Goal: Task Accomplishment & Management: Use online tool/utility

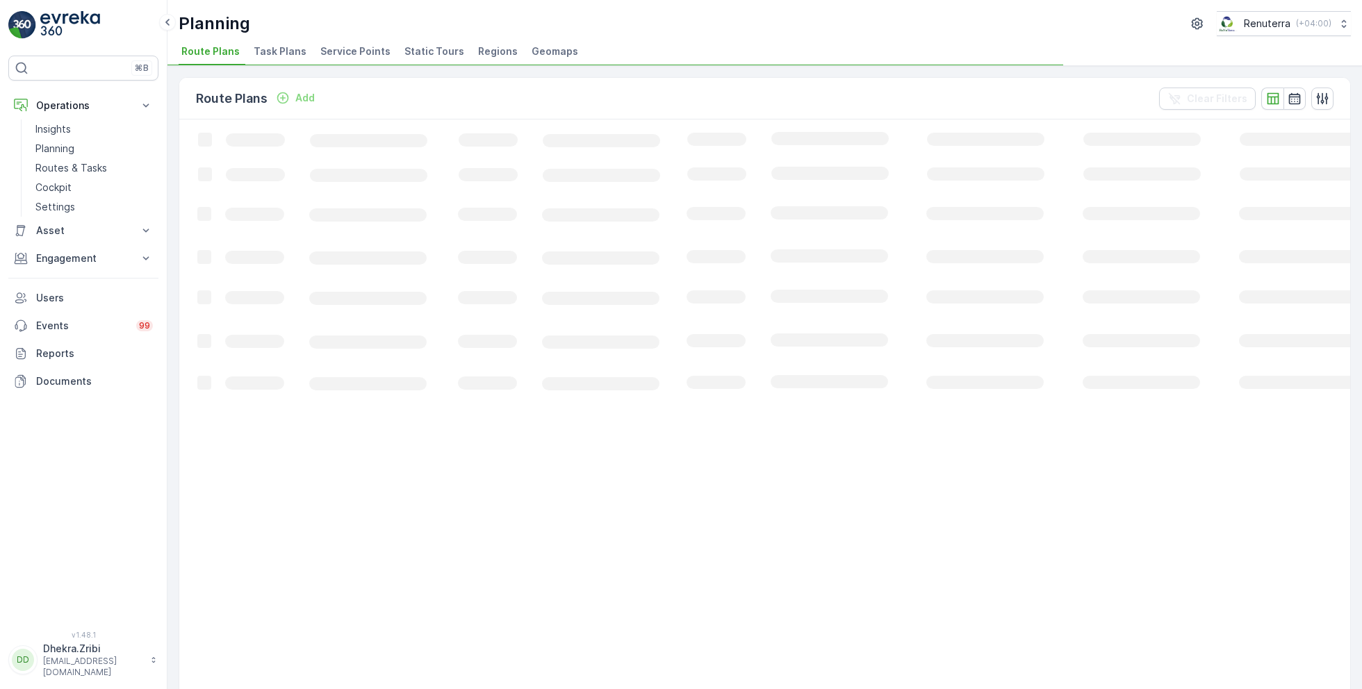
click at [333, 49] on span "Service Points" at bounding box center [355, 51] width 70 height 14
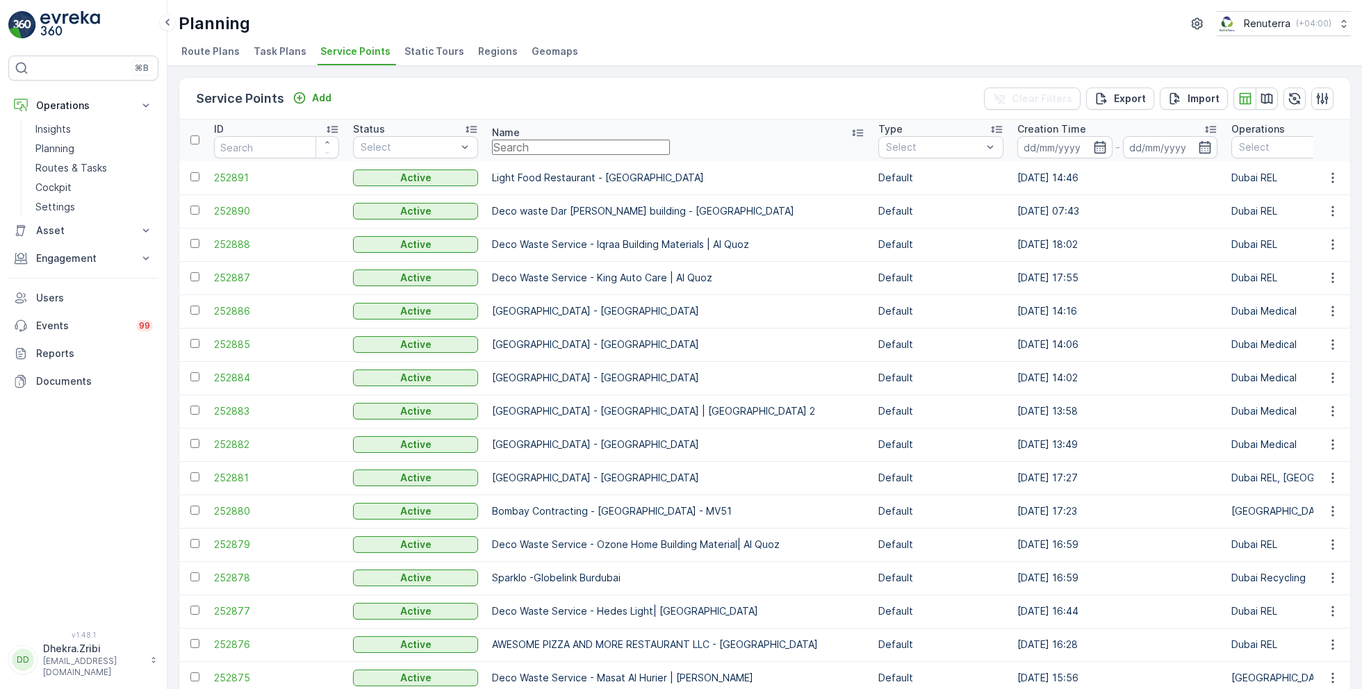
click at [518, 147] on input "text" at bounding box center [581, 147] width 178 height 15
type input "safa"
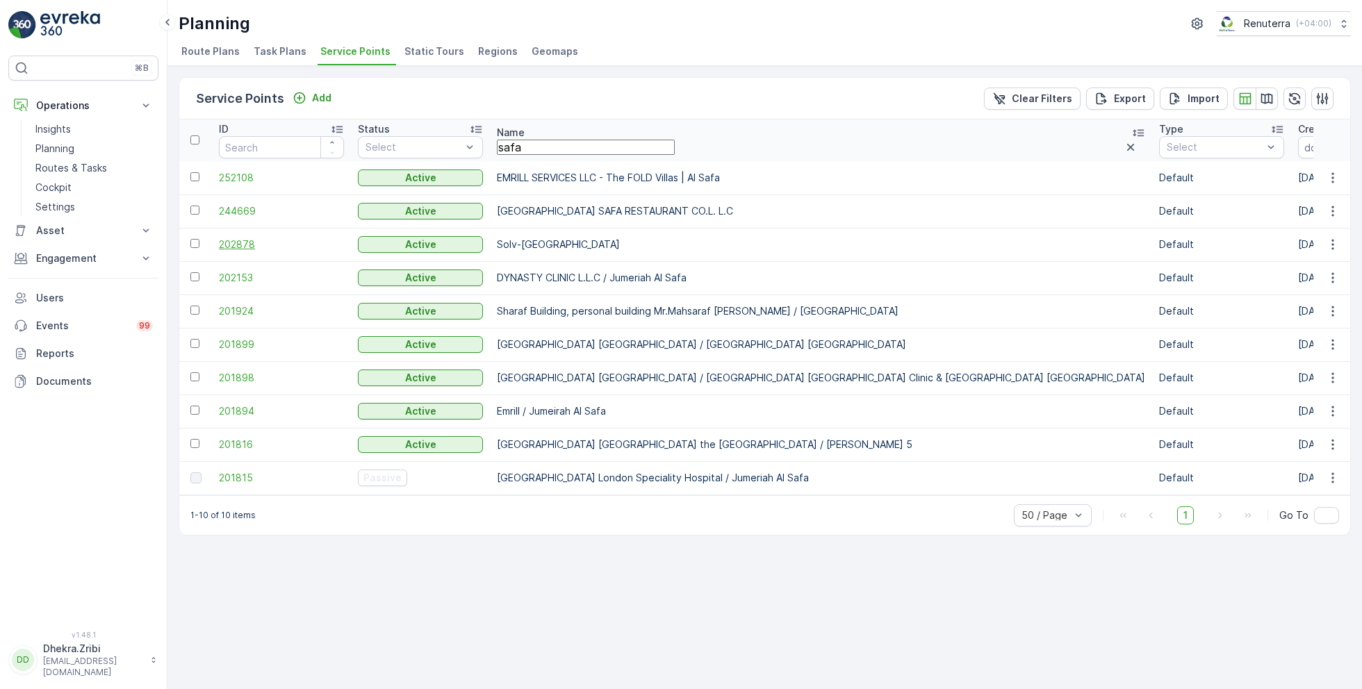
click at [239, 242] on span "202878" at bounding box center [281, 245] width 125 height 14
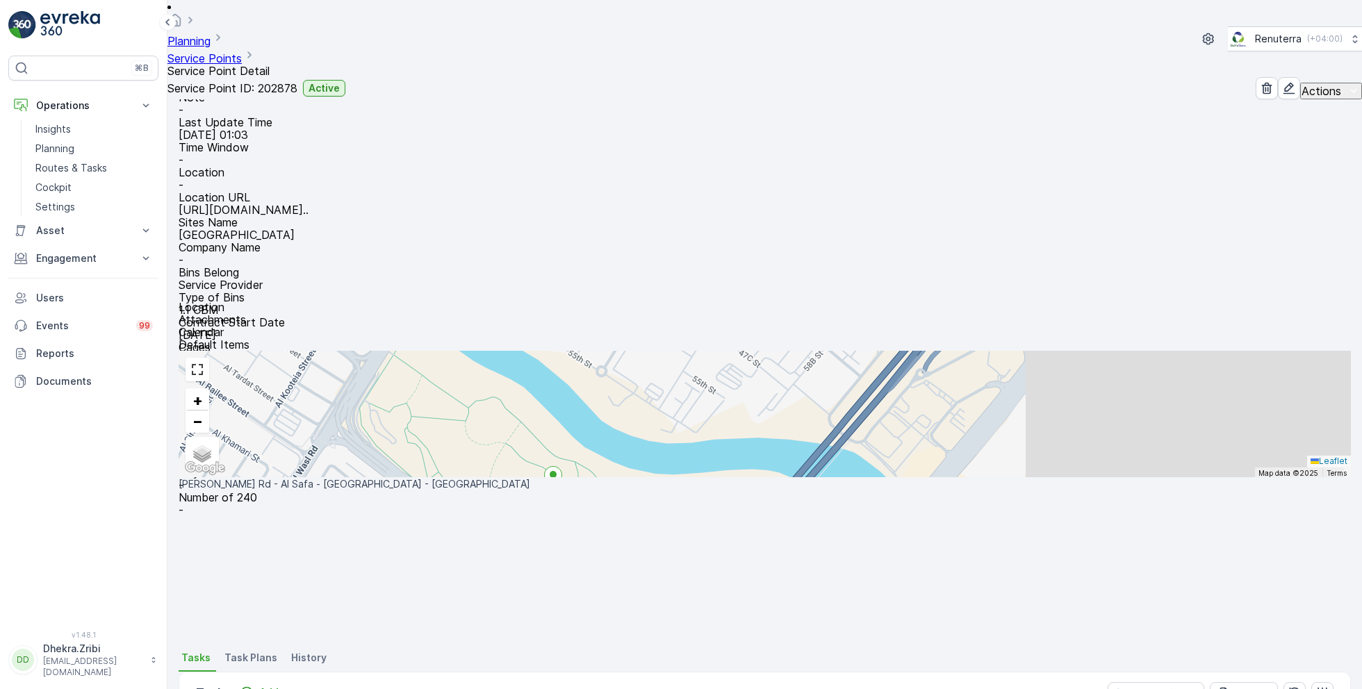
scroll to position [271, 0]
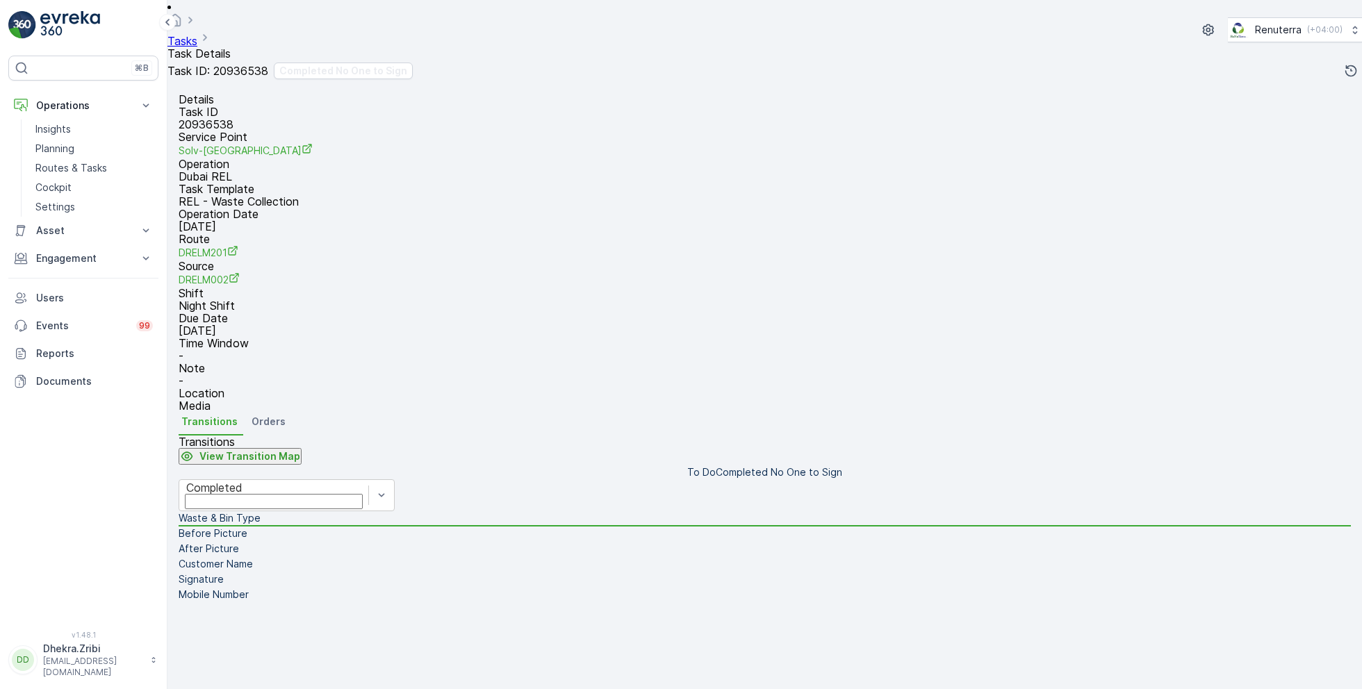
scroll to position [185, 0]
click at [295, 481] on div "Completed" at bounding box center [273, 487] width 175 height 13
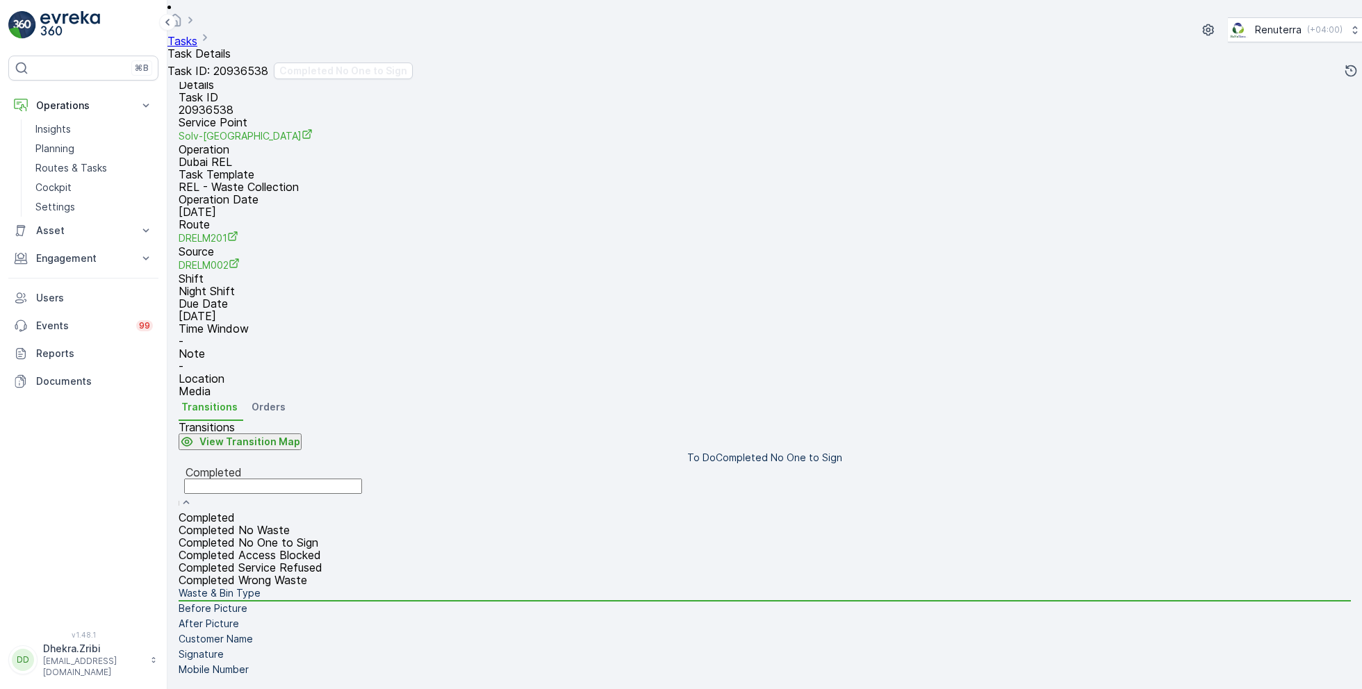
click at [312, 536] on span "Completed No One to Sign" at bounding box center [249, 543] width 140 height 14
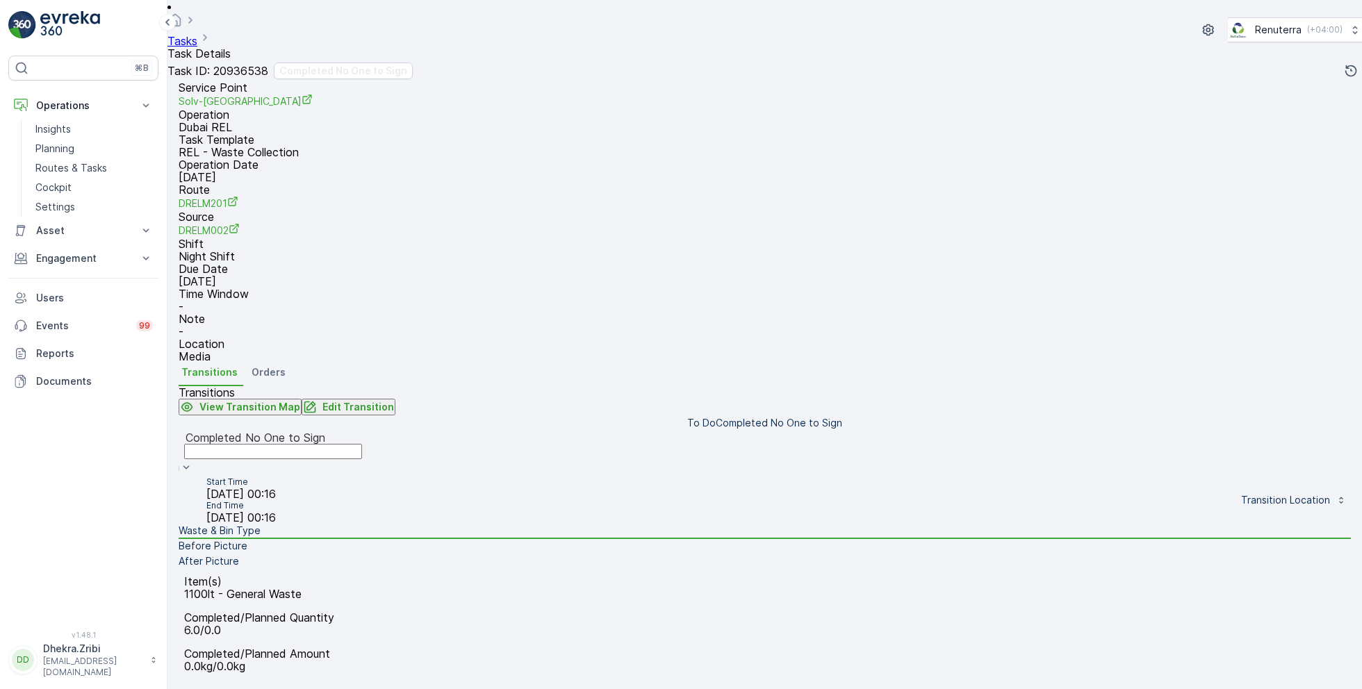
click at [280, 539] on li "Before Picture" at bounding box center [765, 546] width 1172 height 15
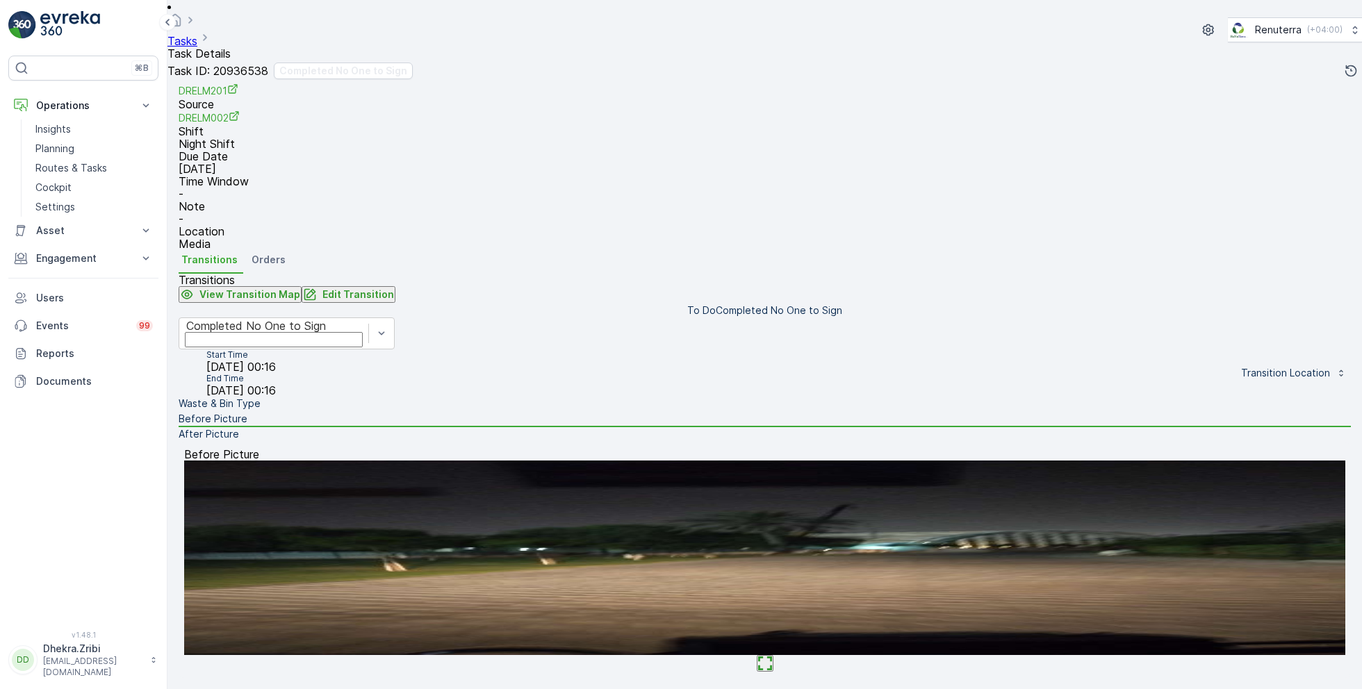
click at [277, 443] on li "After Picture" at bounding box center [765, 434] width 1172 height 15
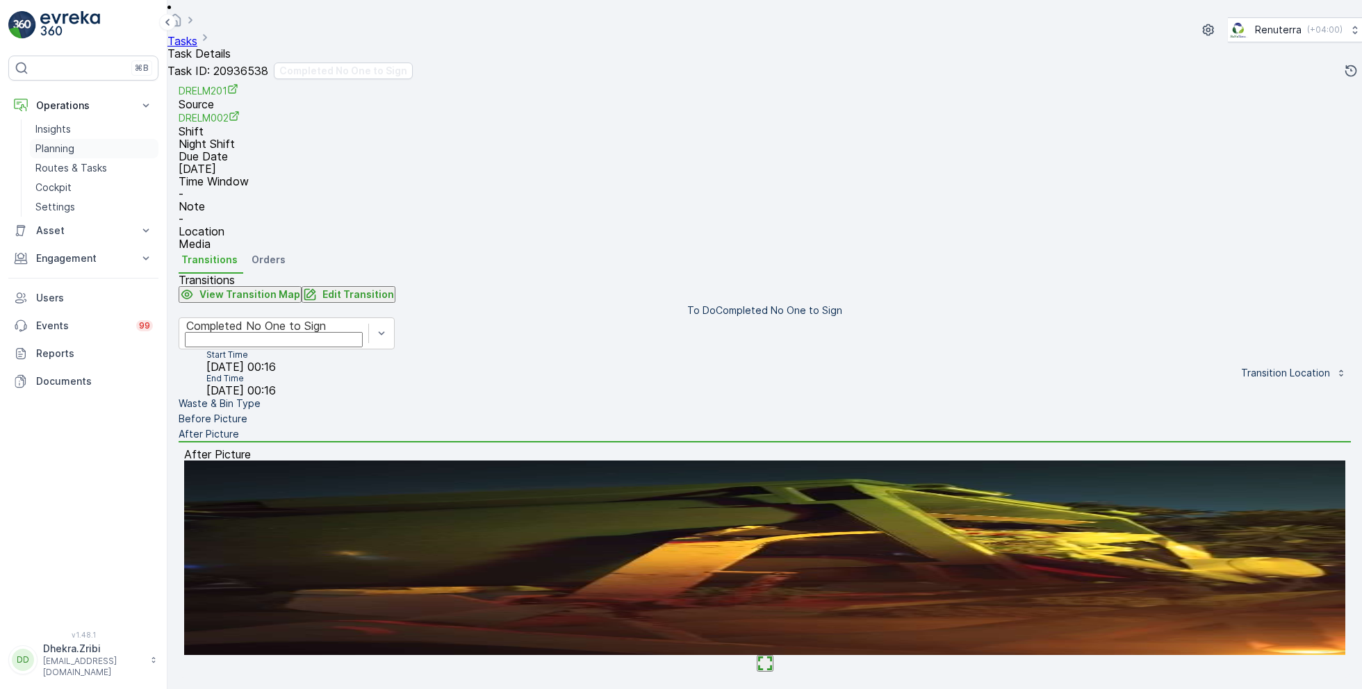
click at [67, 151] on p "Planning" at bounding box center [54, 149] width 39 height 14
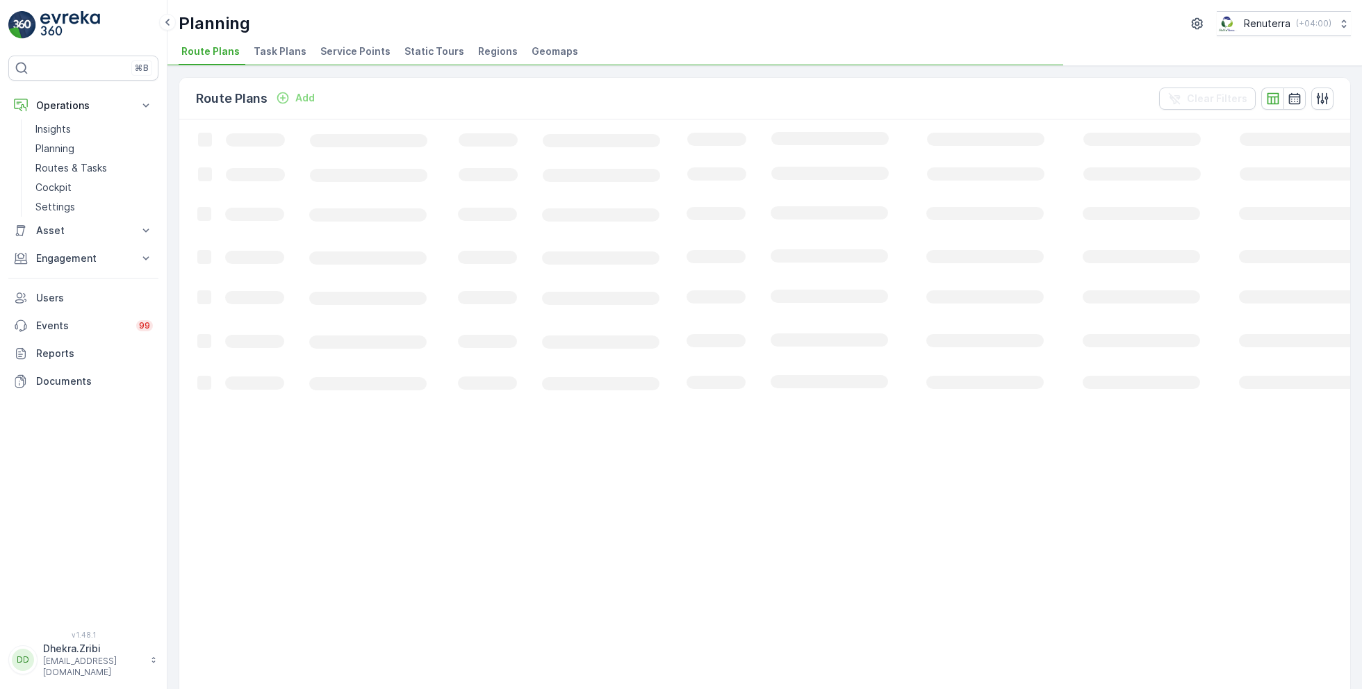
click at [358, 42] on li "Service Points" at bounding box center [356, 54] width 79 height 24
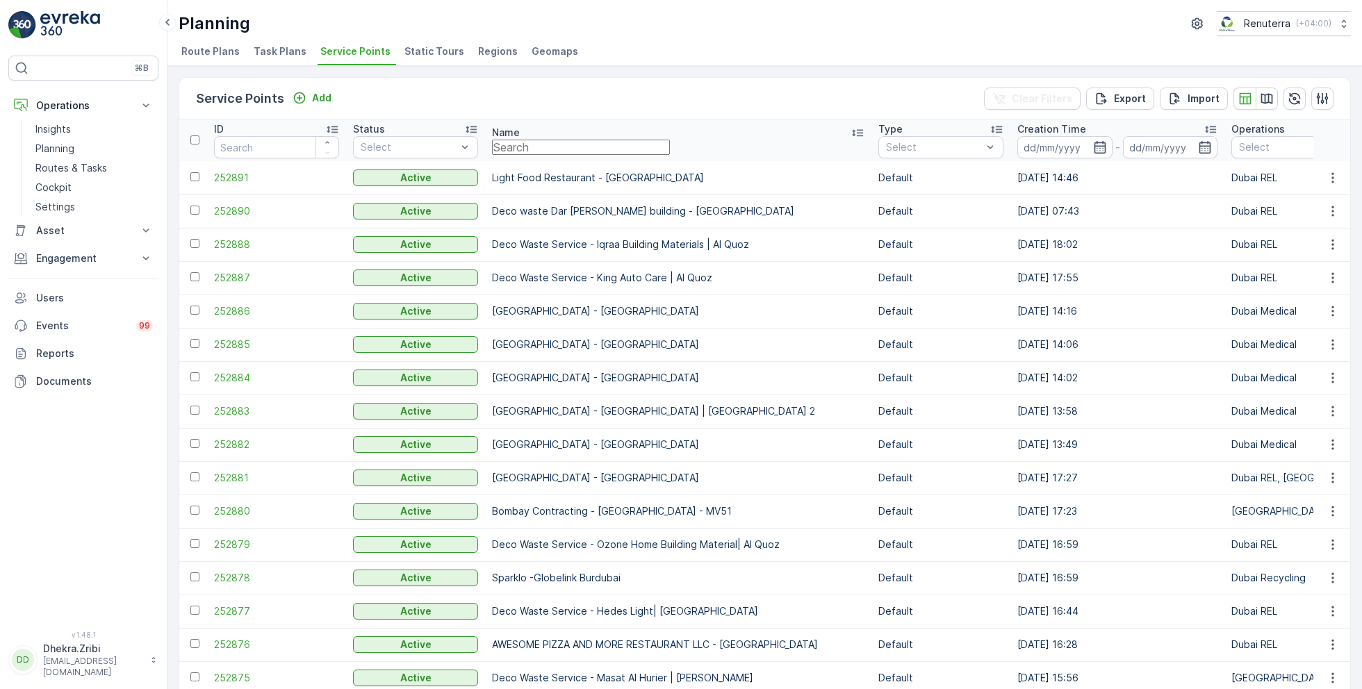
click at [572, 143] on input "text" at bounding box center [581, 147] width 178 height 15
type input "saudi"
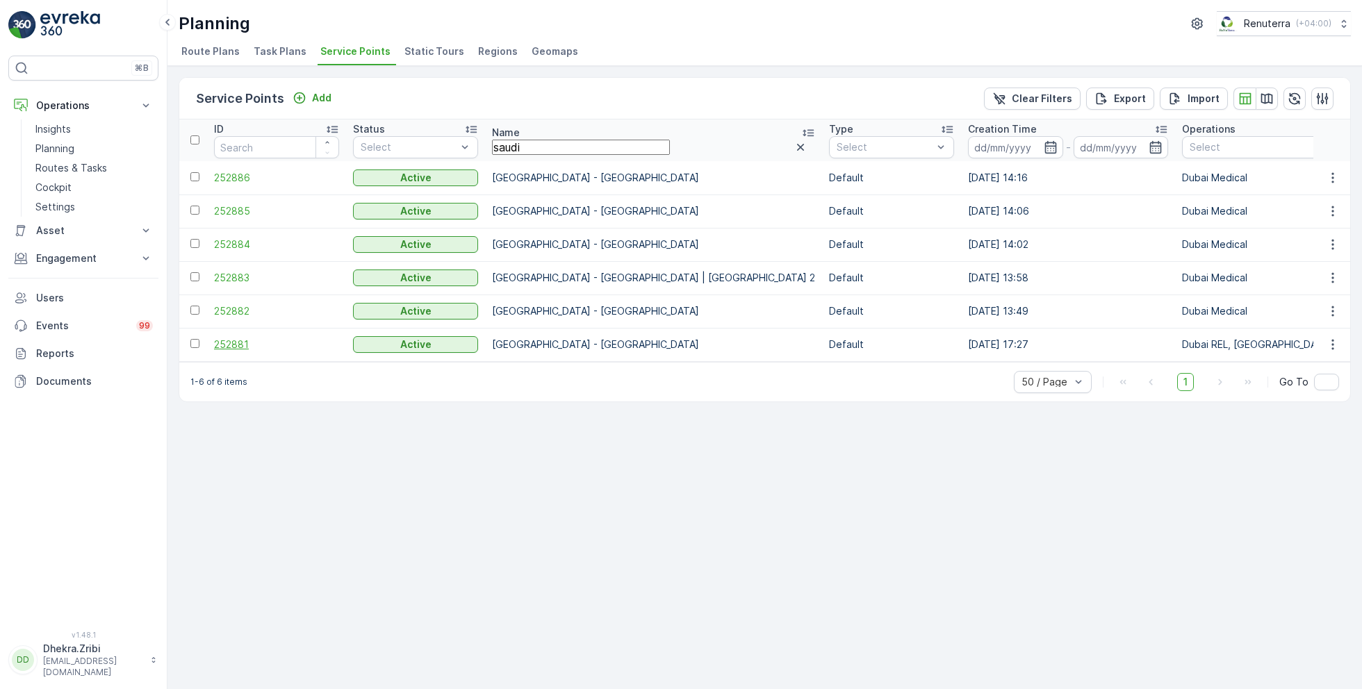
click at [246, 345] on span "252881" at bounding box center [276, 345] width 125 height 14
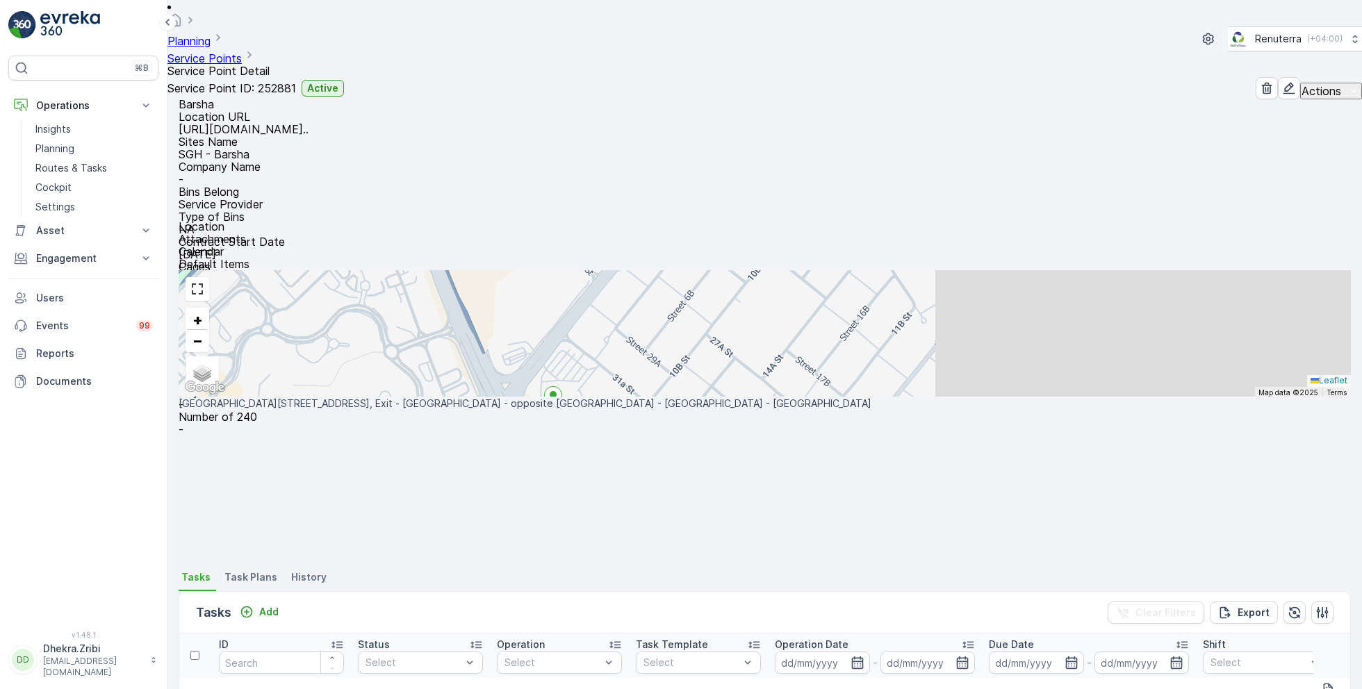
scroll to position [96, 0]
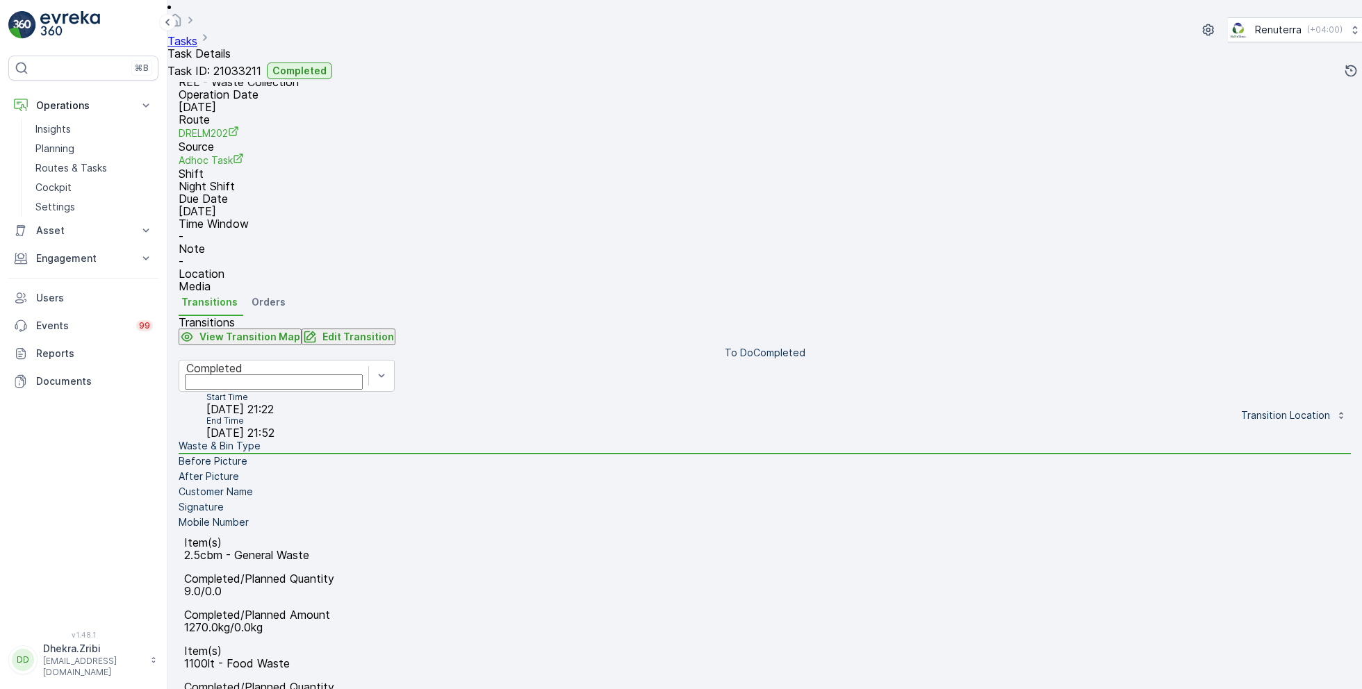
scroll to position [126, 0]
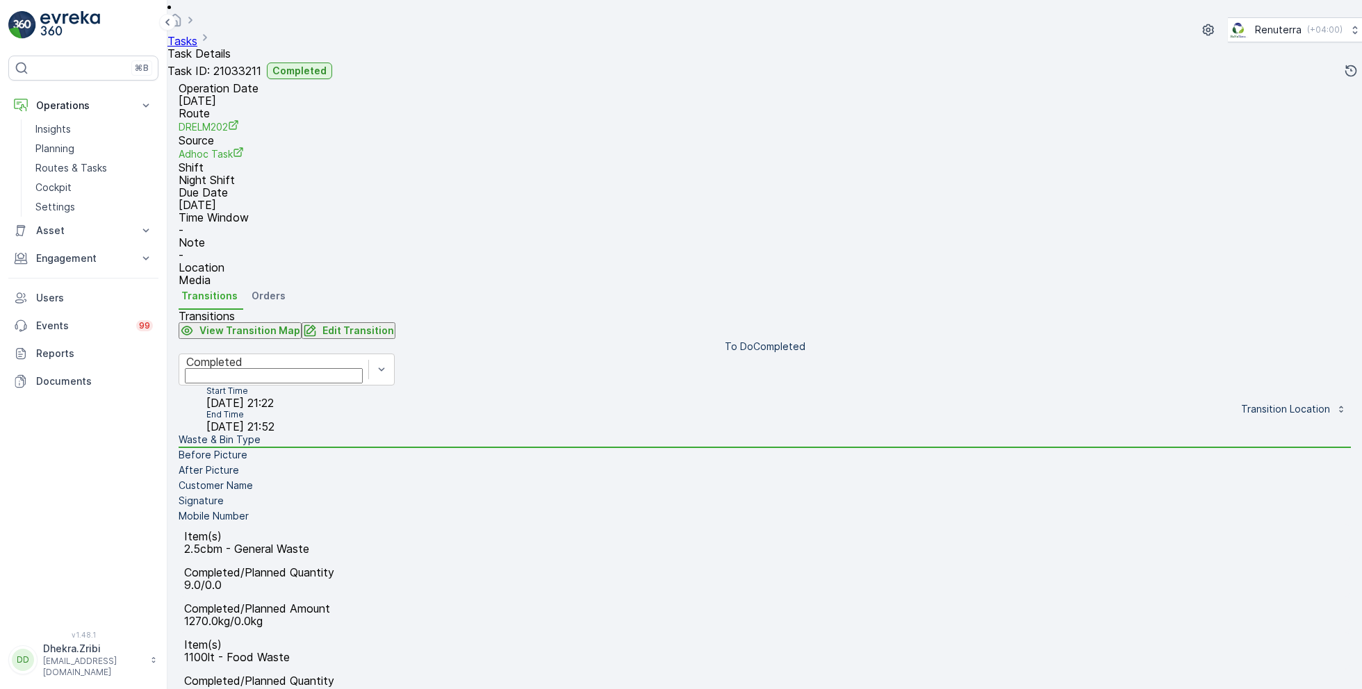
click at [286, 463] on li "Before Picture" at bounding box center [765, 455] width 1172 height 15
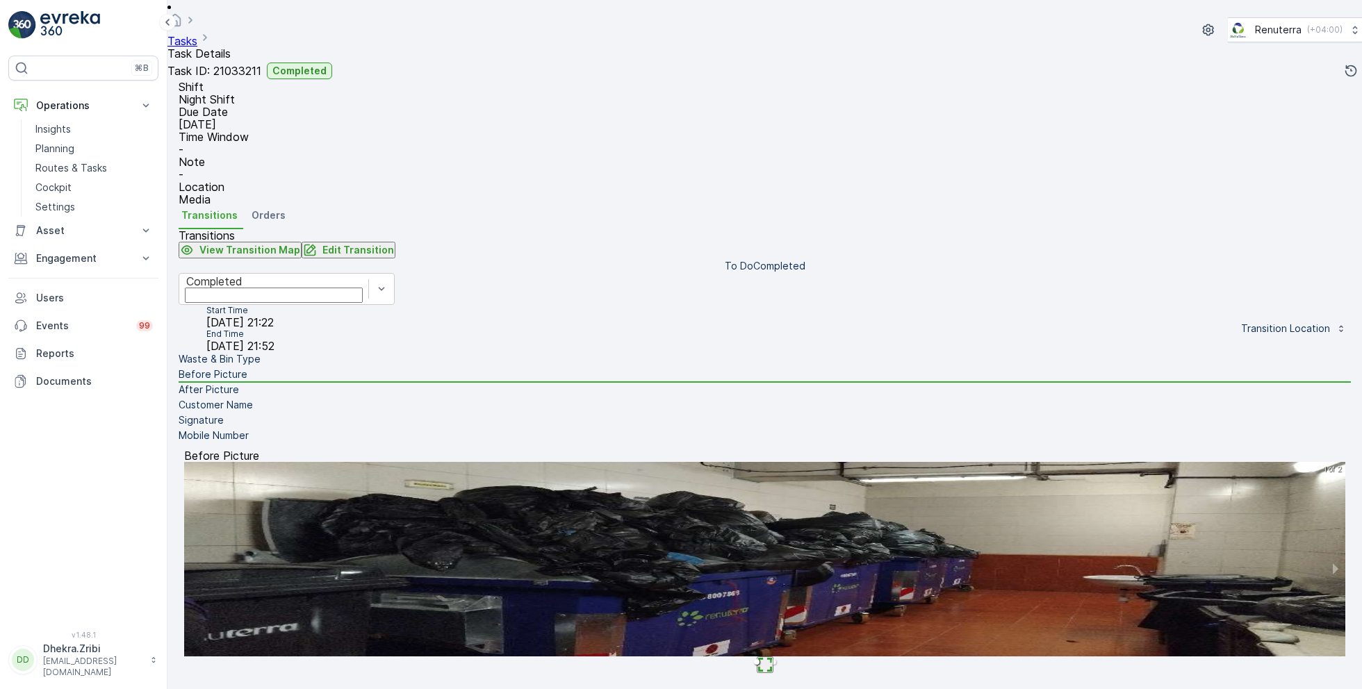
scroll to position [208, 0]
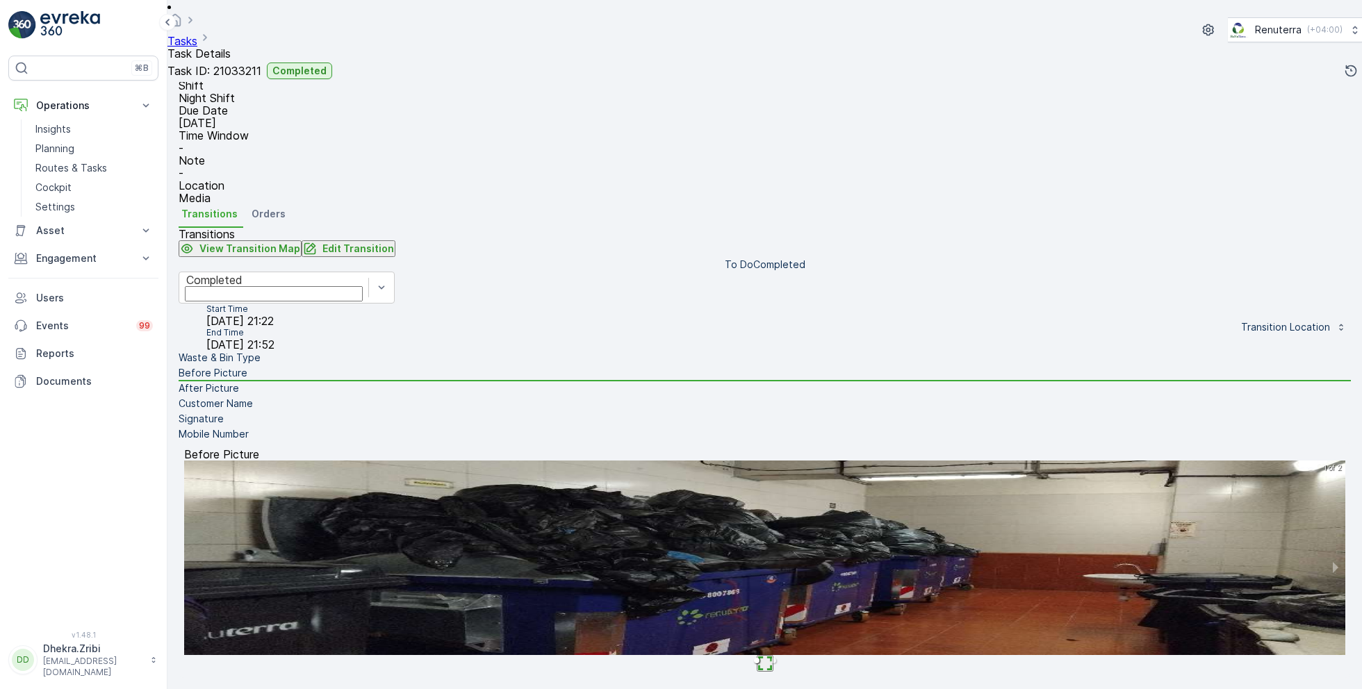
click at [276, 397] on li "After Picture" at bounding box center [765, 388] width 1172 height 15
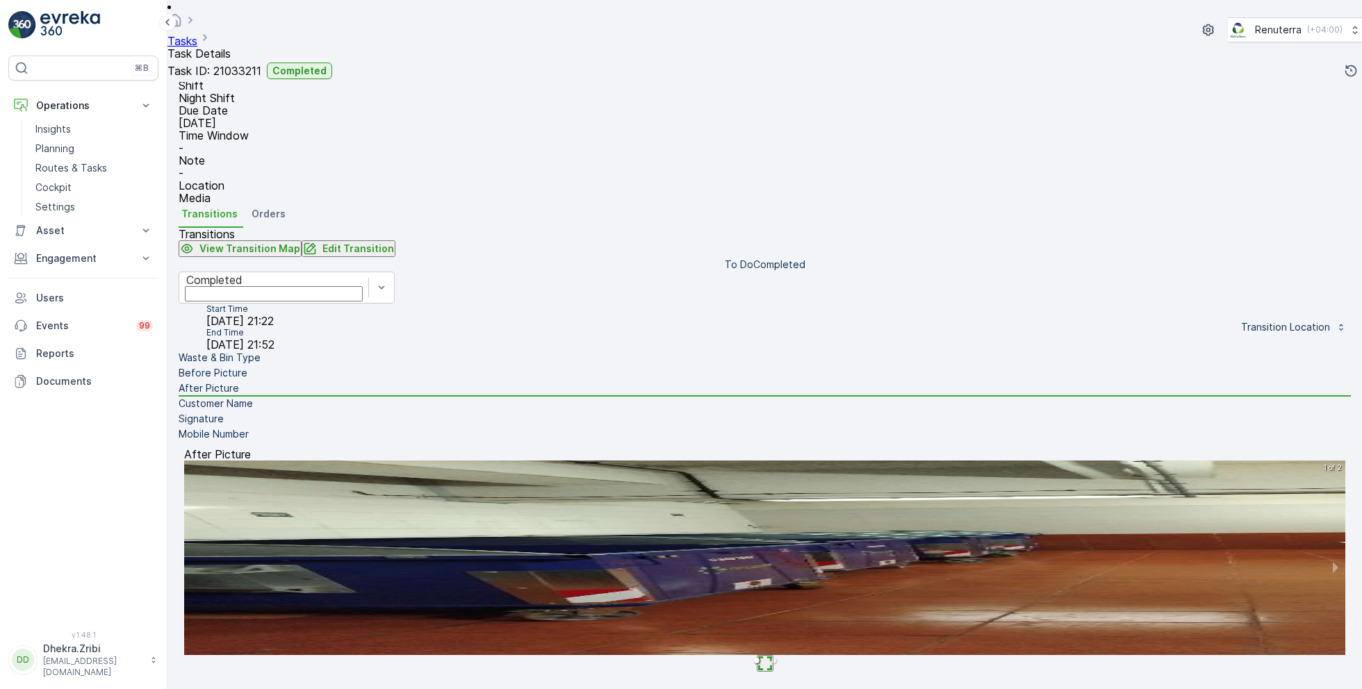
scroll to position [185, 0]
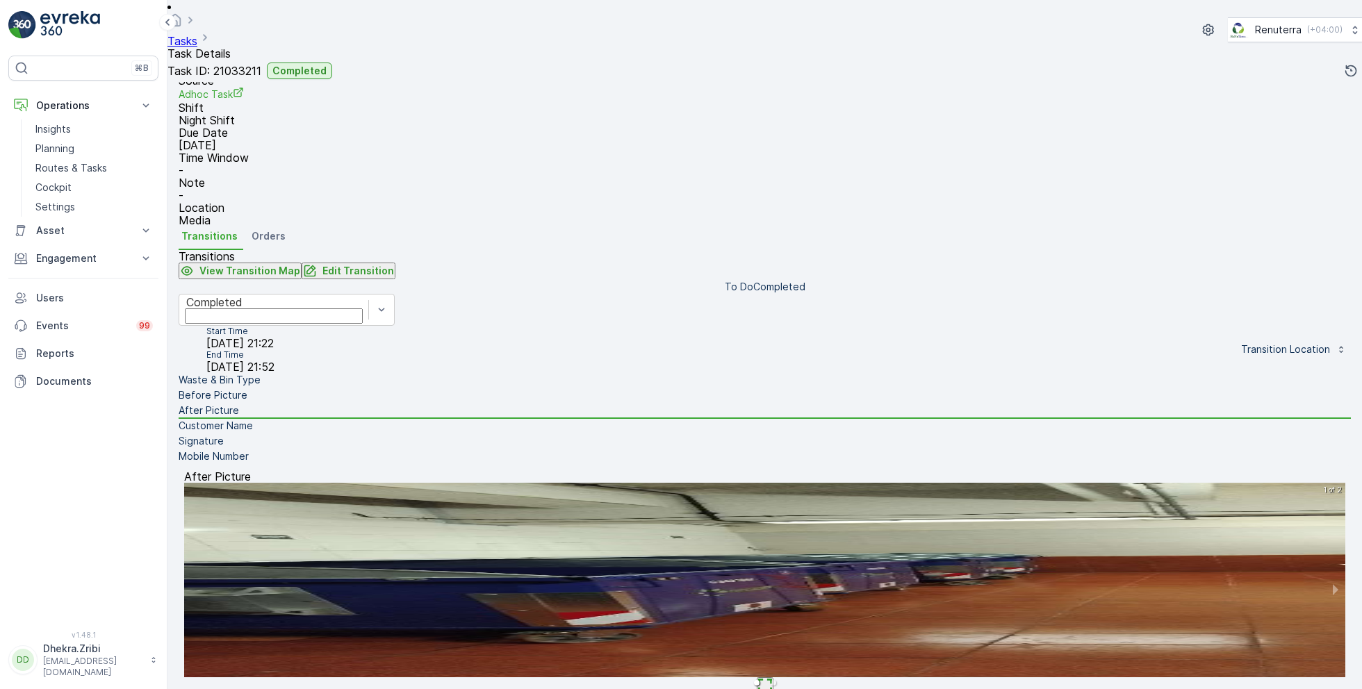
click at [272, 419] on li "After Picture" at bounding box center [765, 411] width 1172 height 15
click at [253, 433] on p "Customer Name" at bounding box center [216, 426] width 74 height 14
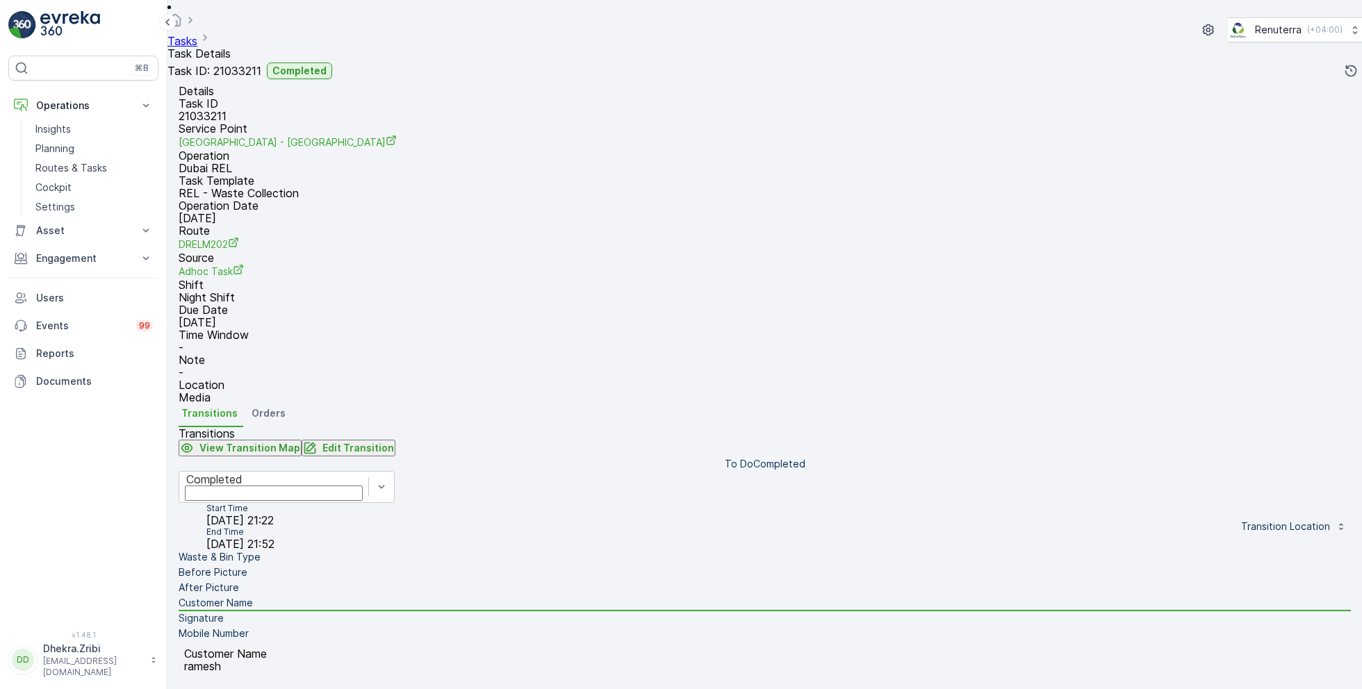
click at [263, 611] on li "Signature" at bounding box center [765, 618] width 1172 height 15
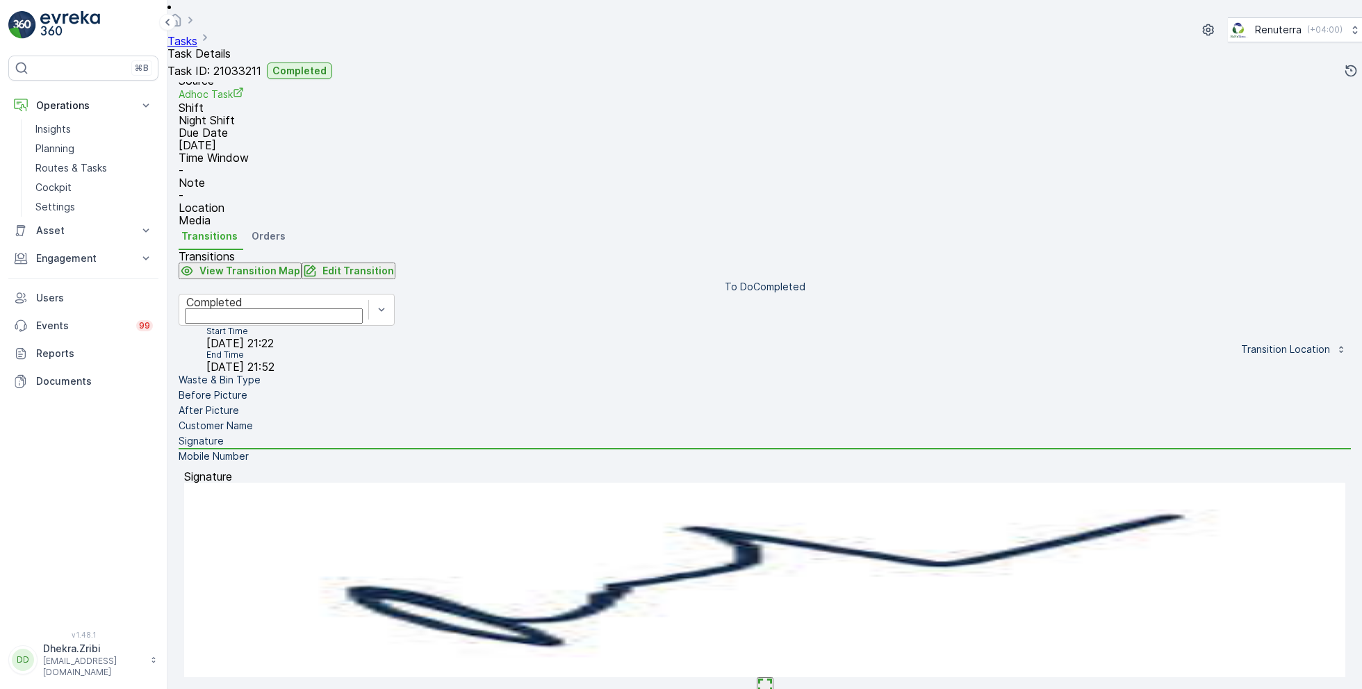
click at [270, 465] on li "Mobile Number" at bounding box center [765, 456] width 1172 height 15
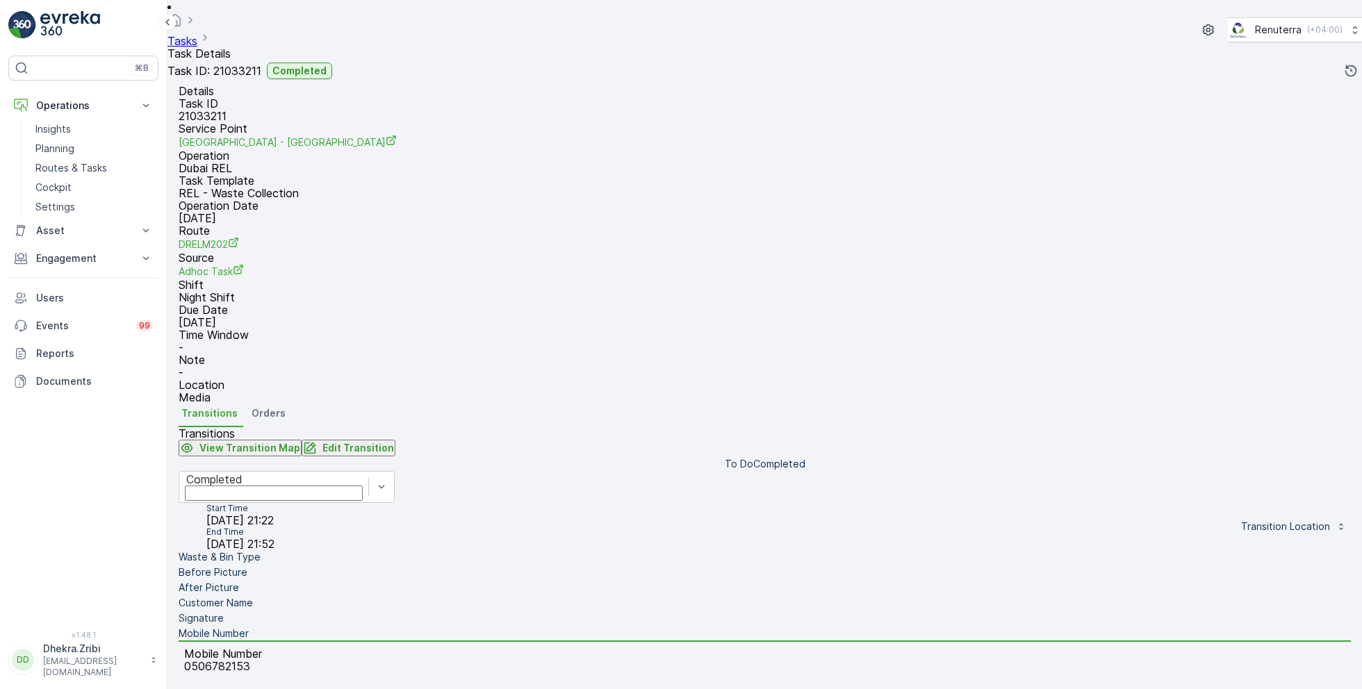
click at [274, 550] on li "Waste & Bin Type" at bounding box center [765, 557] width 1172 height 15
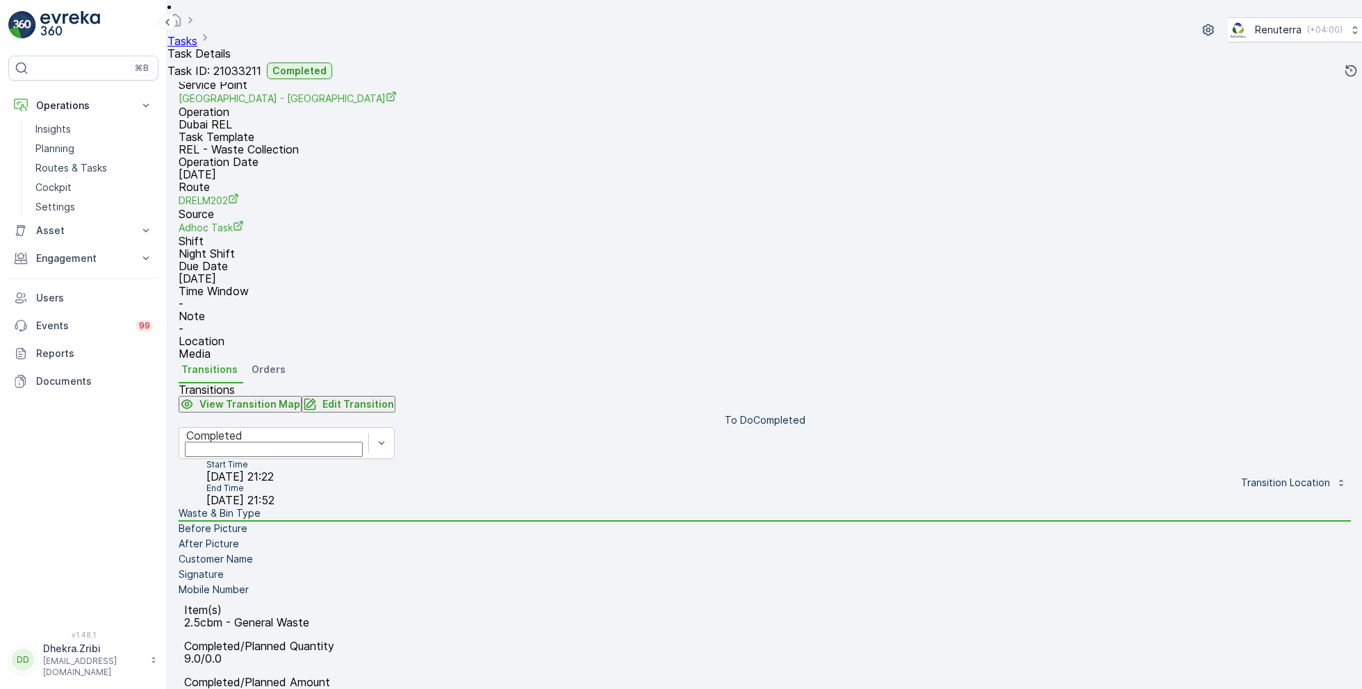
scroll to position [60, 0]
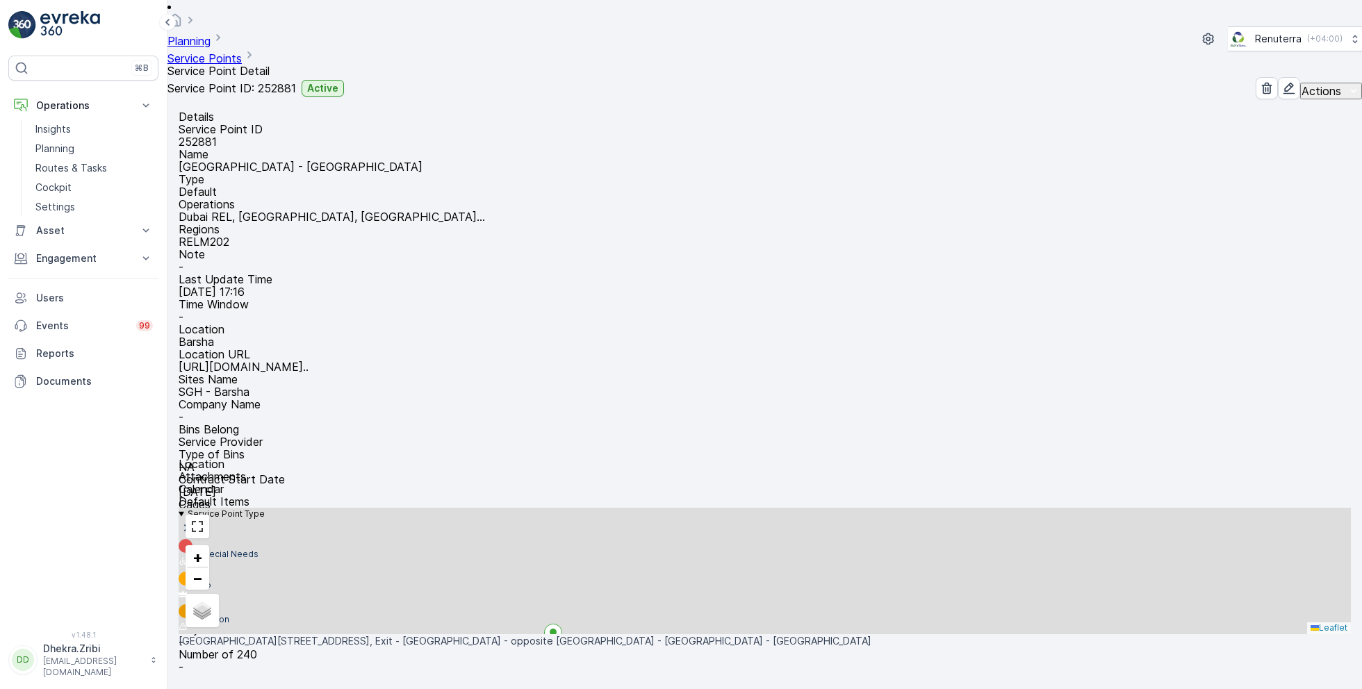
click at [270, 47] on ul "Service Points" at bounding box center [218, 55] width 102 height 17
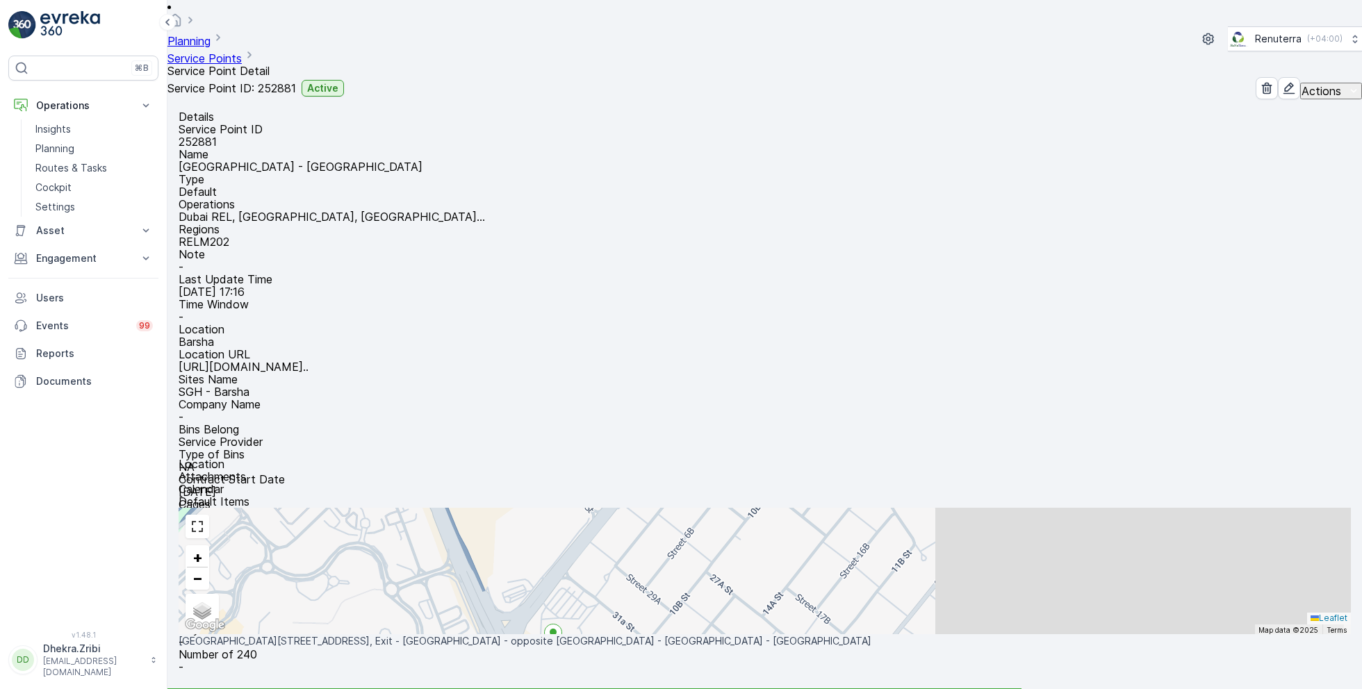
click at [242, 51] on link "Service Points" at bounding box center [204, 58] width 74 height 14
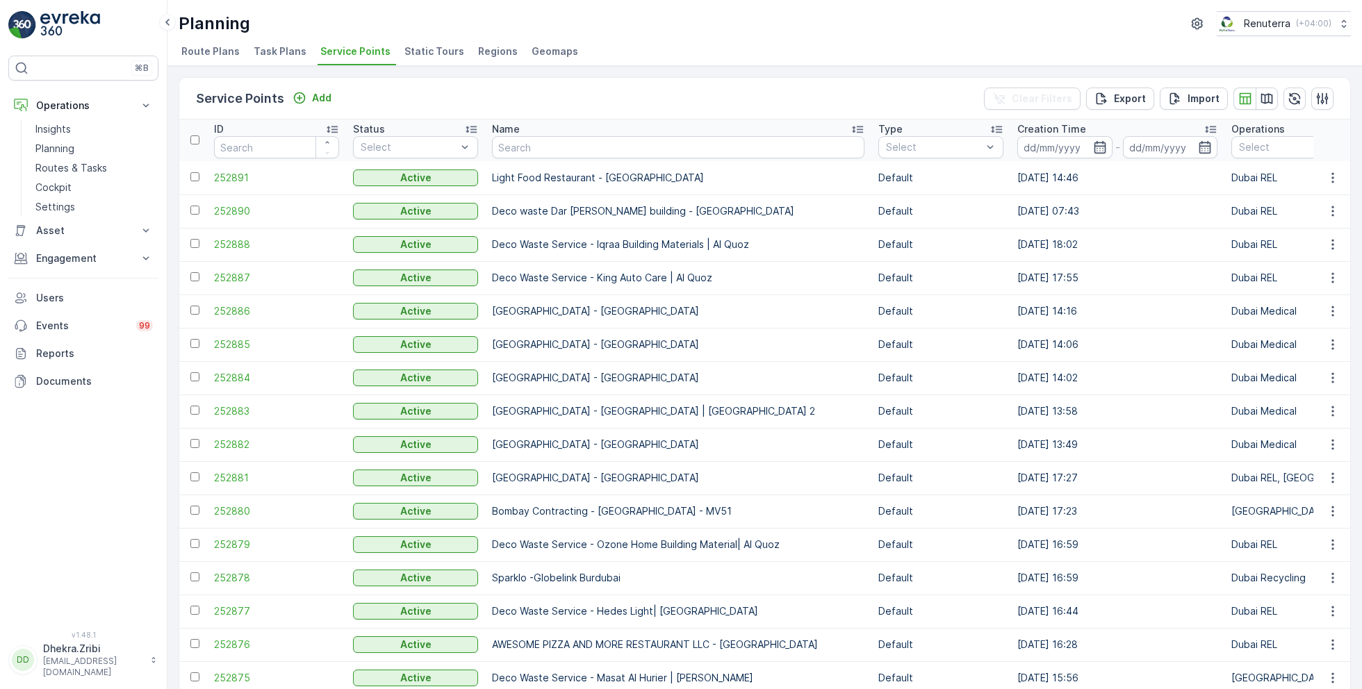
click at [586, 158] on th "Name" at bounding box center [678, 140] width 386 height 42
click at [583, 148] on input "text" at bounding box center [581, 147] width 178 height 15
type input "pak"
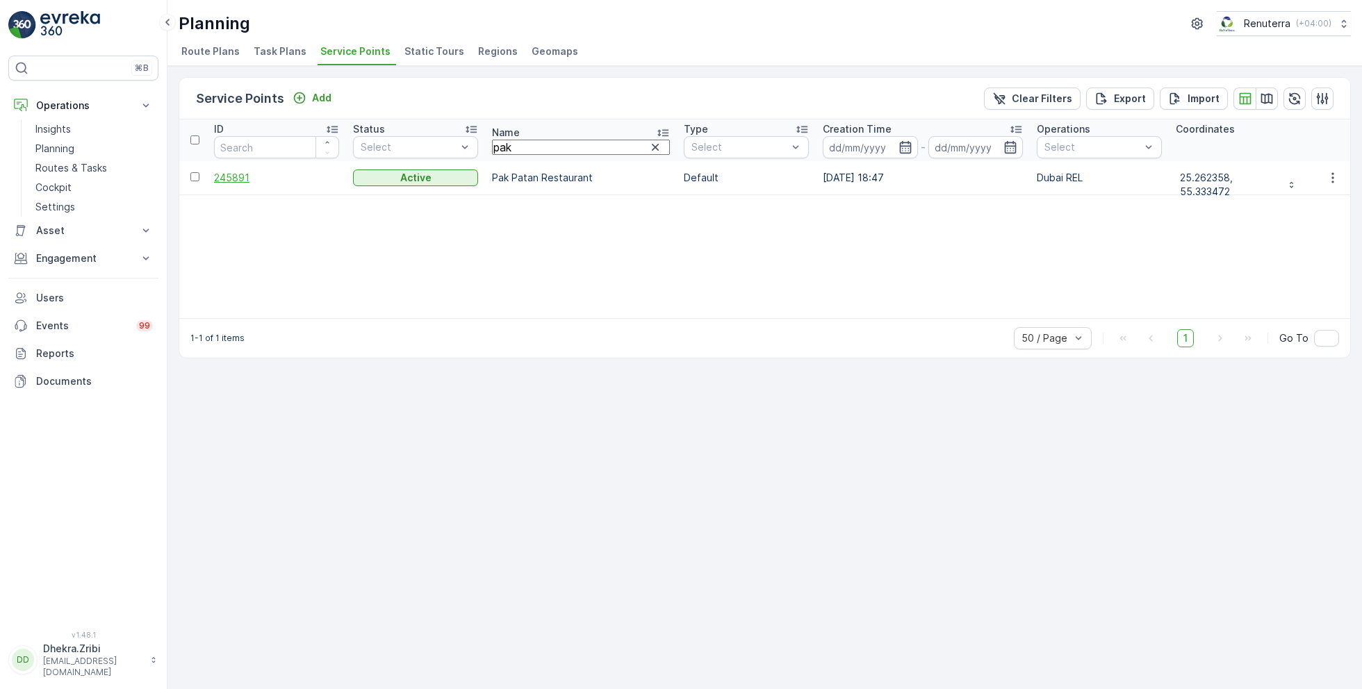
click at [256, 182] on span "245891" at bounding box center [276, 178] width 125 height 14
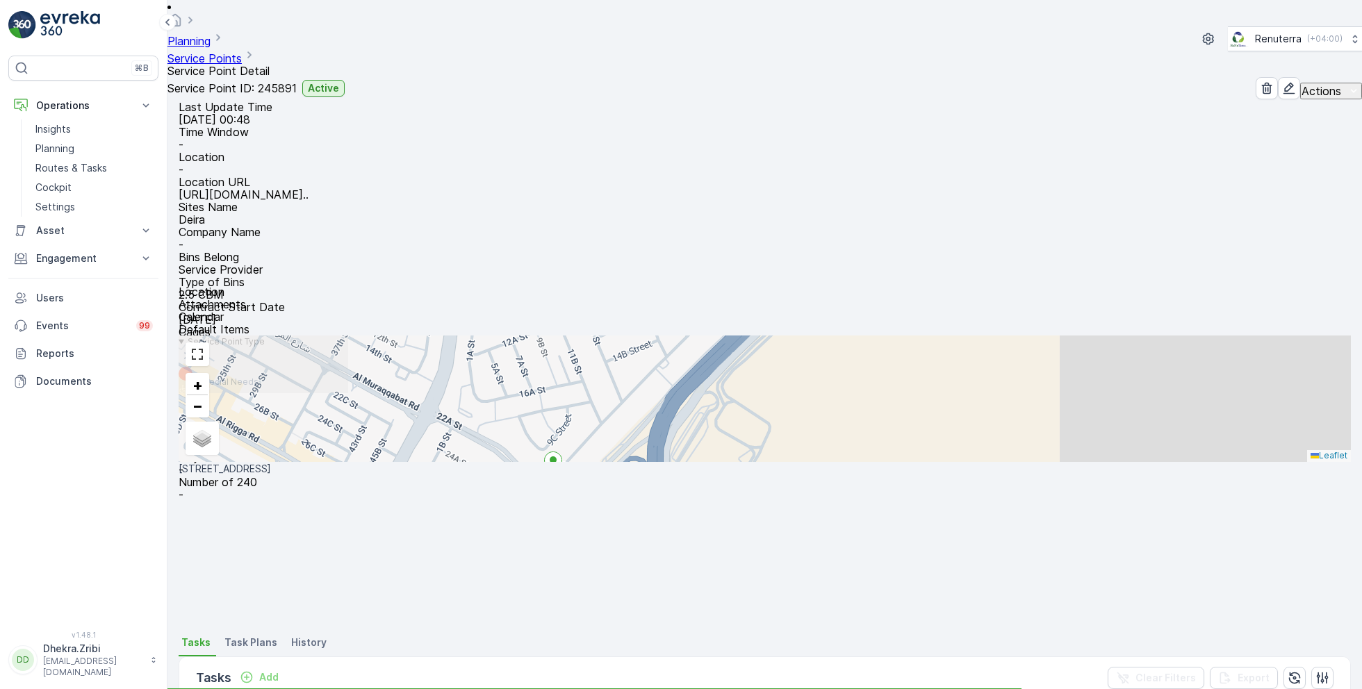
scroll to position [179, 0]
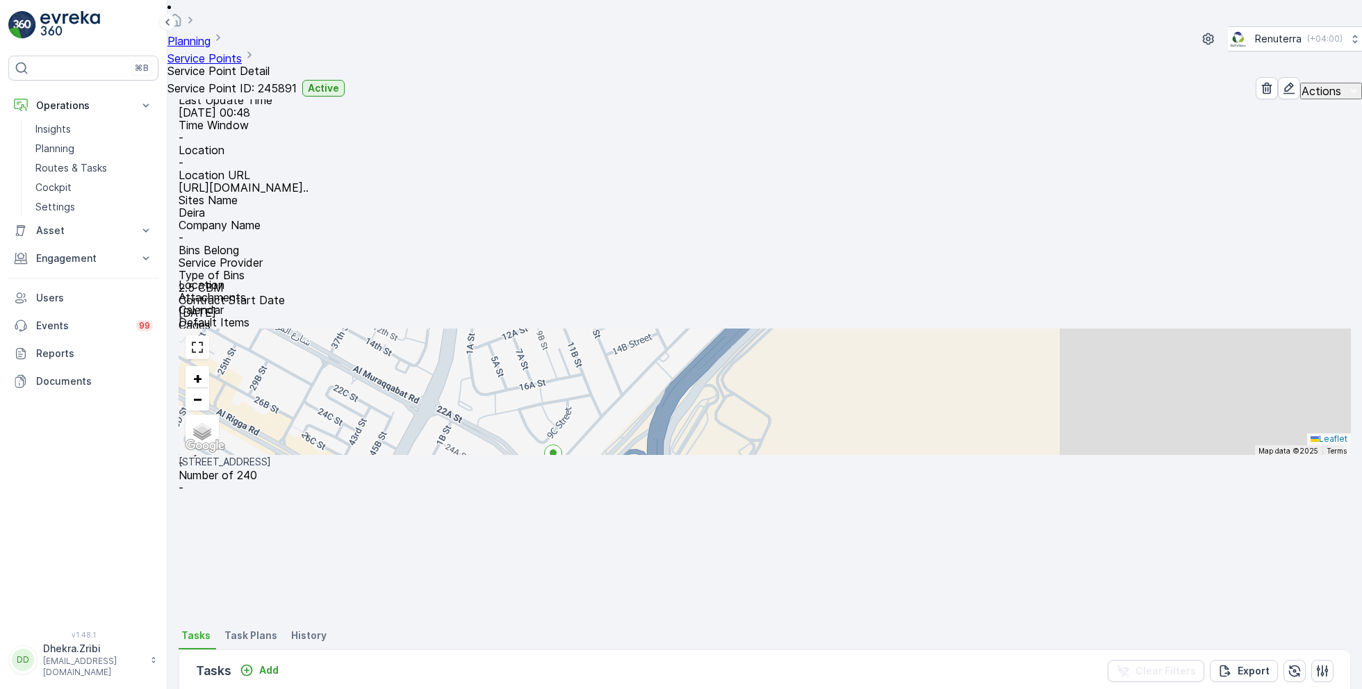
click at [1043, 650] on div "Tasks Add Clear Filters Export" at bounding box center [764, 671] width 1171 height 42
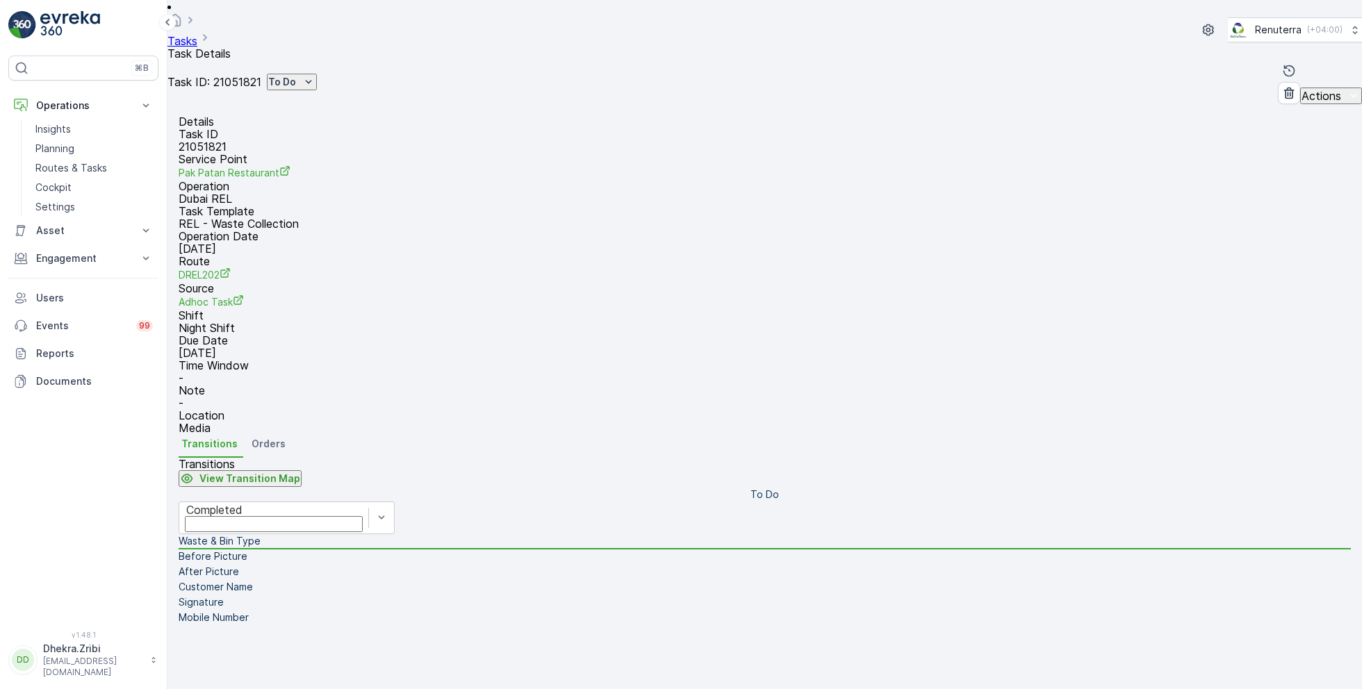
click at [269, 437] on span "Orders" at bounding box center [268, 444] width 34 height 14
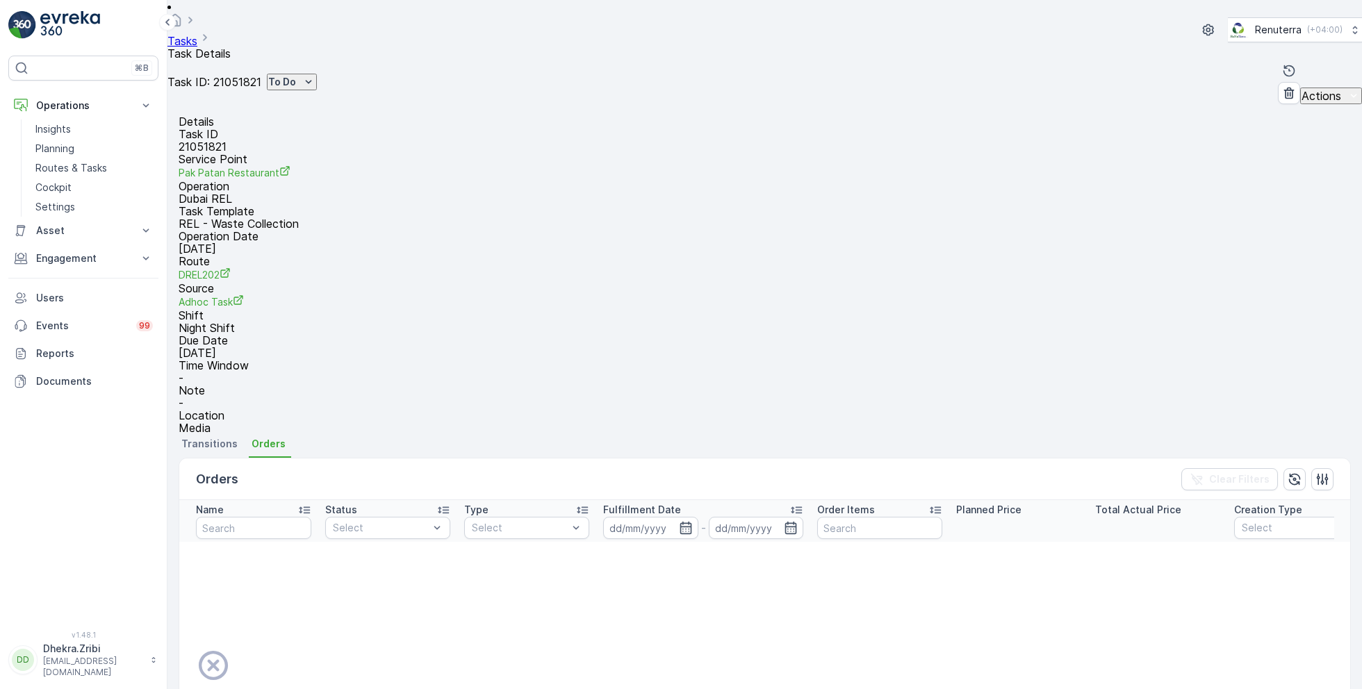
click at [204, 437] on span "Transitions" at bounding box center [209, 444] width 56 height 14
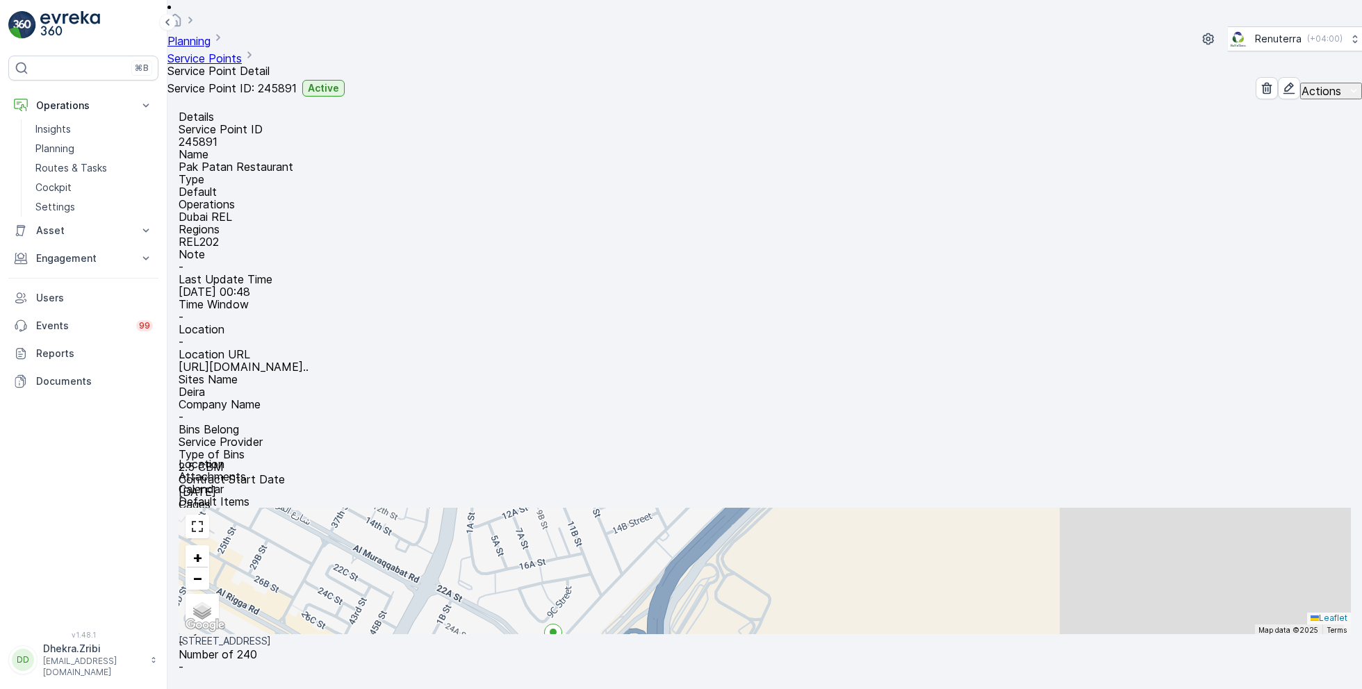
click at [242, 51] on link "Service Points" at bounding box center [204, 58] width 74 height 14
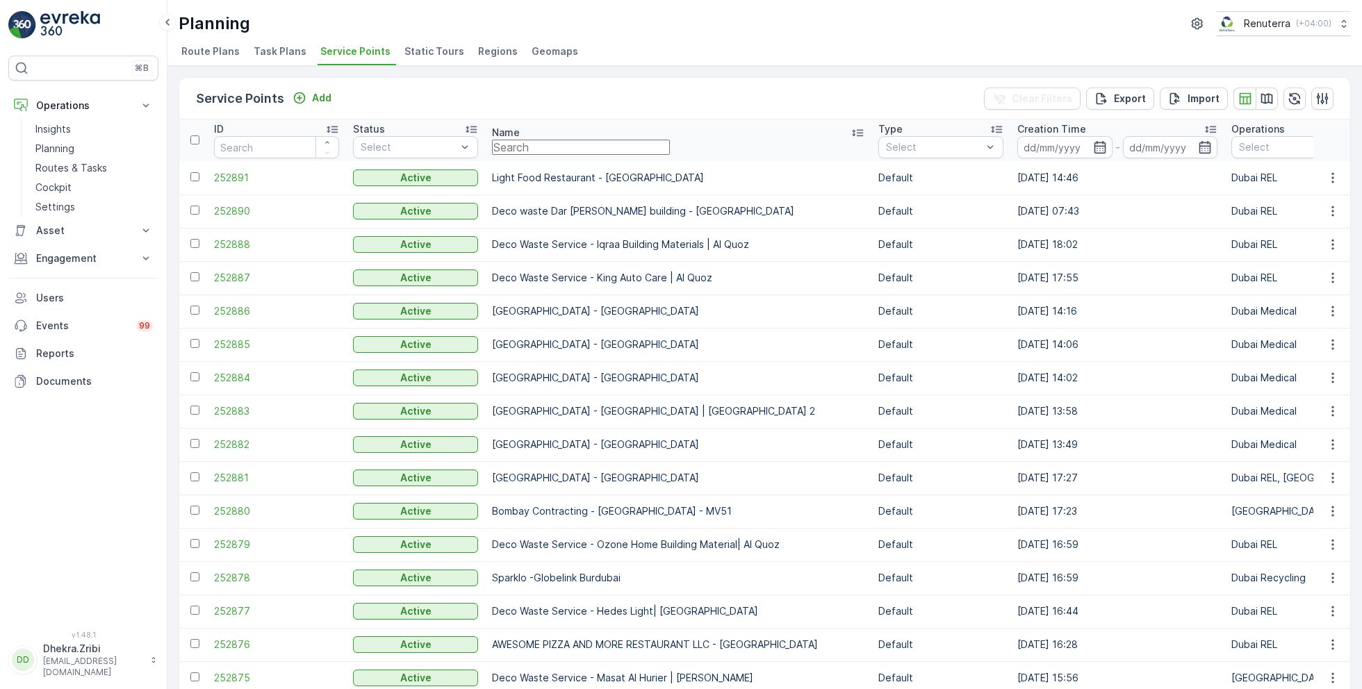
click at [511, 140] on input "text" at bounding box center [581, 147] width 178 height 15
type input "zaha"
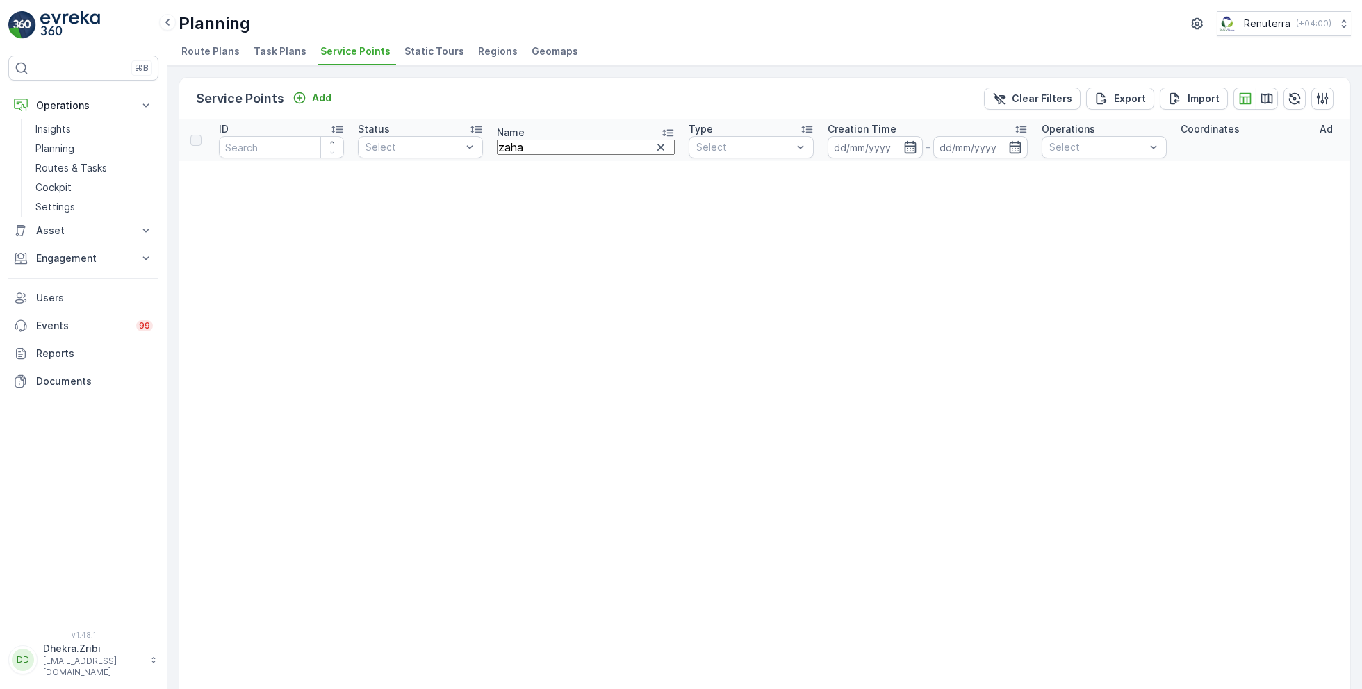
click at [539, 142] on input "zaha" at bounding box center [586, 147] width 178 height 15
type input "zah"
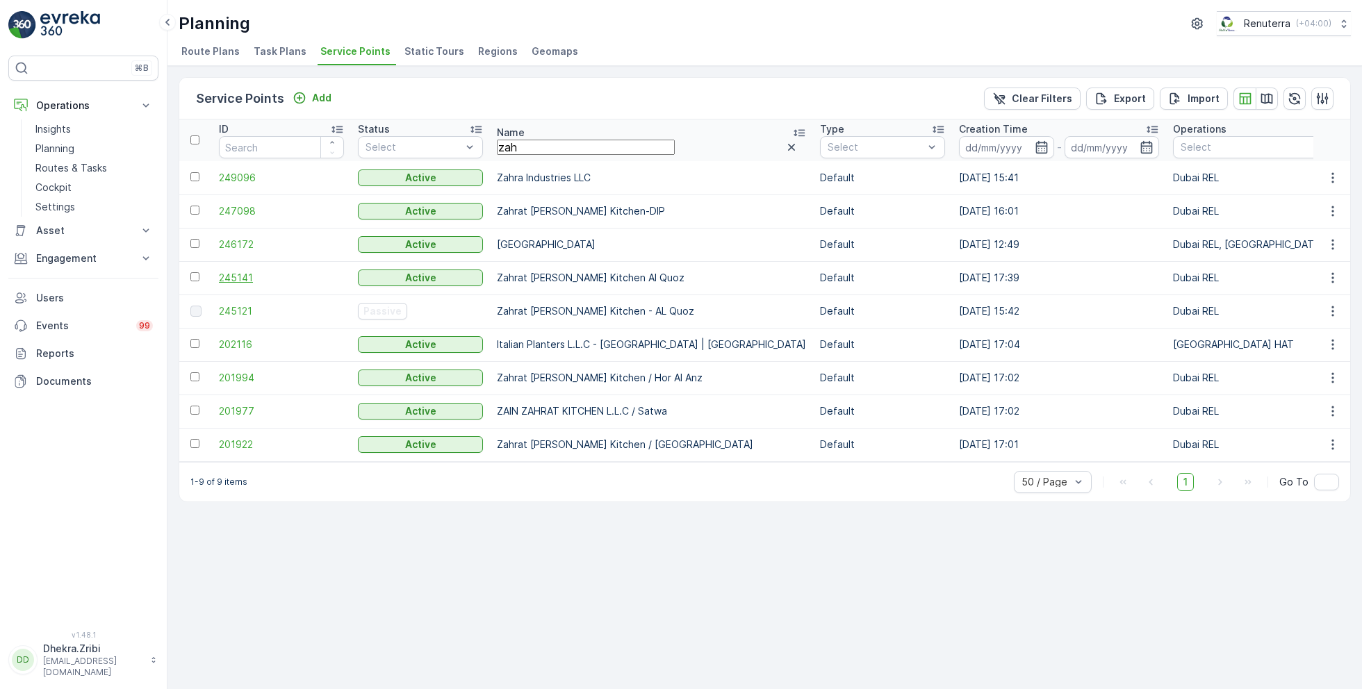
click at [236, 274] on span "245141" at bounding box center [281, 278] width 125 height 14
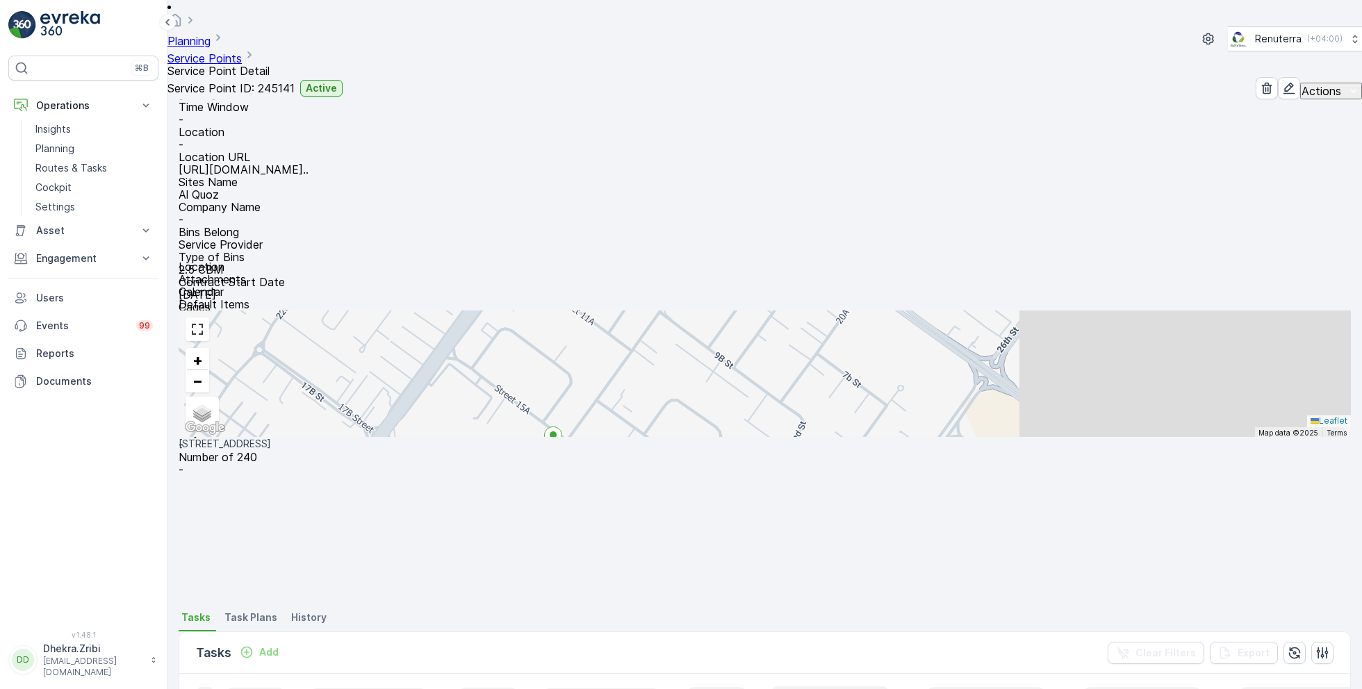
scroll to position [201, 0]
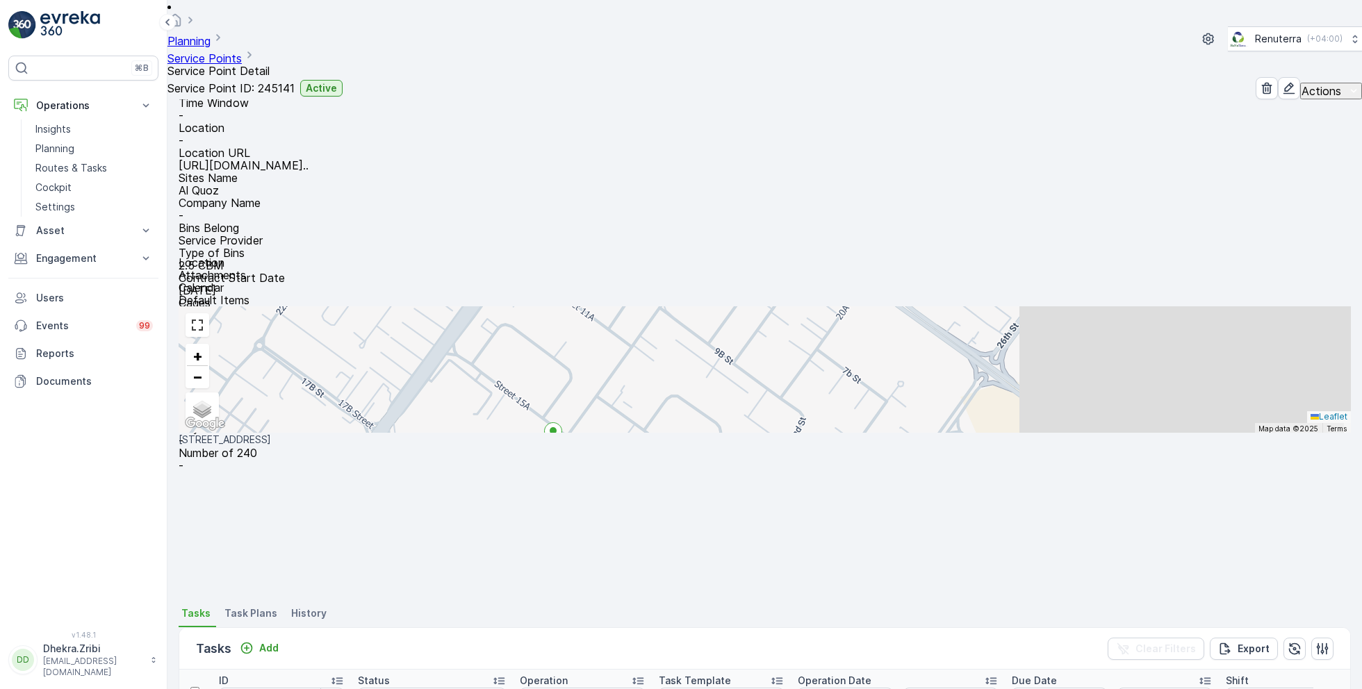
click at [242, 51] on link "Service Points" at bounding box center [204, 58] width 74 height 14
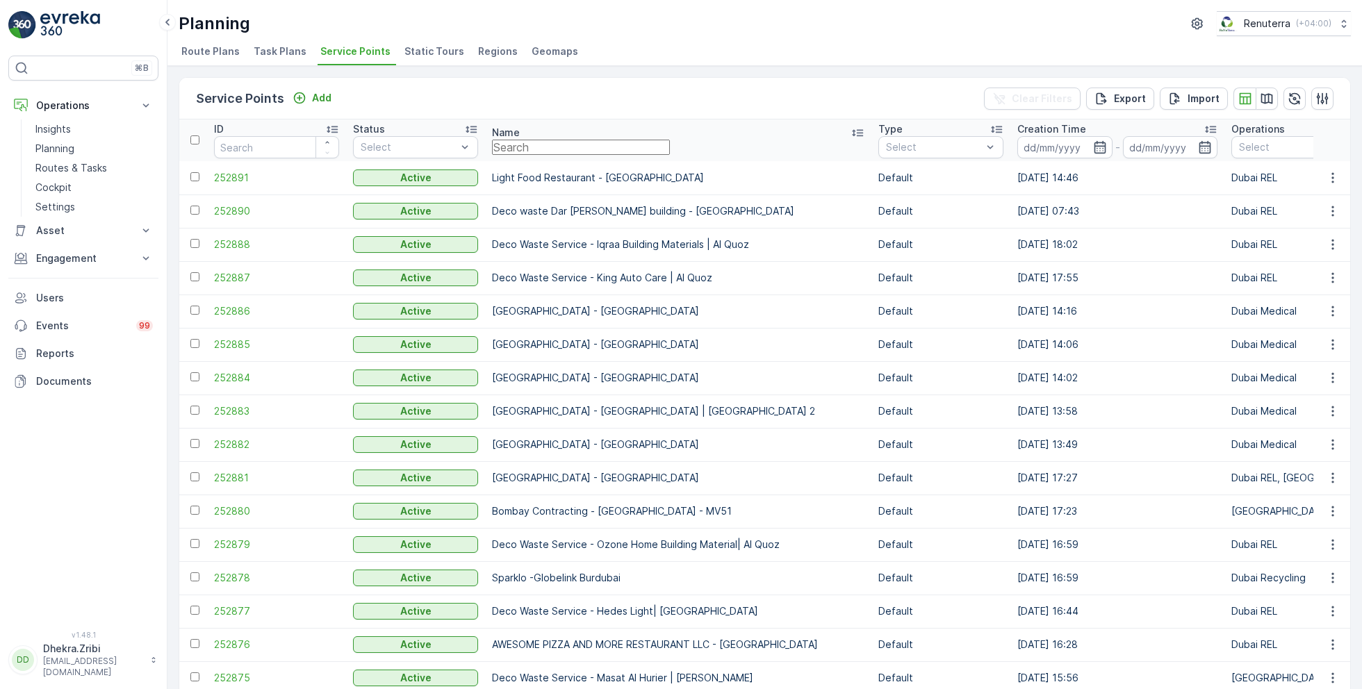
click at [524, 144] on input "text" at bounding box center [581, 147] width 178 height 15
type input "oyo"
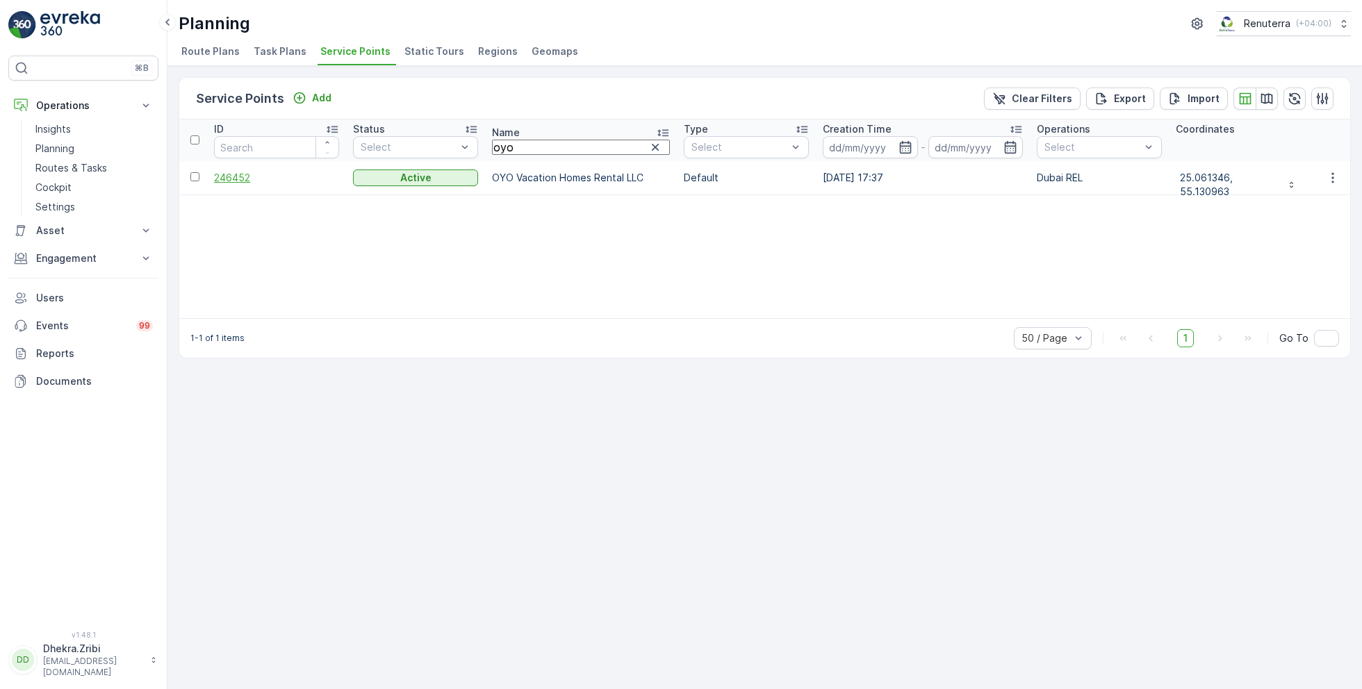
click at [247, 176] on span "246452" at bounding box center [276, 178] width 125 height 14
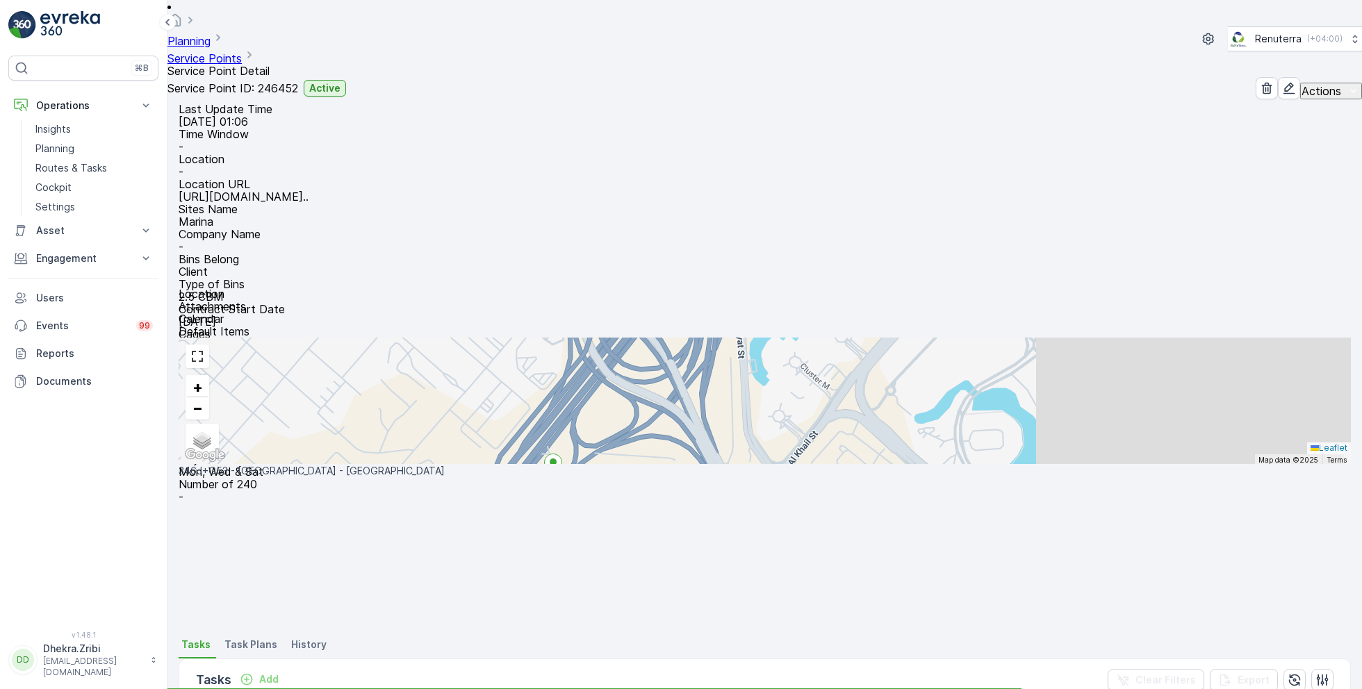
scroll to position [173, 0]
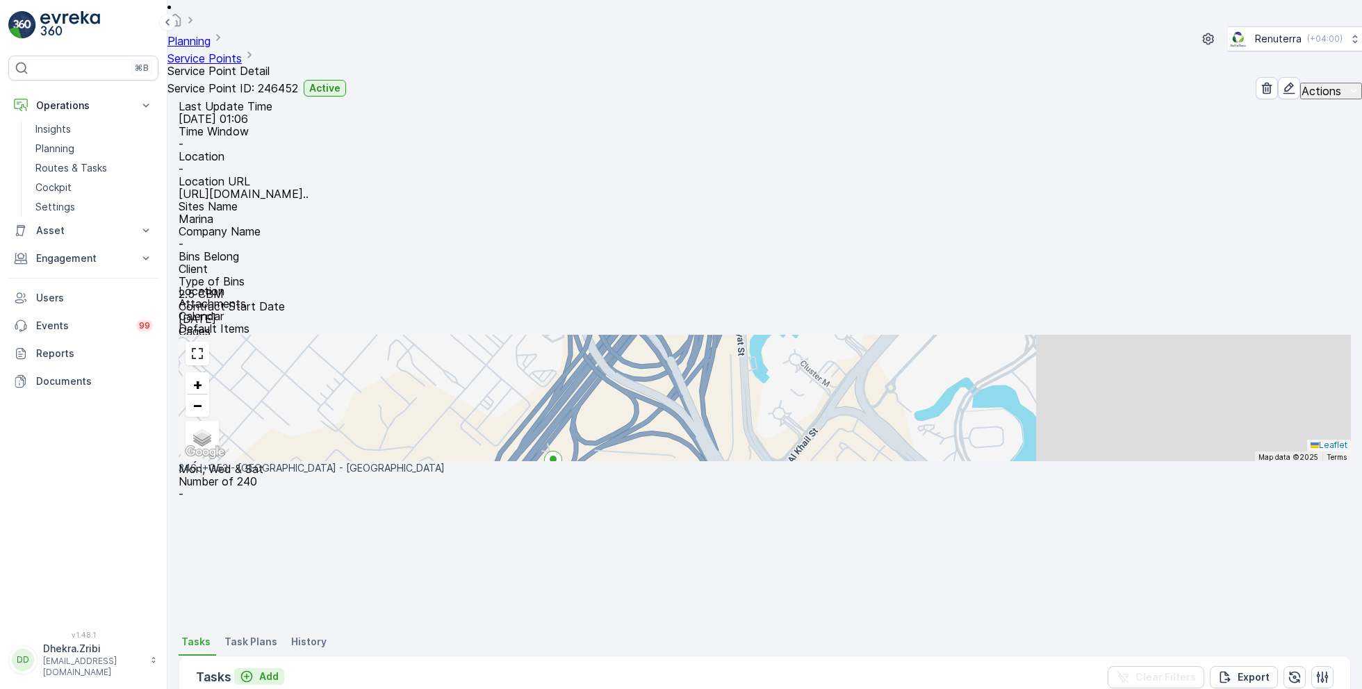
click at [277, 670] on p "Add" at bounding box center [268, 677] width 19 height 14
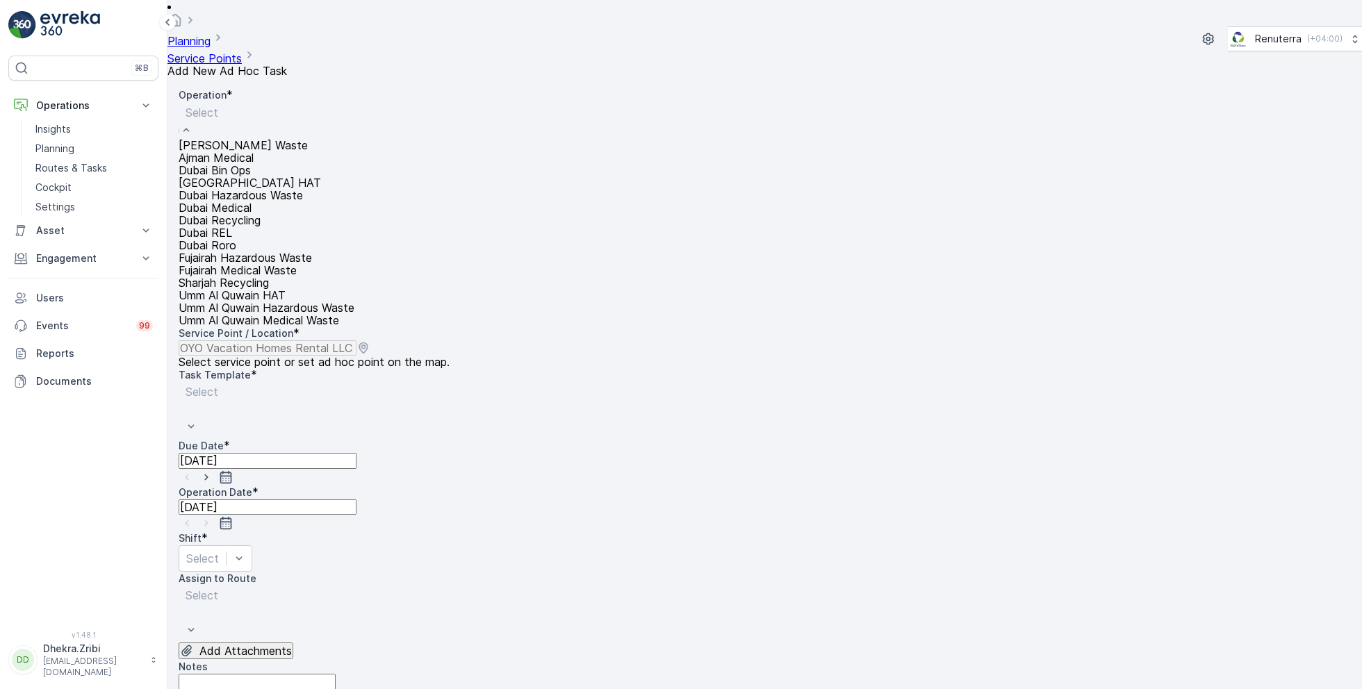
click at [263, 239] on div "Dubai REL" at bounding box center [267, 232] width 176 height 13
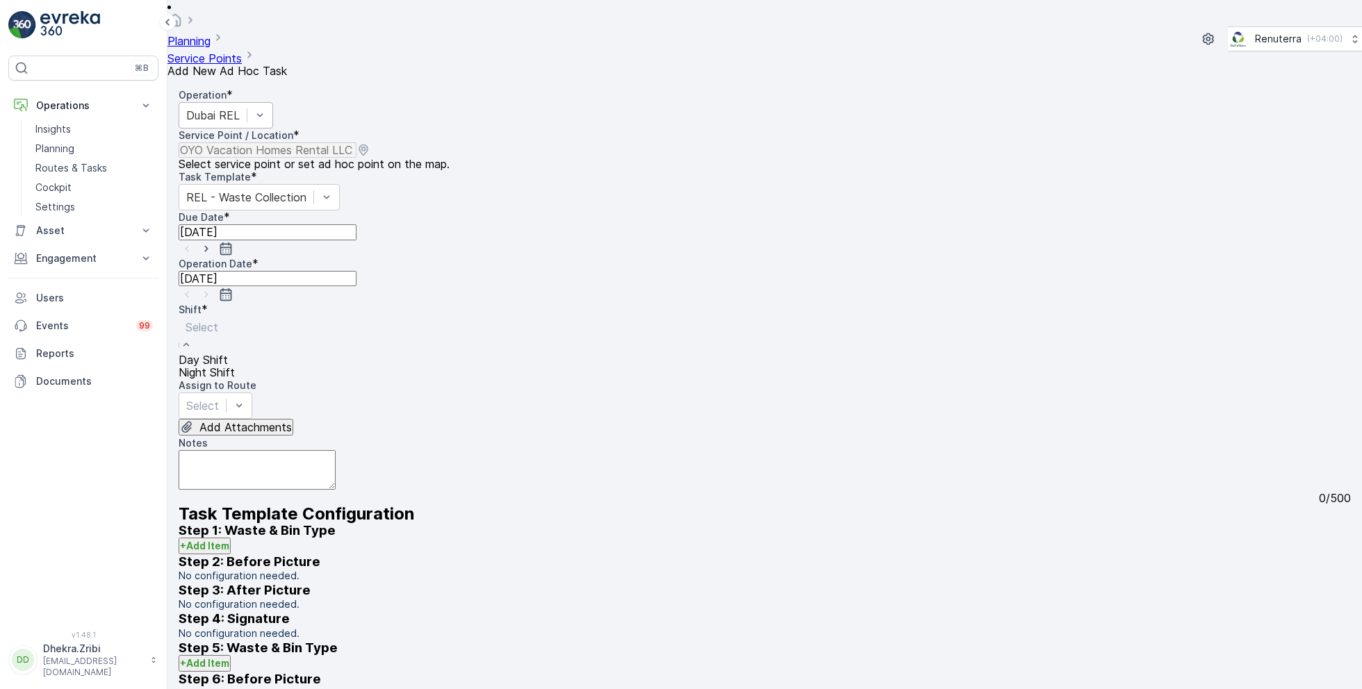
click at [228, 320] on div at bounding box center [206, 327] width 42 height 15
click at [235, 354] on div "Day Shift" at bounding box center [207, 360] width 56 height 13
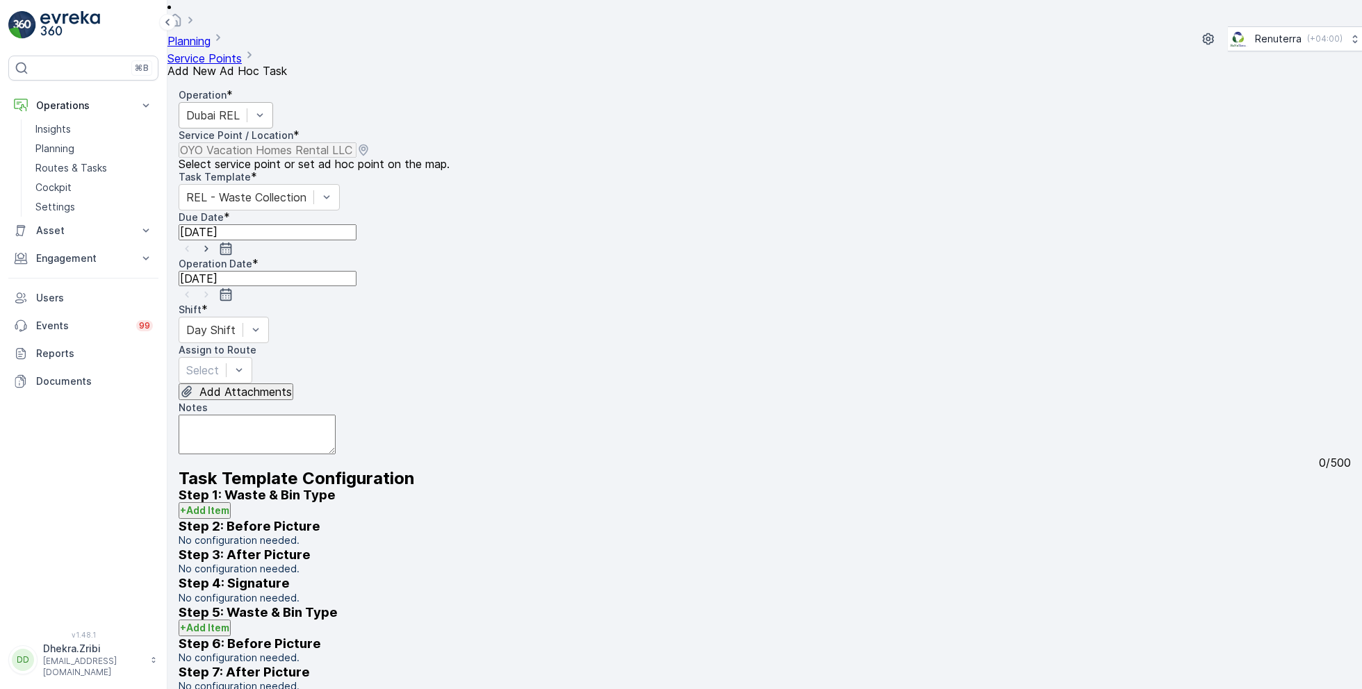
click at [219, 363] on div at bounding box center [202, 370] width 33 height 15
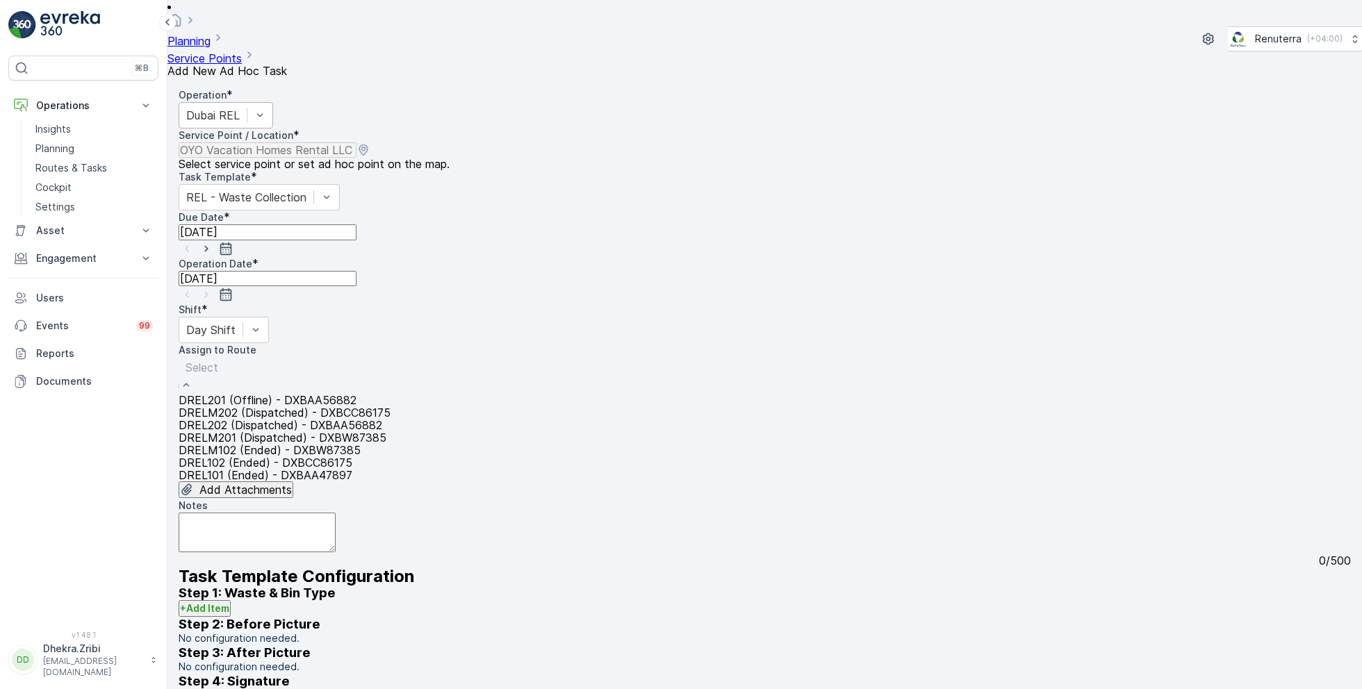
click at [267, 406] on span "DRELM202 (Dispatched) - DXBCC86175" at bounding box center [285, 413] width 212 height 14
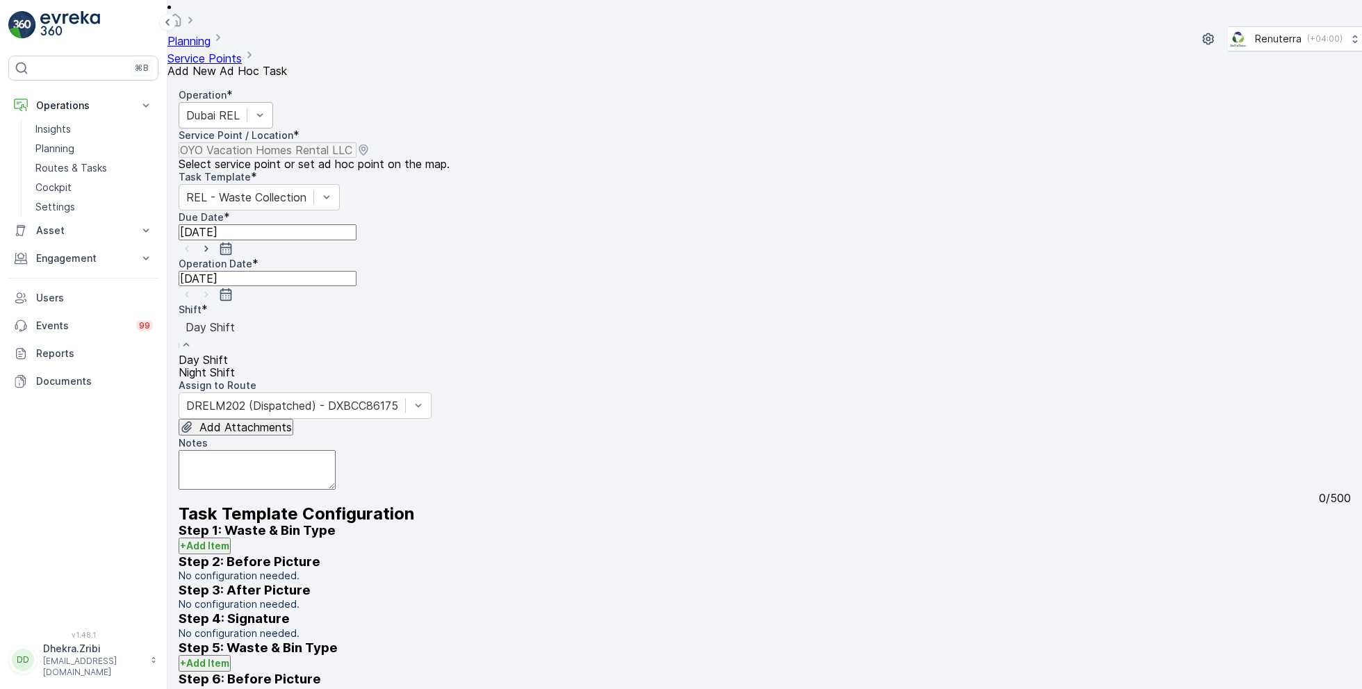
click at [235, 320] on div at bounding box center [209, 327] width 49 height 15
click at [235, 365] on span "Night Shift" at bounding box center [207, 372] width 56 height 14
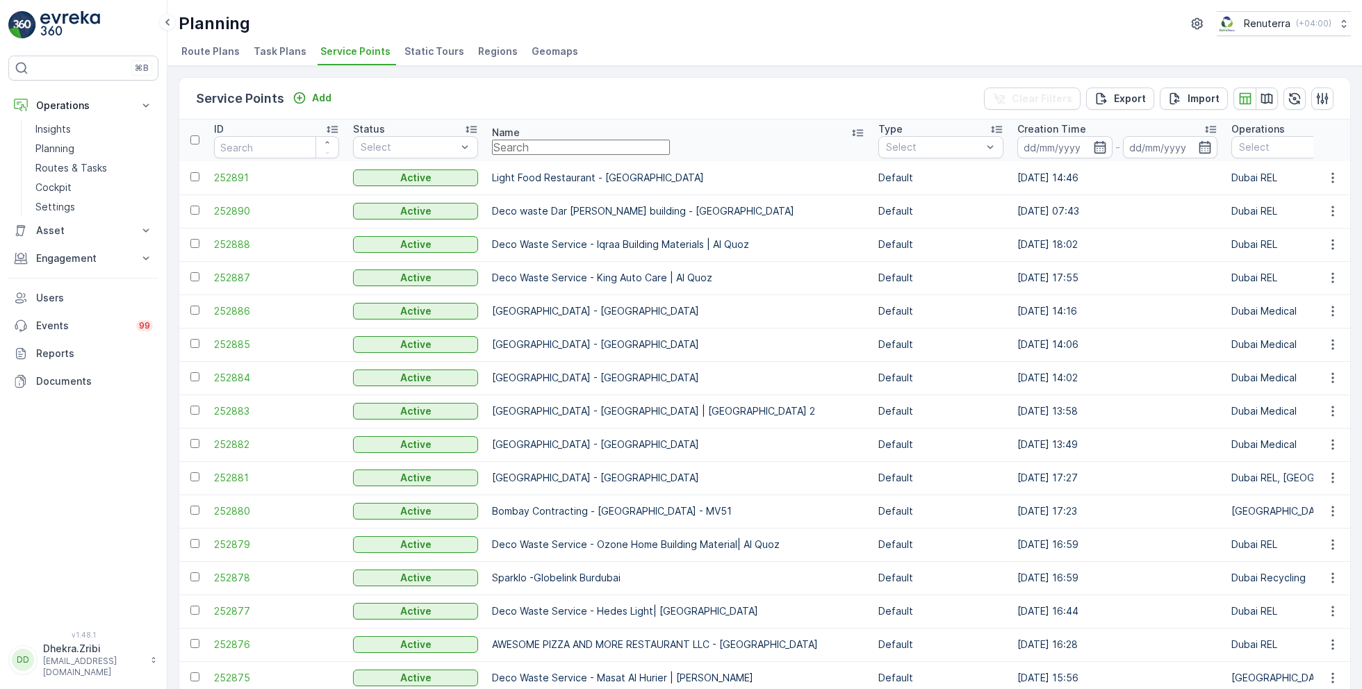
click at [524, 140] on input "text" at bounding box center [581, 147] width 178 height 15
paste input "Reliable Properties LLC-Al Qusais"
type input "Reliable Properties LLC-Al Qusais"
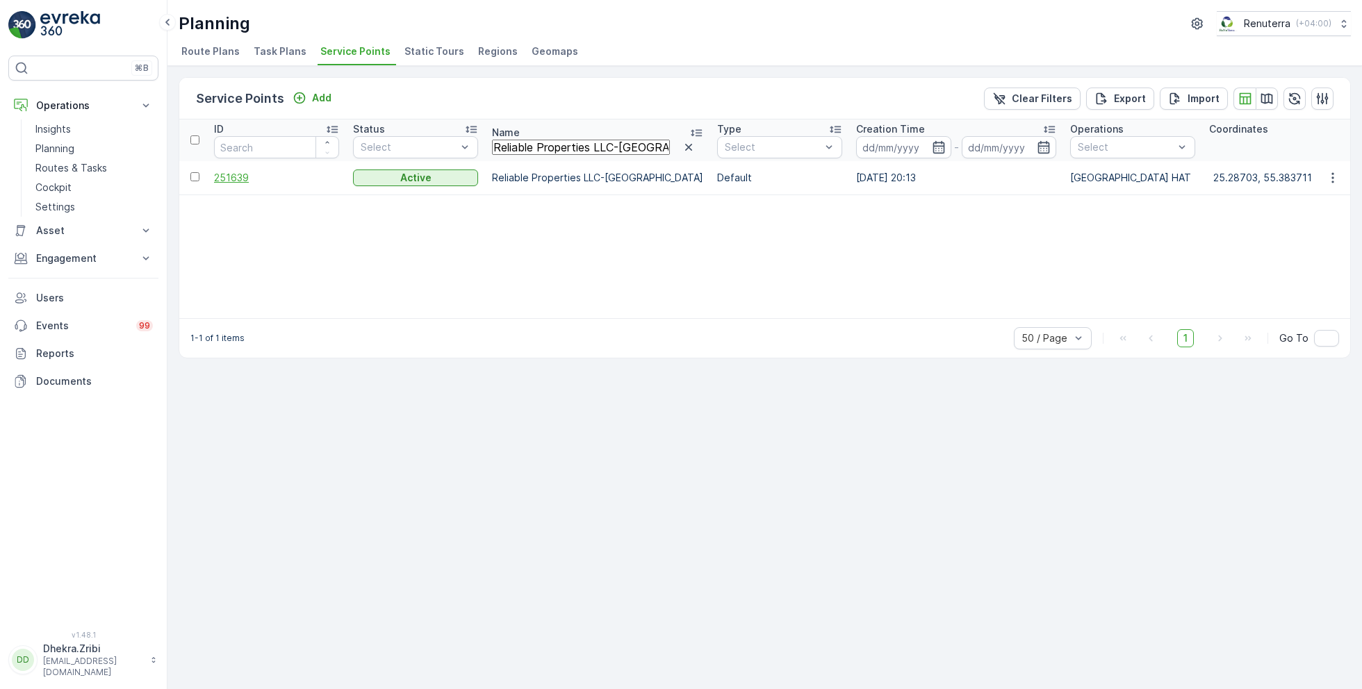
click at [239, 174] on span "251639" at bounding box center [276, 178] width 125 height 14
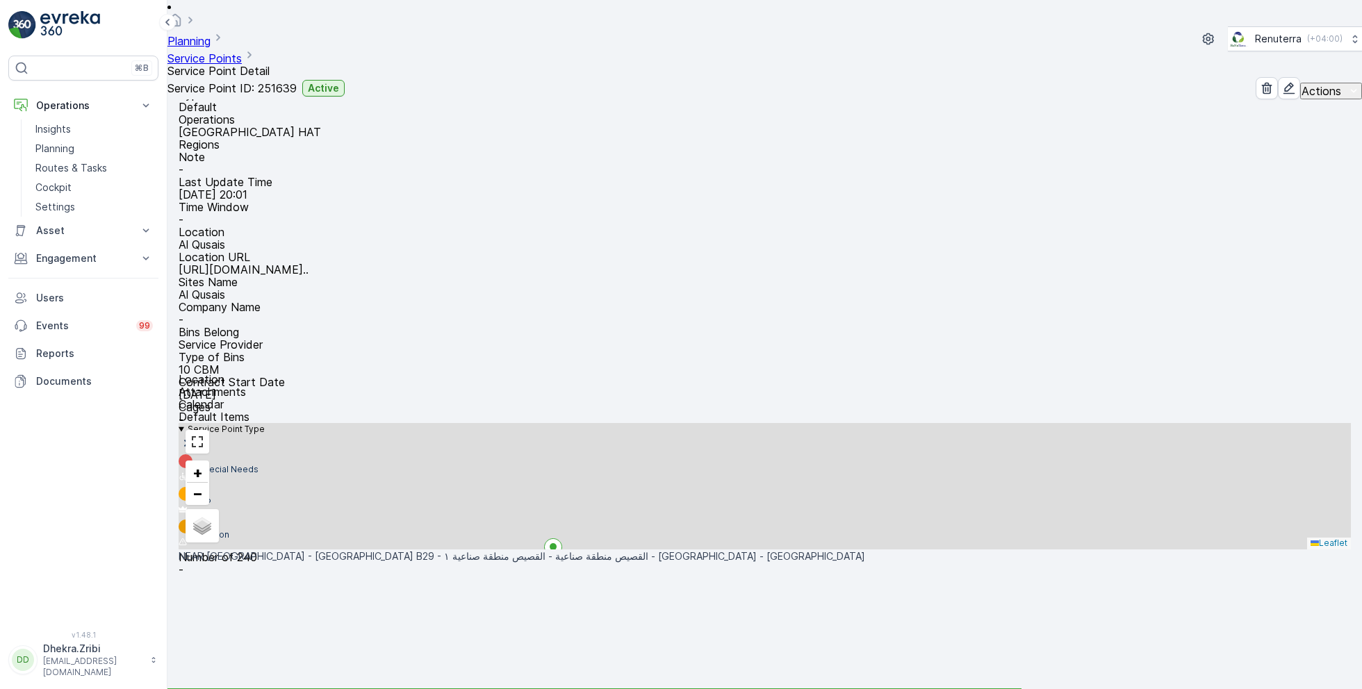
scroll to position [106, 0]
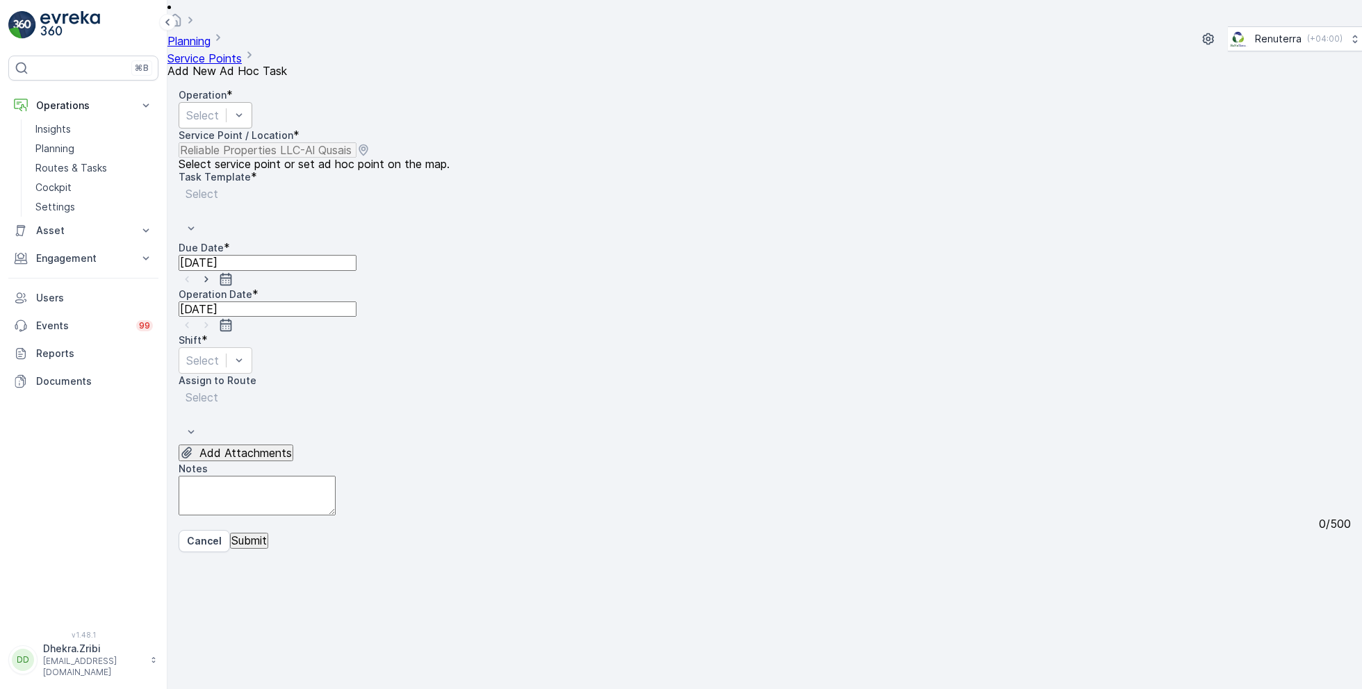
click at [219, 108] on div at bounding box center [202, 115] width 33 height 15
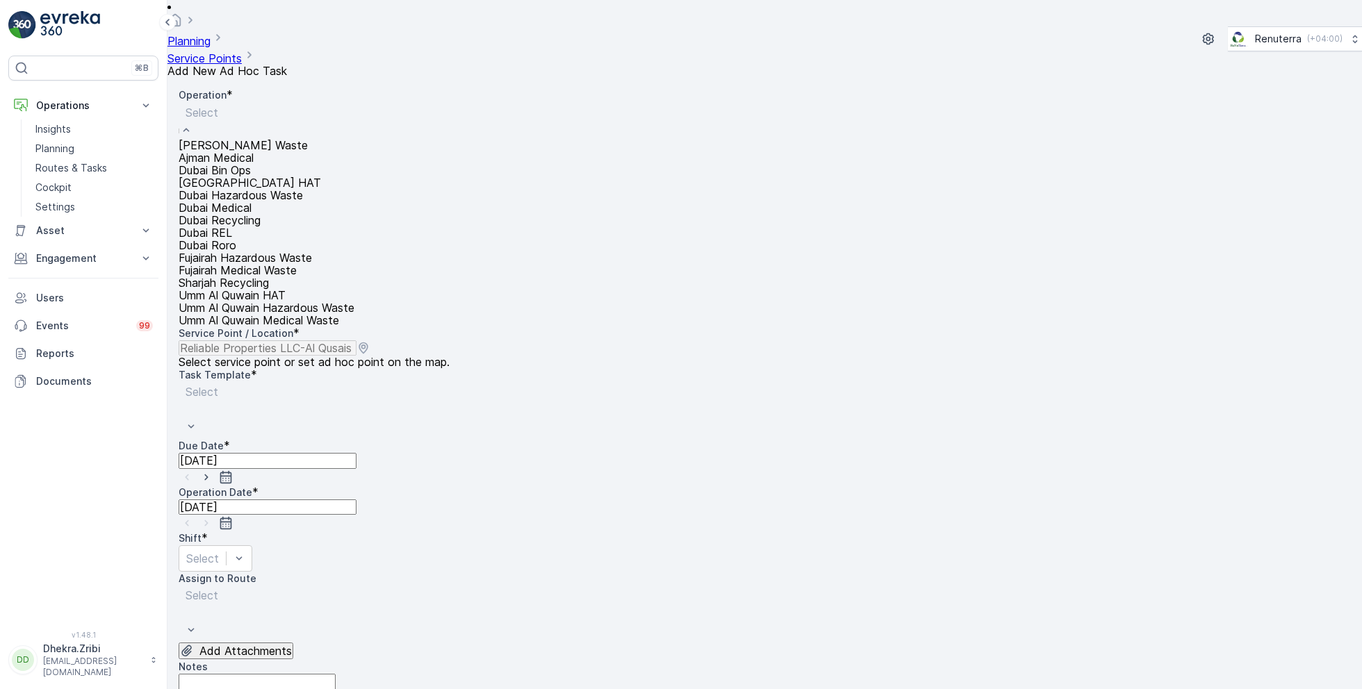
click at [245, 190] on span "Dubai HAT" at bounding box center [250, 183] width 142 height 14
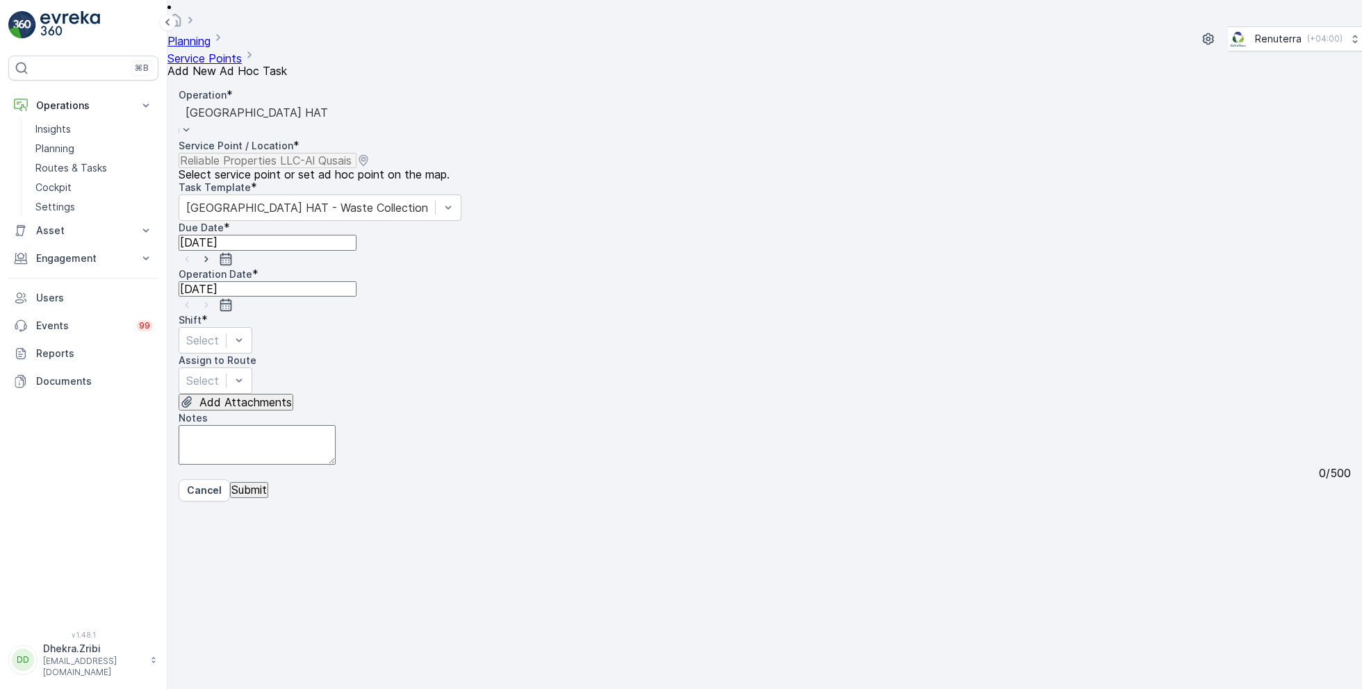
click at [213, 252] on icon "button" at bounding box center [206, 259] width 14 height 14
type input "[DATE]"
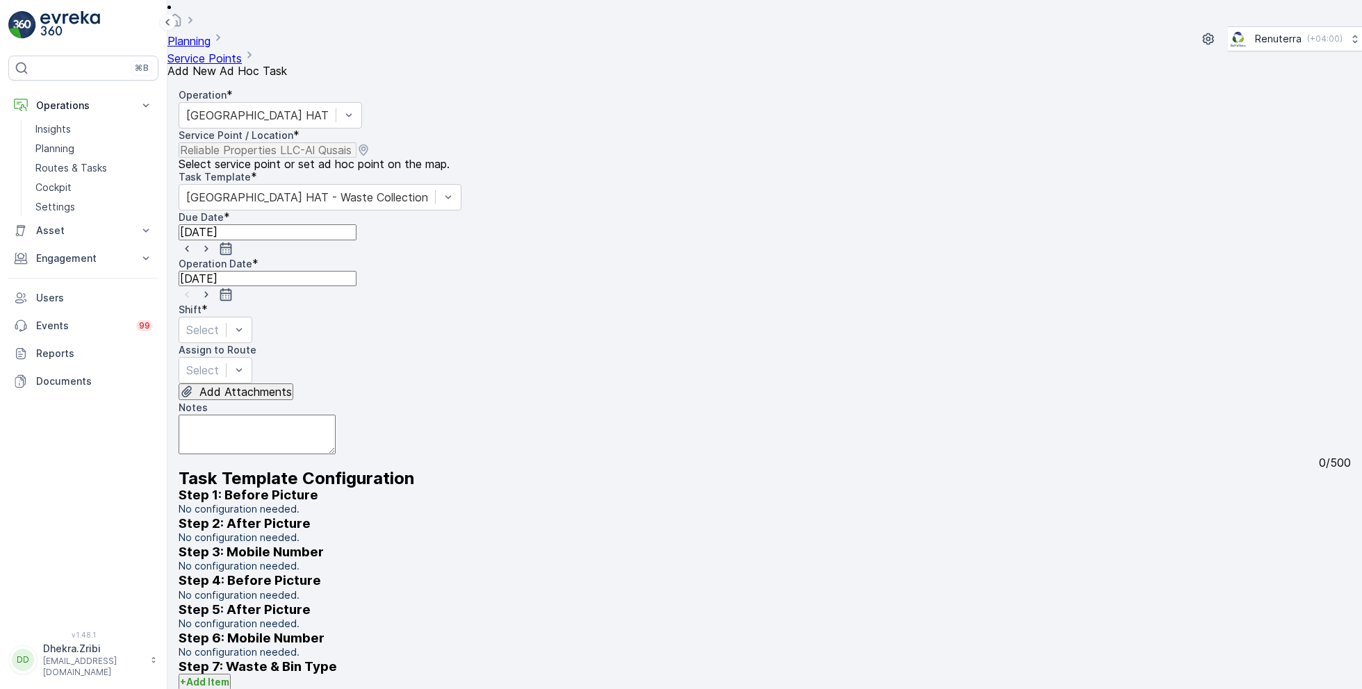
click at [213, 288] on icon "button" at bounding box center [206, 295] width 14 height 14
type input "[DATE]"
click at [219, 322] on div at bounding box center [202, 329] width 33 height 15
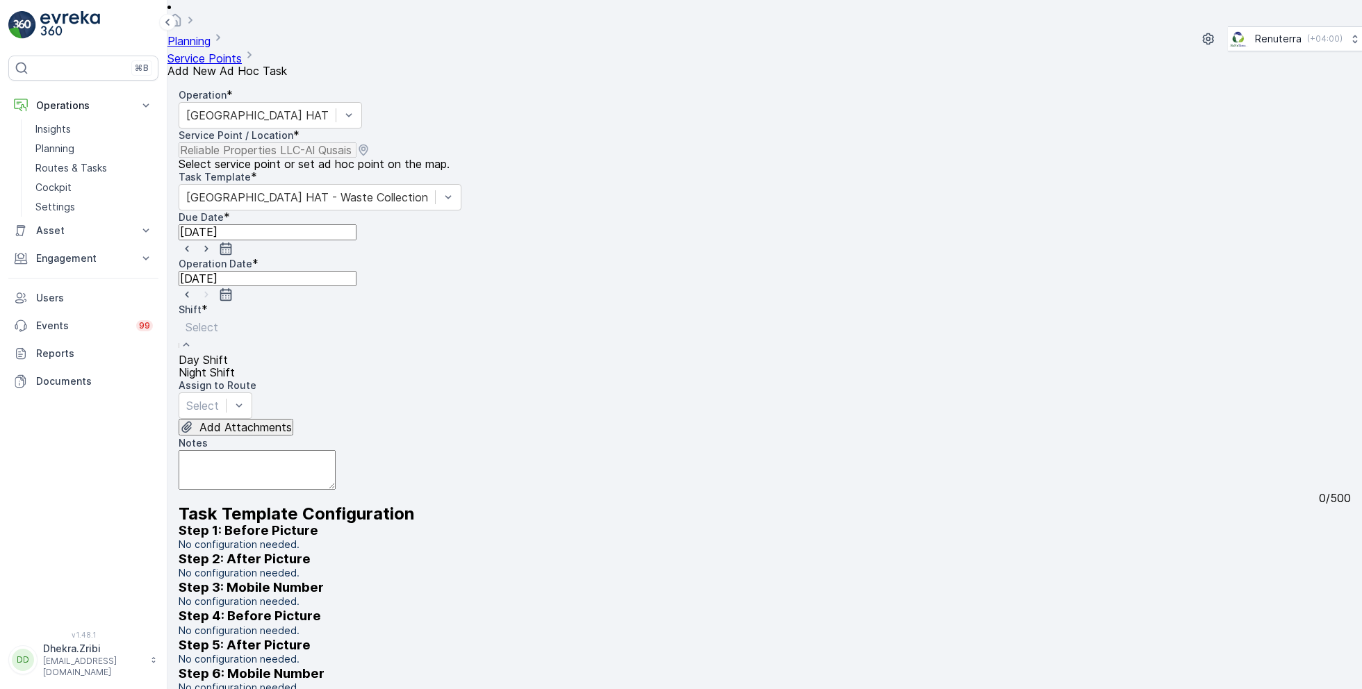
click at [228, 353] on span "Day Shift" at bounding box center [203, 360] width 49 height 14
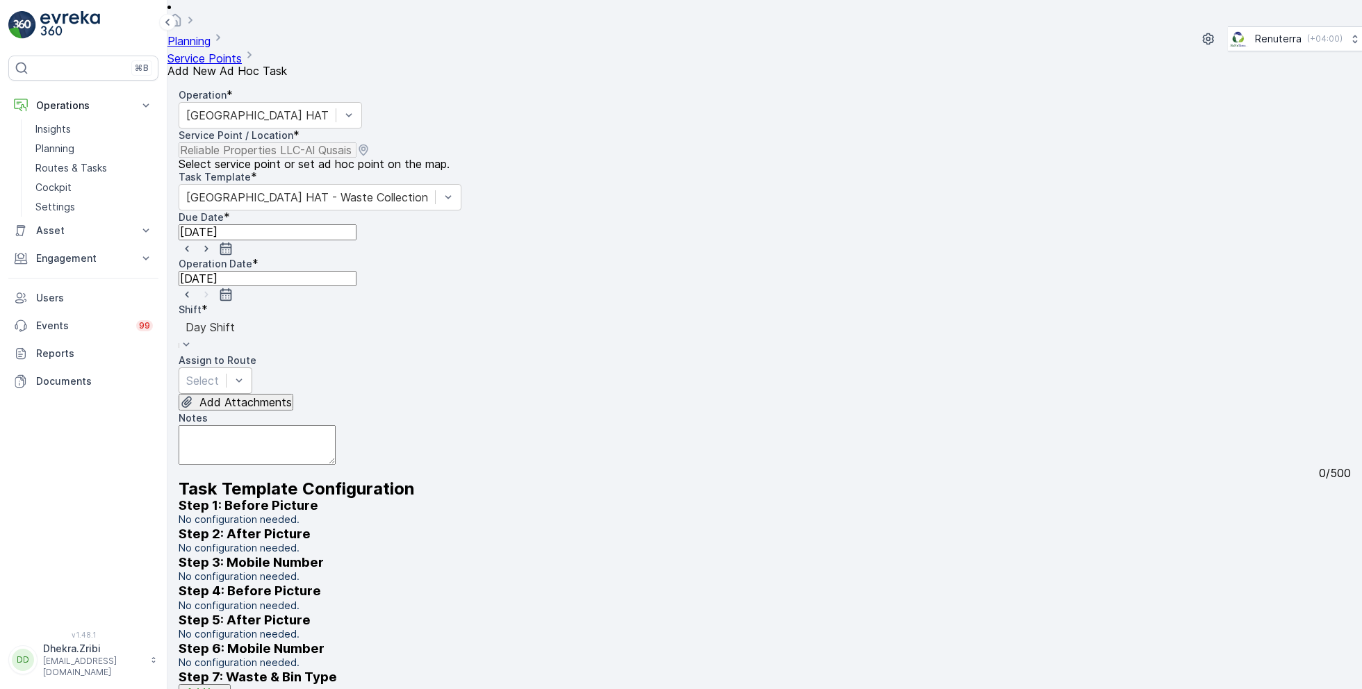
click at [252, 368] on div "Select" at bounding box center [216, 381] width 74 height 26
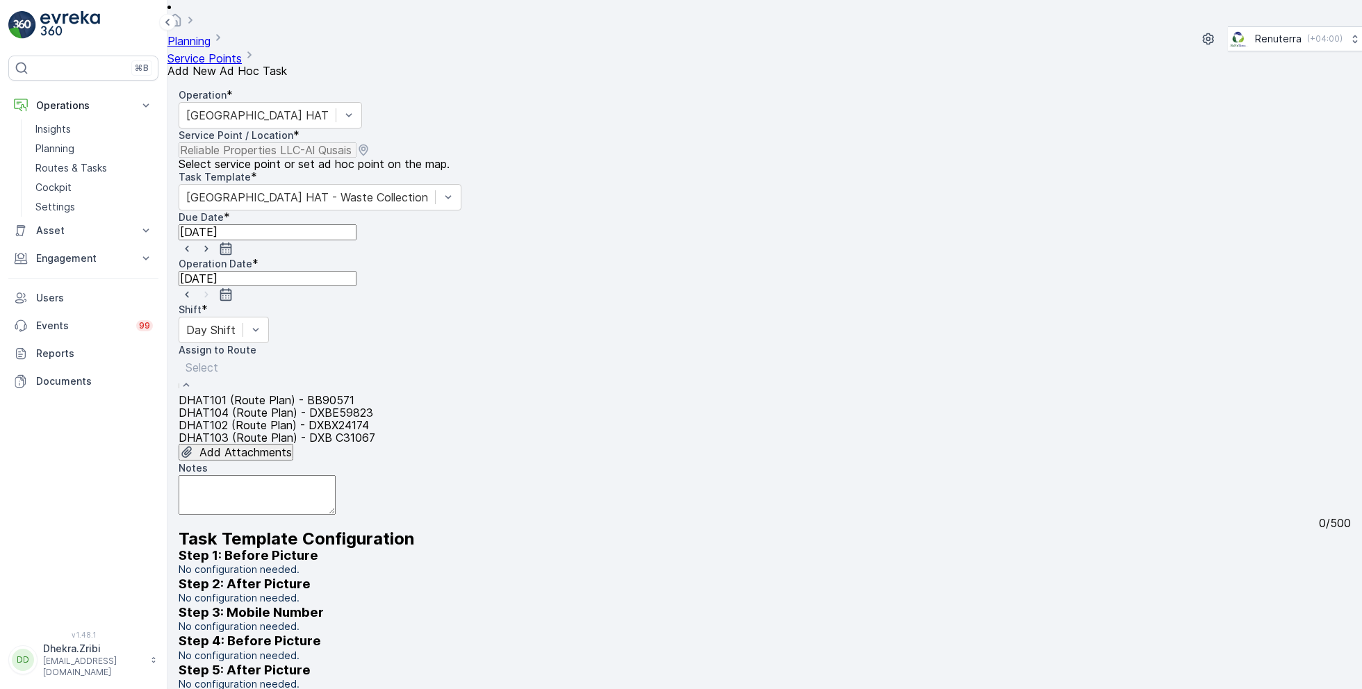
click at [297, 393] on span "DHAT101 (Route Plan) - BB90571" at bounding box center [267, 400] width 176 height 14
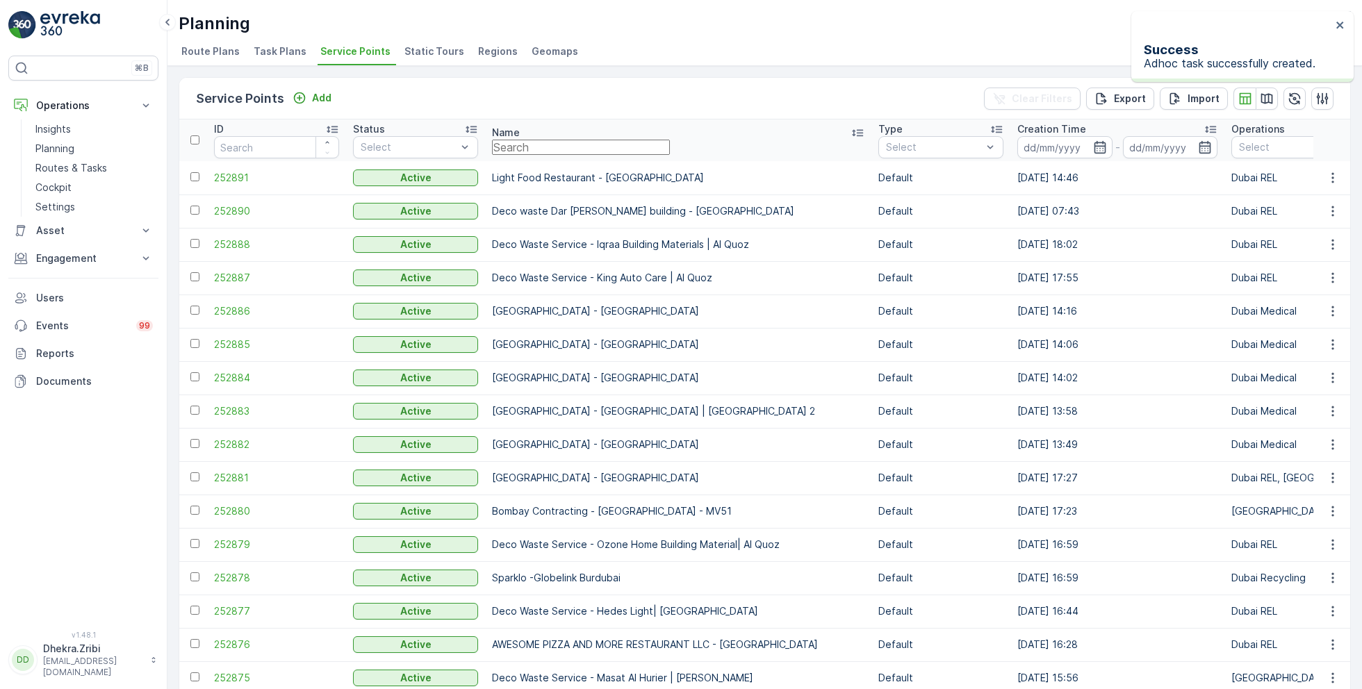
click at [604, 147] on input "text" at bounding box center [581, 147] width 178 height 15
paste input "Al Kayed Workshop"
type input "Al Kayed Workshop"
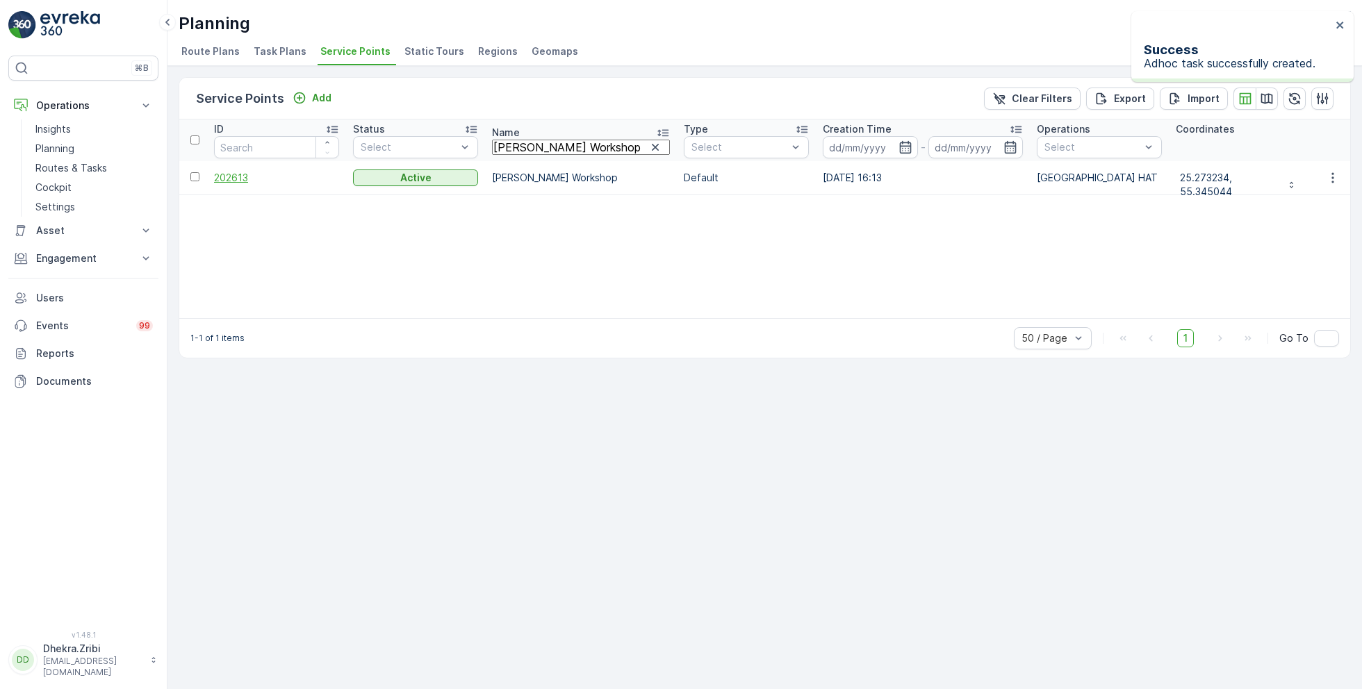
click at [240, 179] on span "202613" at bounding box center [276, 178] width 125 height 14
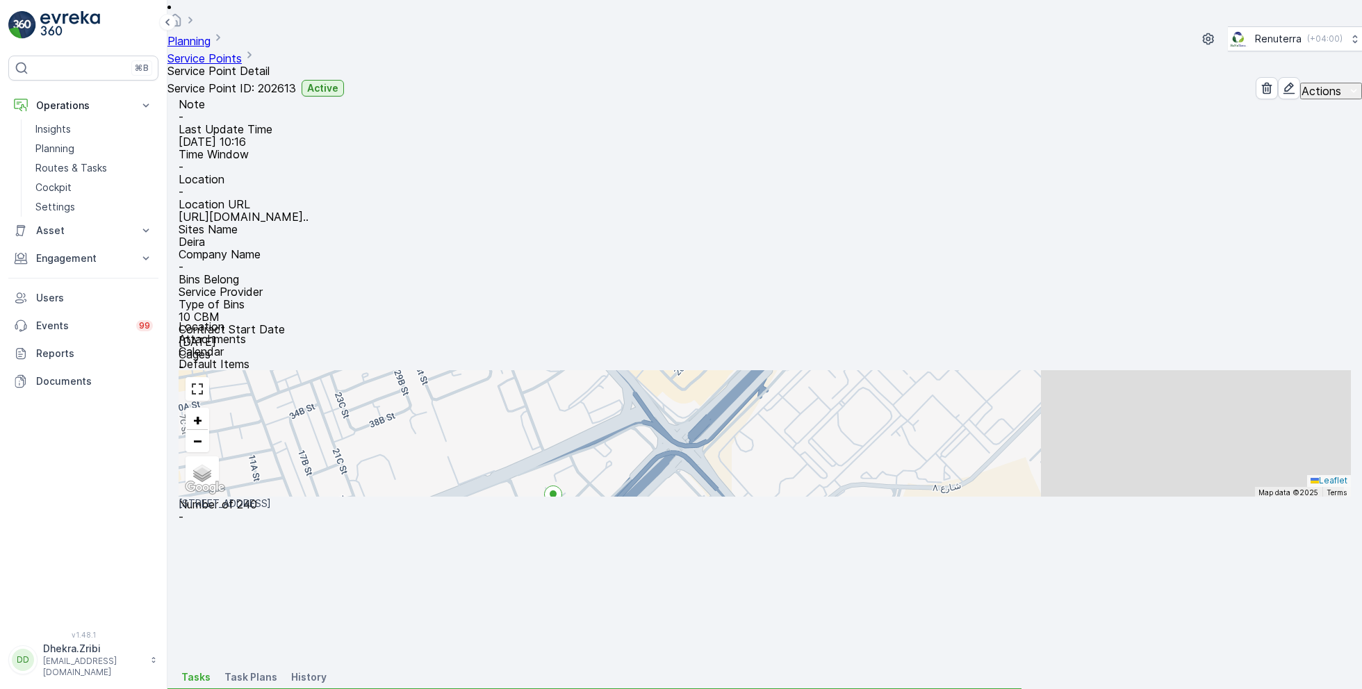
scroll to position [156, 0]
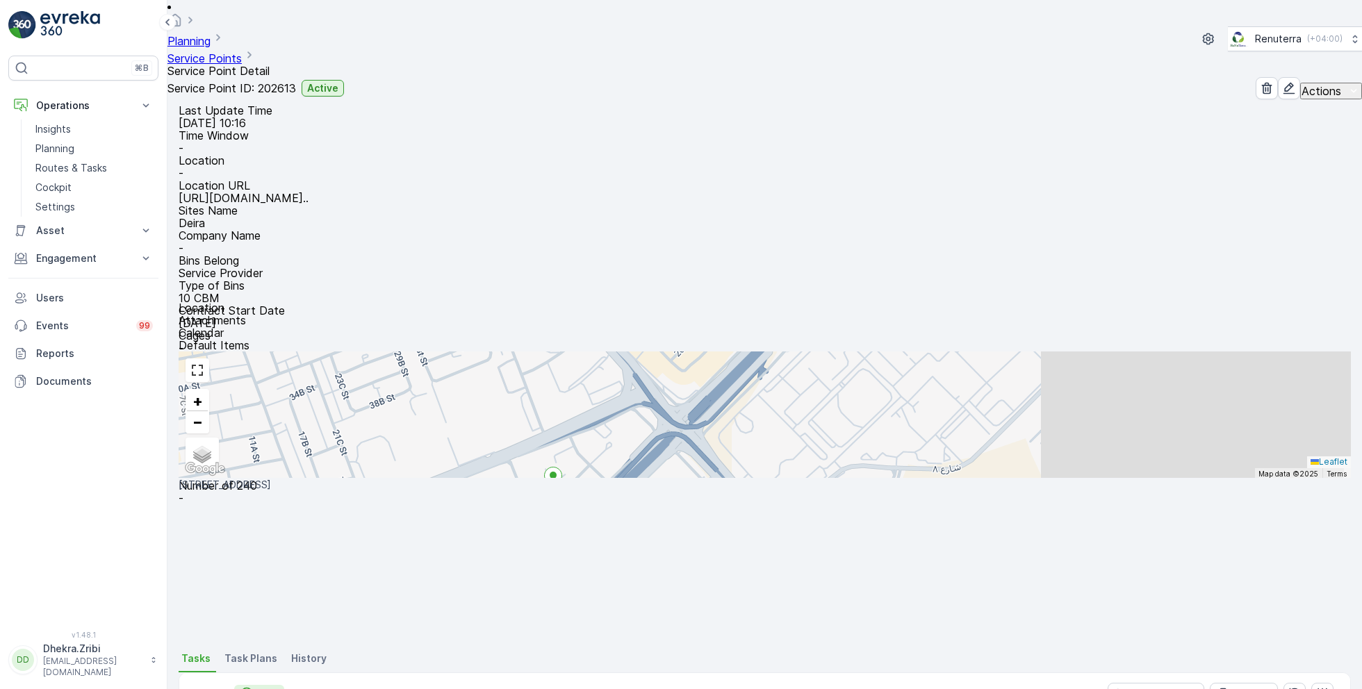
click at [263, 686] on p "Add" at bounding box center [268, 693] width 19 height 14
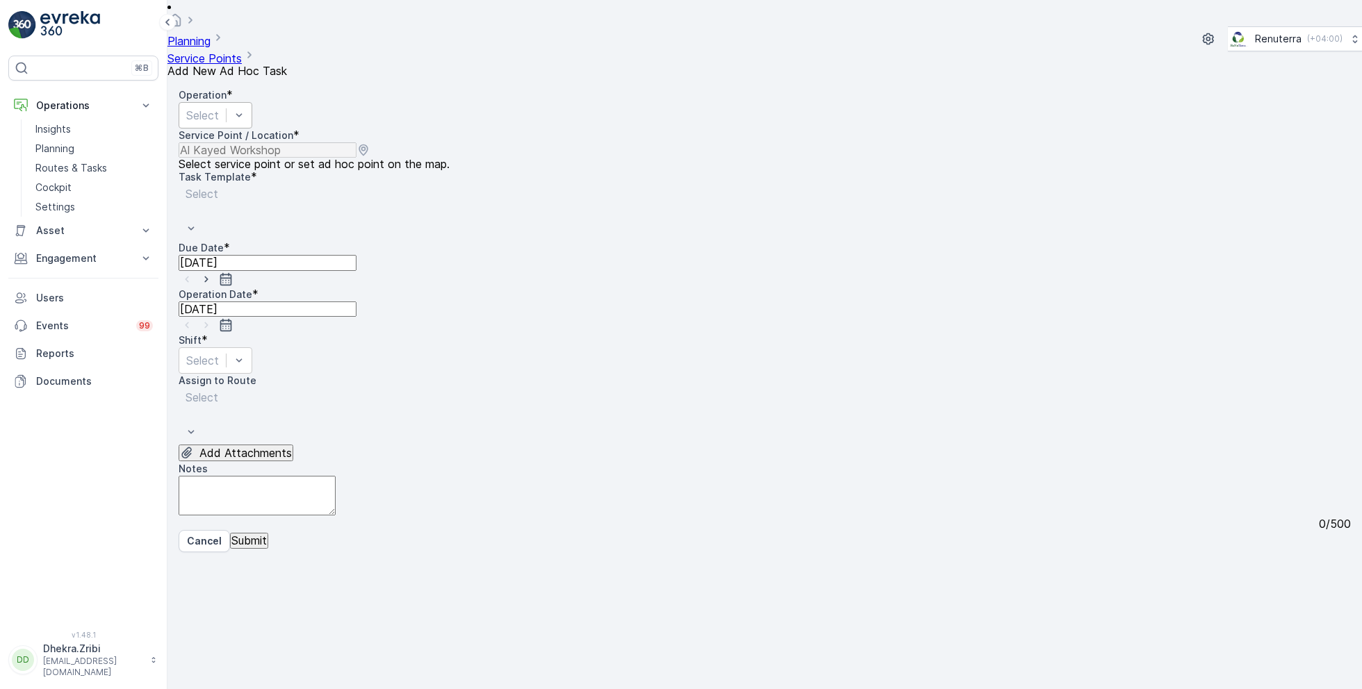
click at [219, 108] on div at bounding box center [202, 115] width 33 height 15
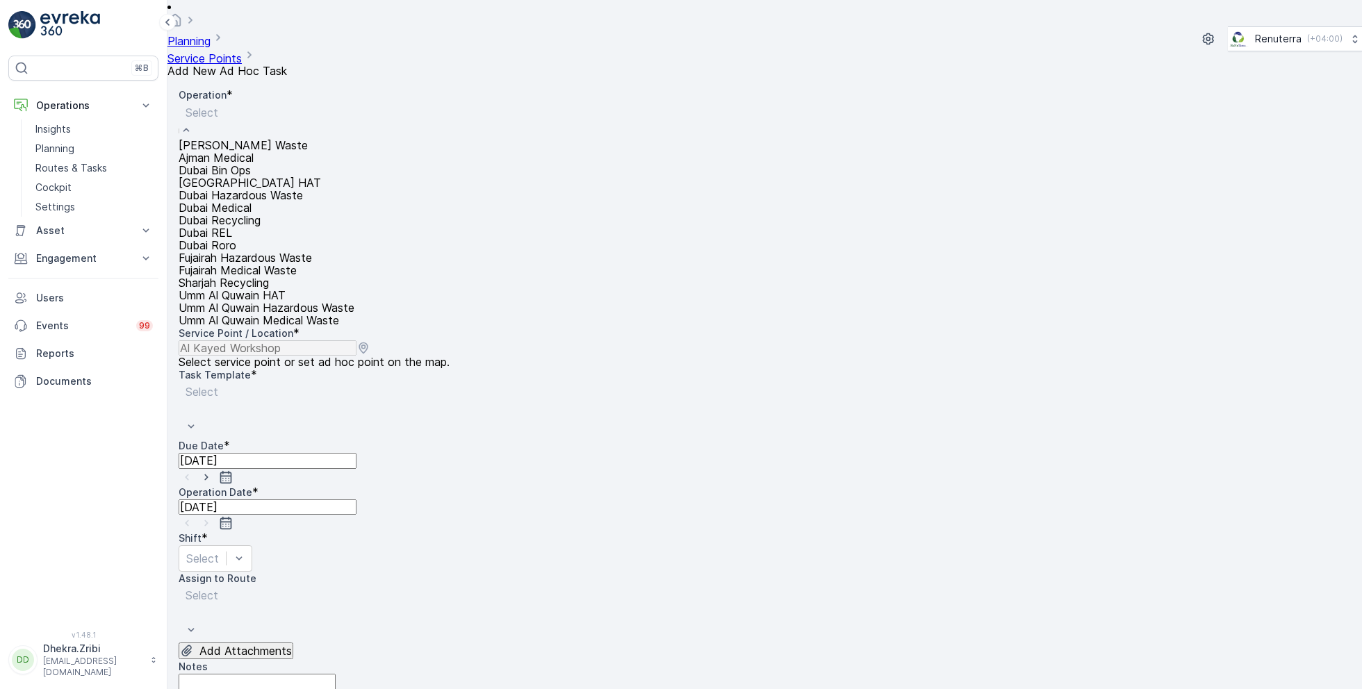
click at [258, 189] on div "Dubai HAT" at bounding box center [267, 182] width 176 height 13
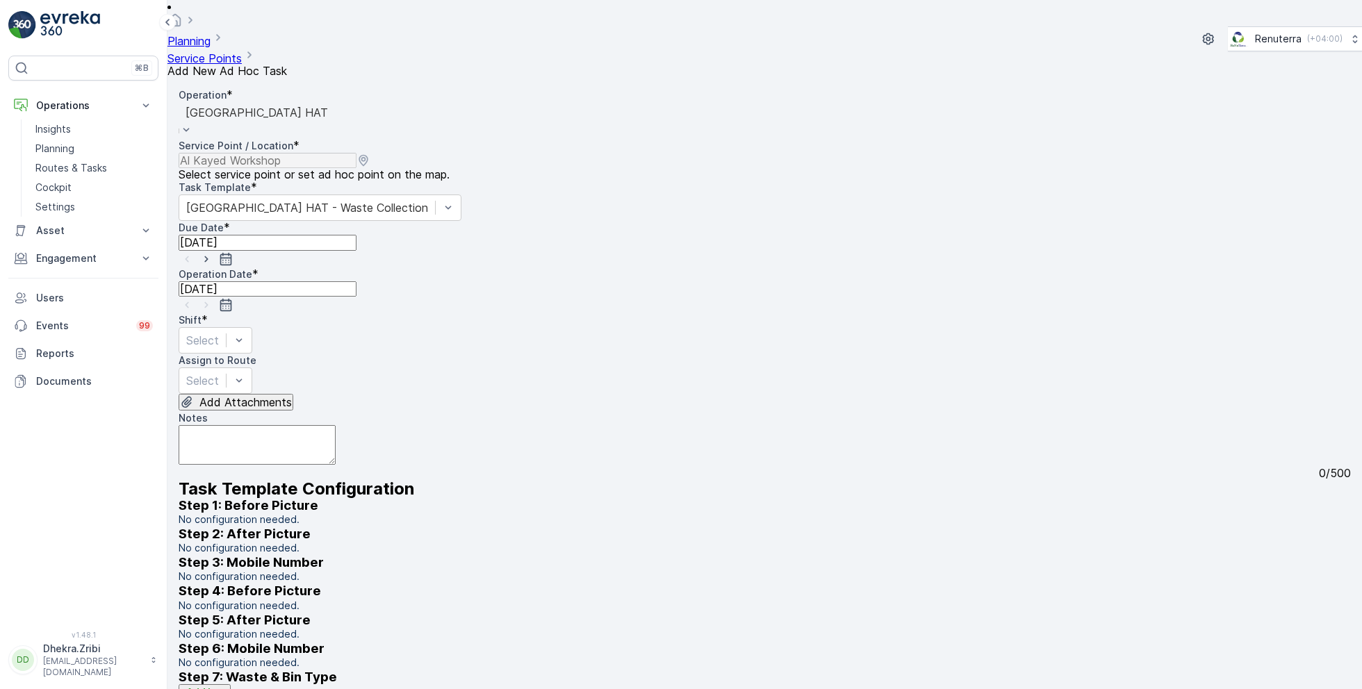
click at [213, 252] on icon "button" at bounding box center [206, 259] width 14 height 14
type input "[DATE]"
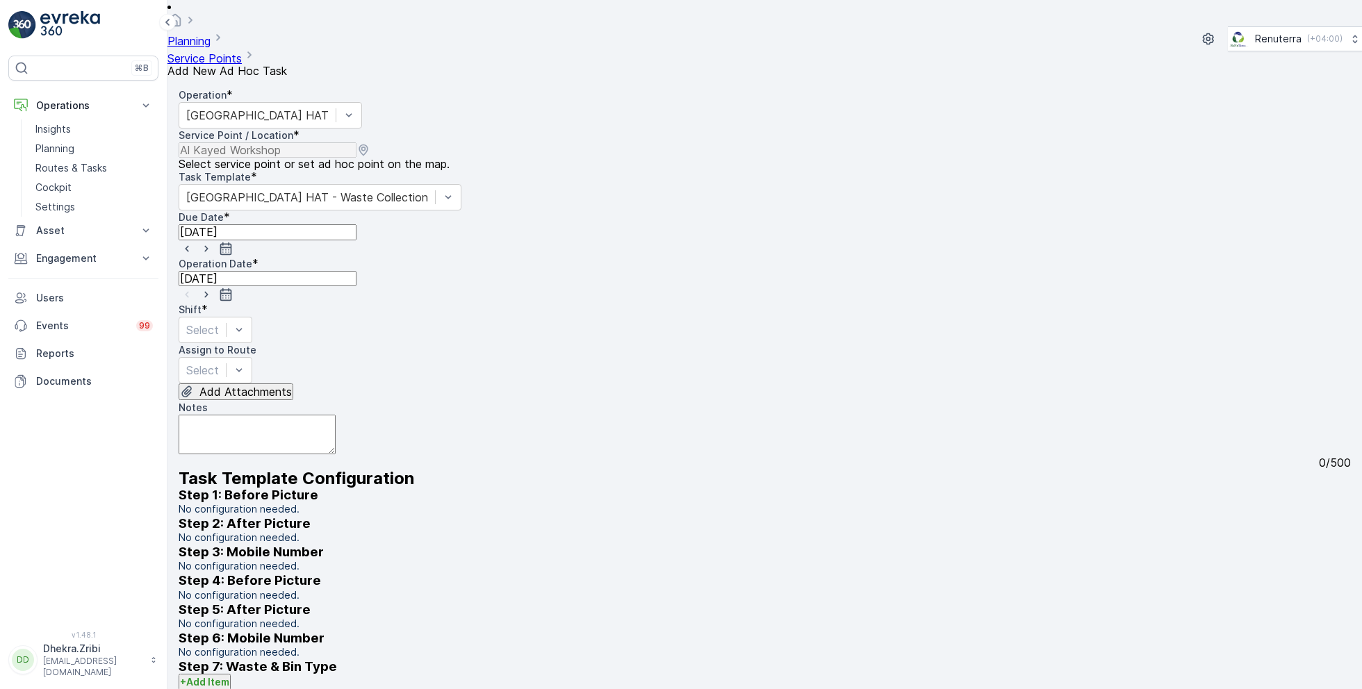
click at [213, 288] on icon "button" at bounding box center [206, 295] width 14 height 14
type input "[DATE]"
click at [219, 322] on div at bounding box center [202, 329] width 33 height 15
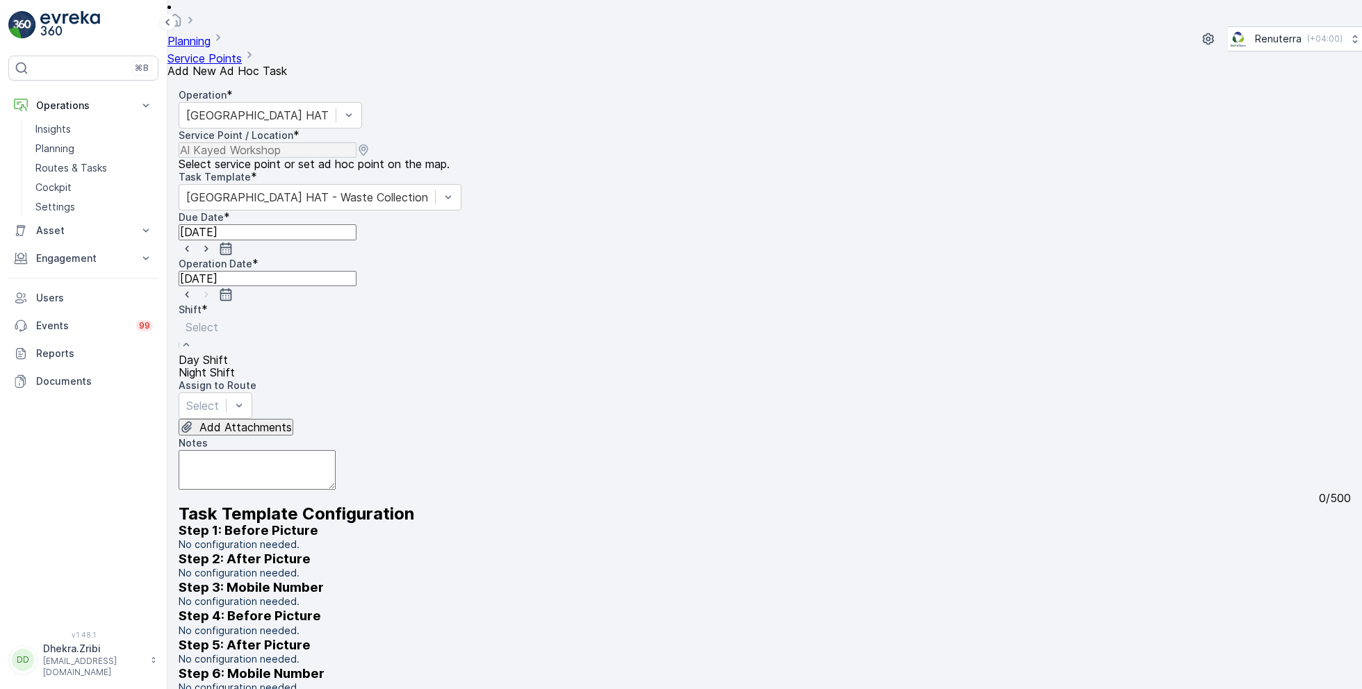
click at [228, 353] on span "Day Shift" at bounding box center [203, 360] width 49 height 14
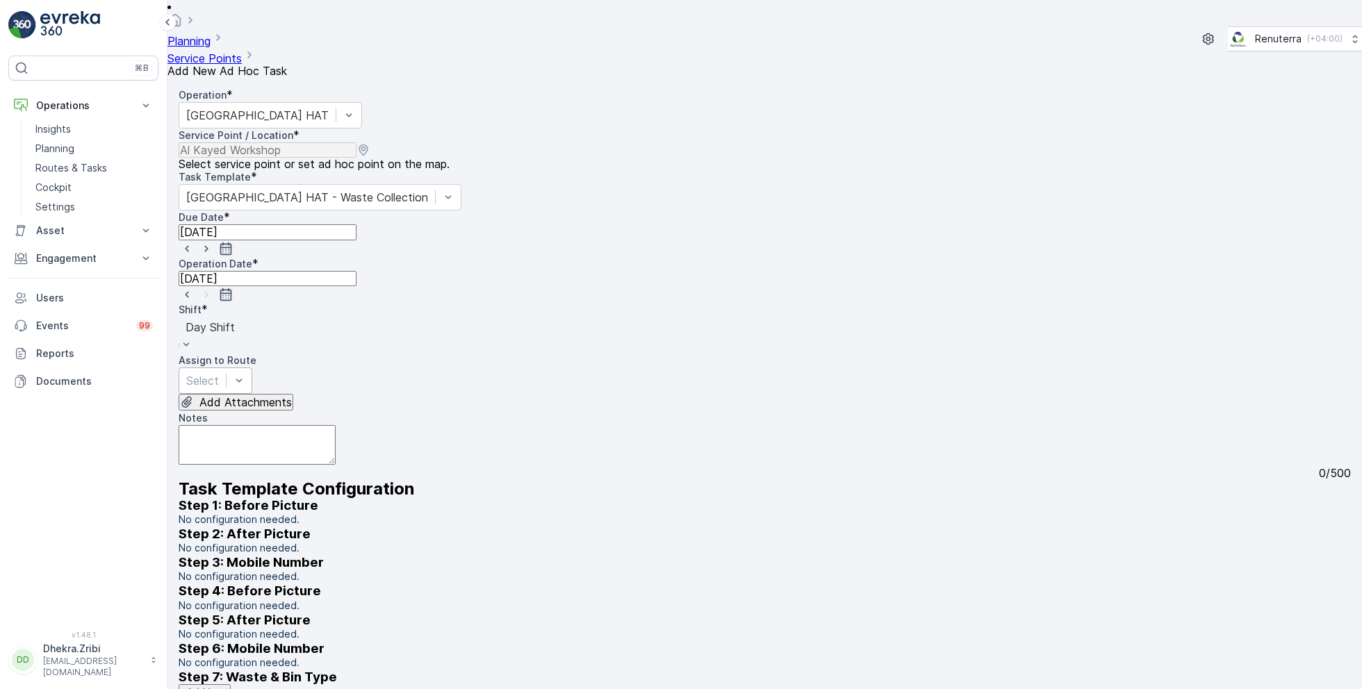
click at [219, 373] on div at bounding box center [202, 380] width 33 height 15
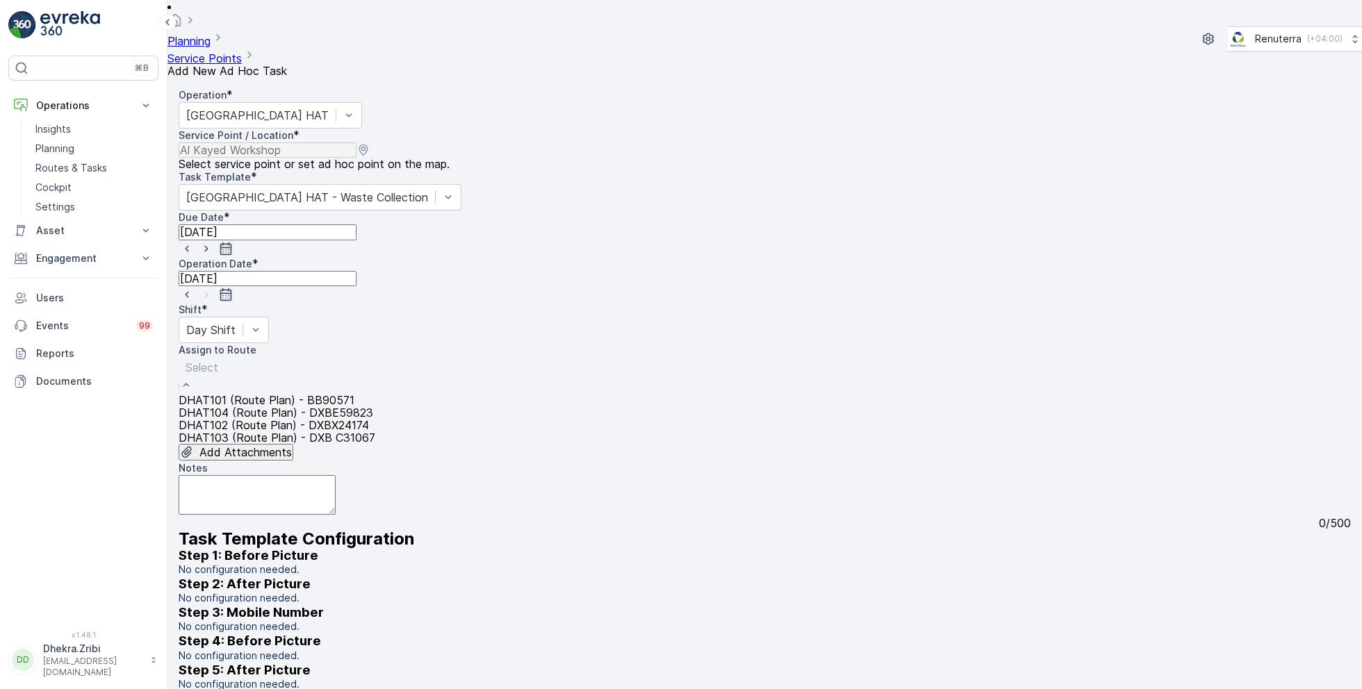
click at [308, 393] on span "DHAT101 (Route Plan) - BB90571" at bounding box center [267, 400] width 176 height 14
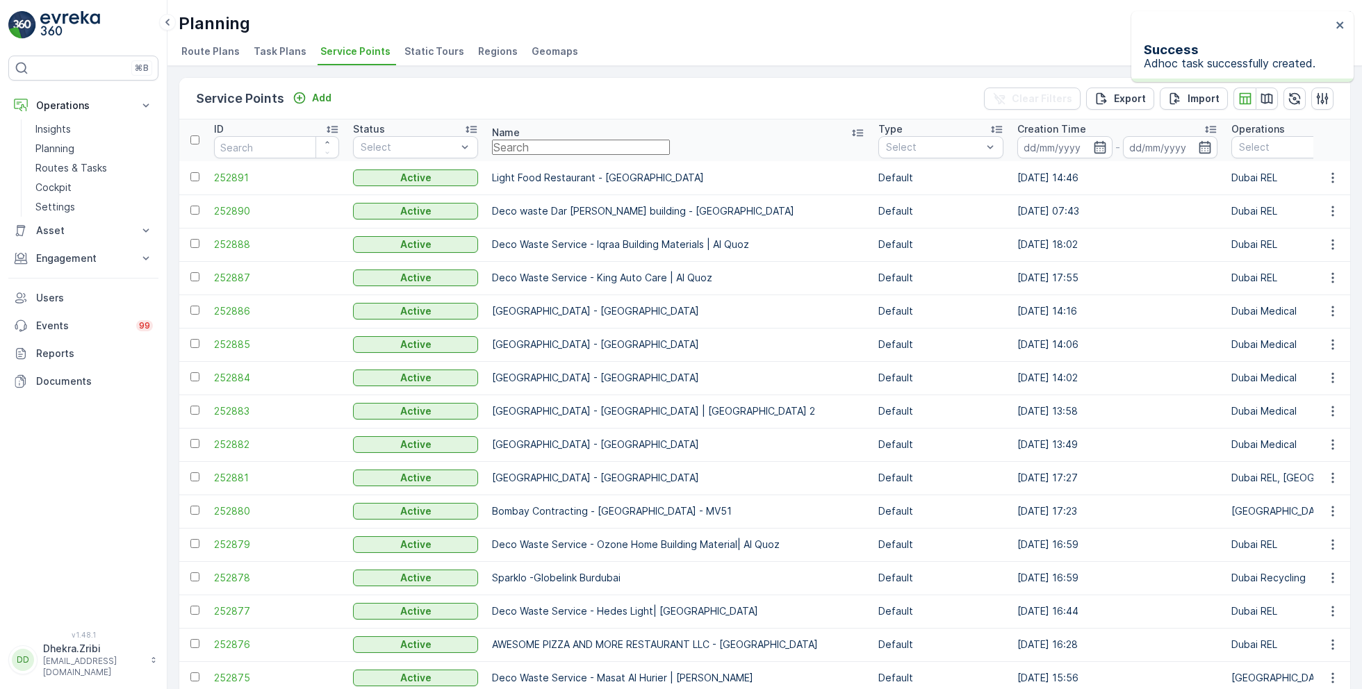
click at [575, 155] on input "text" at bounding box center [581, 147] width 178 height 15
paste input "Emrill / Jumeirah Al Safa"
type input "Emrill / Jumeirah Al Safa"
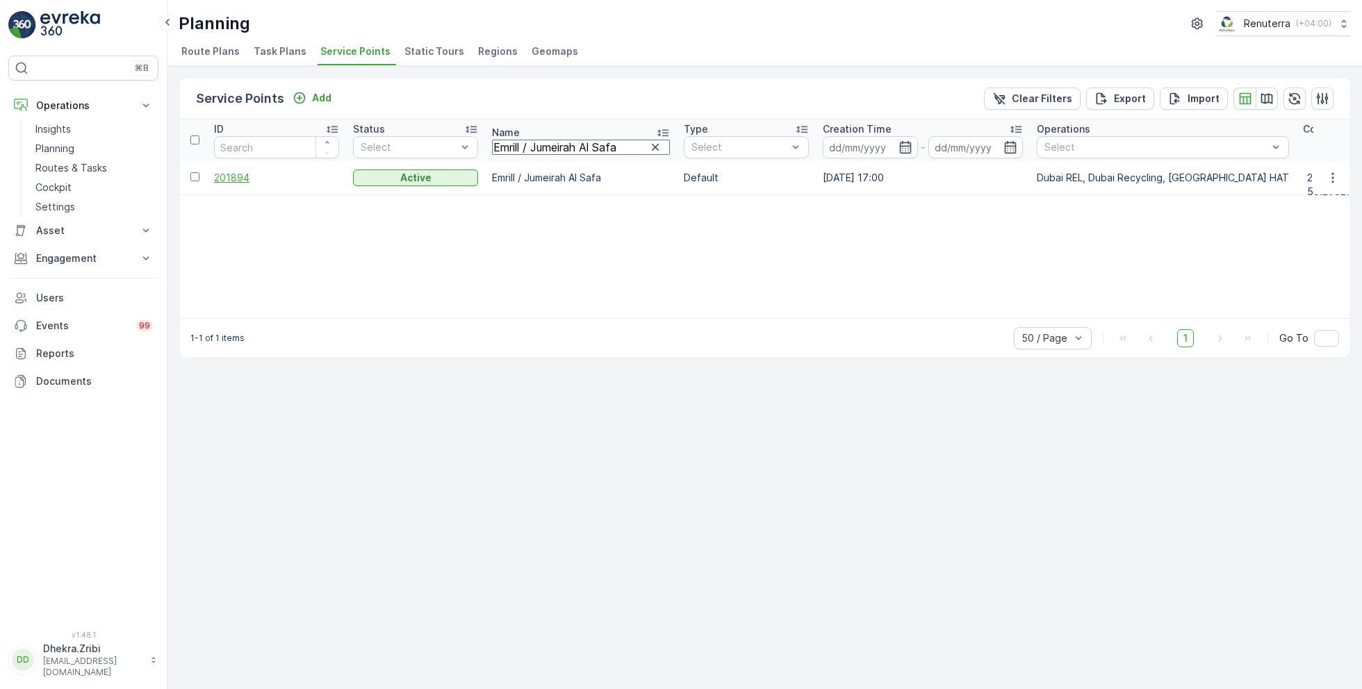
click at [245, 175] on span "201894" at bounding box center [276, 178] width 125 height 14
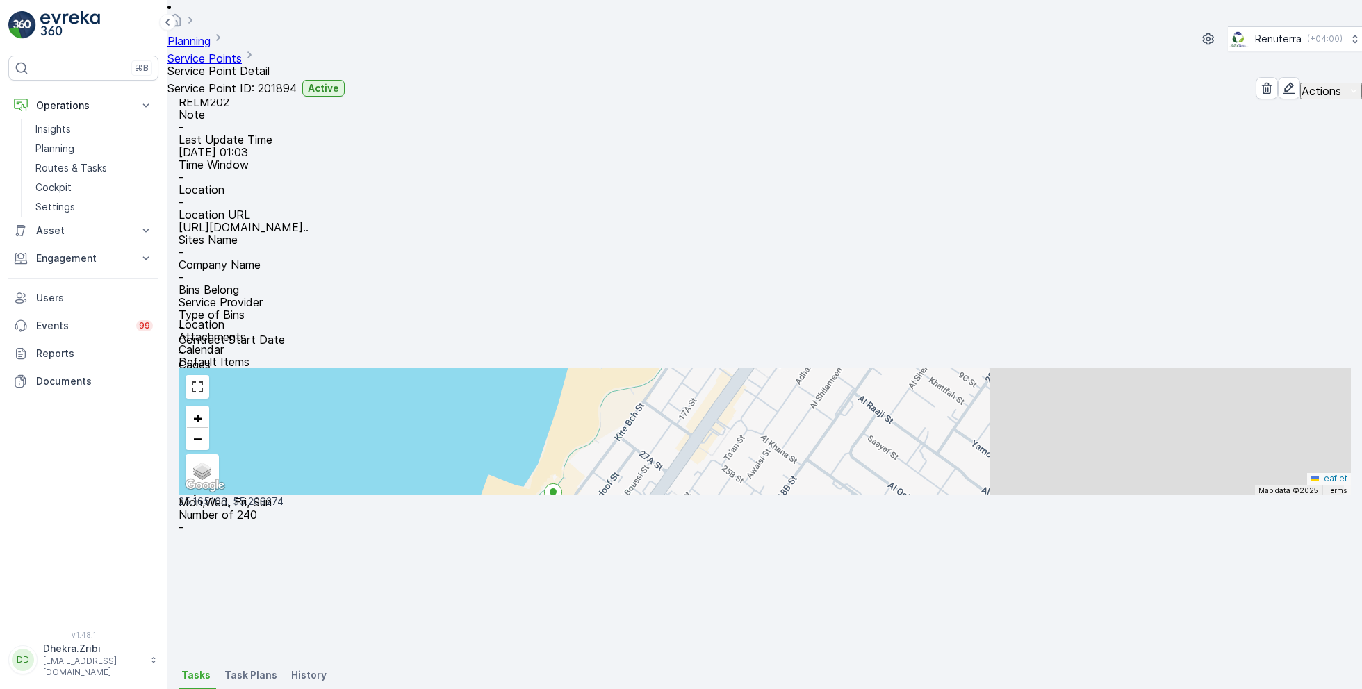
scroll to position [170, 0]
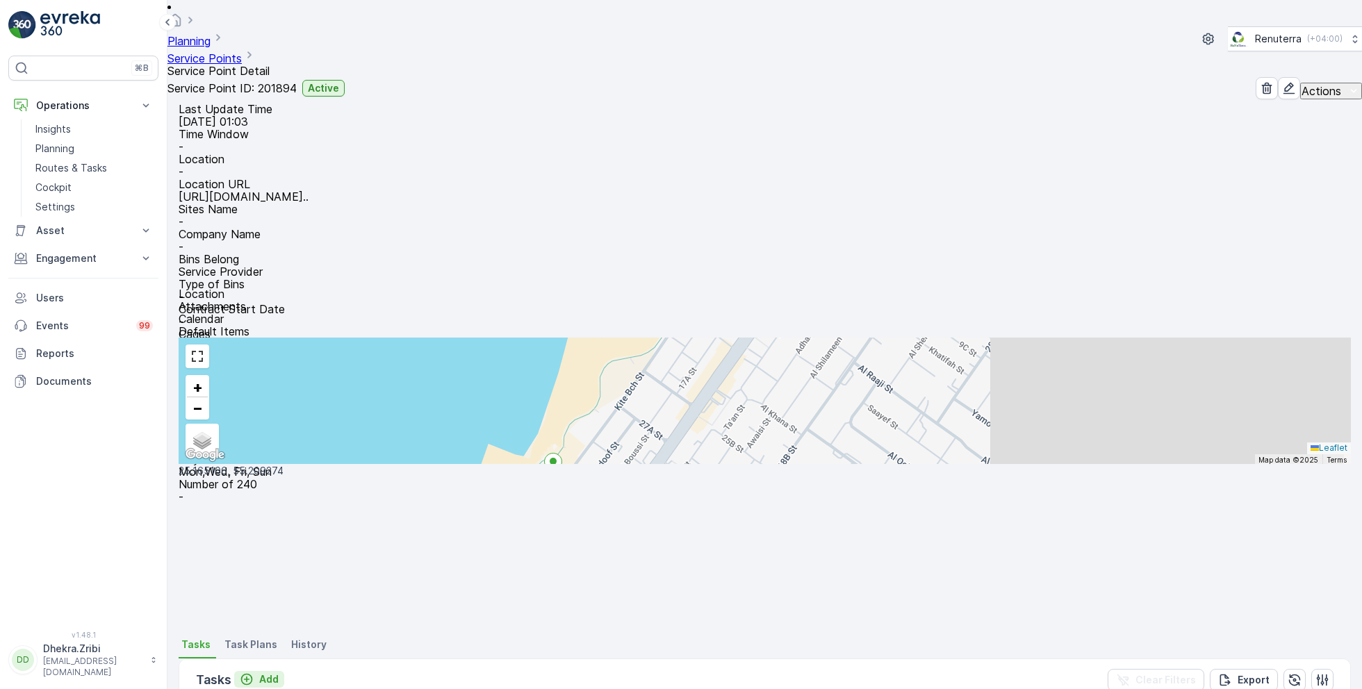
click at [262, 673] on p "Add" at bounding box center [268, 680] width 19 height 14
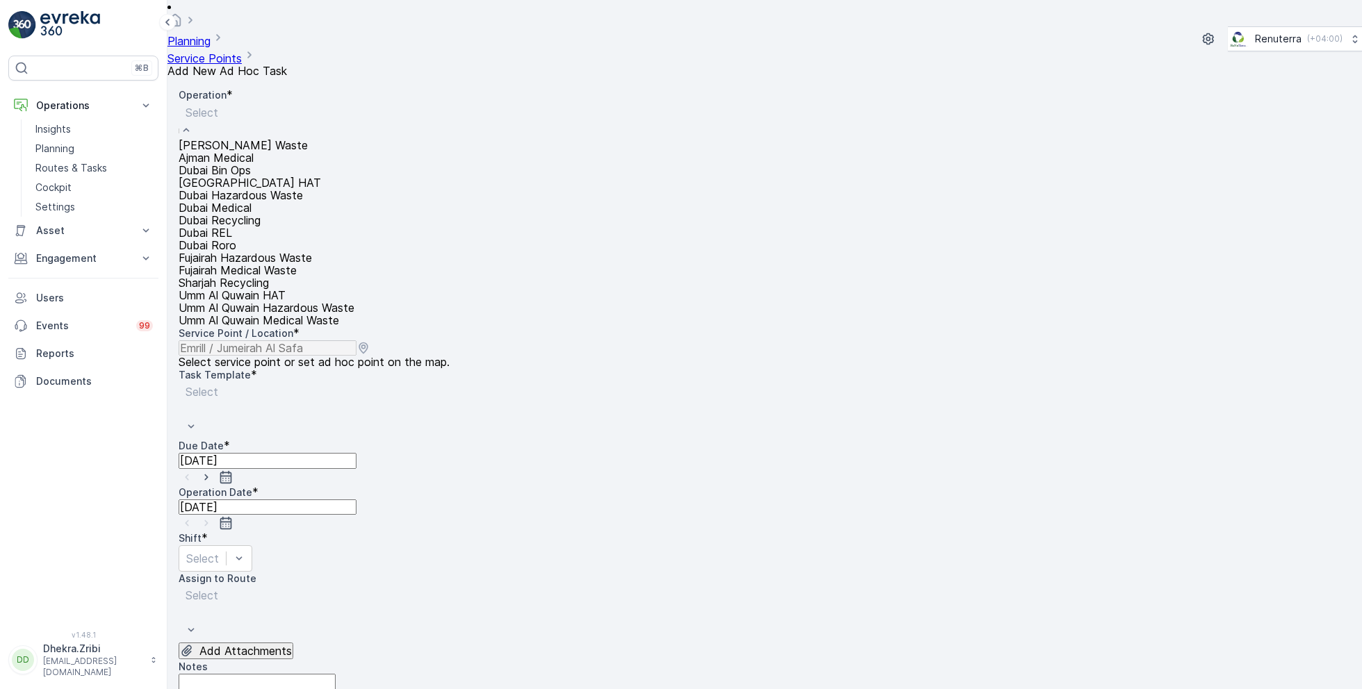
click at [239, 190] on span "Dubai HAT" at bounding box center [250, 183] width 142 height 14
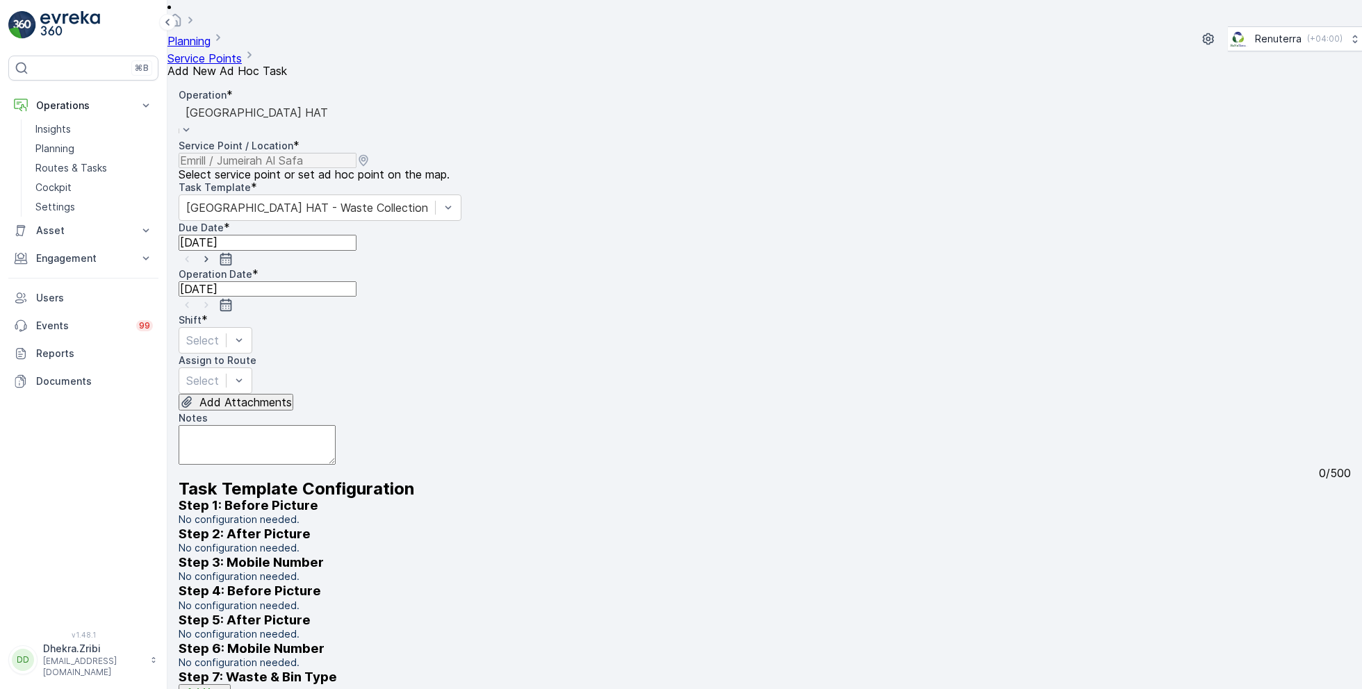
click at [213, 252] on icon "button" at bounding box center [206, 259] width 14 height 14
type input "[DATE]"
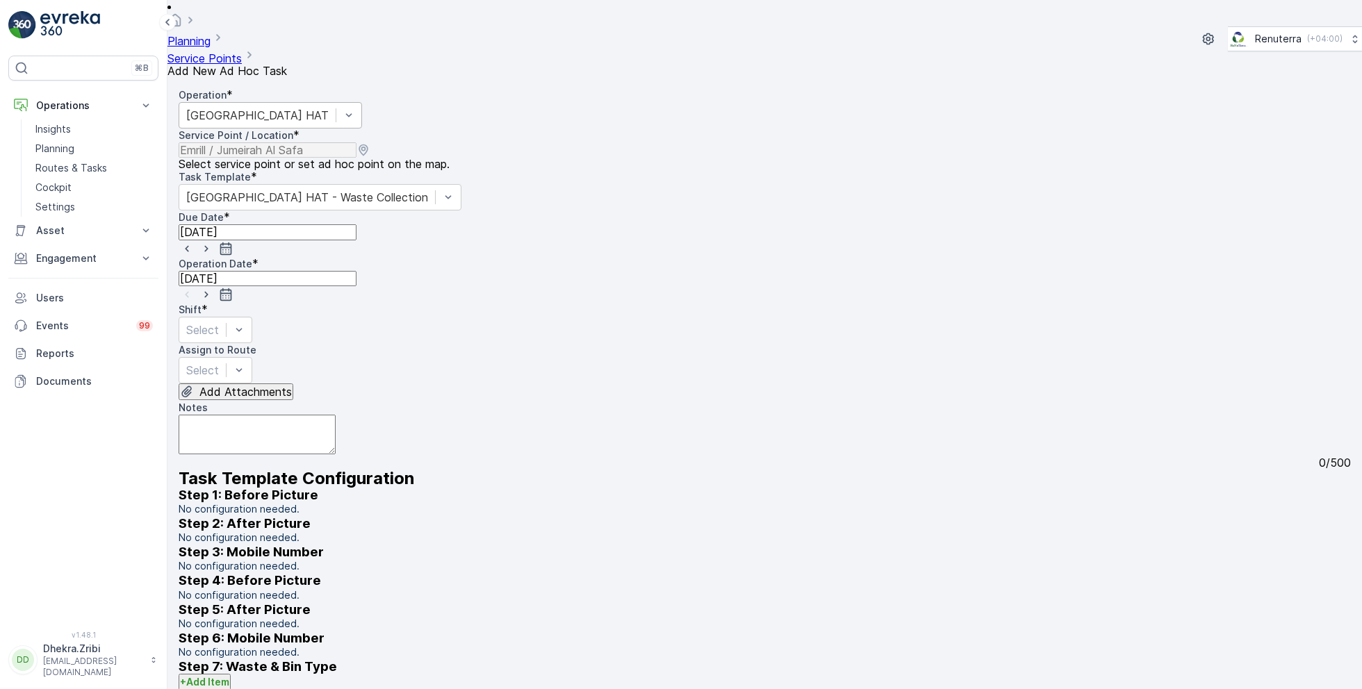
click at [213, 288] on icon "button" at bounding box center [206, 295] width 14 height 14
type input "[DATE]"
click at [219, 322] on div at bounding box center [202, 329] width 33 height 15
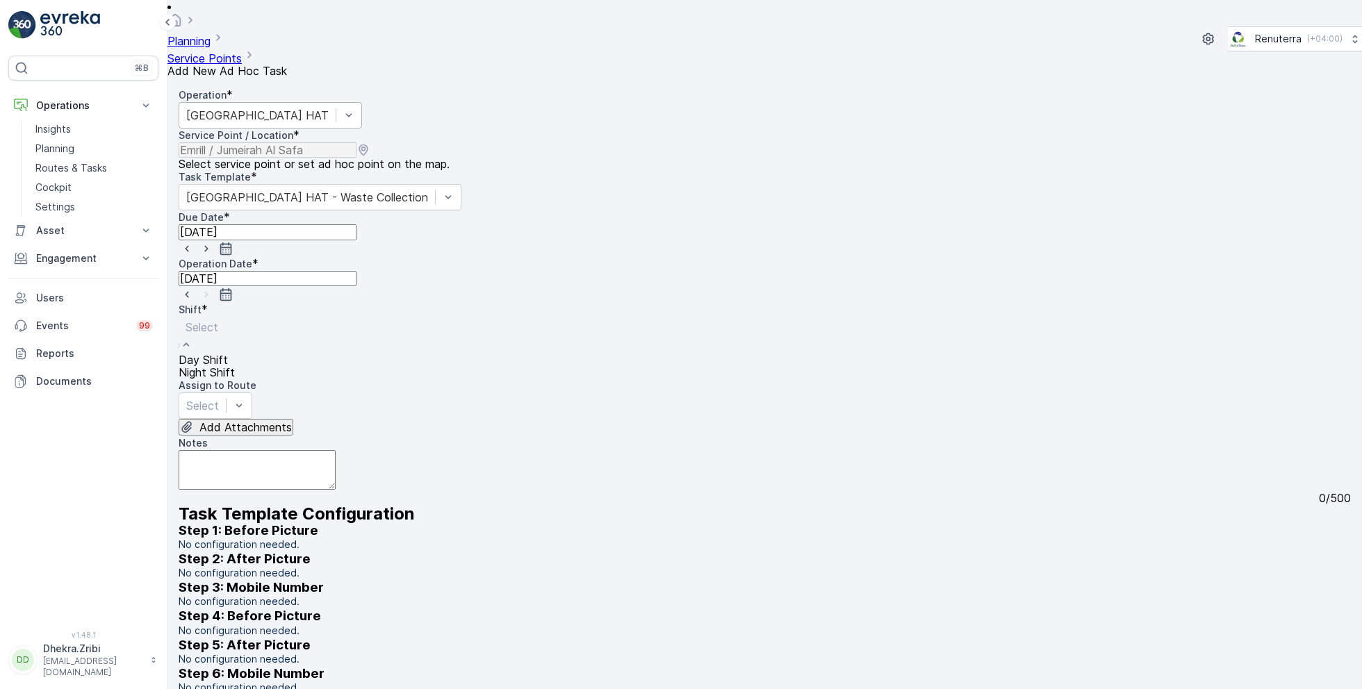
click at [228, 353] on span "Day Shift" at bounding box center [203, 360] width 49 height 14
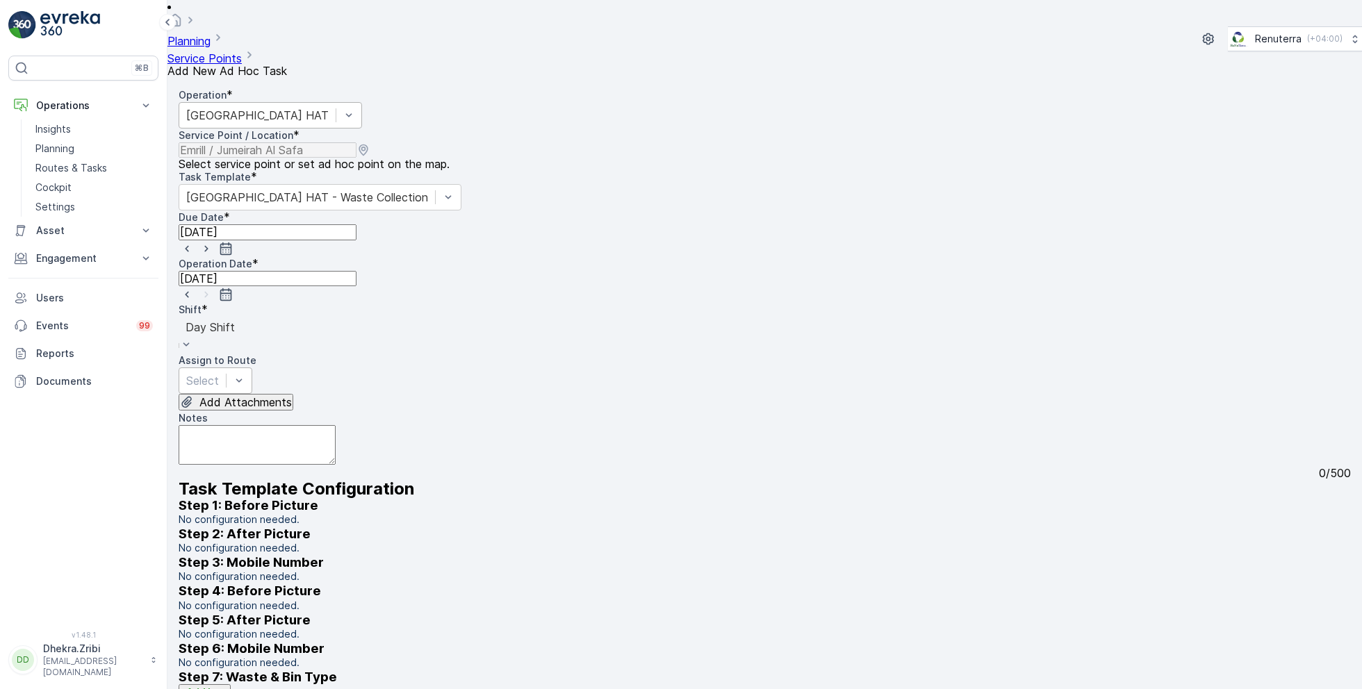
click at [219, 373] on div at bounding box center [202, 380] width 33 height 15
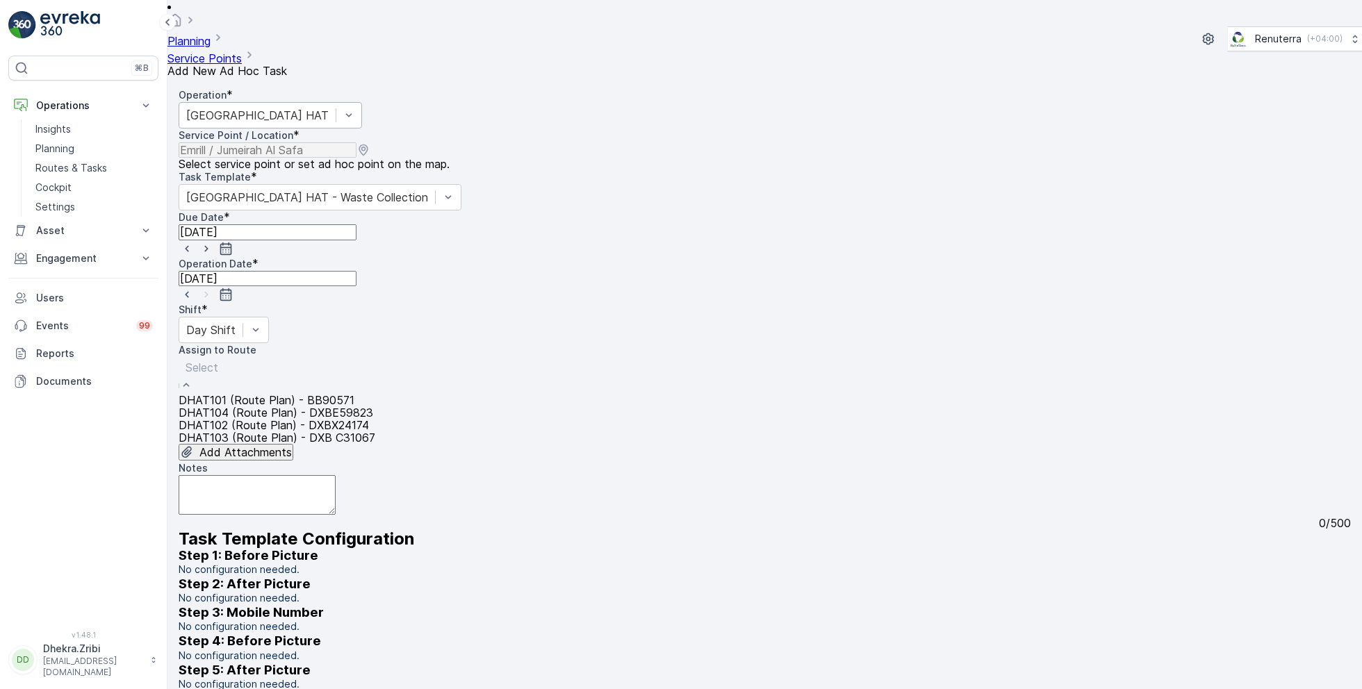
click at [267, 394] on div "DHAT101 (Route Plan) - BB90571" at bounding box center [277, 400] width 197 height 13
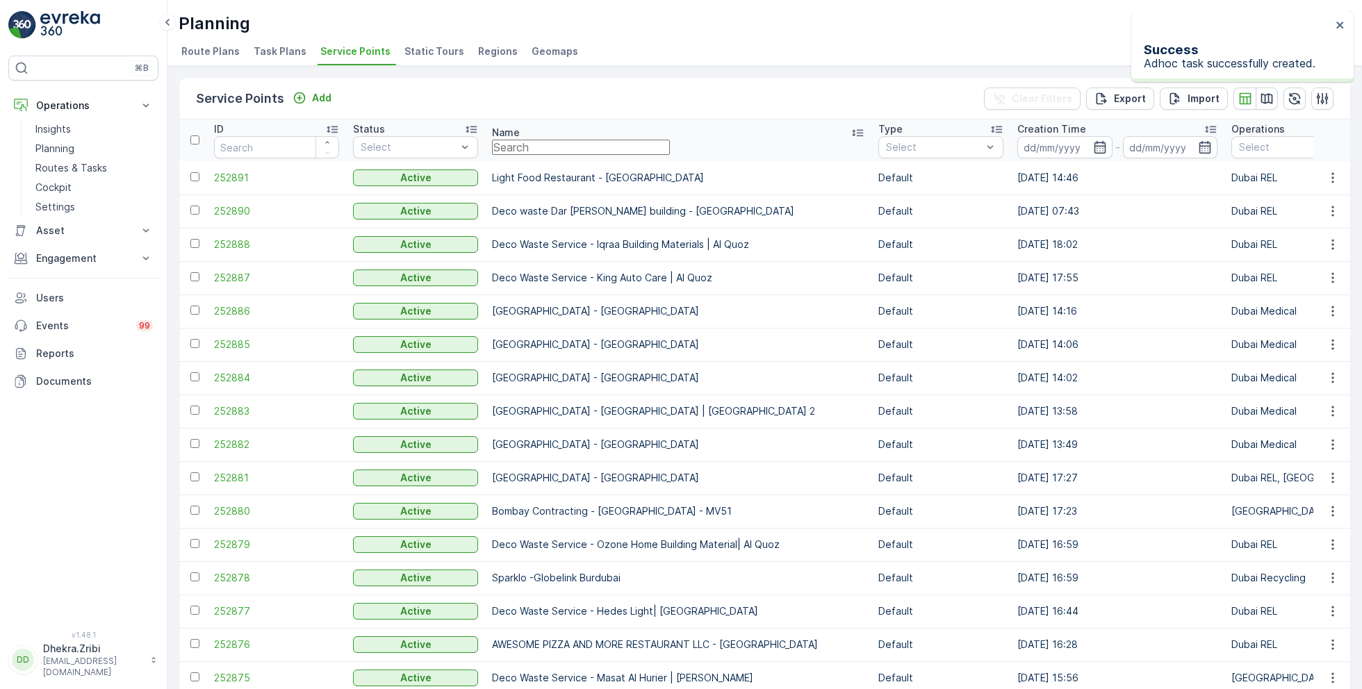
click at [603, 148] on input "text" at bounding box center [581, 147] width 178 height 15
type input "otto"
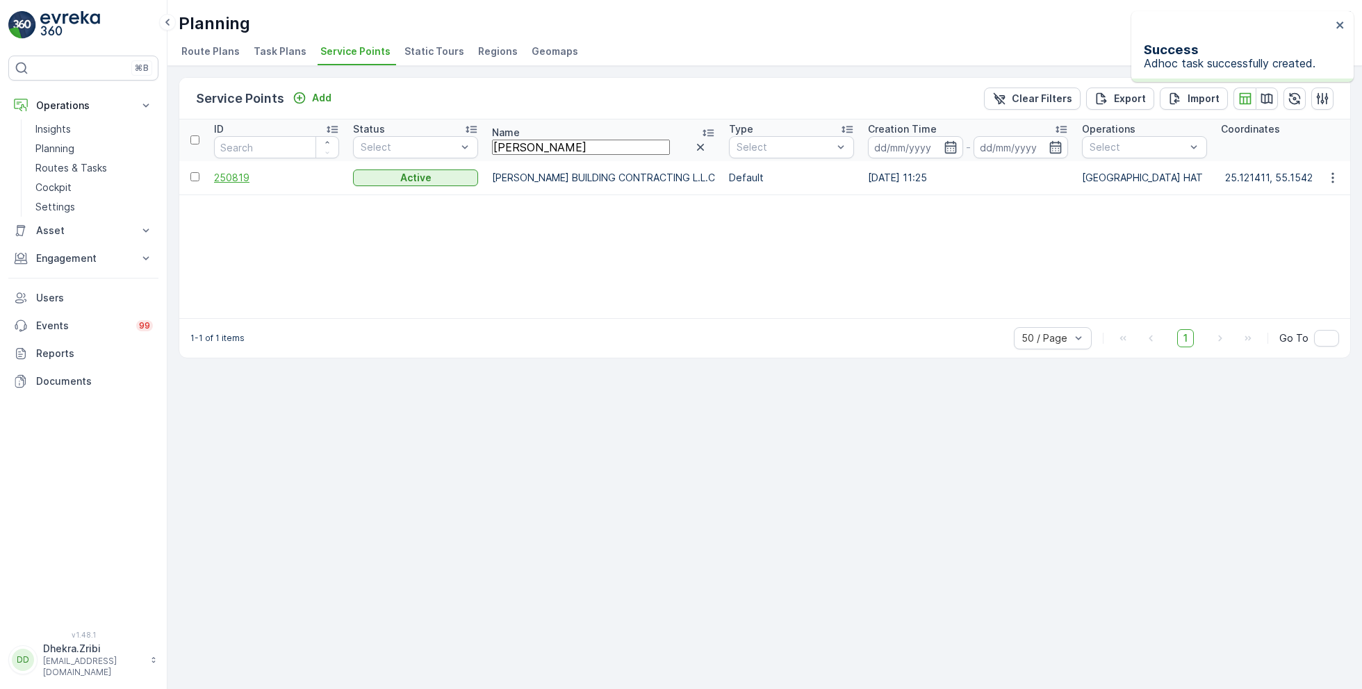
click at [250, 172] on span "250819" at bounding box center [276, 178] width 125 height 14
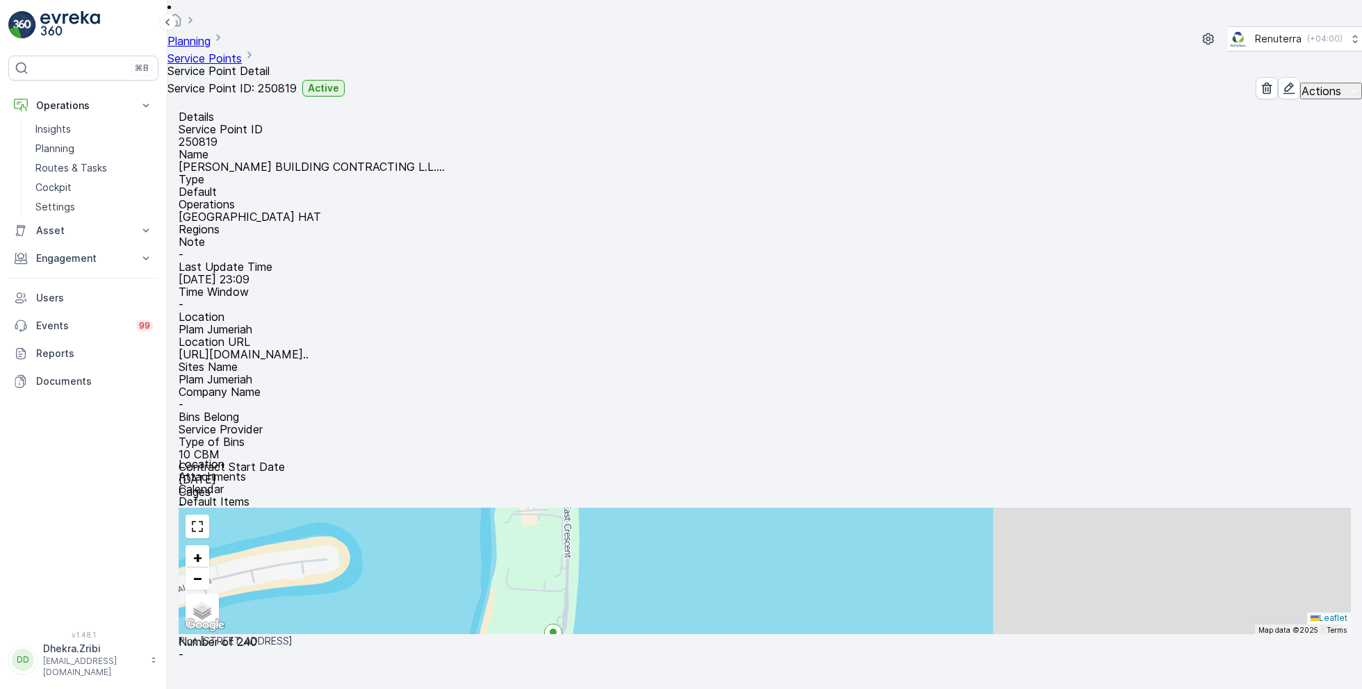
click at [391, 165] on p "OTTO BUILDING CONTRACTING L.L...." at bounding box center [312, 166] width 266 height 13
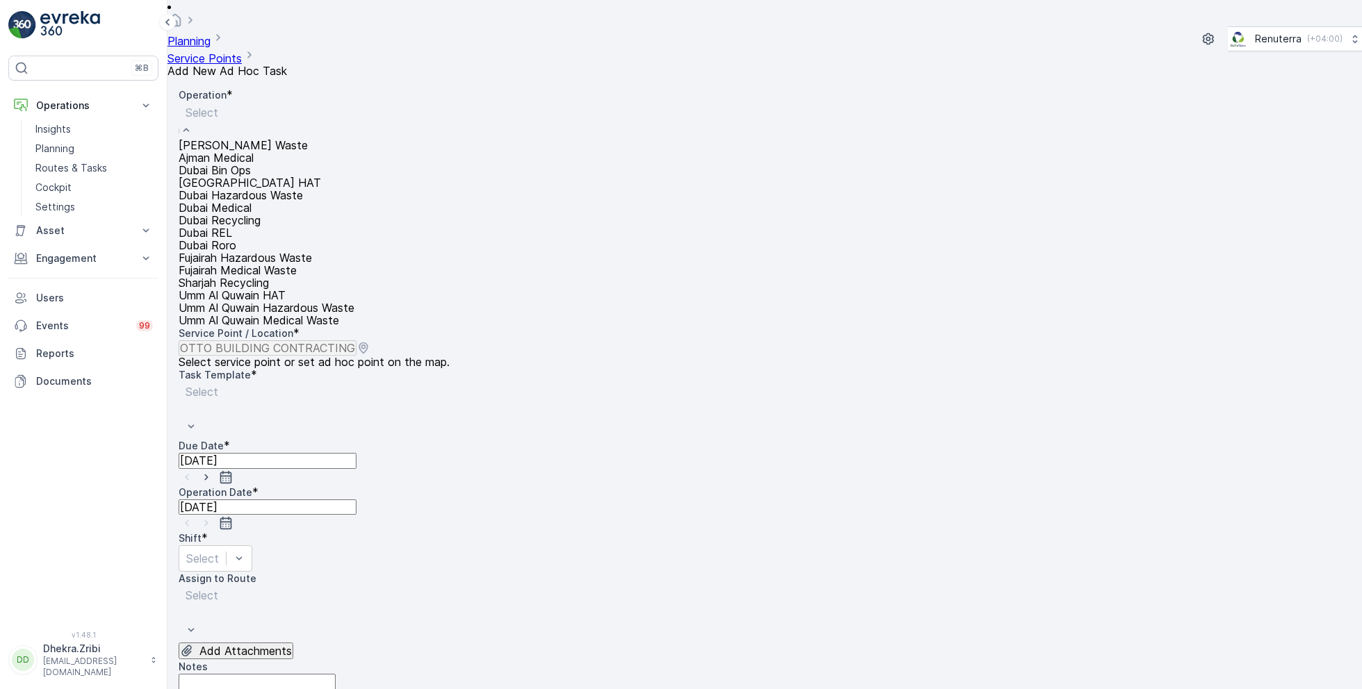
click at [258, 189] on div "Dubai HAT" at bounding box center [267, 182] width 176 height 13
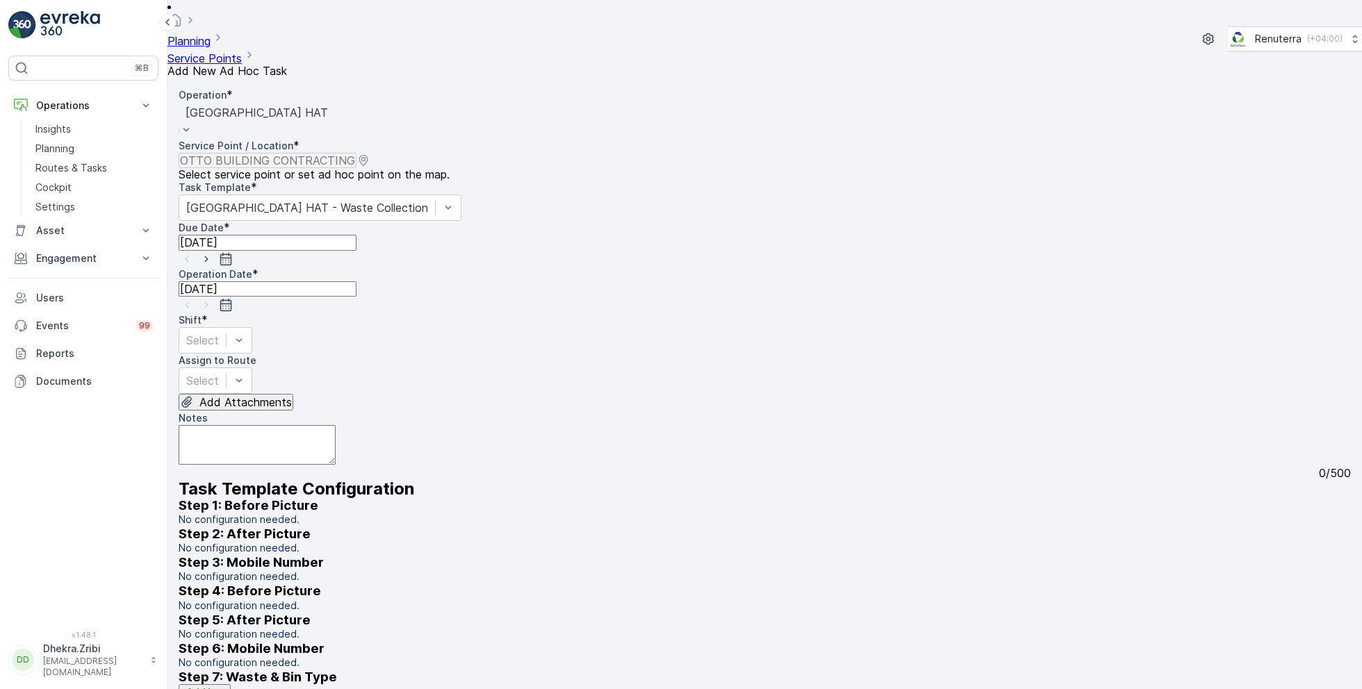
click at [213, 252] on icon "button" at bounding box center [206, 259] width 14 height 14
type input "[DATE]"
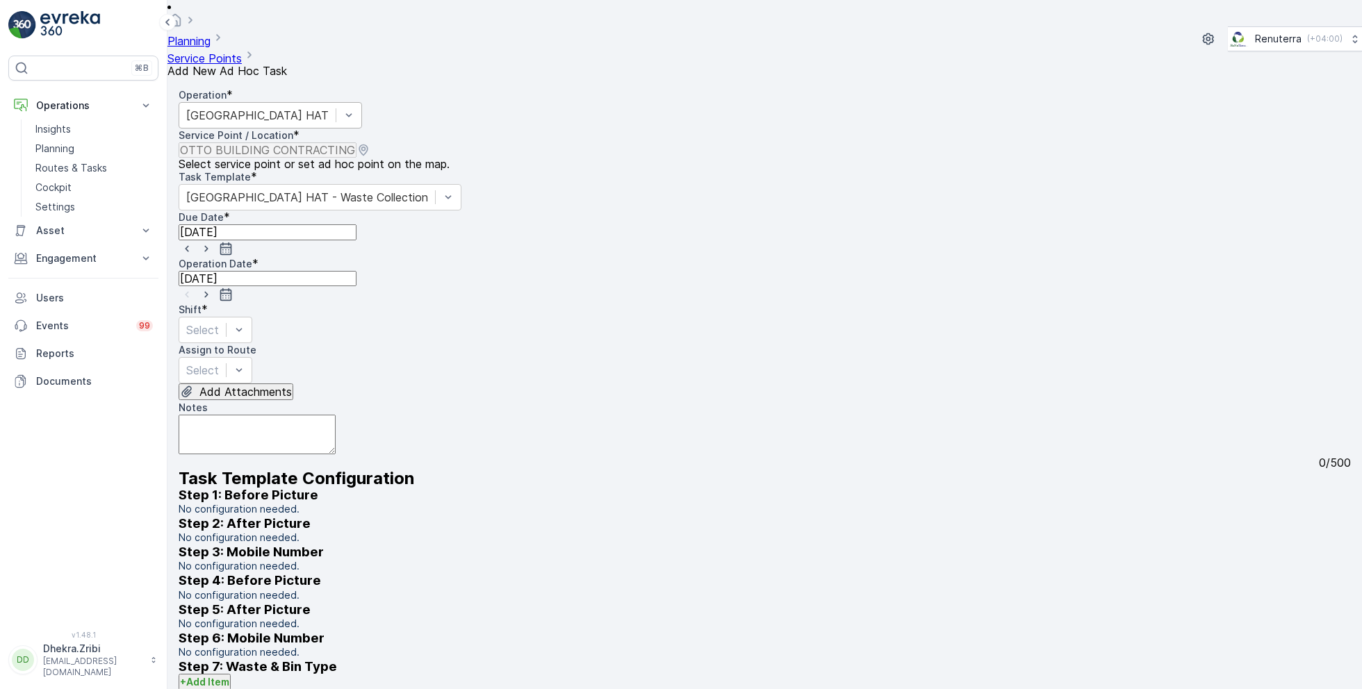
click at [213, 288] on icon "button" at bounding box center [206, 295] width 14 height 14
type input "[DATE]"
click at [219, 322] on div at bounding box center [202, 329] width 33 height 15
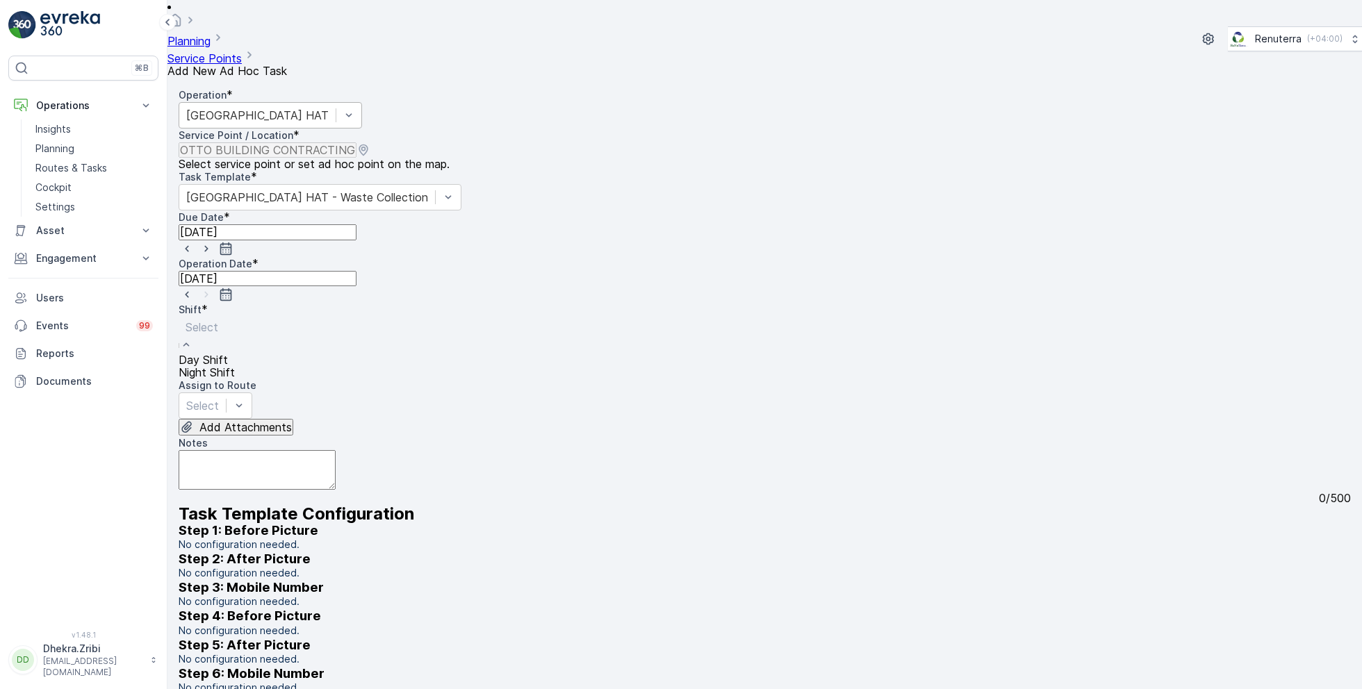
click at [228, 353] on span "Day Shift" at bounding box center [203, 360] width 49 height 14
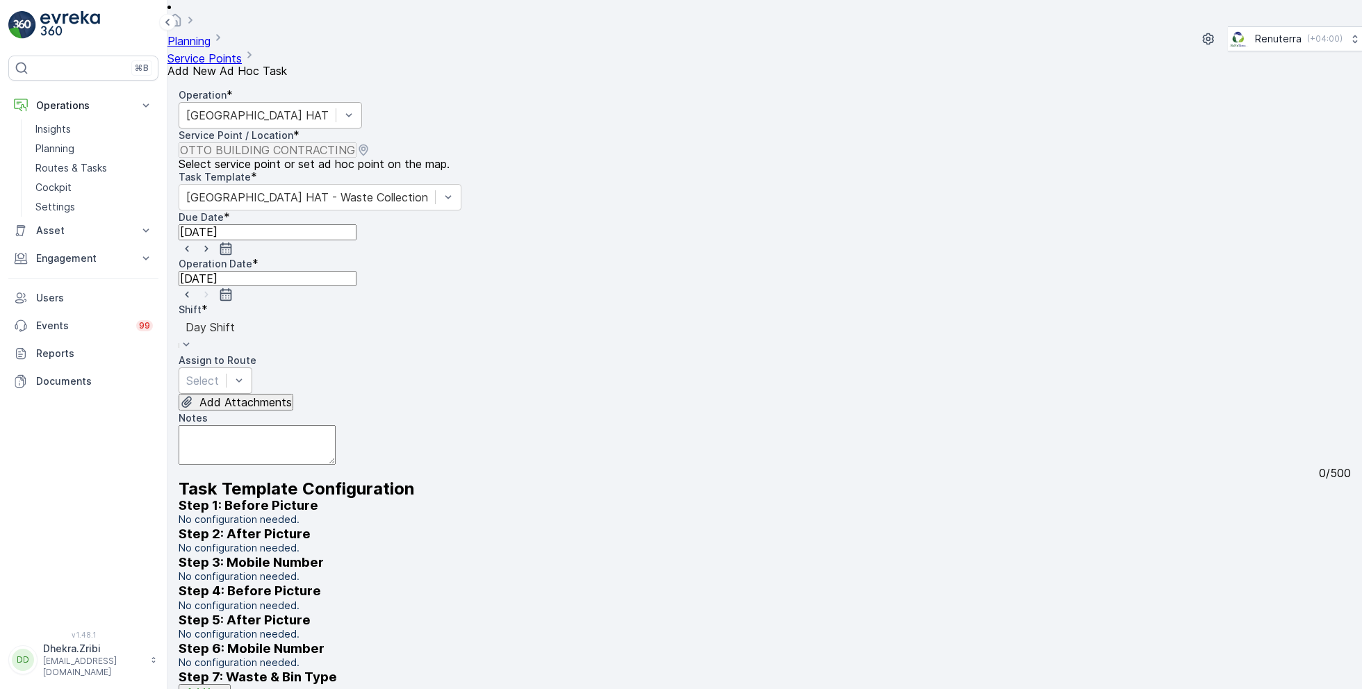
click at [219, 373] on div at bounding box center [202, 380] width 33 height 15
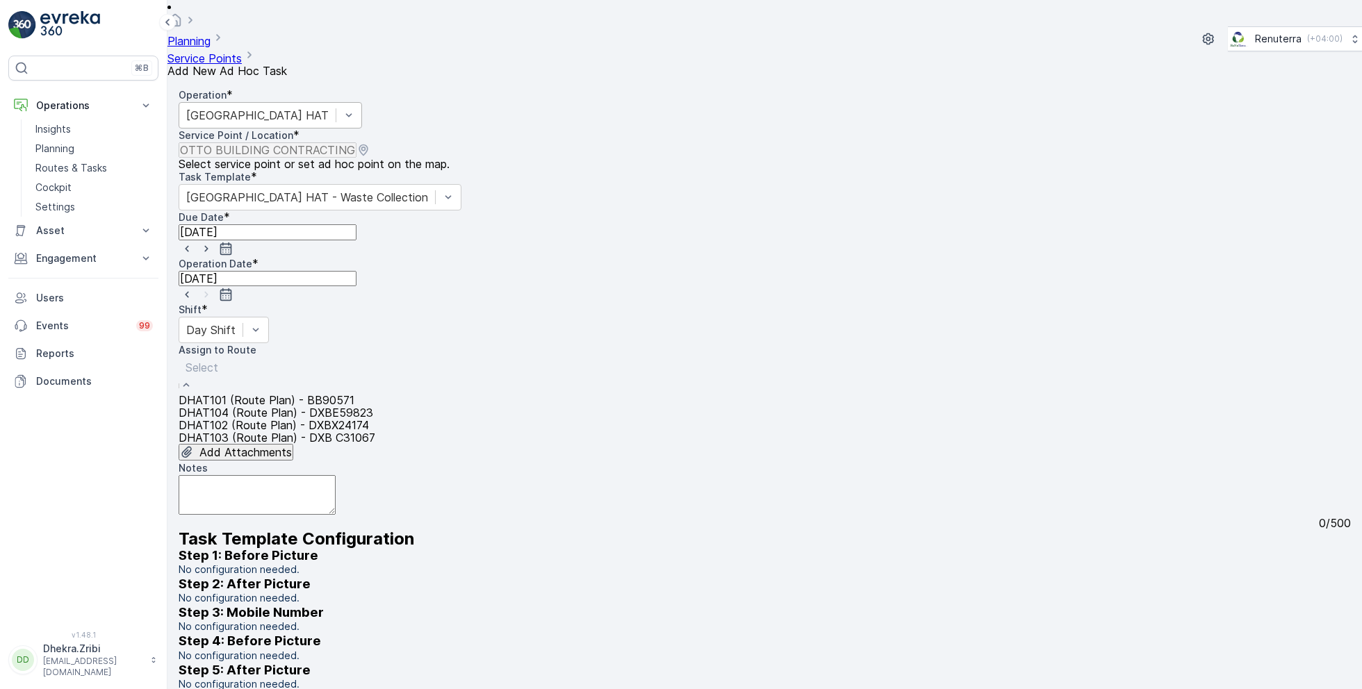
click at [286, 393] on span "DHAT101 (Route Plan) - BB90571" at bounding box center [267, 400] width 176 height 14
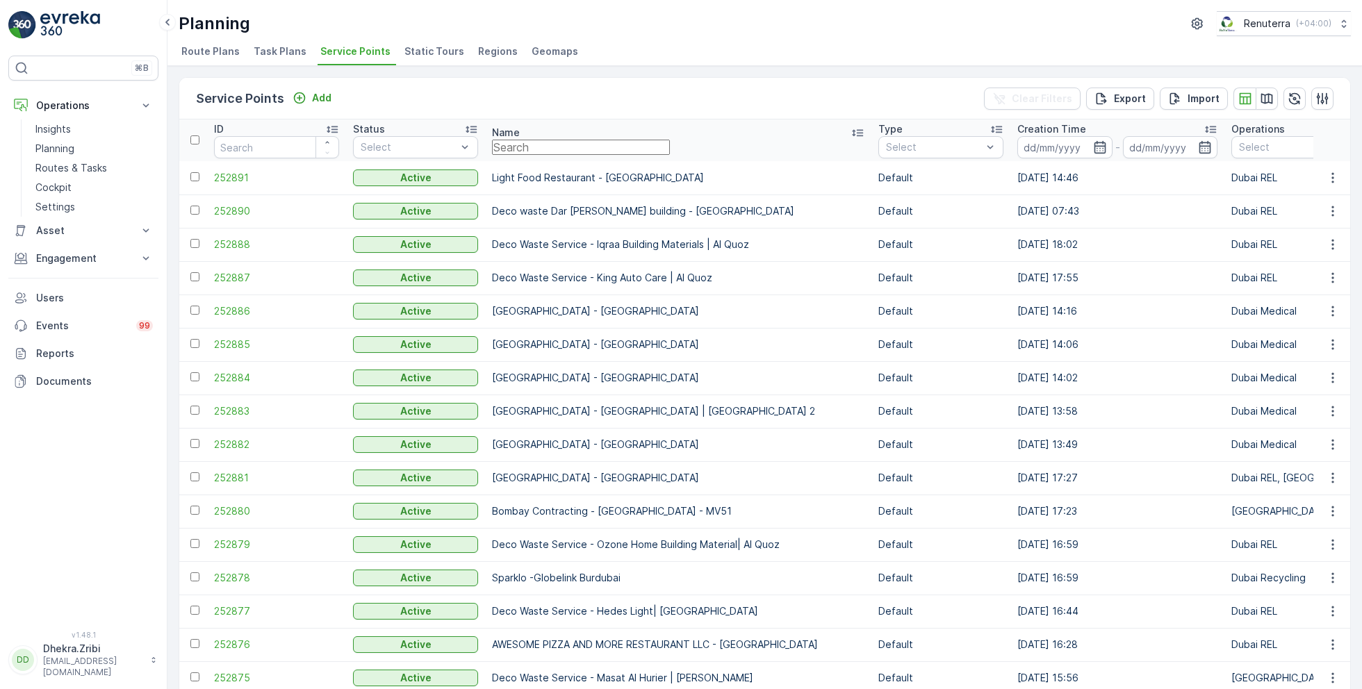
click at [508, 149] on input "text" at bounding box center [581, 147] width 178 height 15
paste input "MAQAD BUILDING CONTRACTING L.L.C - Villa E-39 | Peral Jumeriah"
type input "MAQAD BUILDING CONTRACTING L.L.C - Villa E-39 | Peral Jumeriah"
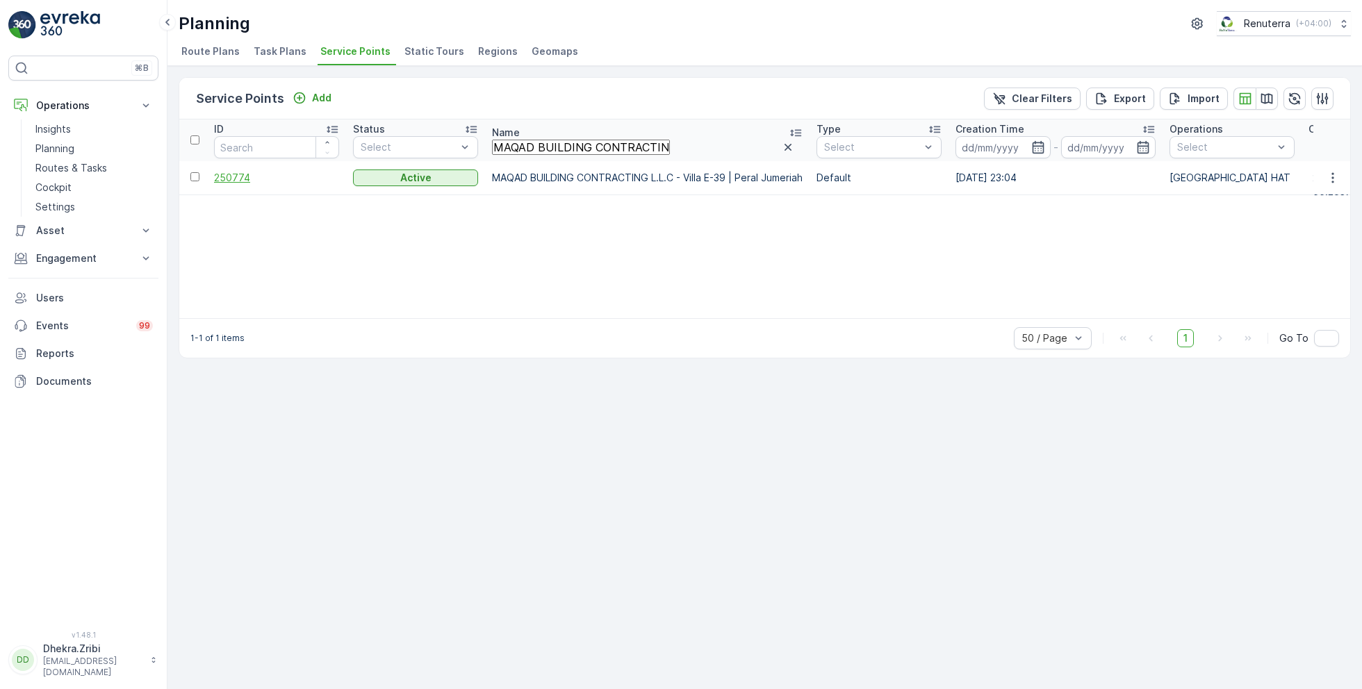
click at [240, 176] on span "250774" at bounding box center [276, 178] width 125 height 14
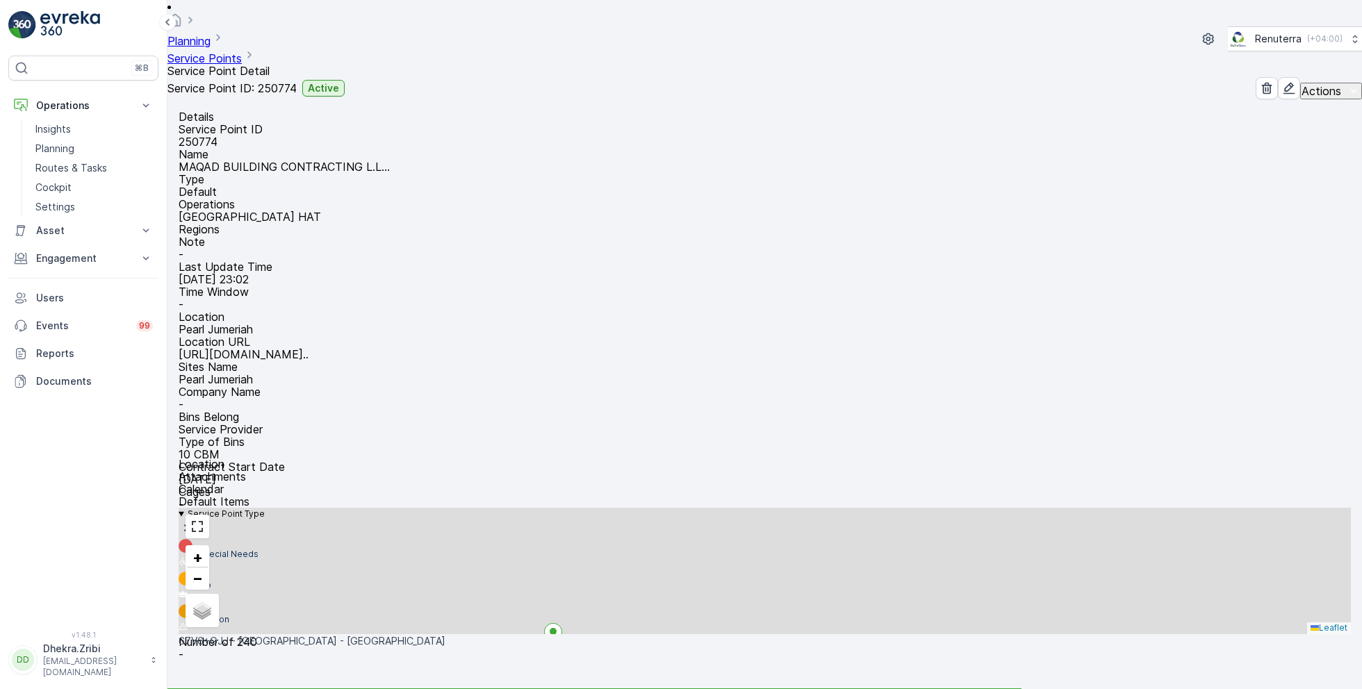
scroll to position [115, 0]
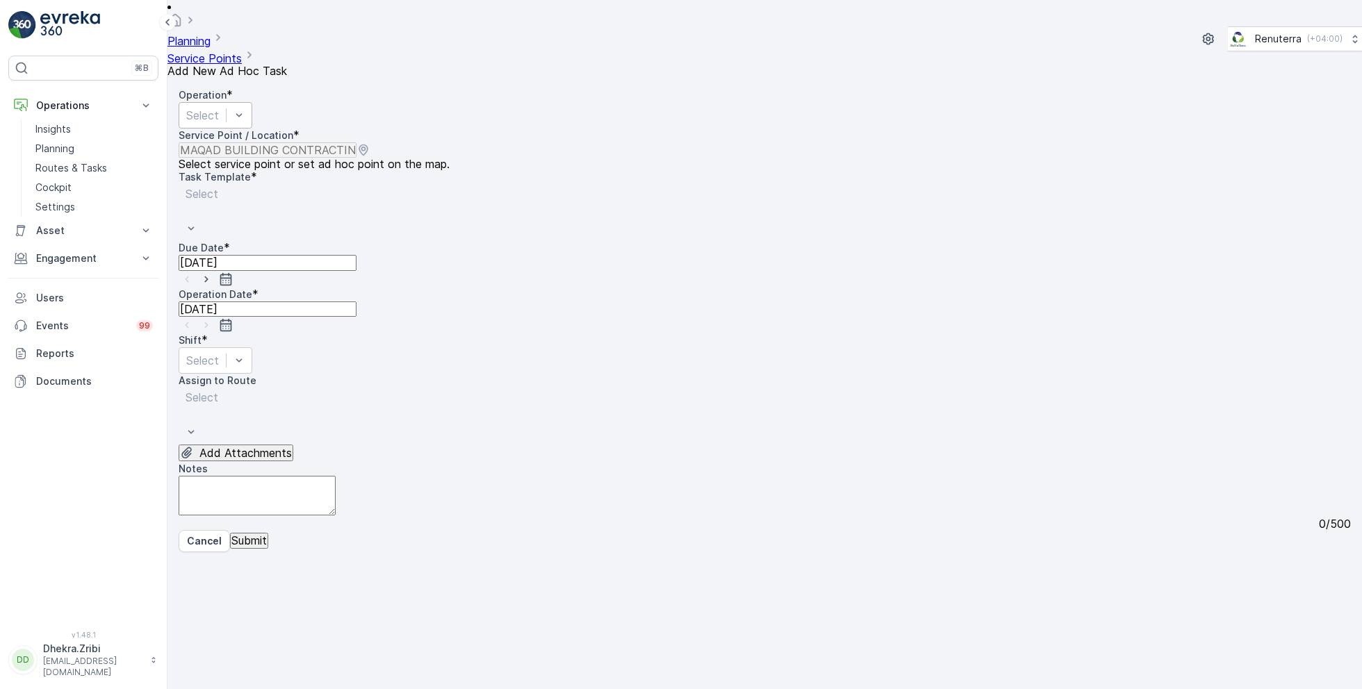
click at [219, 108] on div at bounding box center [202, 115] width 33 height 15
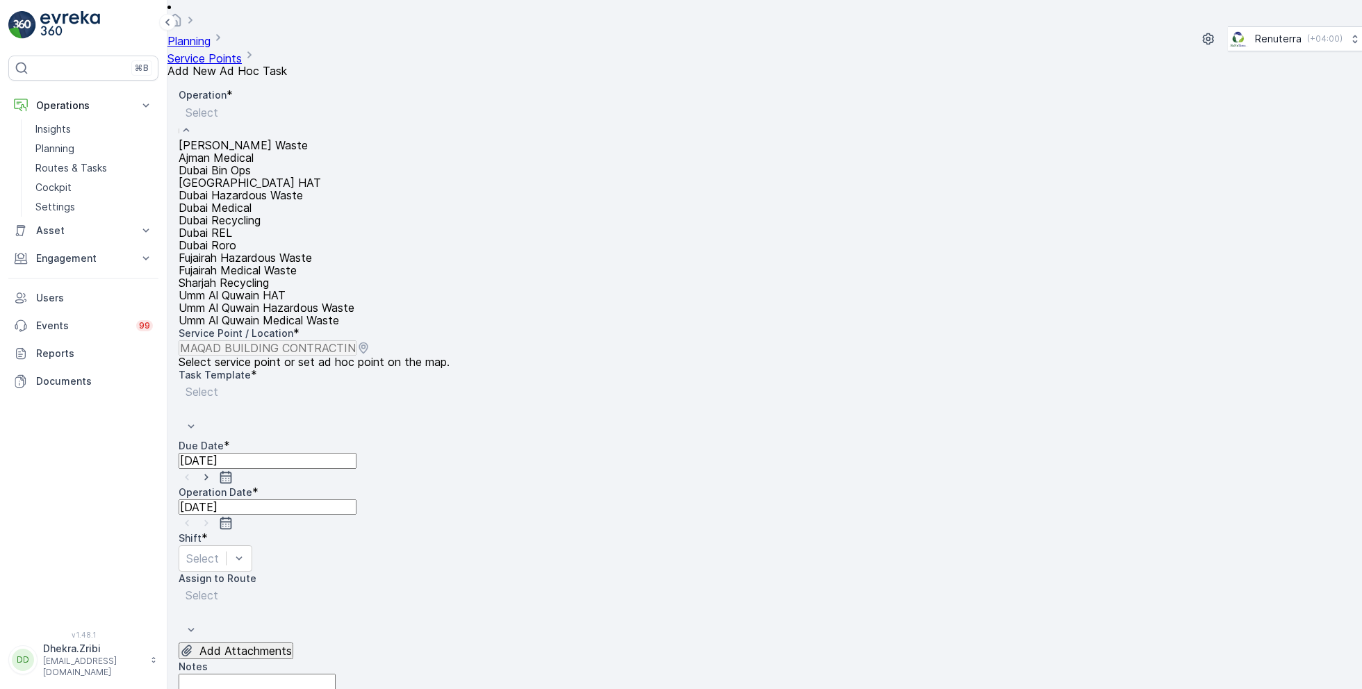
click at [247, 190] on span "Dubai HAT" at bounding box center [250, 183] width 142 height 14
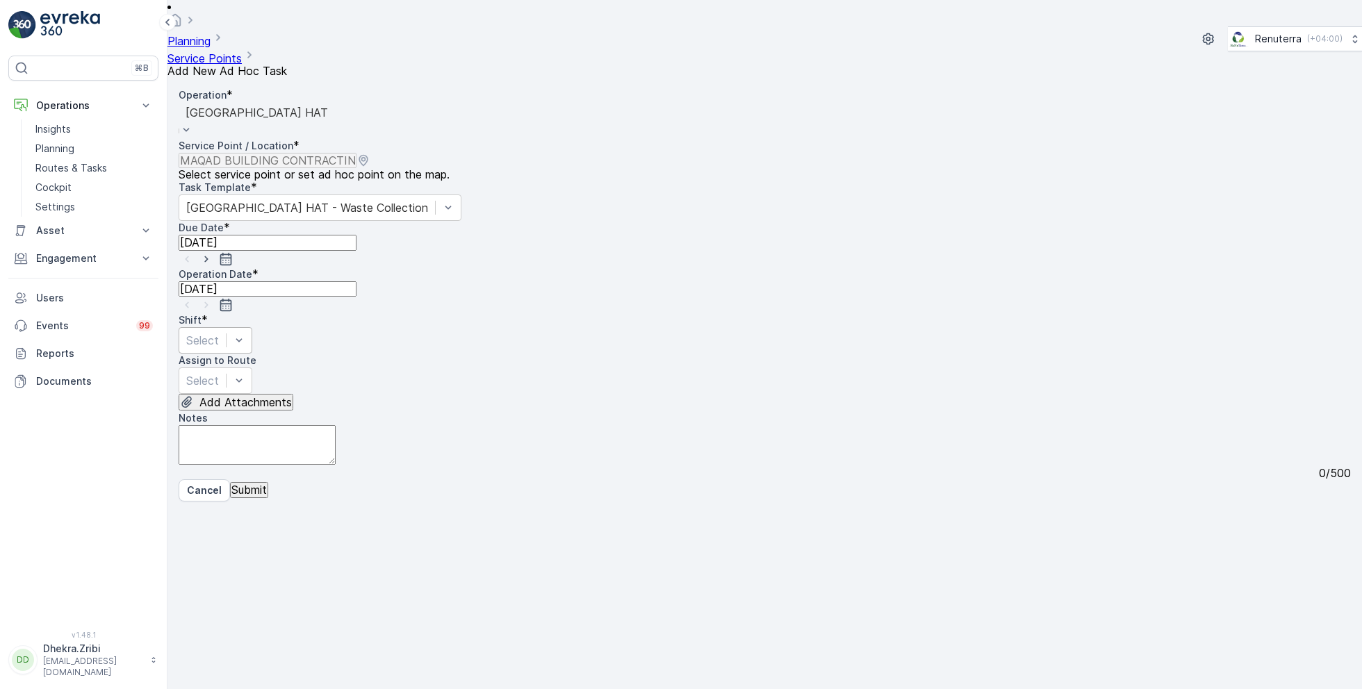
click at [219, 333] on div at bounding box center [202, 340] width 33 height 15
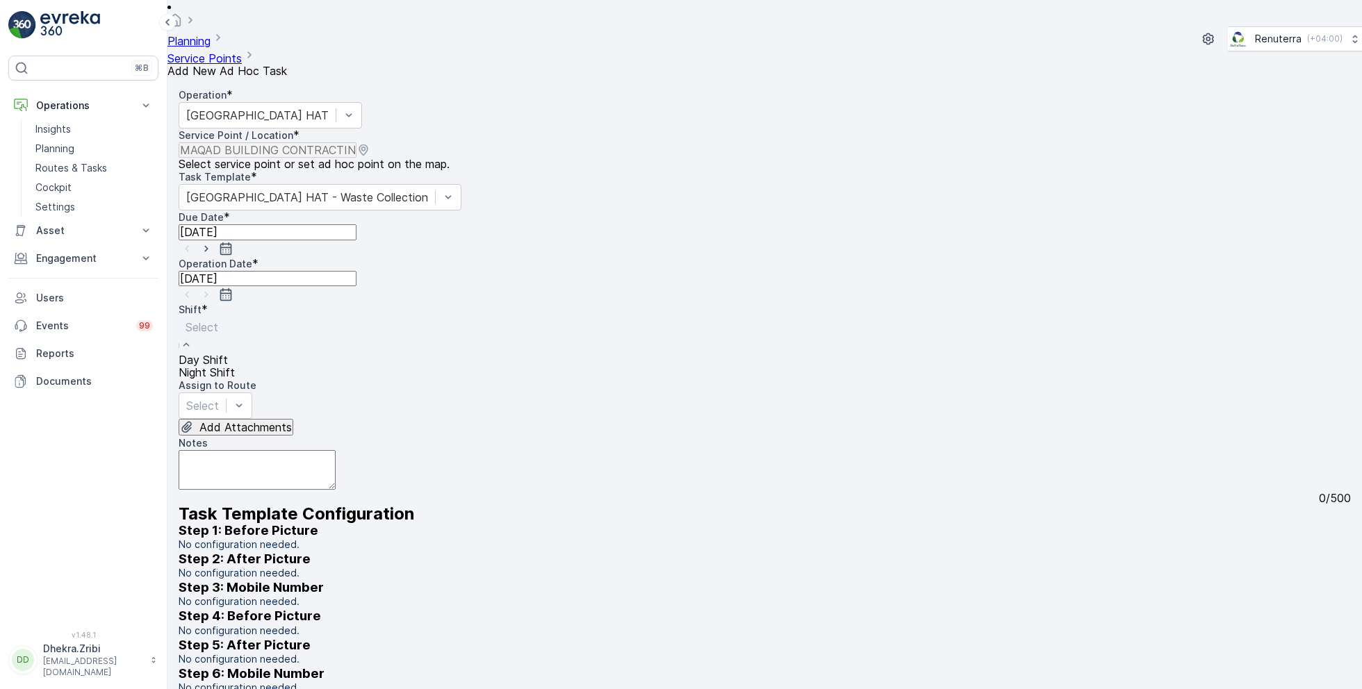
click at [228, 353] on span "Day Shift" at bounding box center [203, 360] width 49 height 14
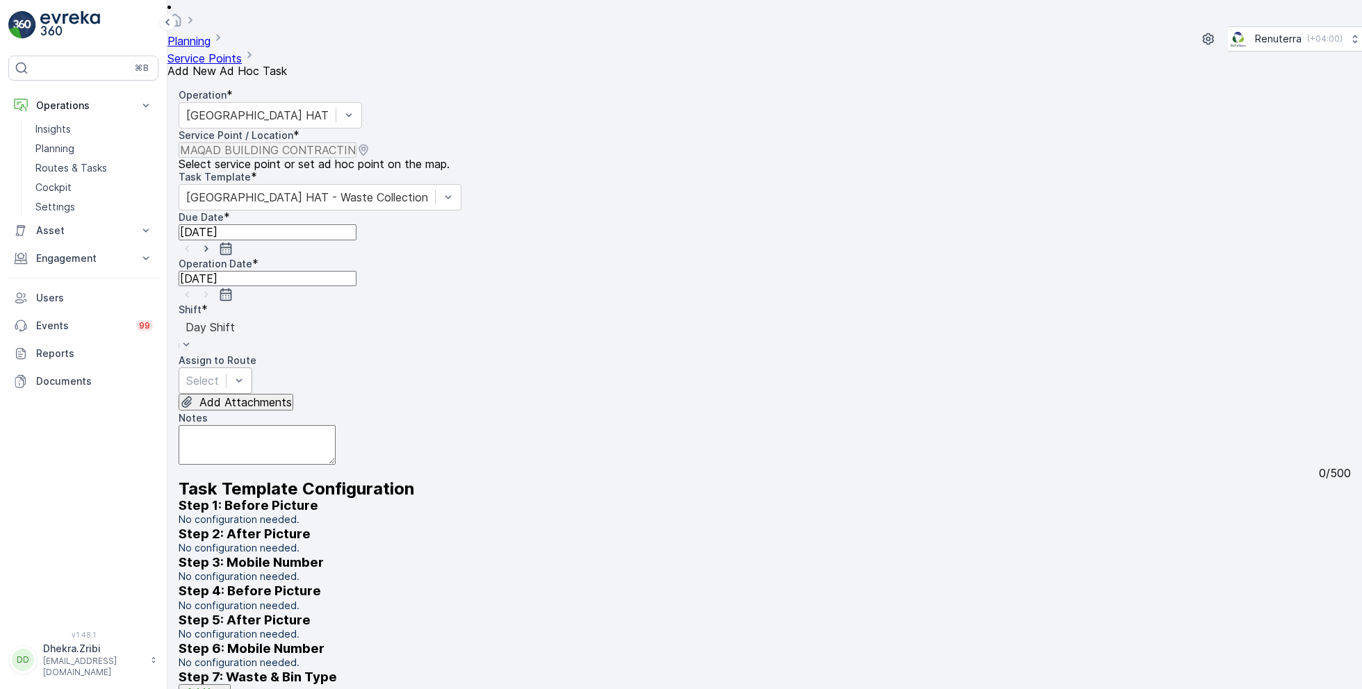
click at [219, 373] on div at bounding box center [202, 380] width 33 height 15
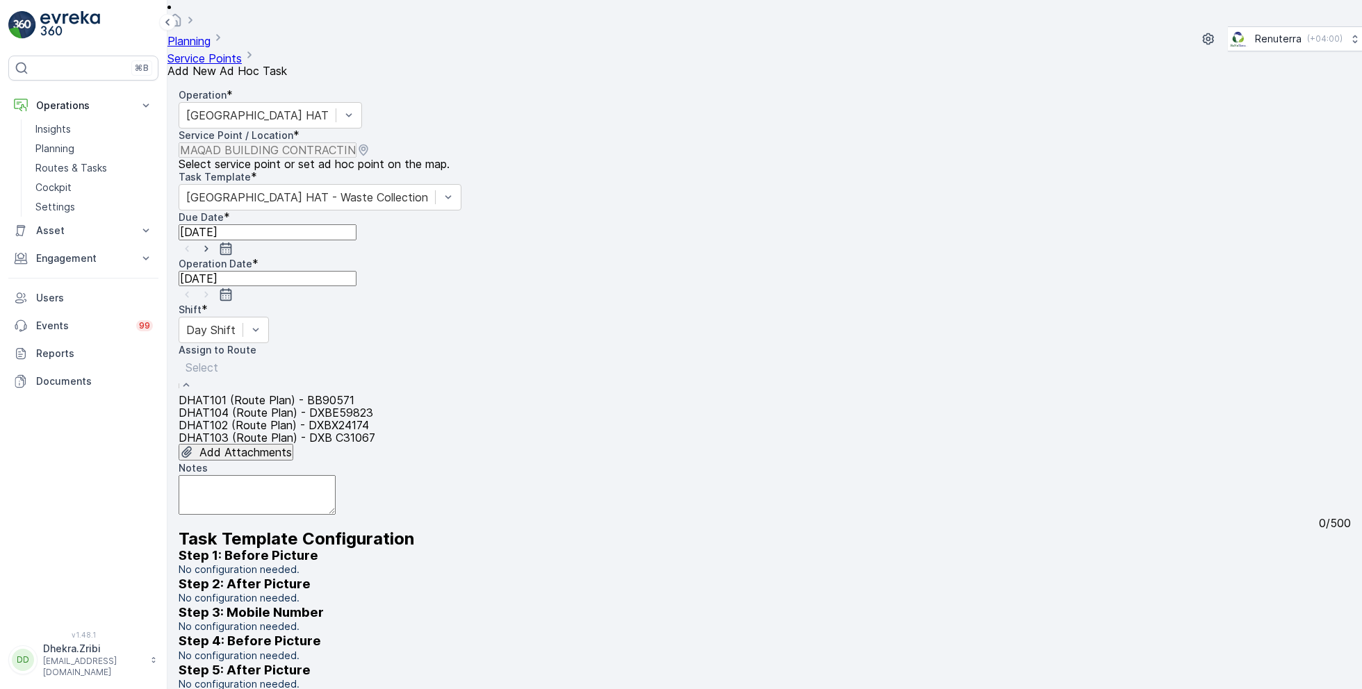
click at [268, 418] on span "DHAT102 (Route Plan) - DXBX24174" at bounding box center [274, 425] width 190 height 14
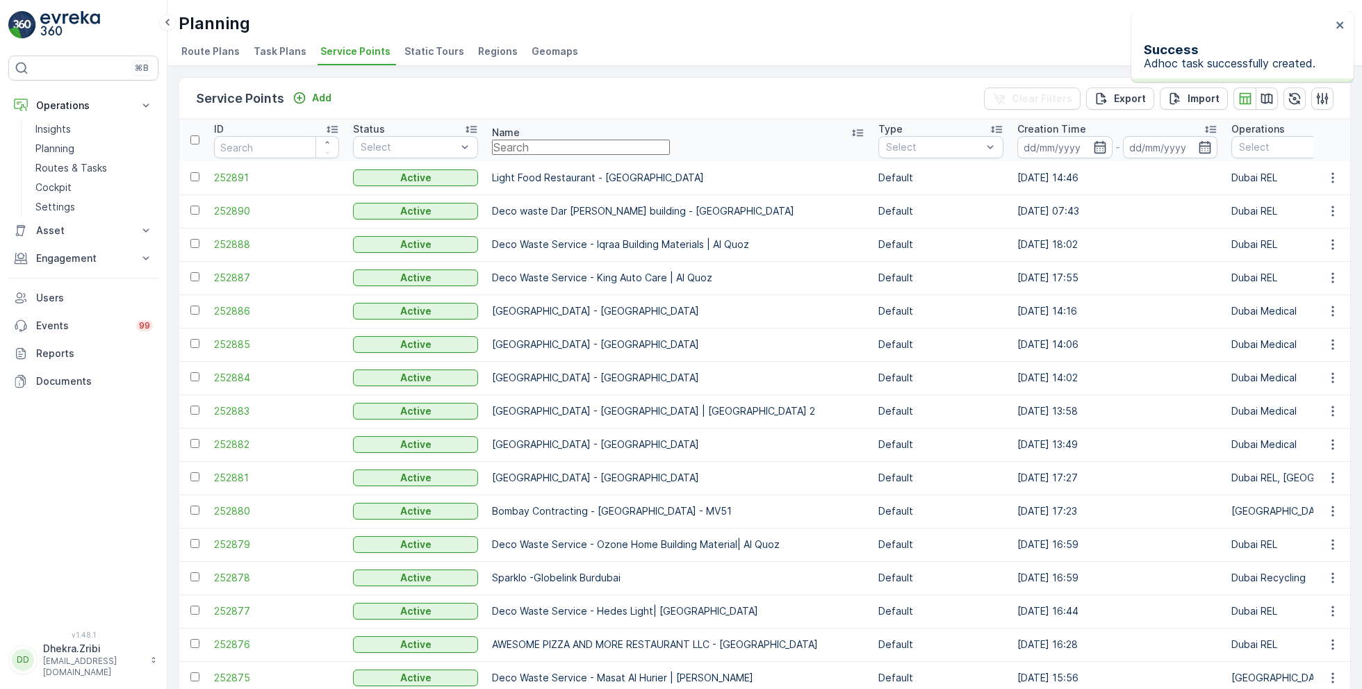
click at [535, 148] on input "text" at bounding box center [581, 147] width 178 height 15
paste input "Bombay Contracting -LV-51"
type input "Bombay Contracting -LV-51"
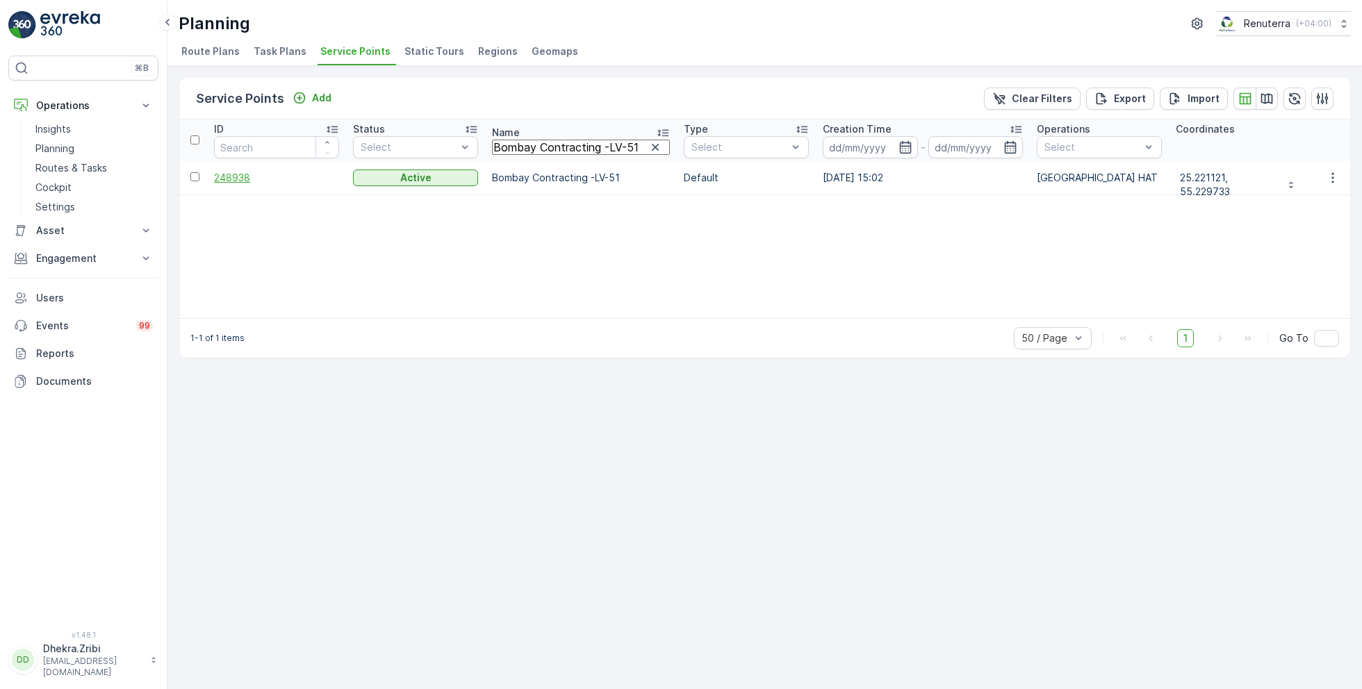
click at [242, 174] on span "248938" at bounding box center [276, 178] width 125 height 14
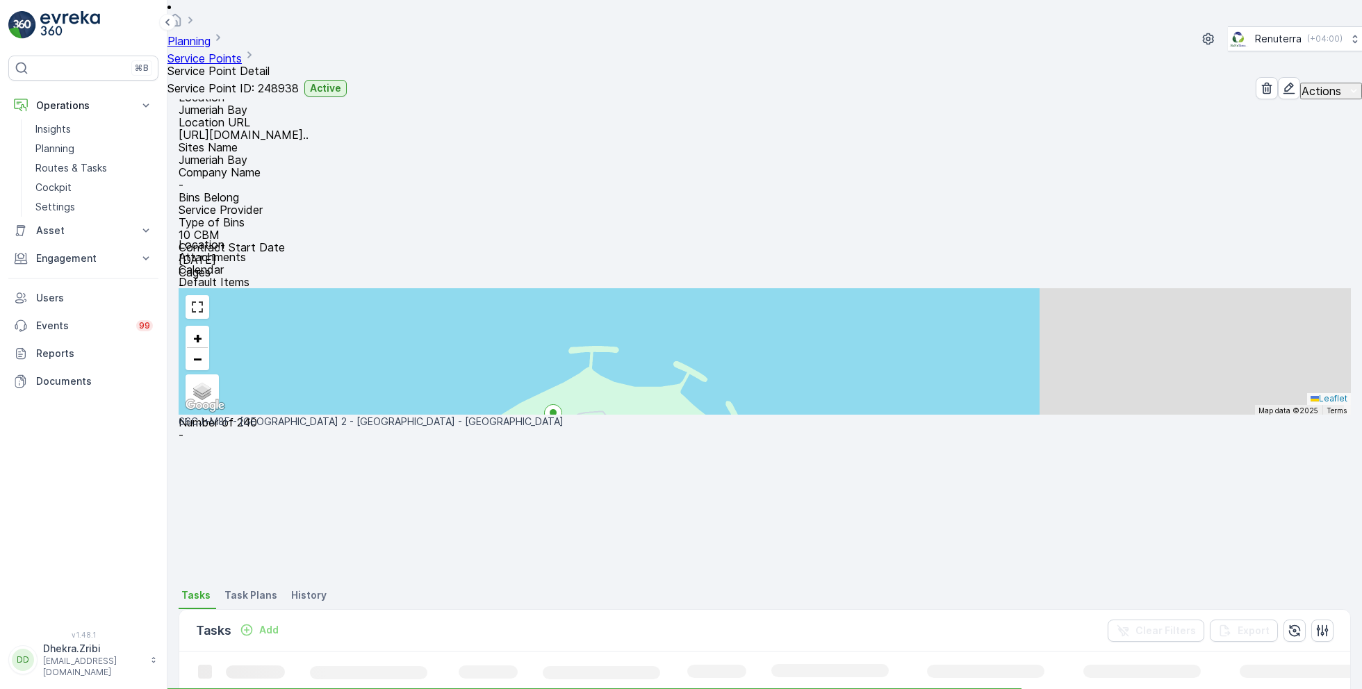
scroll to position [223, 0]
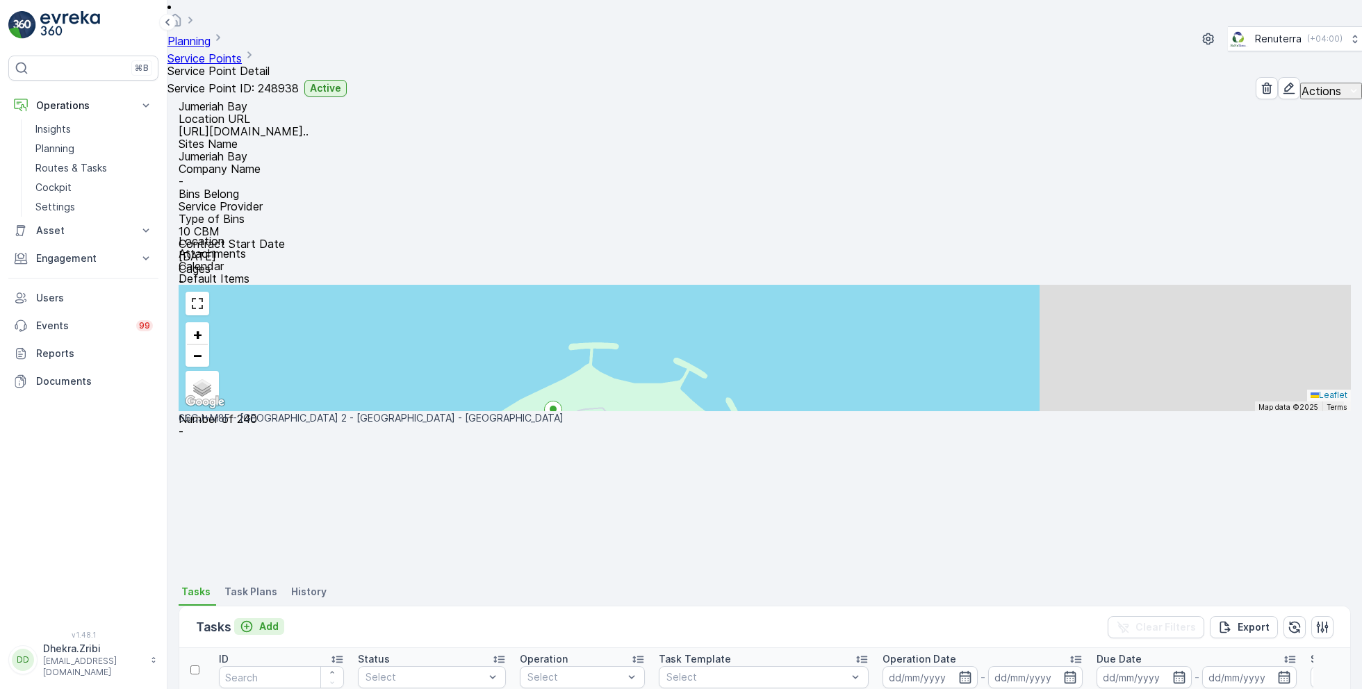
click at [264, 620] on p "Add" at bounding box center [268, 627] width 19 height 14
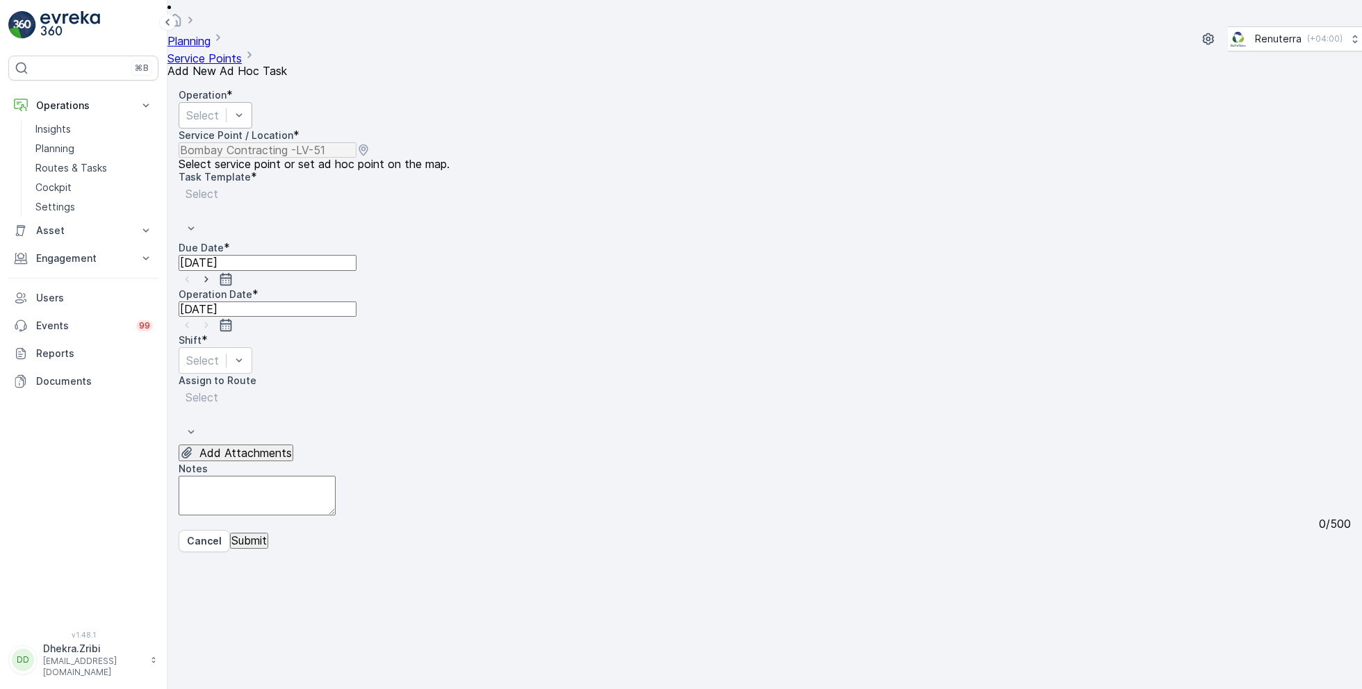
click at [252, 102] on div "Select" at bounding box center [216, 115] width 74 height 26
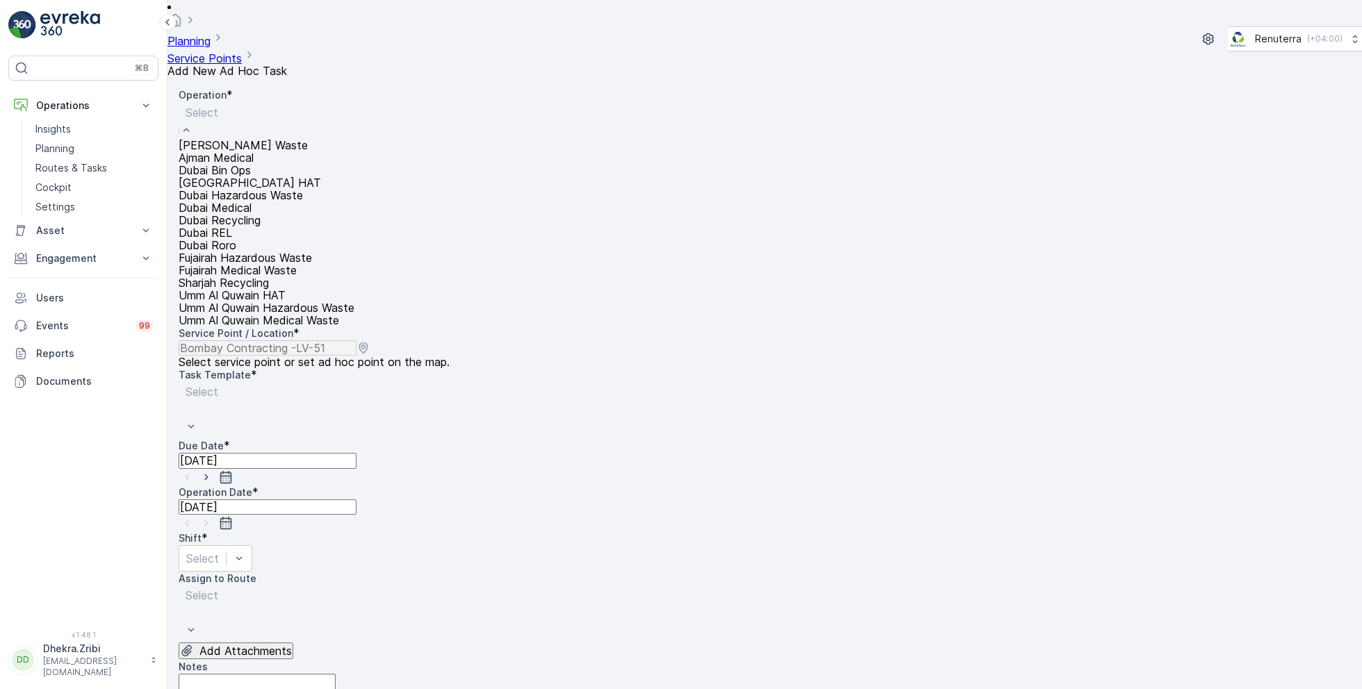
click at [245, 190] on span "Dubai HAT" at bounding box center [250, 183] width 142 height 14
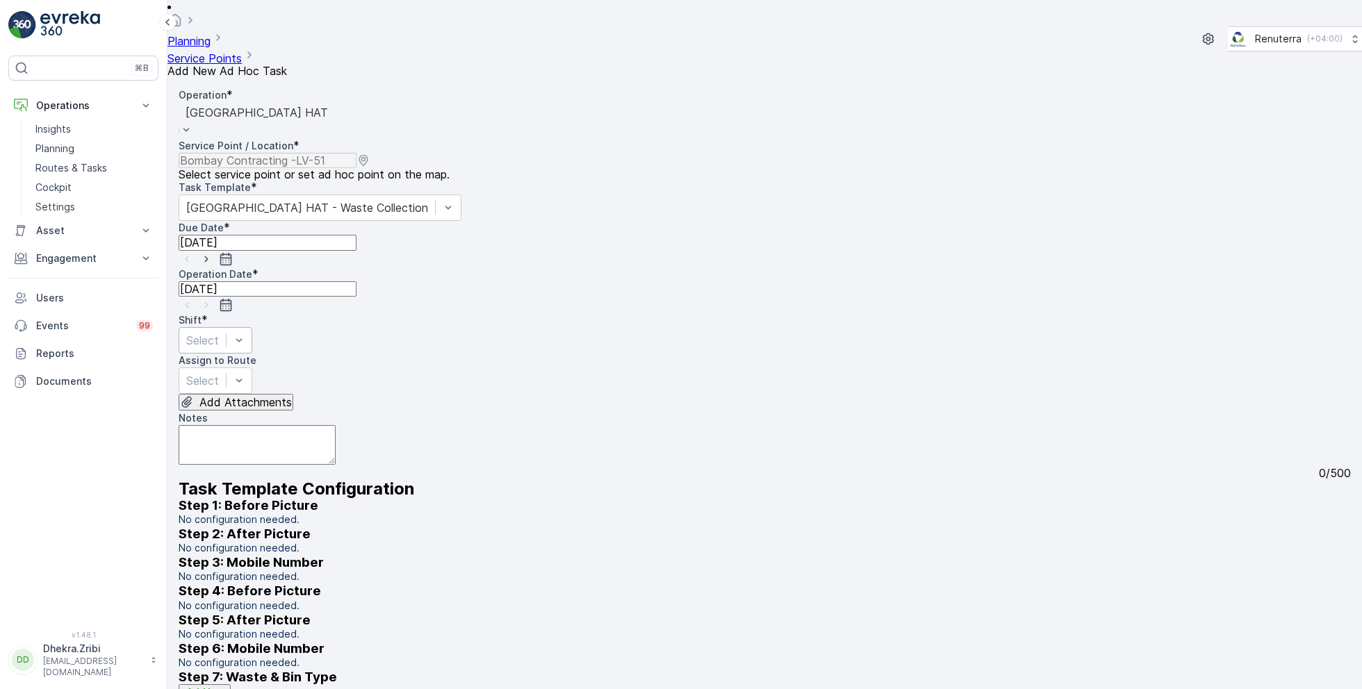
click at [219, 333] on div at bounding box center [202, 340] width 33 height 15
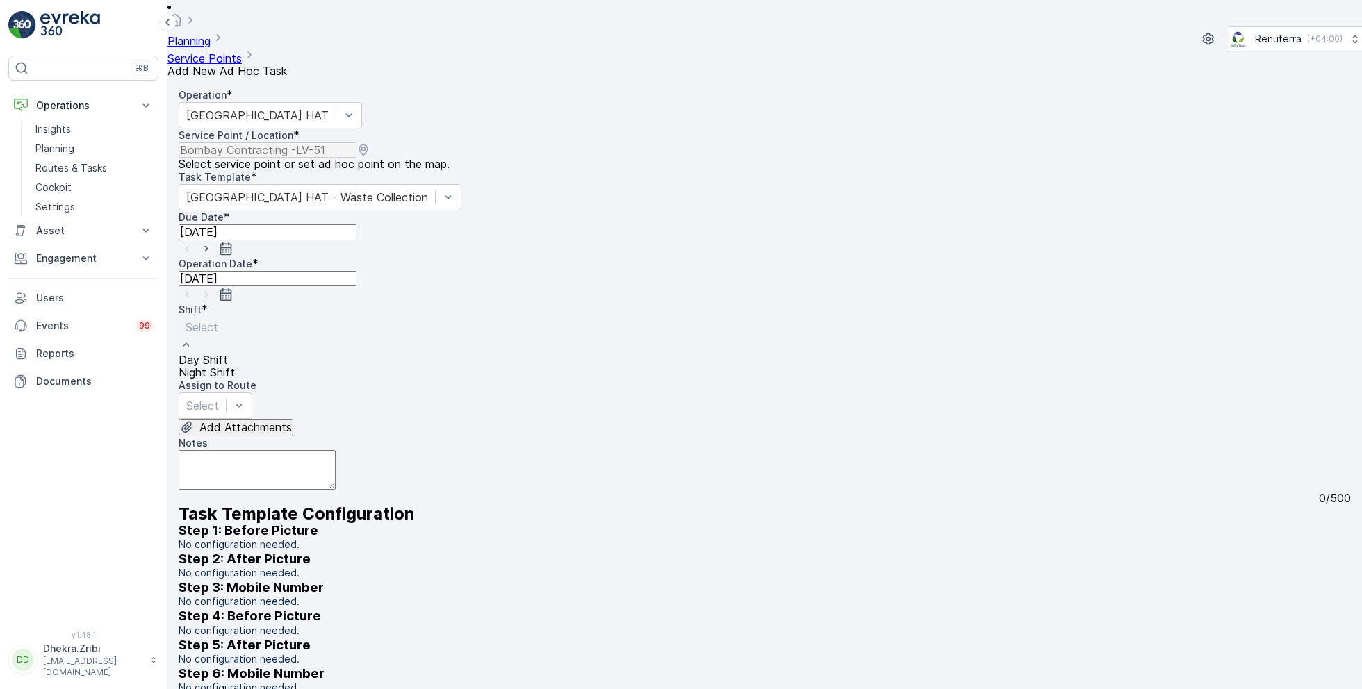
click at [228, 353] on span "Day Shift" at bounding box center [203, 360] width 49 height 14
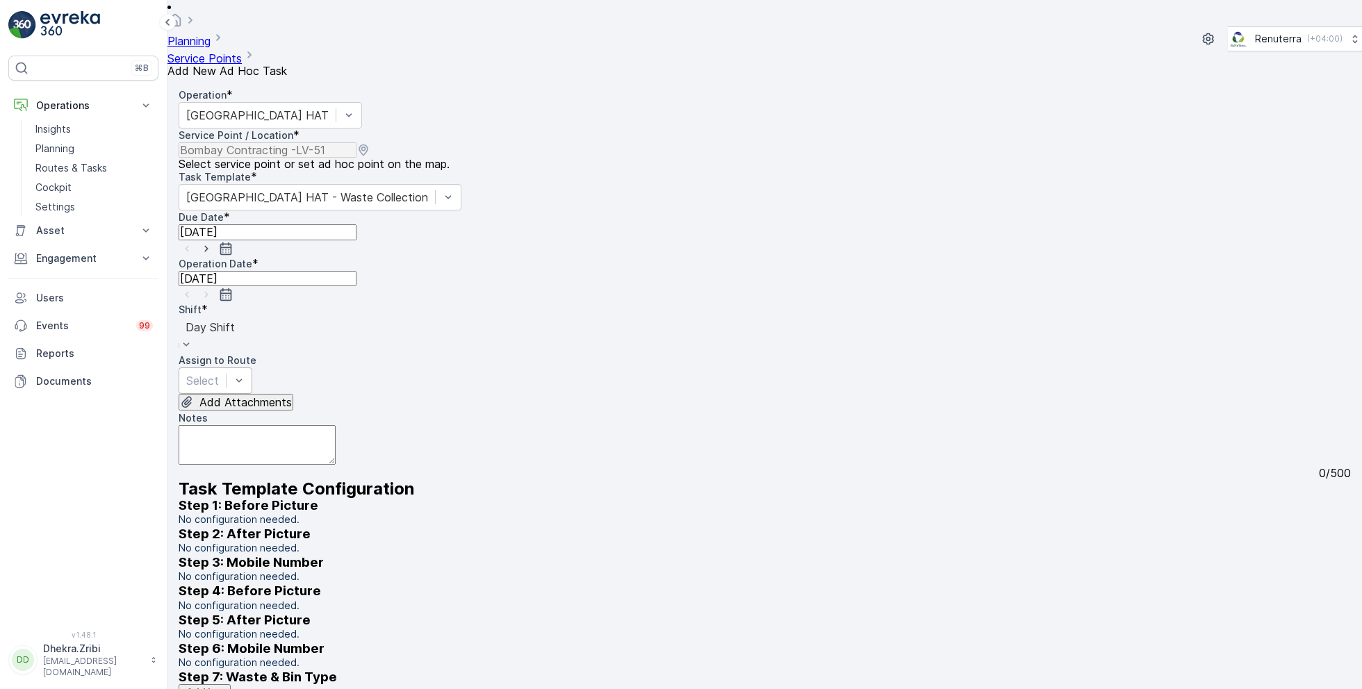
click at [219, 373] on div at bounding box center [202, 380] width 33 height 15
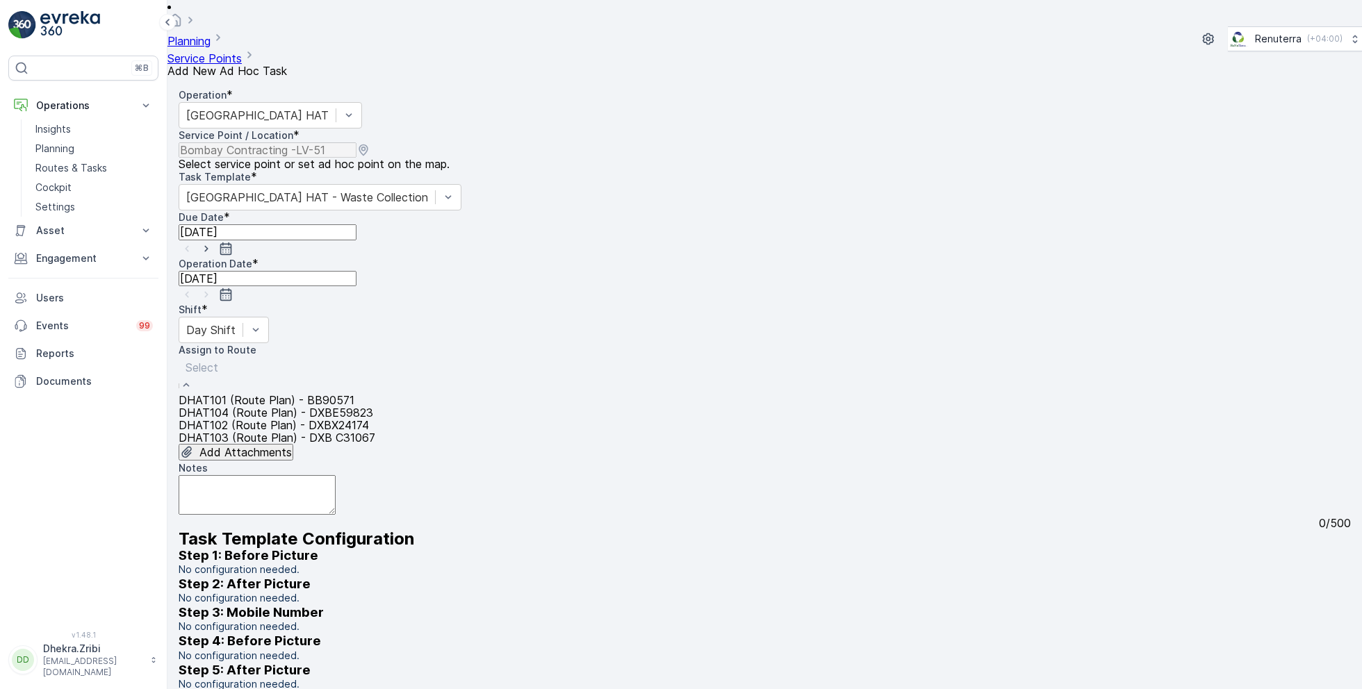
click at [250, 418] on span "DHAT102 (Route Plan) - DXBX24174" at bounding box center [274, 425] width 190 height 14
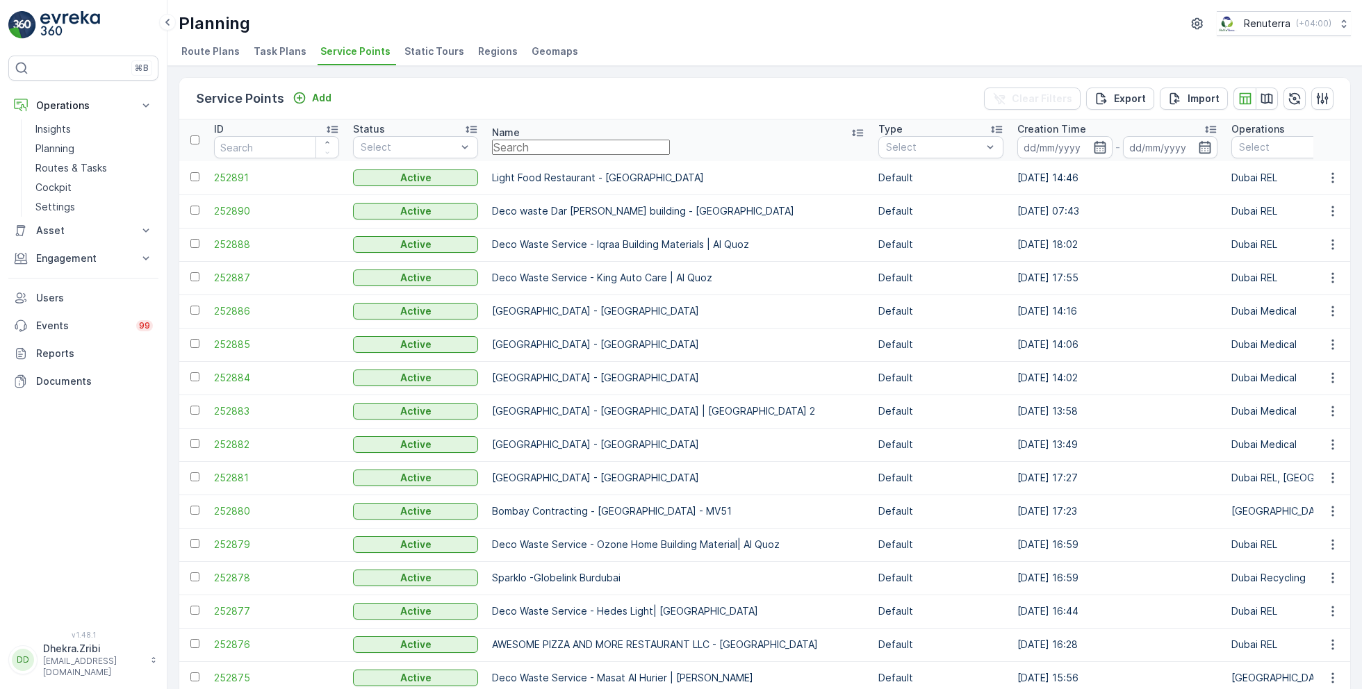
click at [602, 149] on input "text" at bounding box center [581, 147] width 178 height 15
paste input "ARABIAN CONSTRUCTION COMPANY L.L.C. - Baccarat Hotel & Residences"
type input "ARABIAN CONSTRUCTION COMPANY L.L.C. - Baccarat Hotel & Residences"
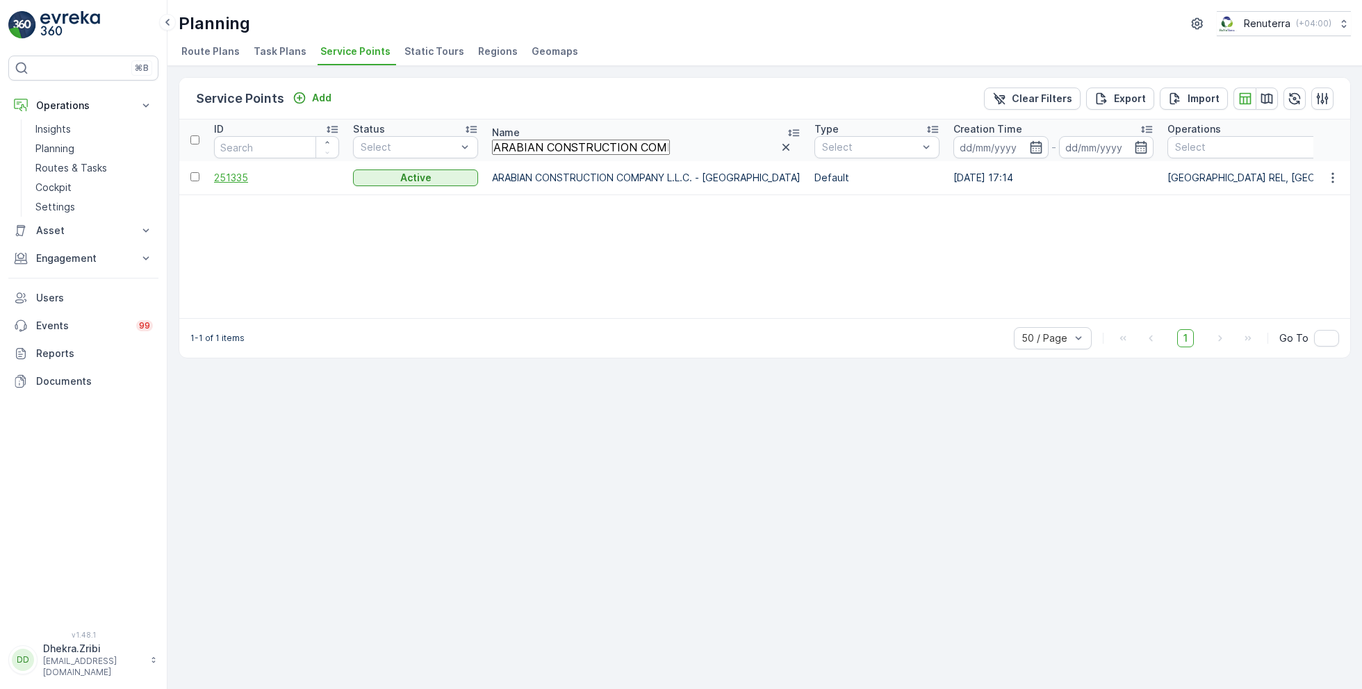
click at [240, 176] on span "251335" at bounding box center [276, 178] width 125 height 14
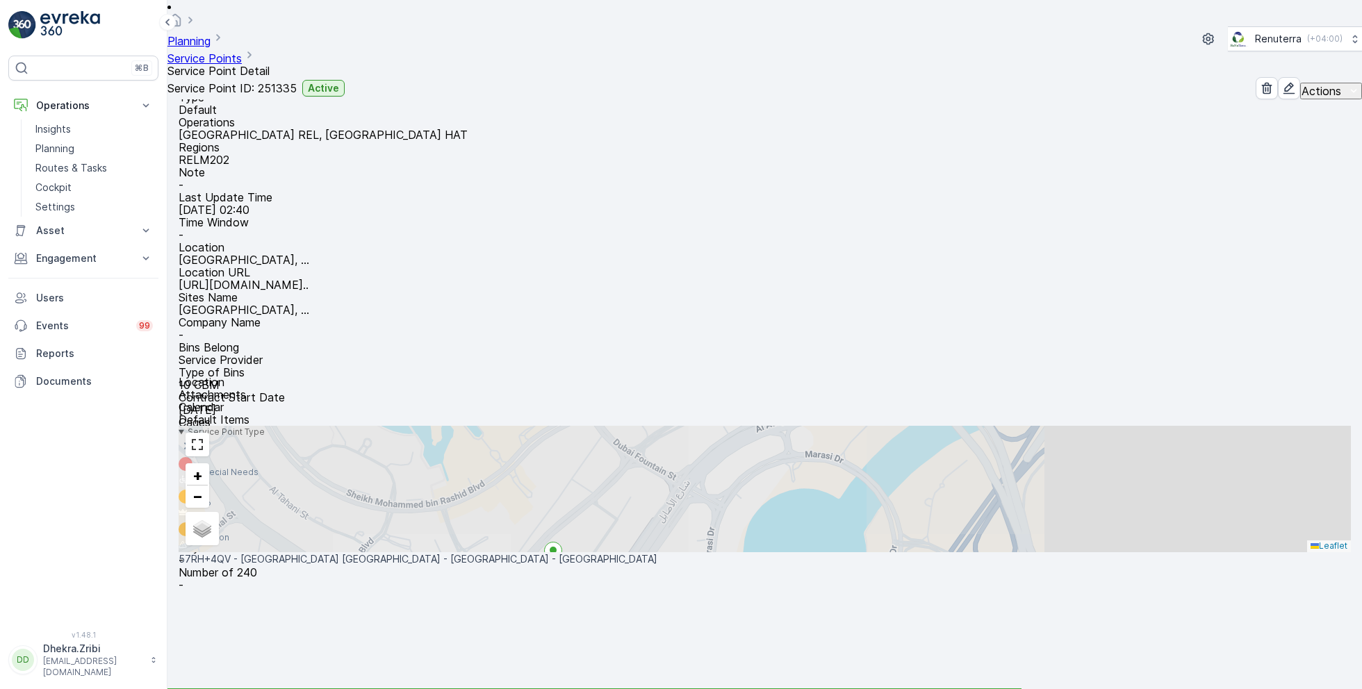
scroll to position [103, 0]
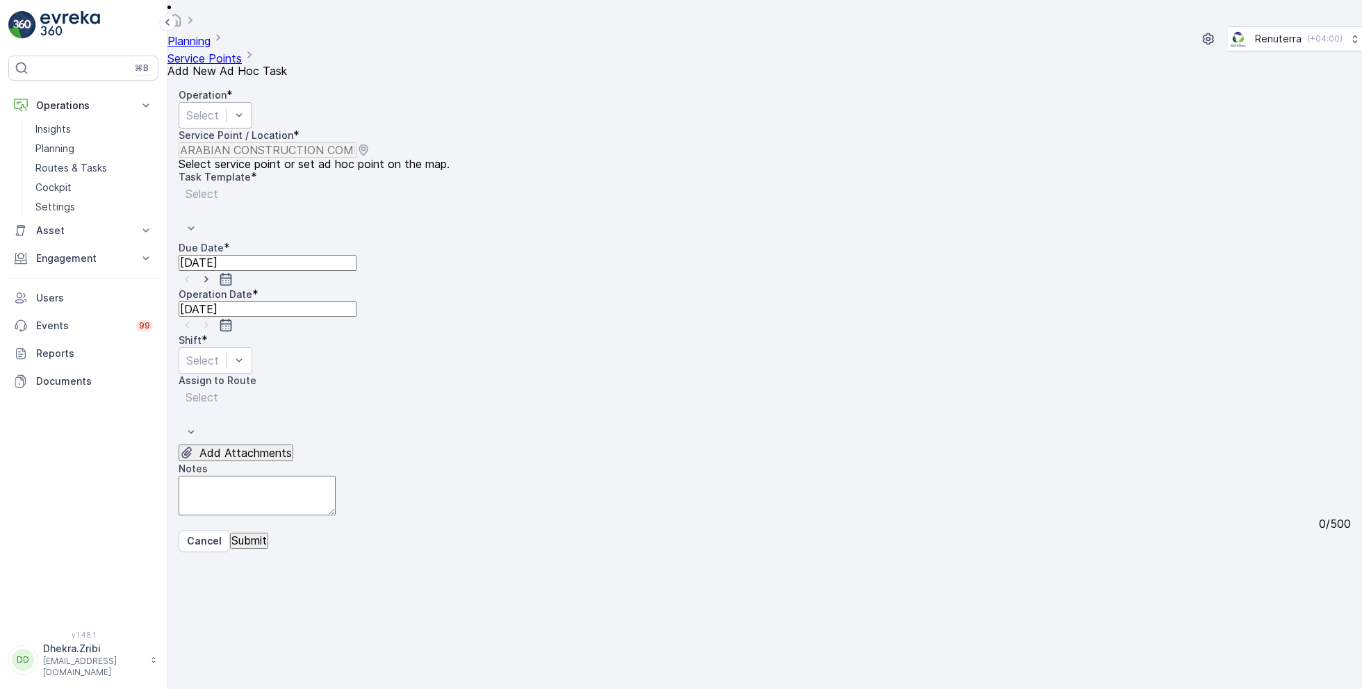
click at [219, 108] on div at bounding box center [202, 115] width 33 height 15
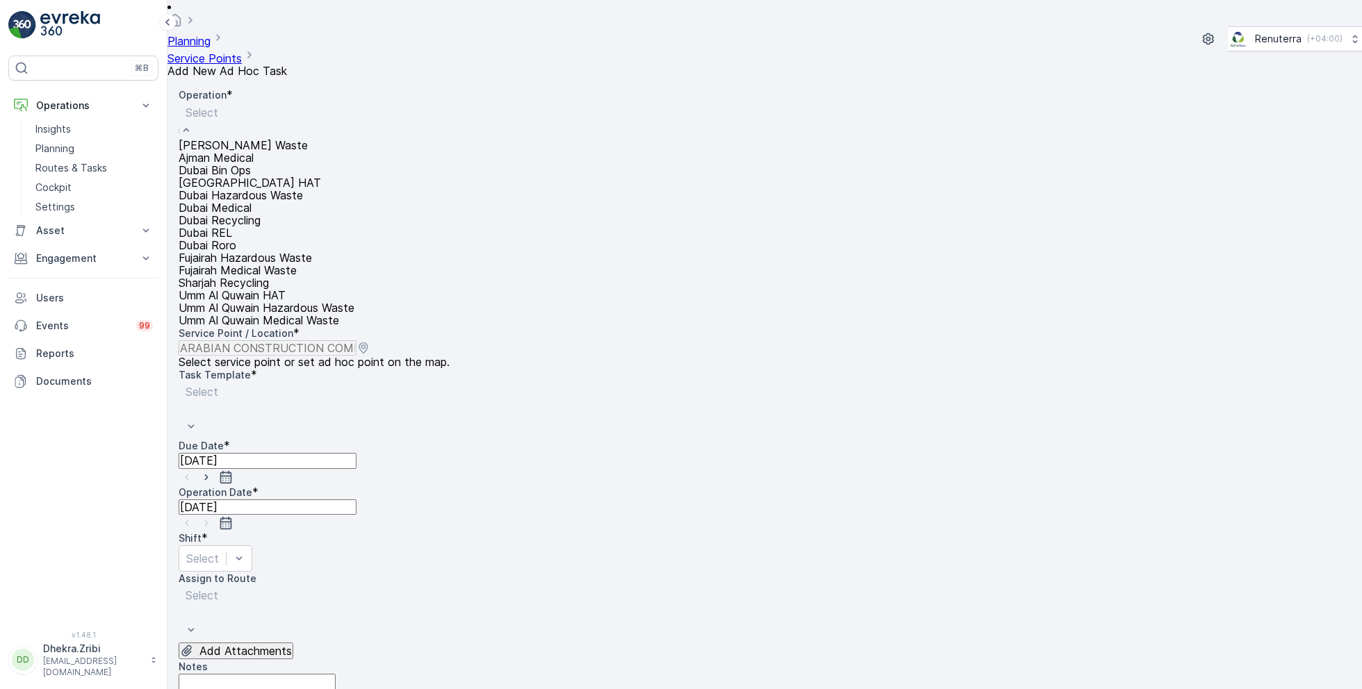
click at [242, 190] on span "Dubai HAT" at bounding box center [250, 183] width 142 height 14
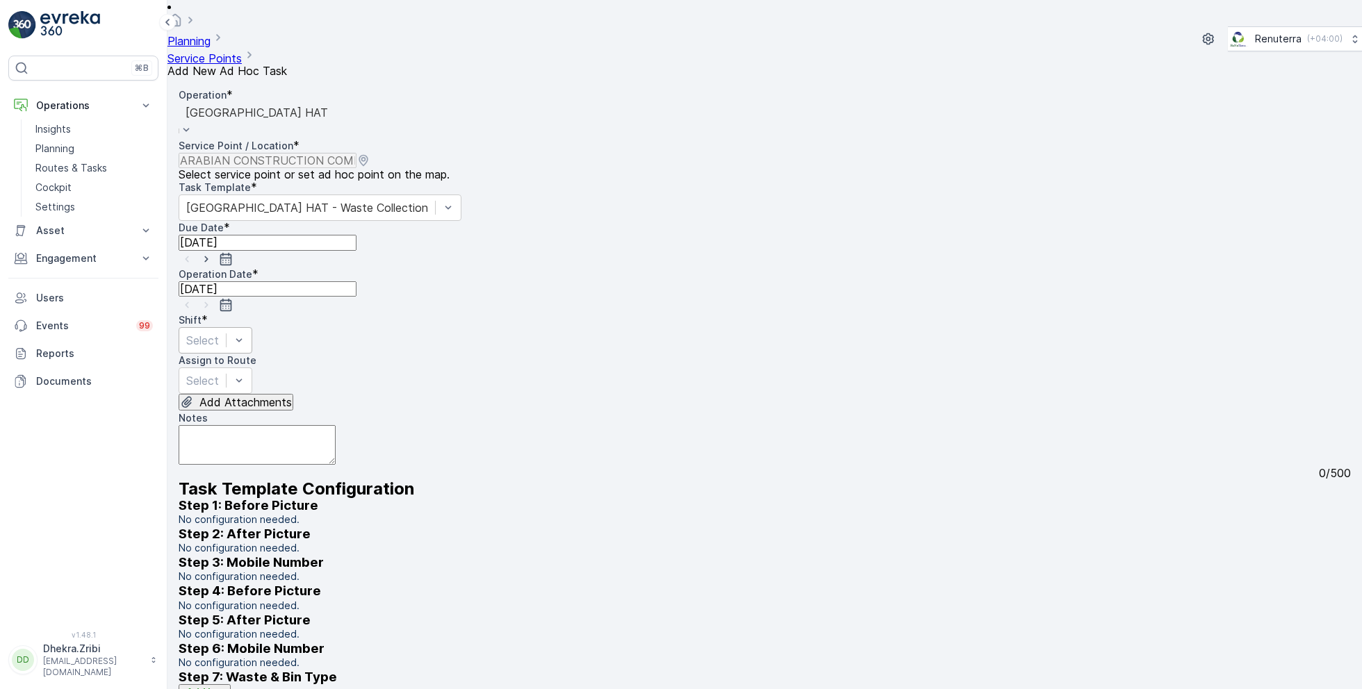
click at [252, 327] on div "Select" at bounding box center [216, 340] width 74 height 26
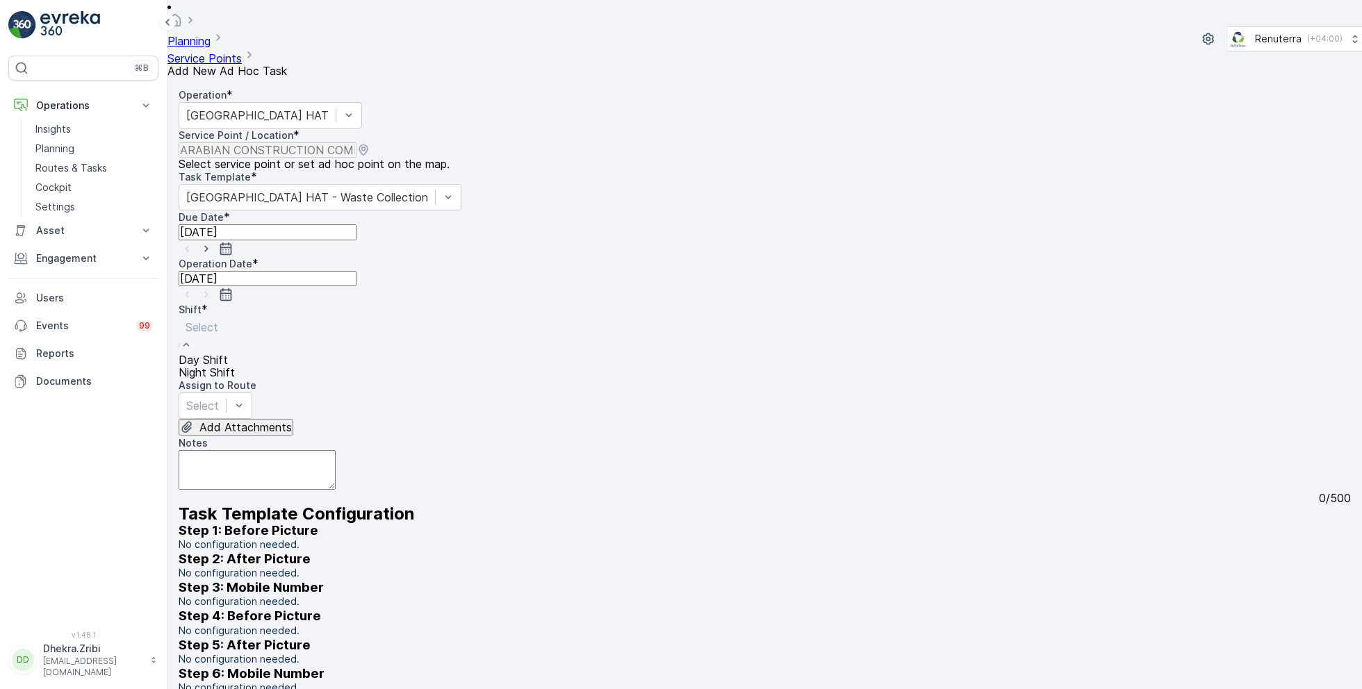
click at [228, 353] on span "Day Shift" at bounding box center [203, 360] width 49 height 14
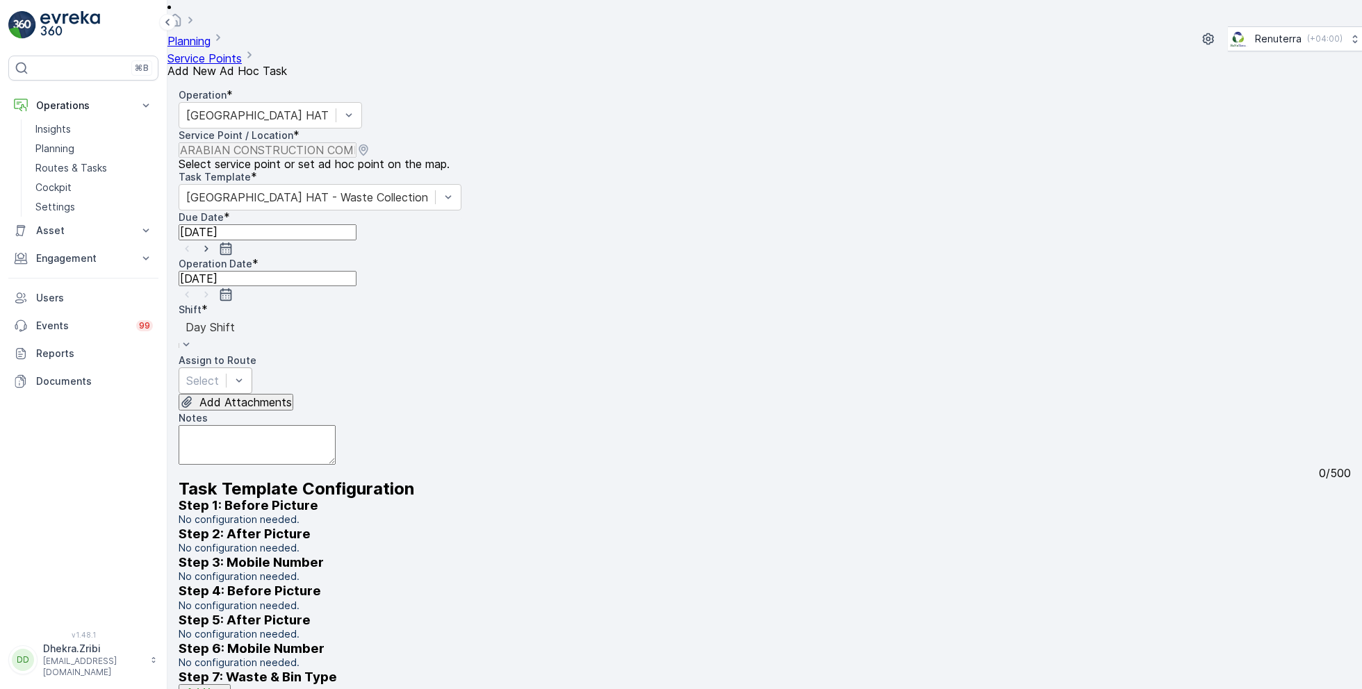
click at [219, 373] on div at bounding box center [202, 380] width 33 height 15
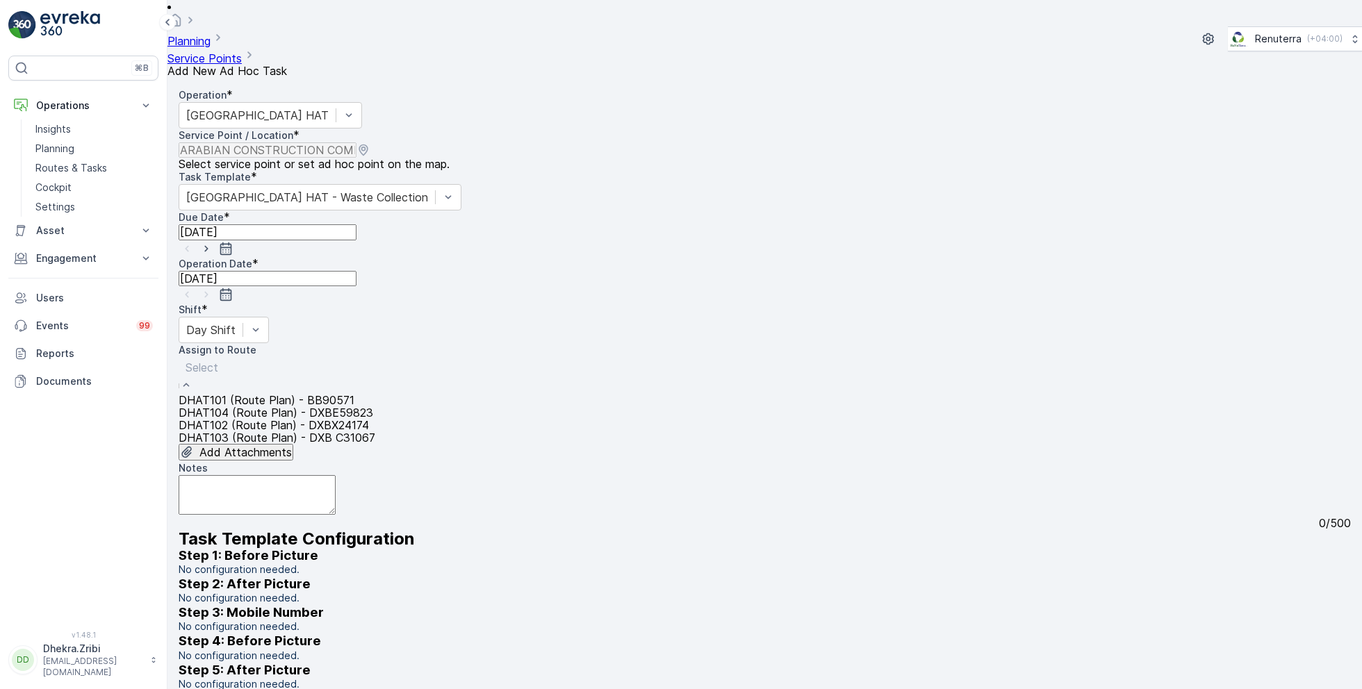
click at [251, 431] on span "DHAT103 (Route Plan) - DXB C31067" at bounding box center [277, 438] width 197 height 14
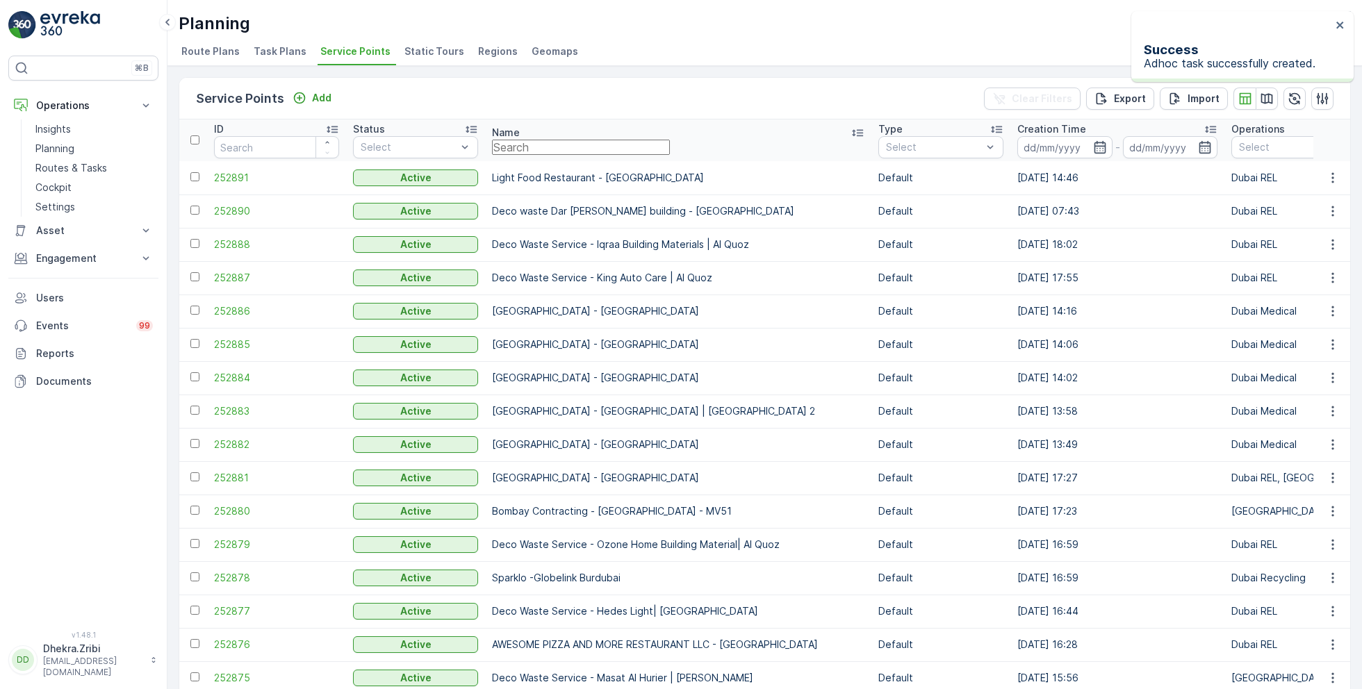
click at [605, 144] on input "text" at bounding box center [581, 147] width 178 height 15
paste input "Mubarik Abdul Majeed Scrap & Metal Waste -Mirdif"
type input "Mubarik Abdul Majeed Scrap & Metal Waste -Mirdif"
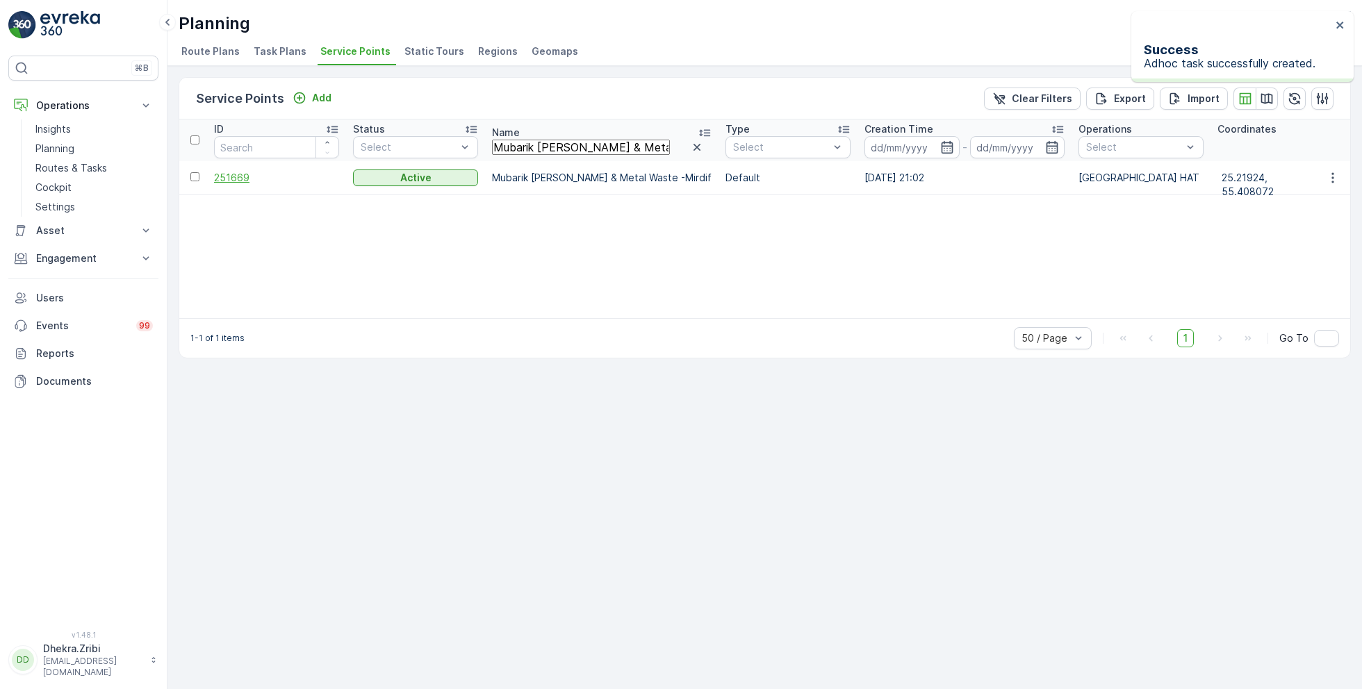
click at [251, 179] on span "251669" at bounding box center [276, 178] width 125 height 14
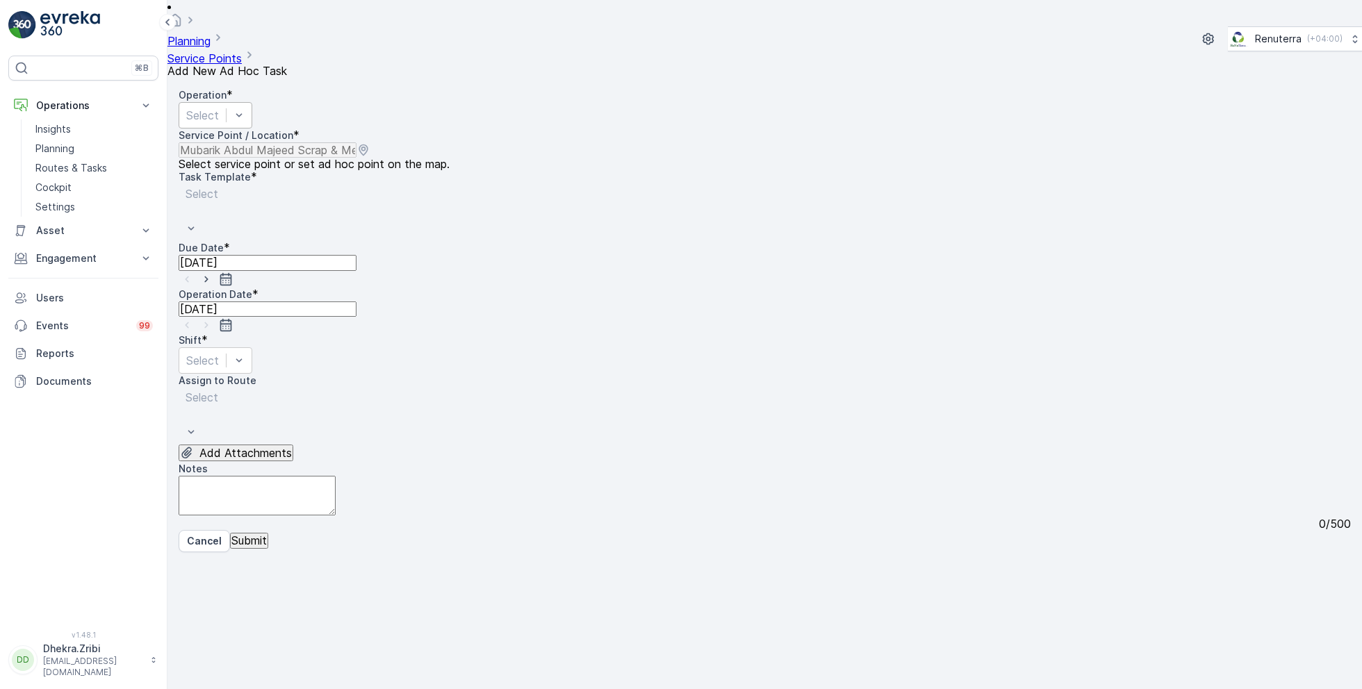
click at [219, 108] on div at bounding box center [202, 115] width 33 height 15
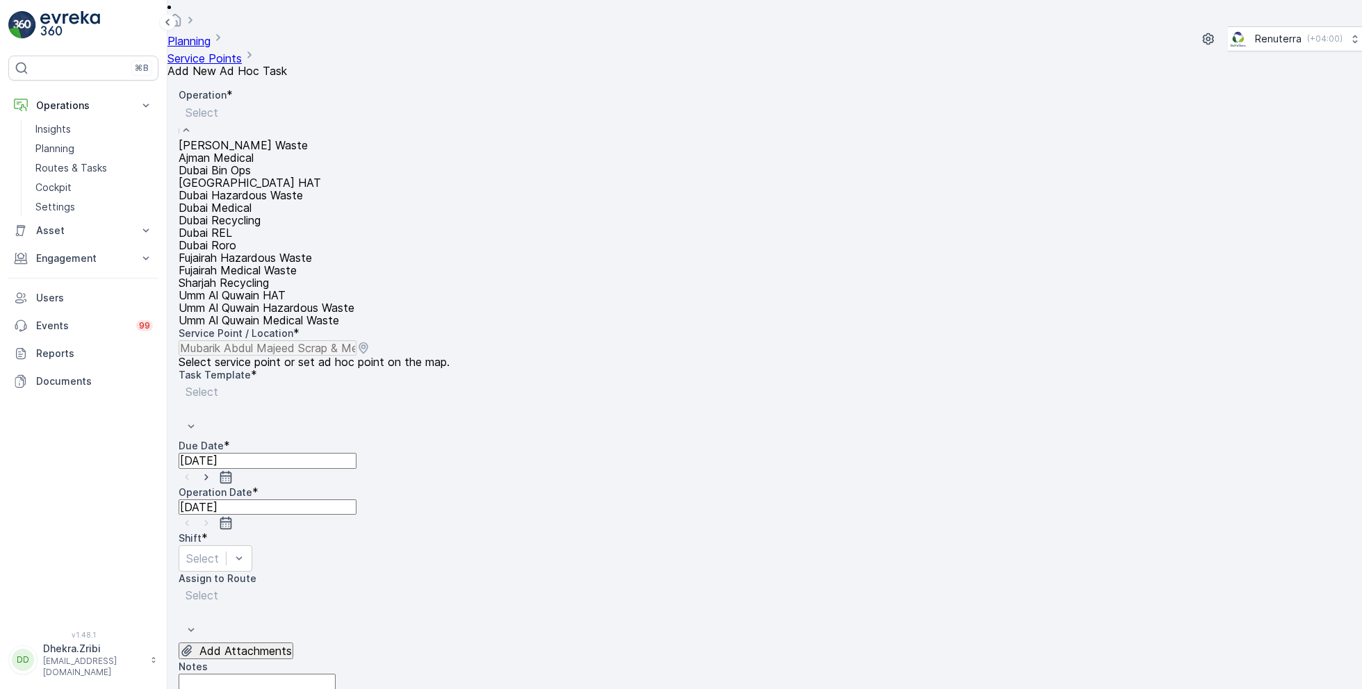
click at [260, 189] on div "Dubai HAT" at bounding box center [267, 182] width 176 height 13
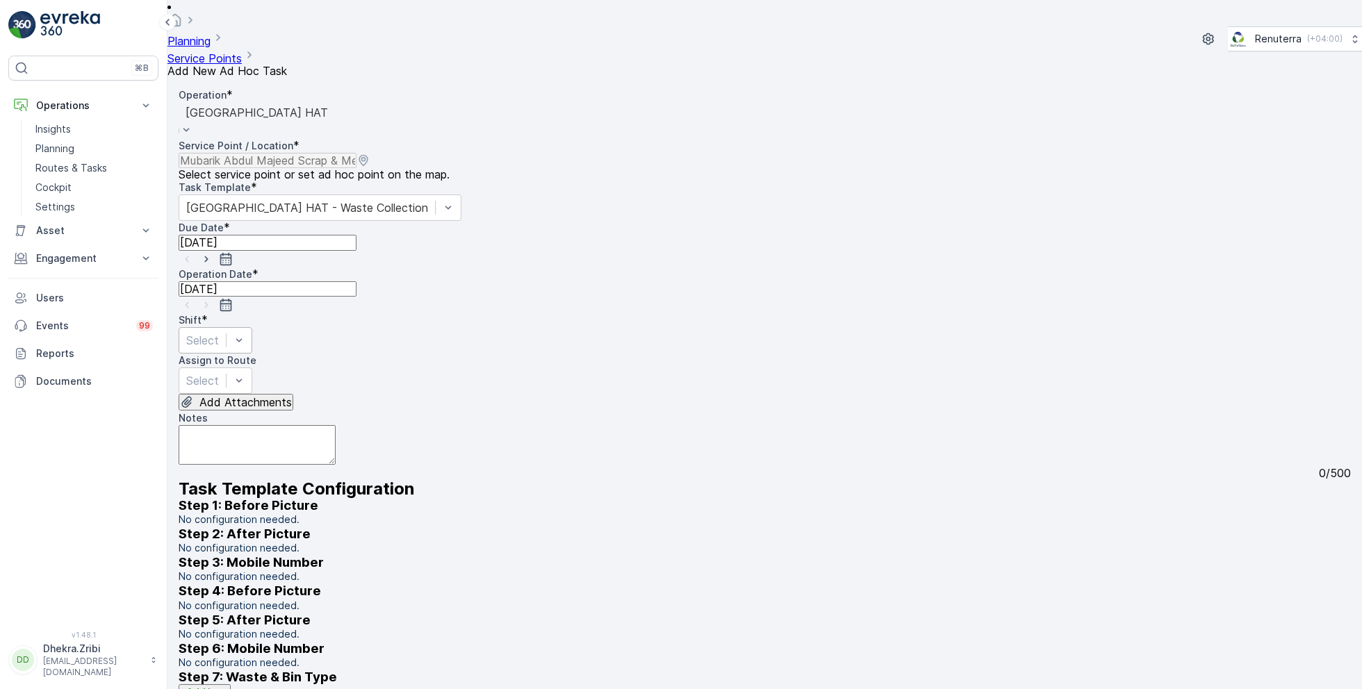
click at [219, 333] on div at bounding box center [202, 340] width 33 height 15
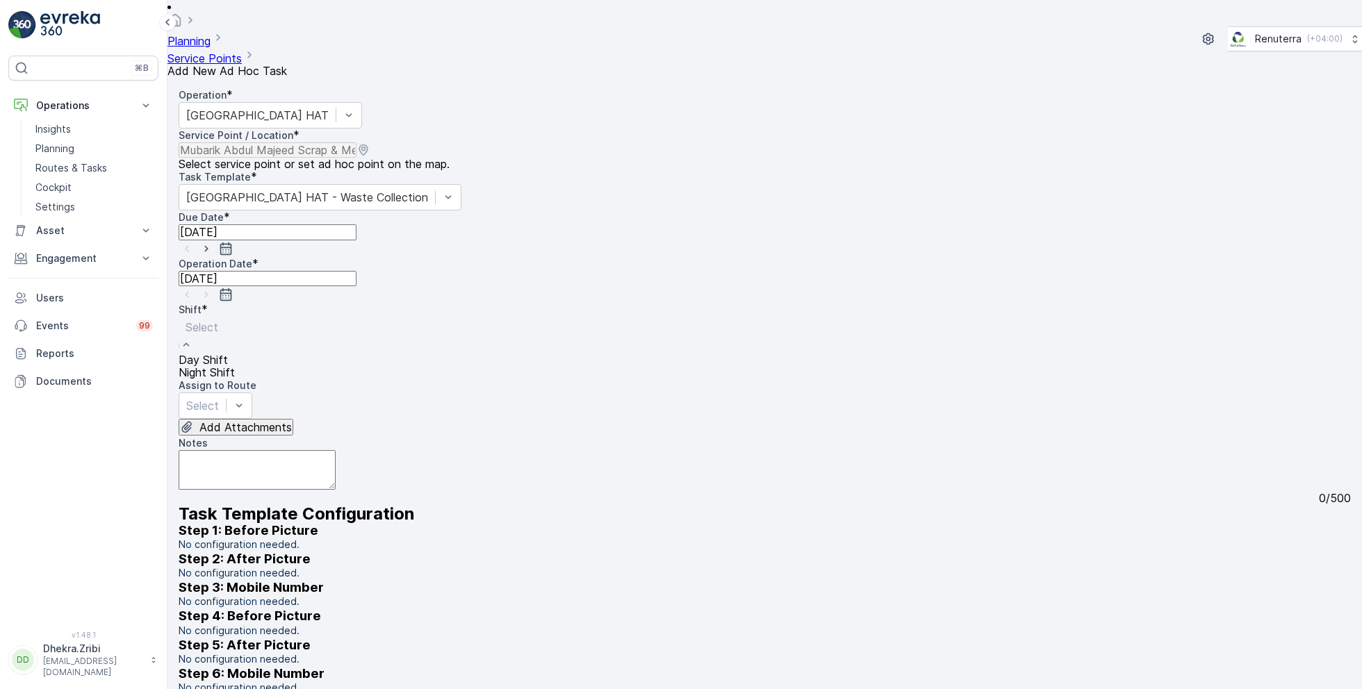
click at [228, 353] on span "Day Shift" at bounding box center [203, 360] width 49 height 14
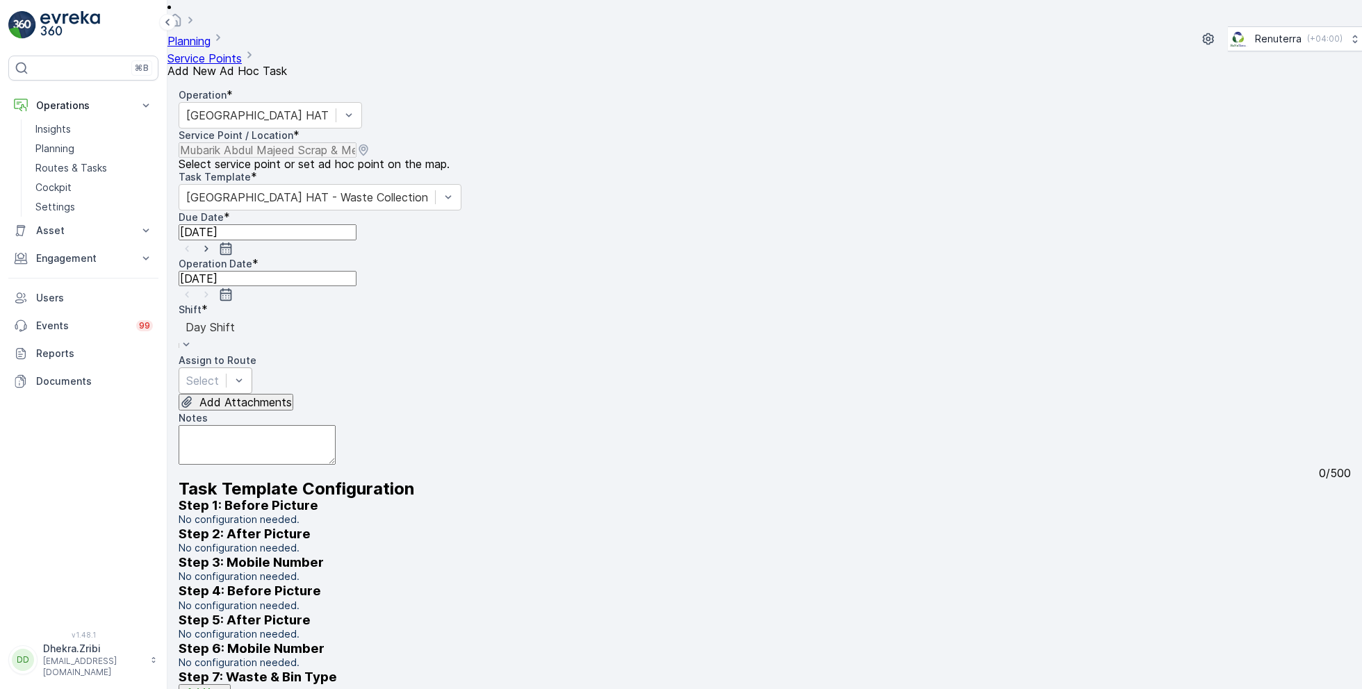
click at [219, 373] on div at bounding box center [202, 380] width 33 height 15
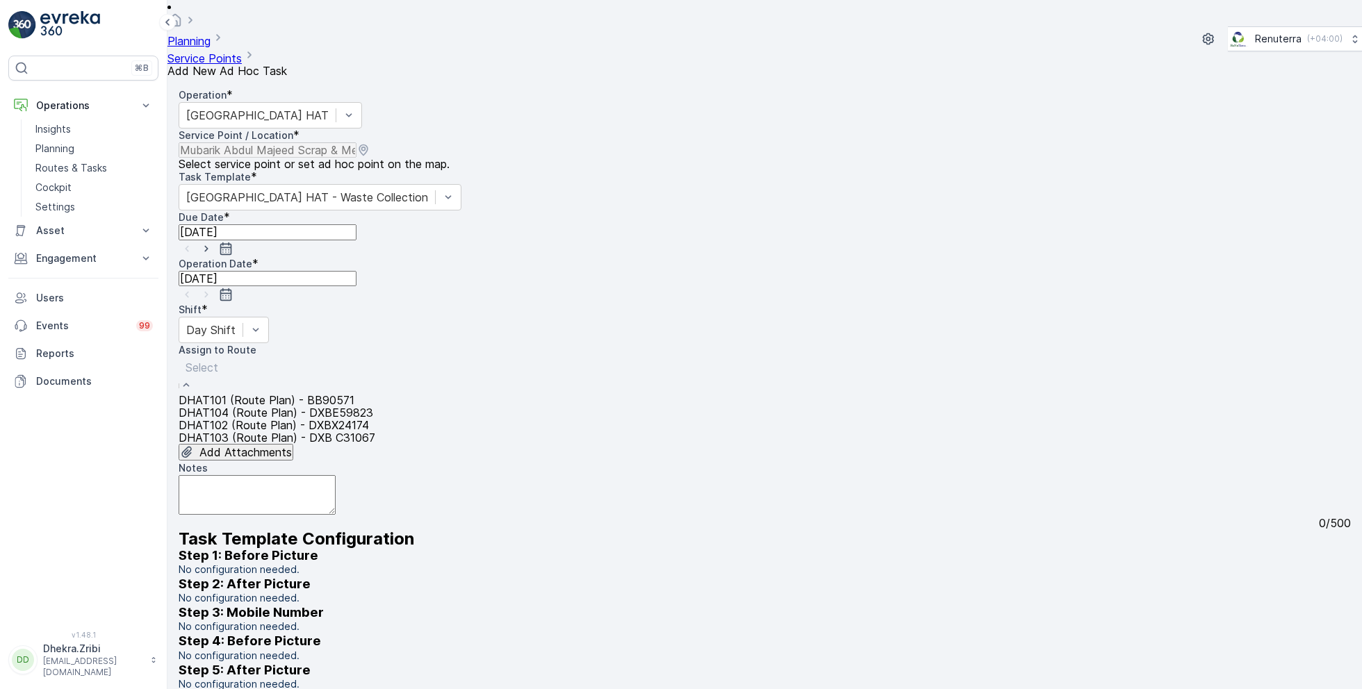
click at [265, 431] on span "DHAT103 (Route Plan) - DXB C31067" at bounding box center [277, 438] width 197 height 14
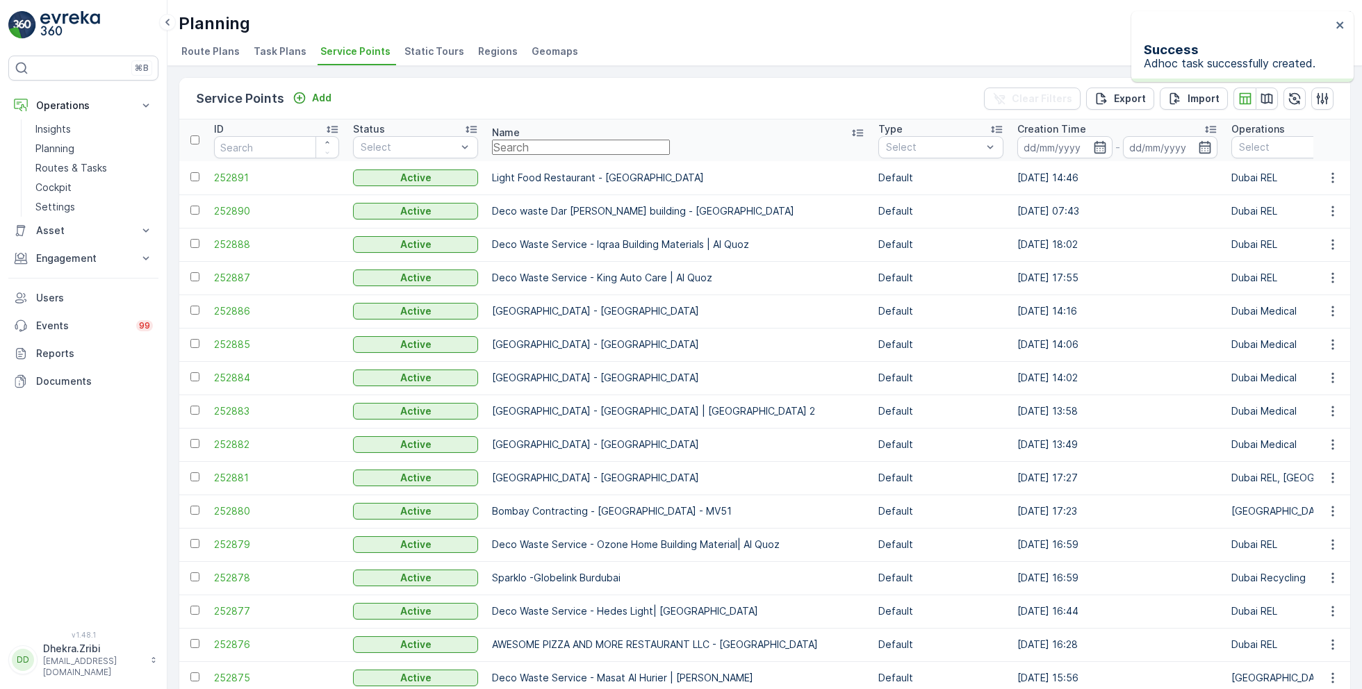
click at [572, 143] on input "text" at bounding box center [581, 147] width 178 height 15
paste input "SOBHA CONSTRUCTIONS LLC-SeaHaven"
type input "SOBHA CONSTRUCTIONS LLC-SeaHaven"
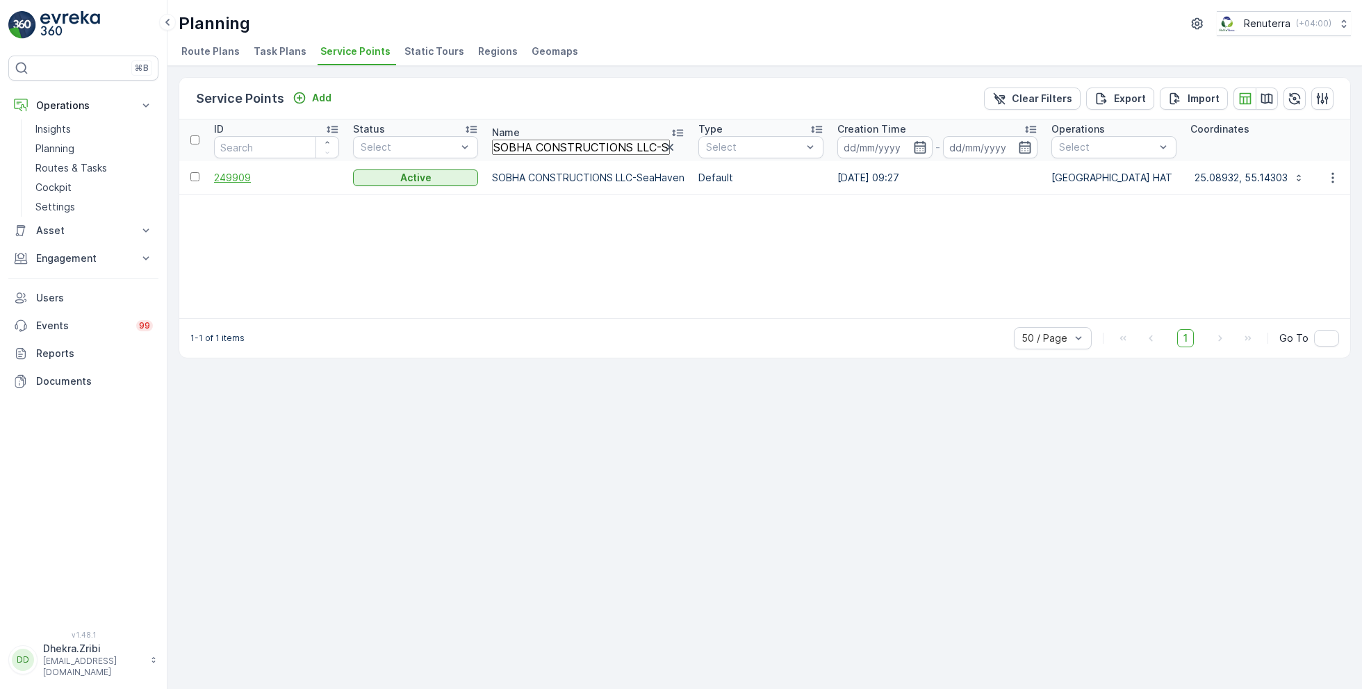
click at [243, 172] on span "249909" at bounding box center [276, 178] width 125 height 14
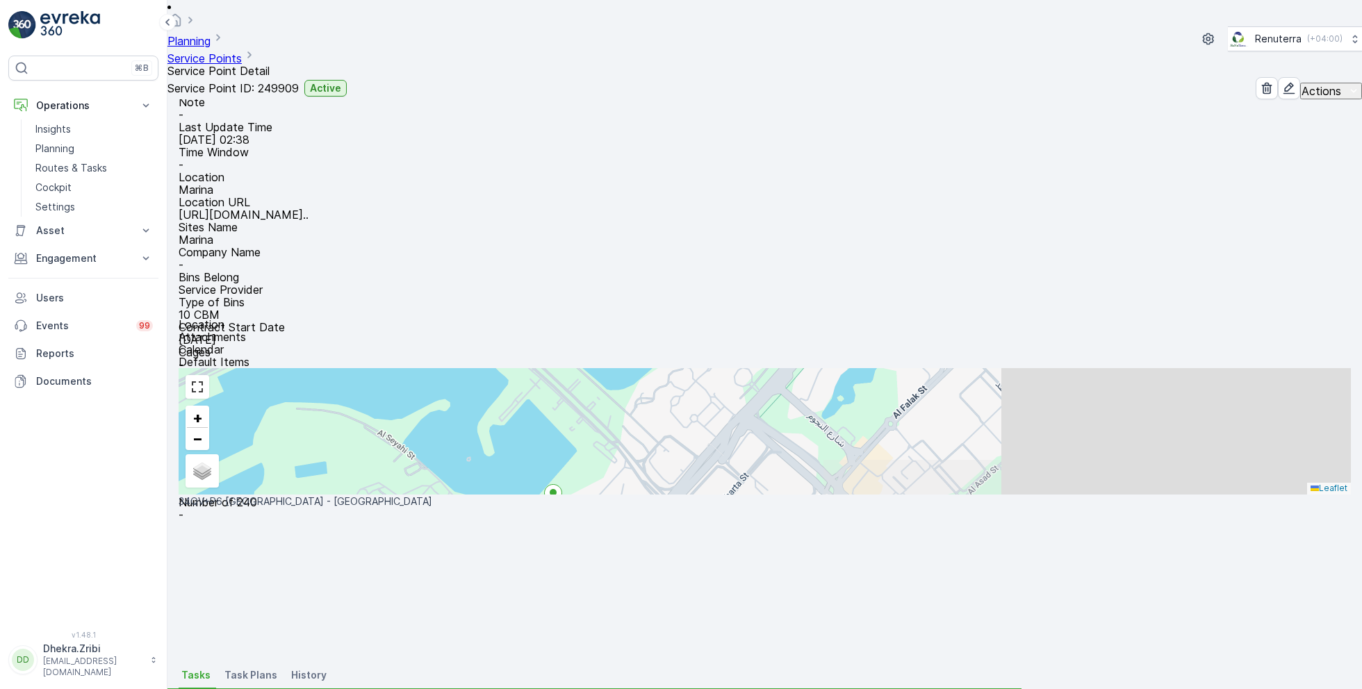
scroll to position [170, 0]
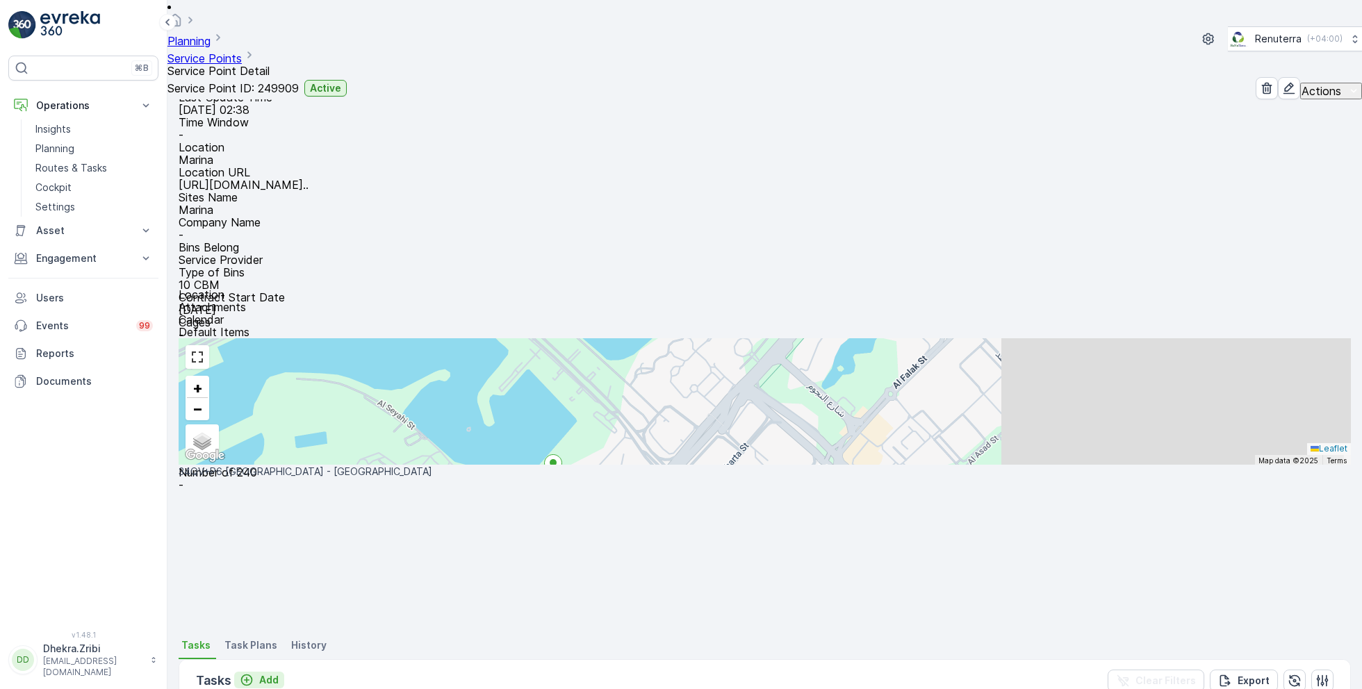
click at [263, 673] on p "Add" at bounding box center [268, 680] width 19 height 14
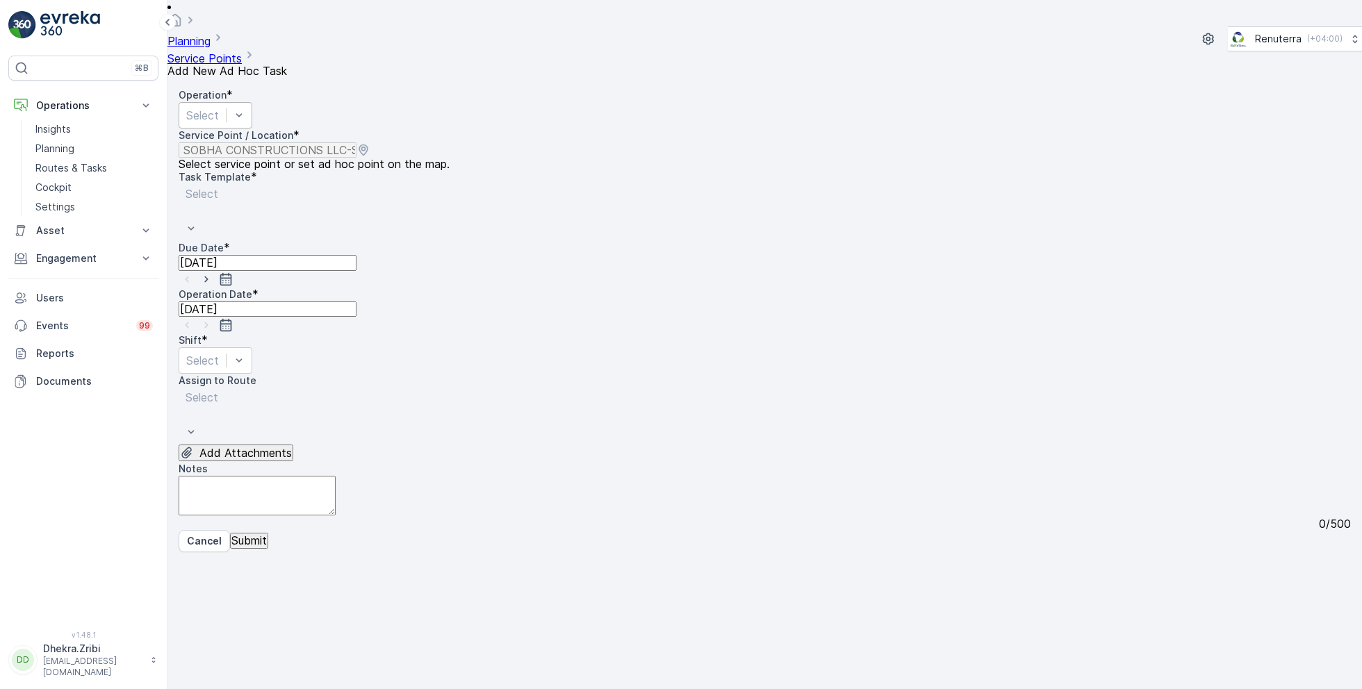
click at [219, 108] on div at bounding box center [202, 115] width 33 height 15
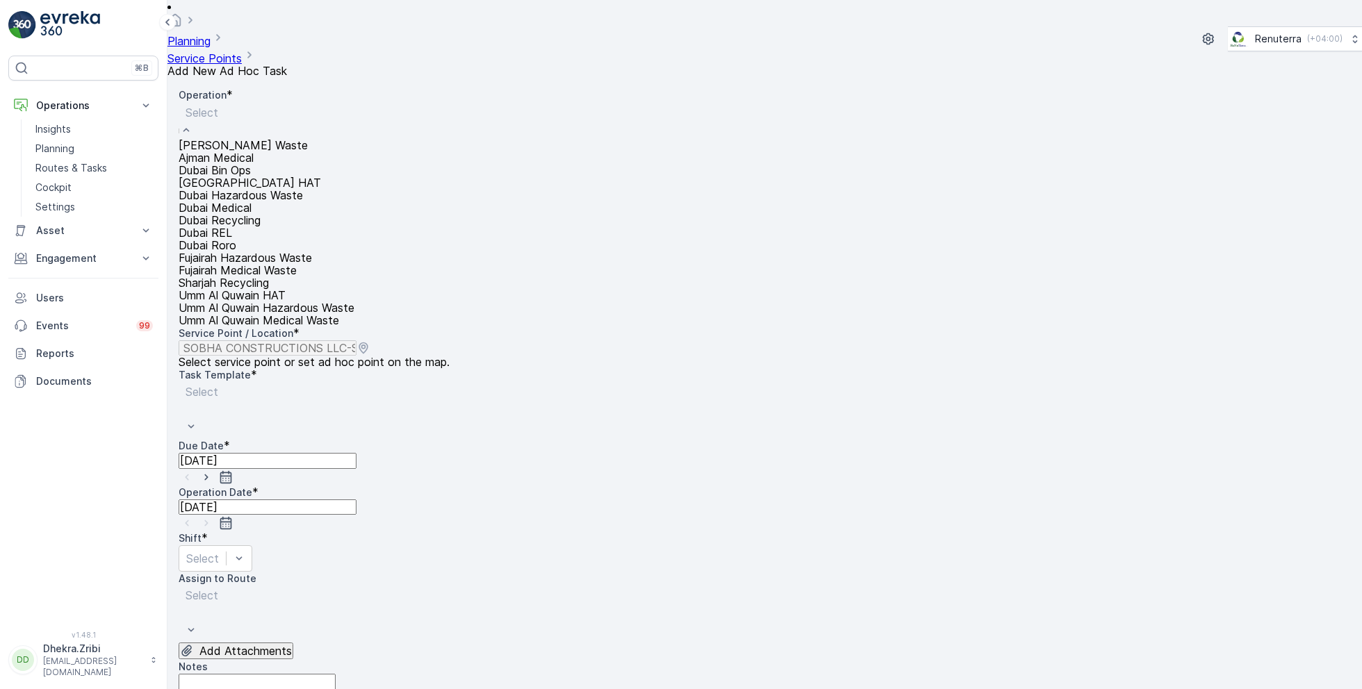
click at [247, 190] on span "Dubai HAT" at bounding box center [250, 183] width 142 height 14
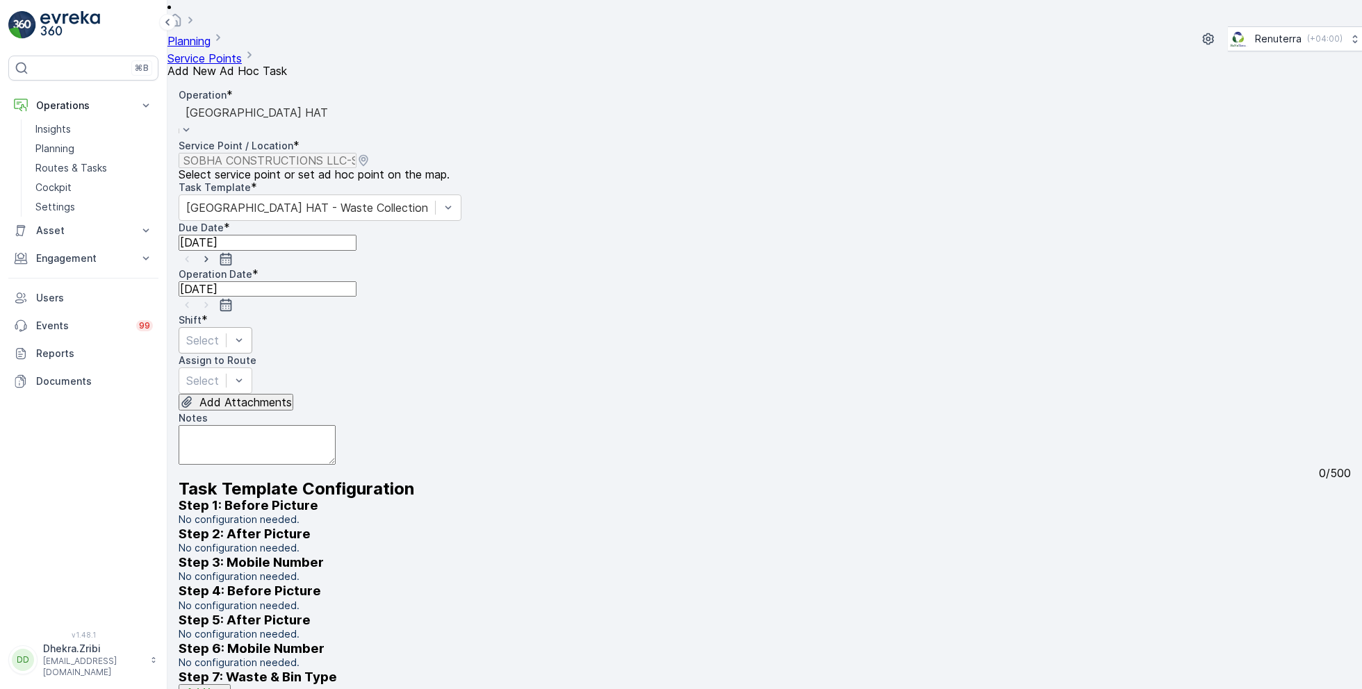
click at [219, 333] on div at bounding box center [202, 340] width 33 height 15
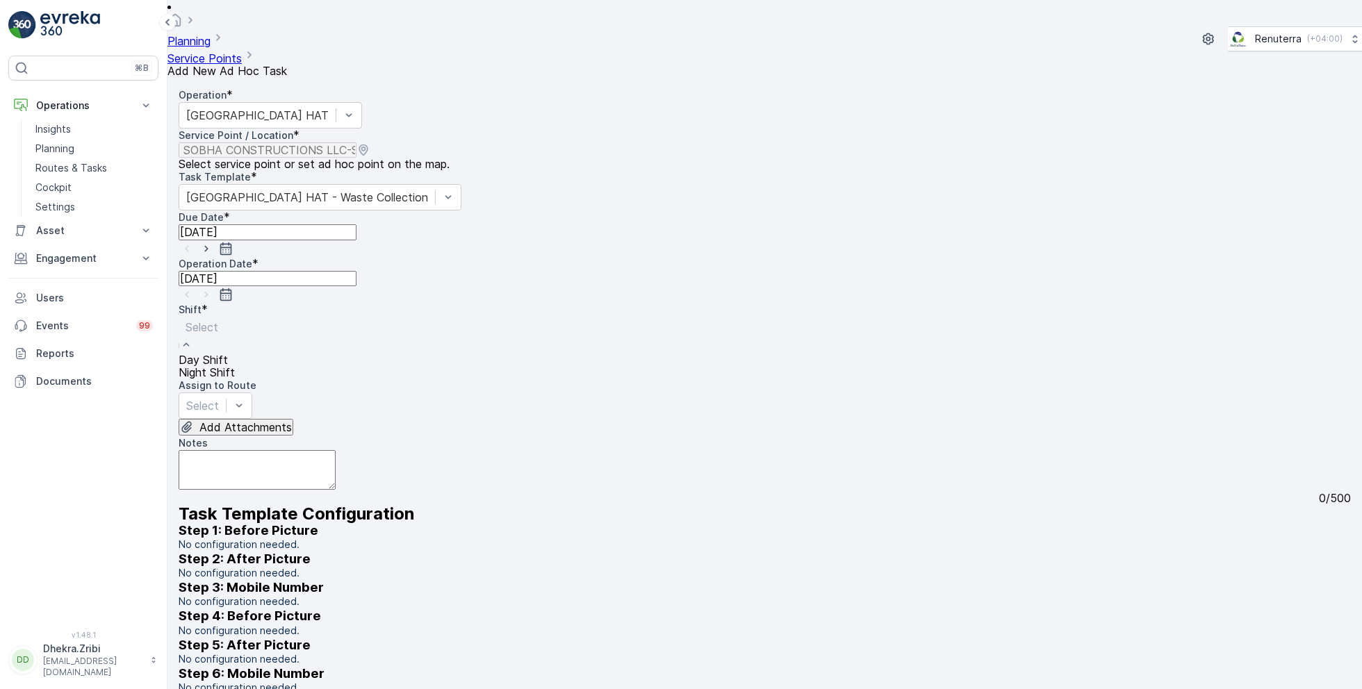
click at [228, 353] on span "Day Shift" at bounding box center [203, 360] width 49 height 14
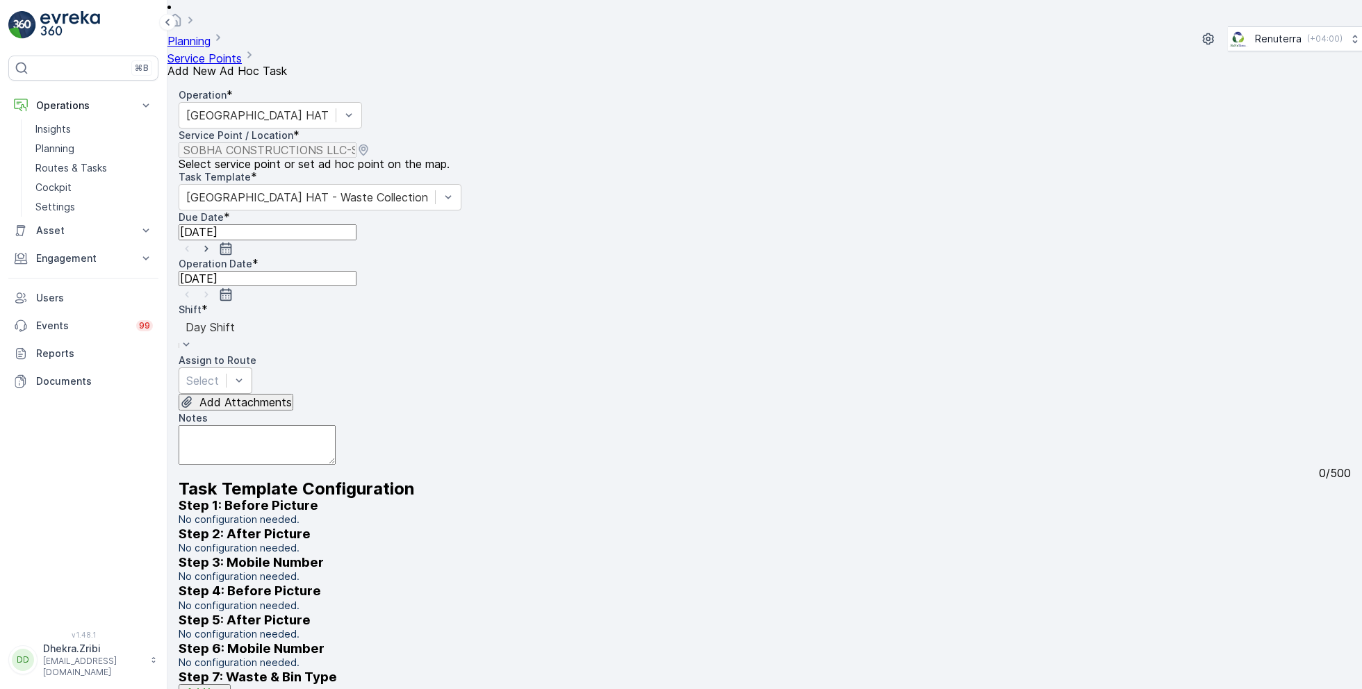
click at [219, 373] on div at bounding box center [202, 380] width 33 height 15
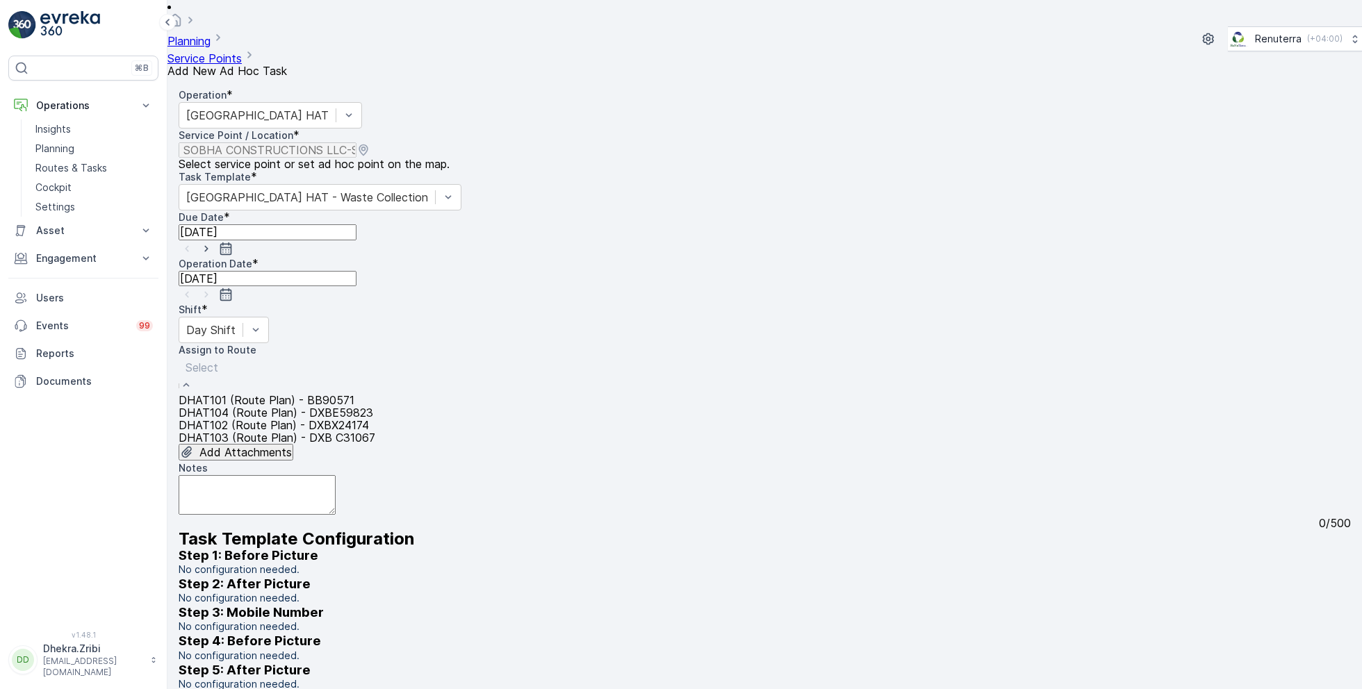
click at [245, 431] on div "DHAT103 (Route Plan) - DXB C31067" at bounding box center [277, 437] width 197 height 13
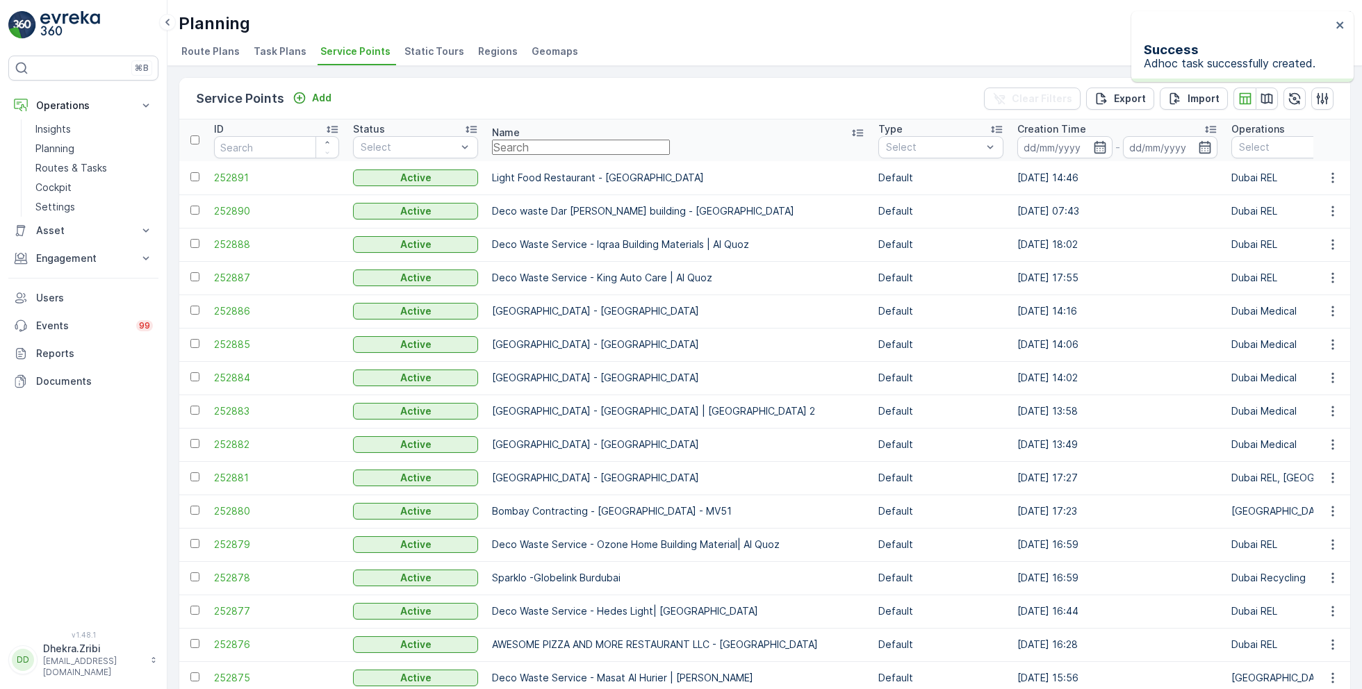
click at [576, 142] on input "text" at bounding box center [581, 147] width 178 height 15
paste input "Al Tayer Stocks (L.L.C.) - Qudra Road"
type input "Al Tayer Stocks (L.L.C.) - Qudra Road"
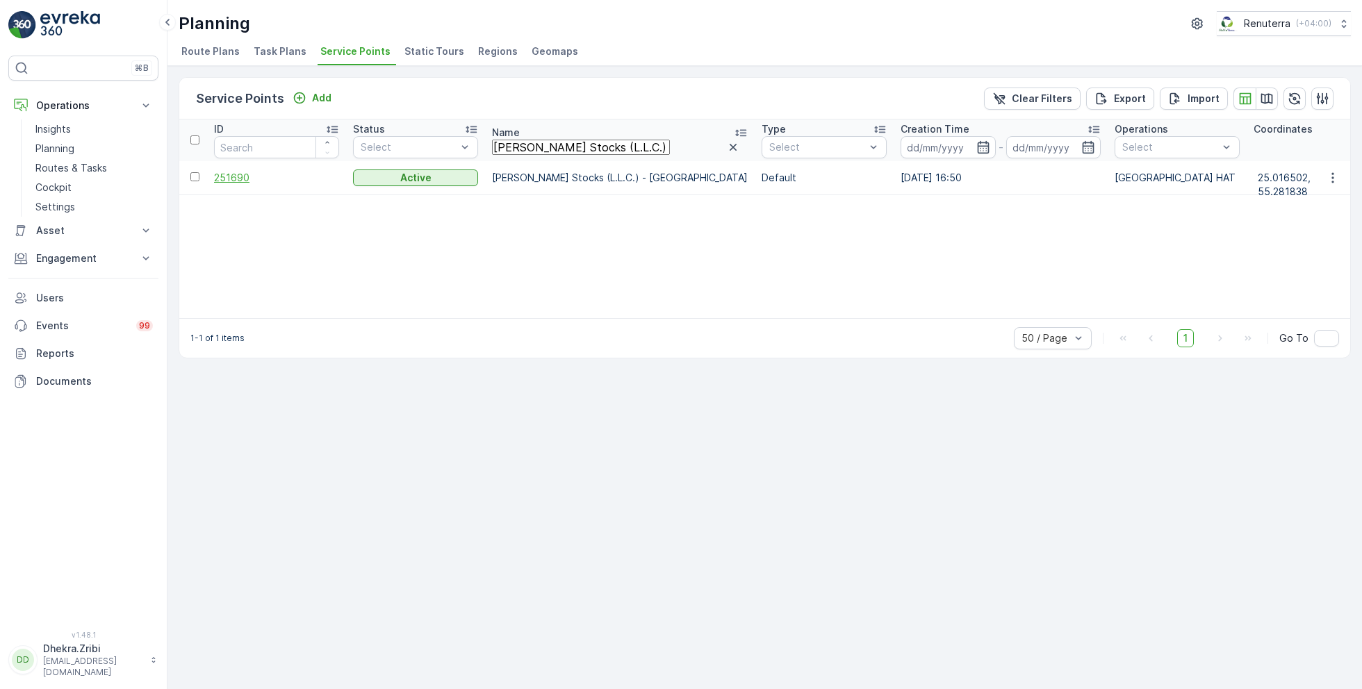
click at [243, 179] on span "251690" at bounding box center [276, 178] width 125 height 14
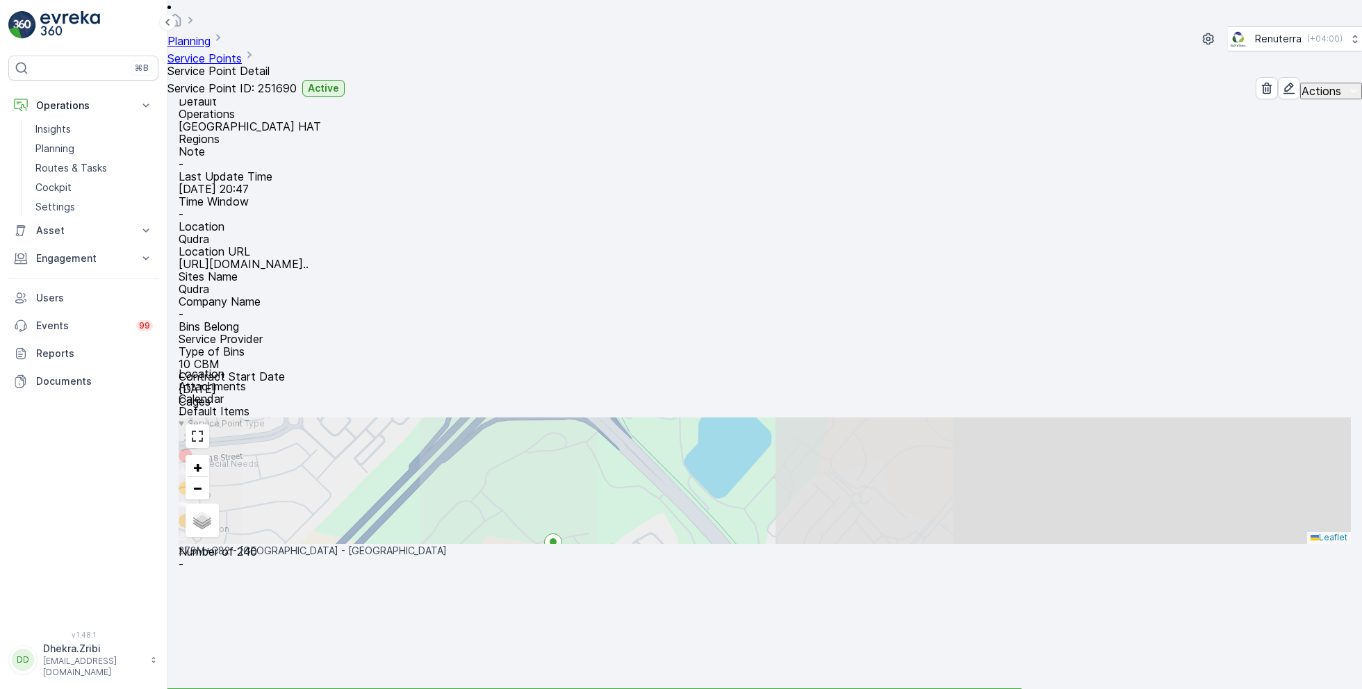
scroll to position [104, 0]
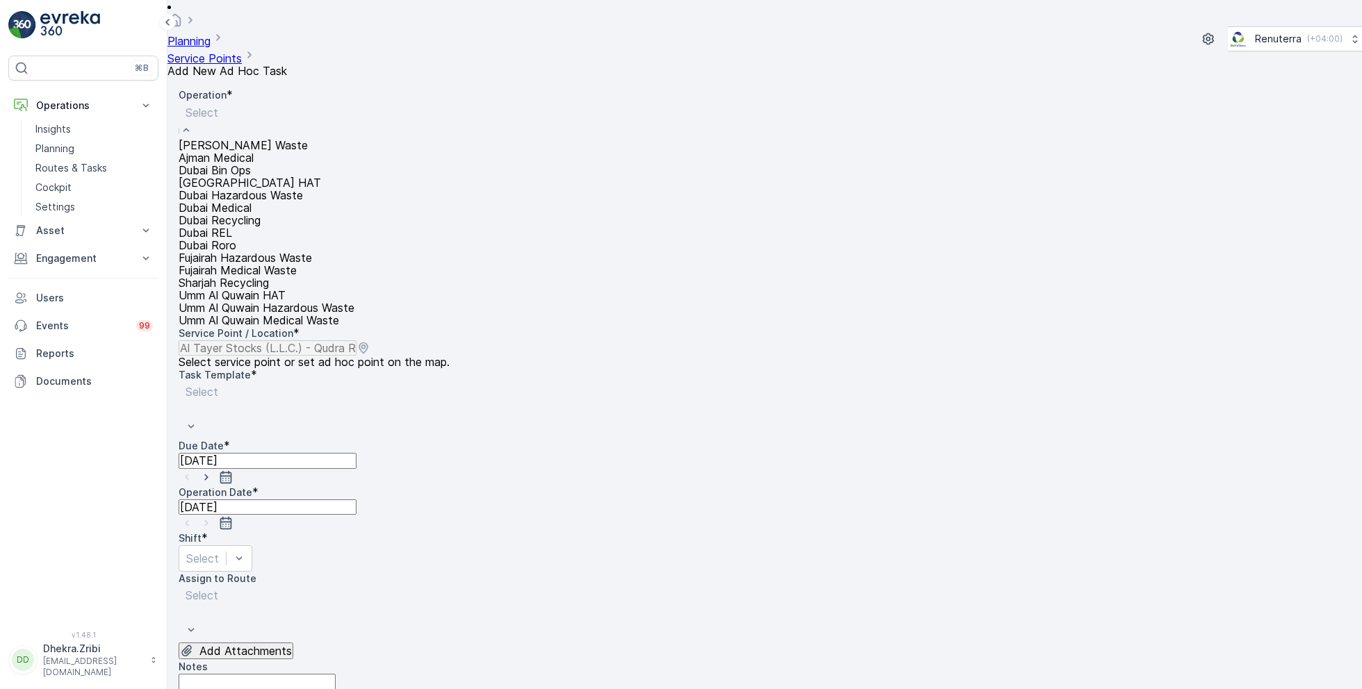
click at [239, 190] on span "Dubai HAT" at bounding box center [250, 183] width 142 height 14
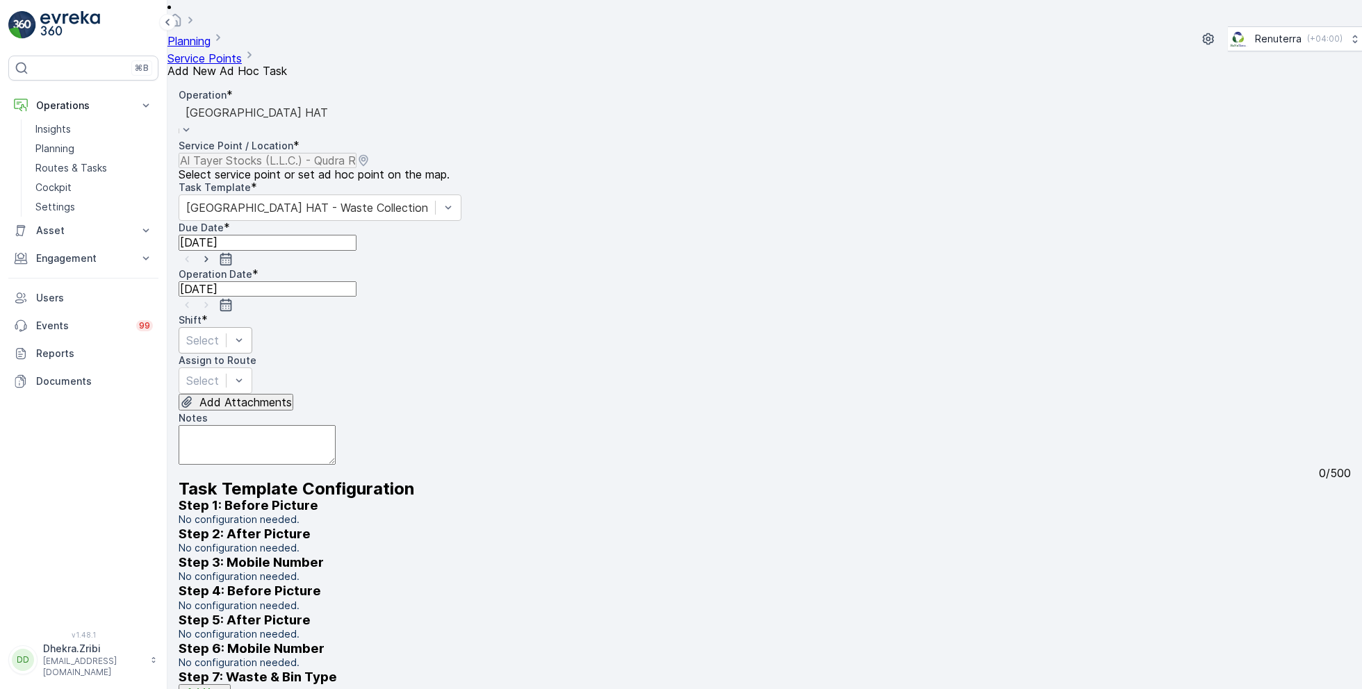
click at [219, 333] on div at bounding box center [202, 340] width 33 height 15
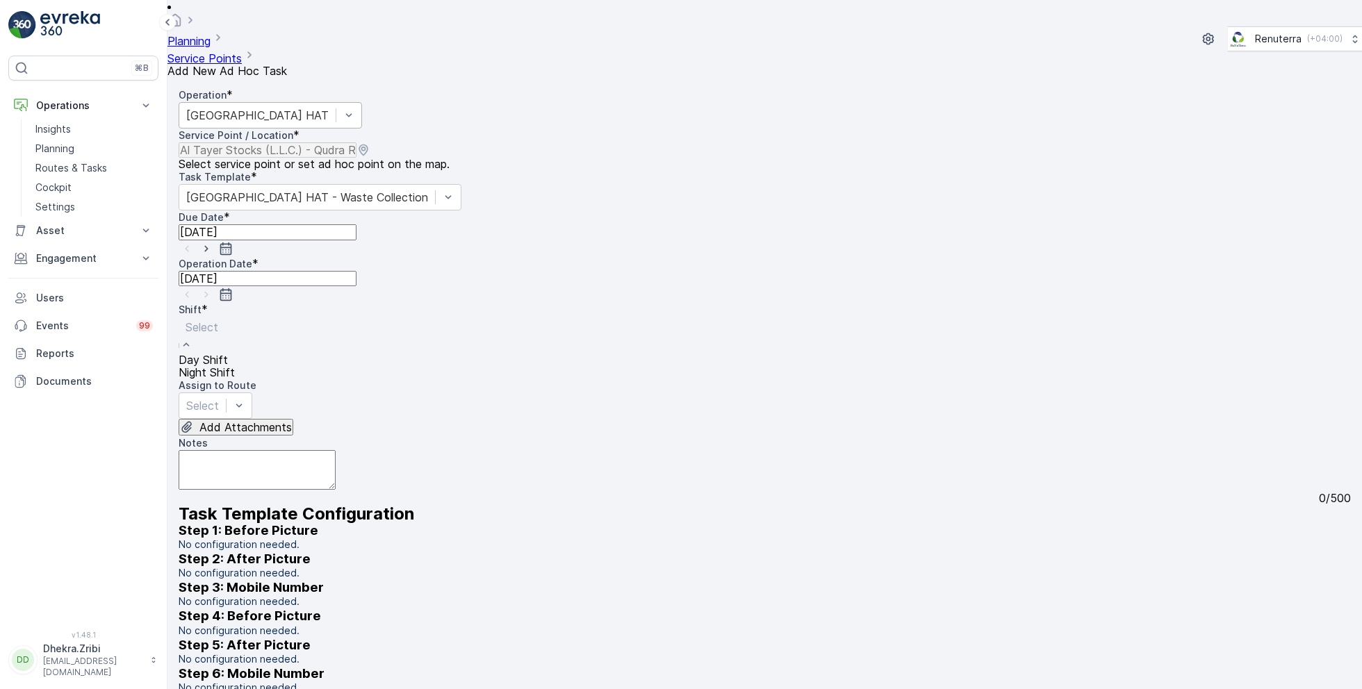
click at [228, 353] on span "Day Shift" at bounding box center [203, 360] width 49 height 14
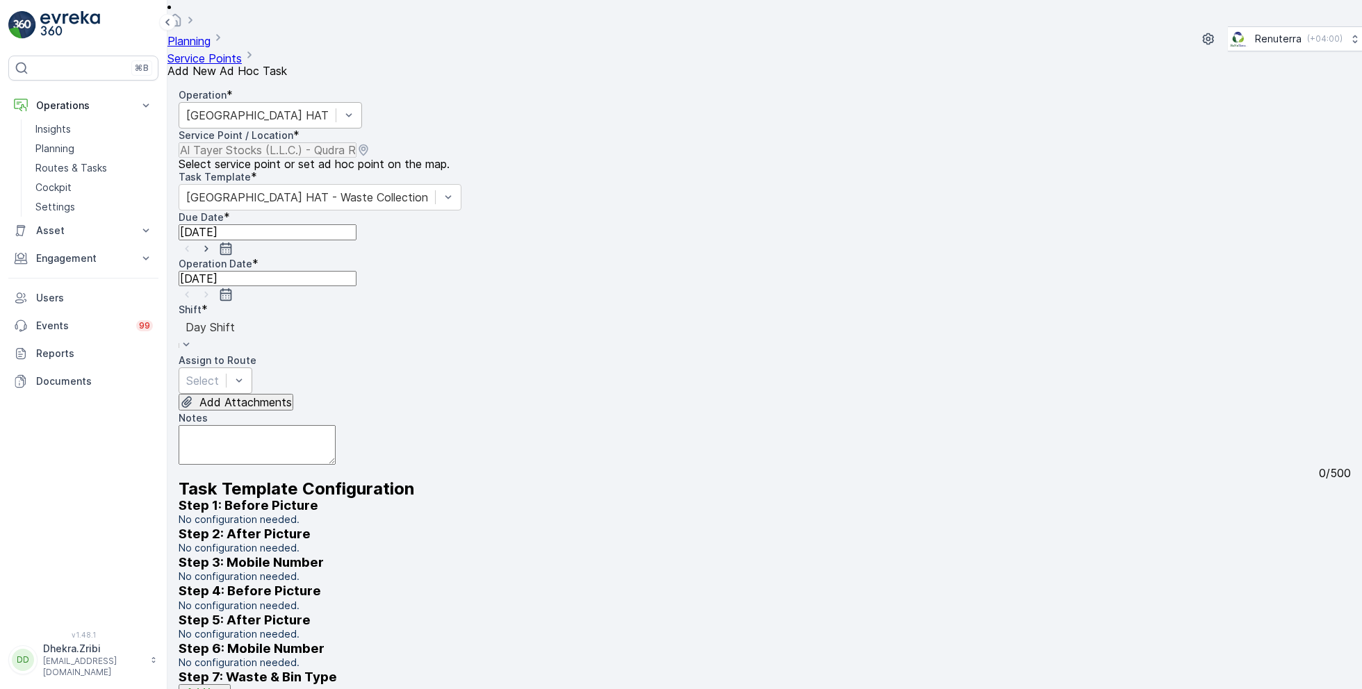
click at [219, 373] on div at bounding box center [202, 380] width 33 height 15
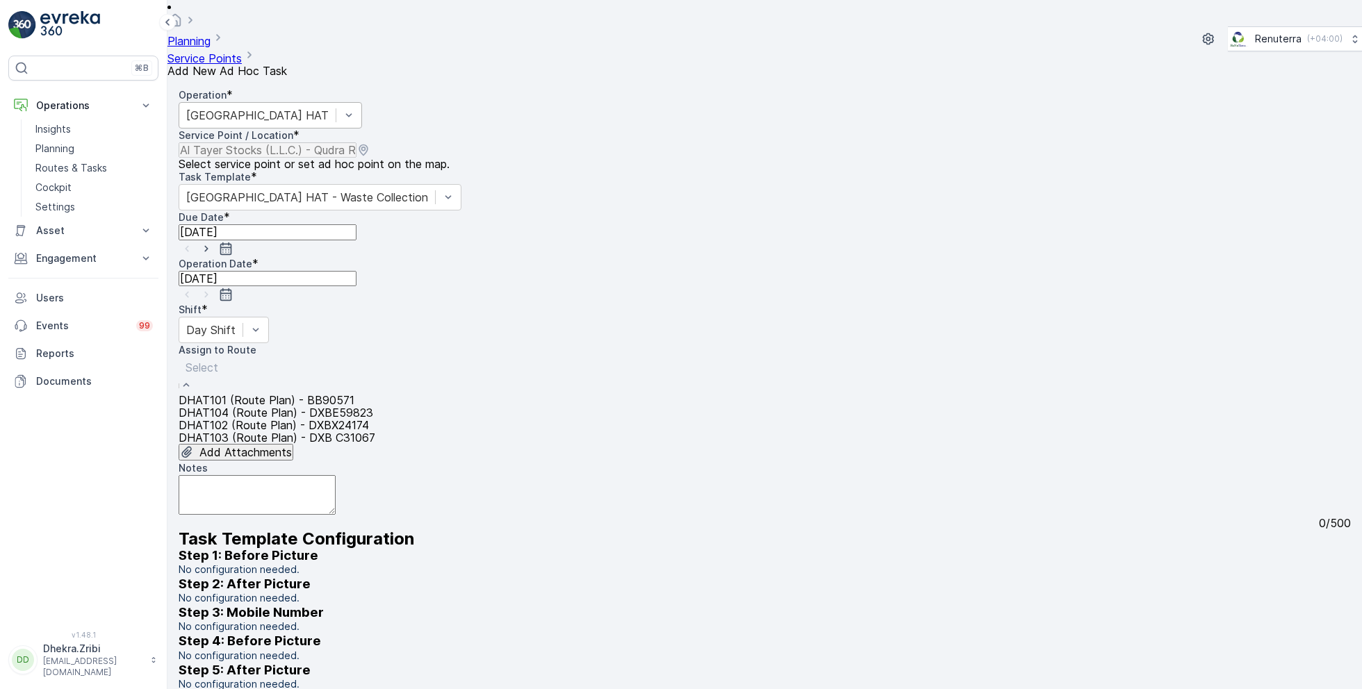
click at [275, 406] on span "DHAT104 (Route Plan) - DXBE59823" at bounding box center [276, 413] width 195 height 14
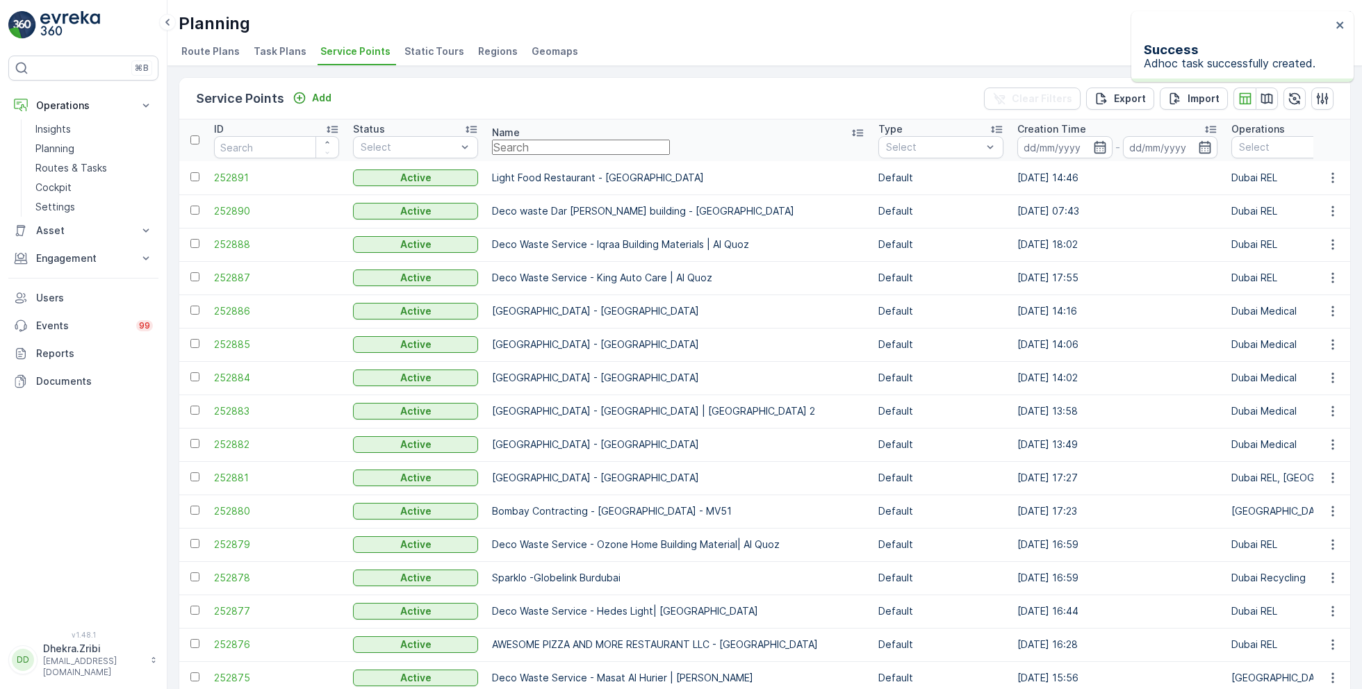
click at [545, 148] on input "text" at bounding box center [581, 147] width 178 height 15
paste input "ALJAWDA AL MOTAQADEMA CONTRACTING L.L.C. - Nad Al Shiba 4"
type input "ALJAWDA AL MOTAQADEMA CONTRACTING L.L.C. - Nad Al Shiba 4"
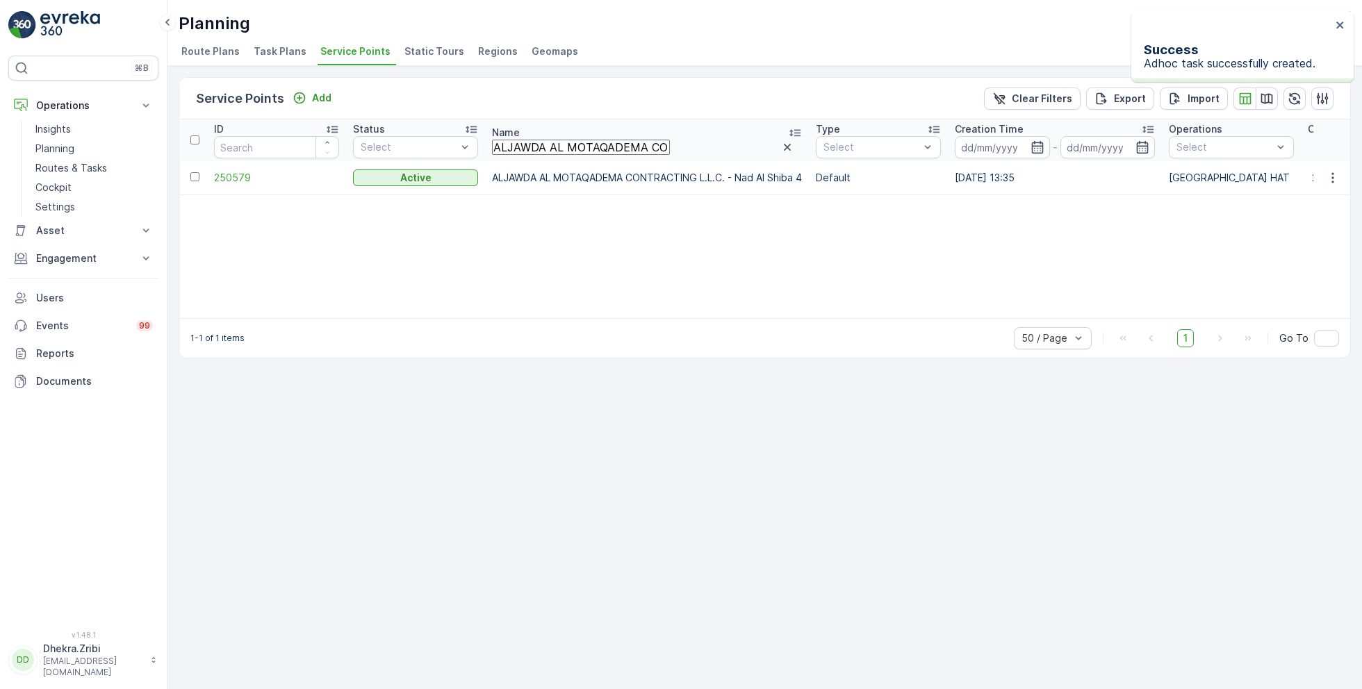
click at [243, 183] on td "250579" at bounding box center [276, 177] width 139 height 33
click at [250, 171] on span "250579" at bounding box center [276, 178] width 125 height 14
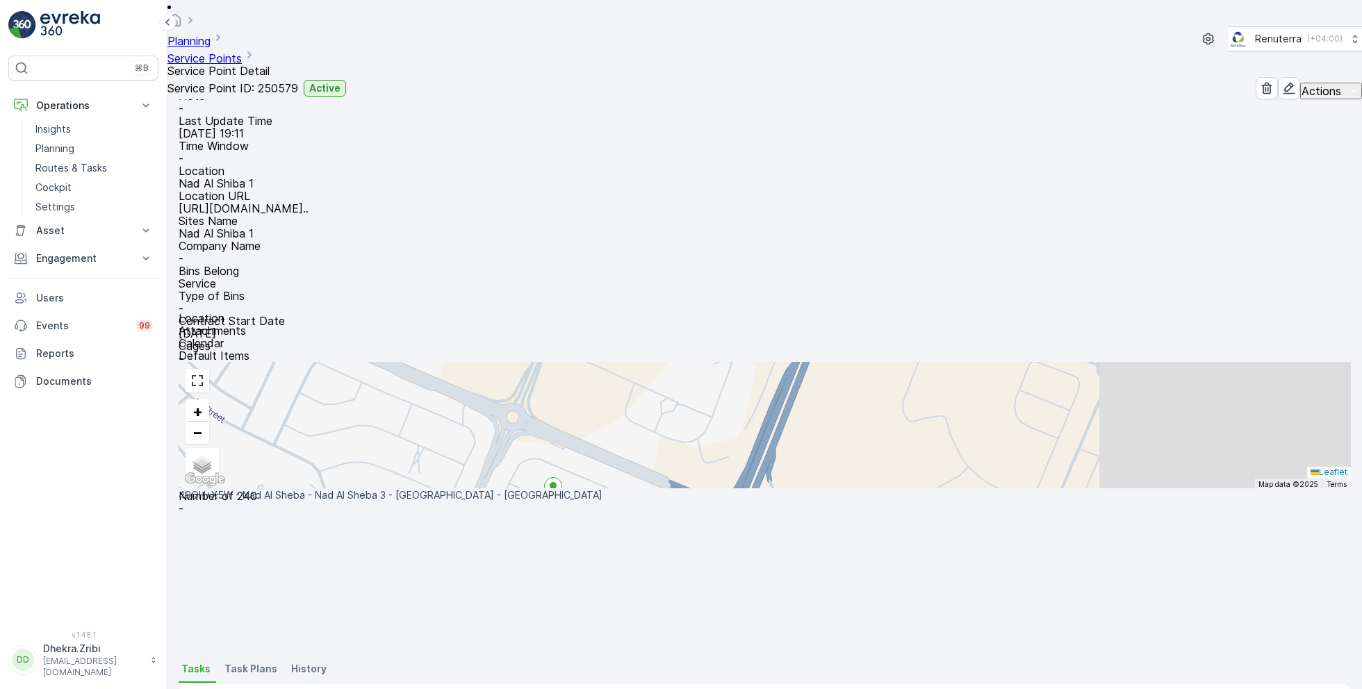
scroll to position [96, 0]
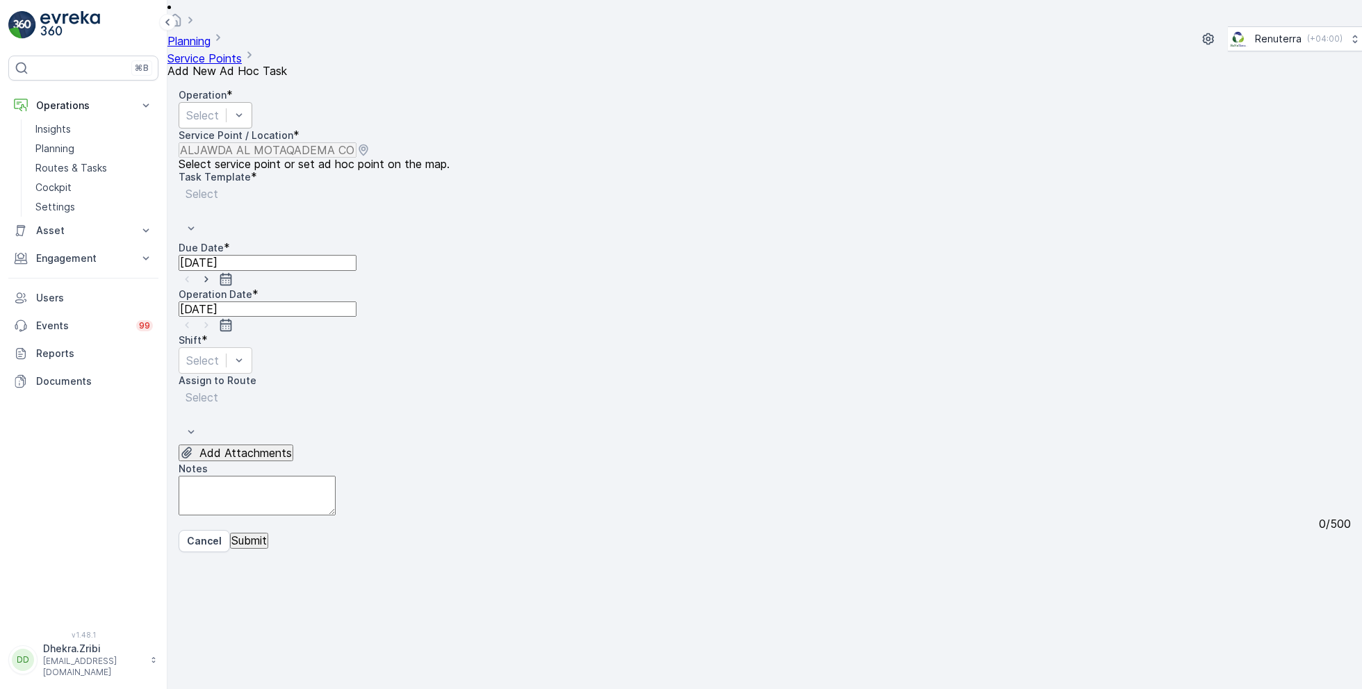
click at [219, 108] on div at bounding box center [202, 115] width 33 height 15
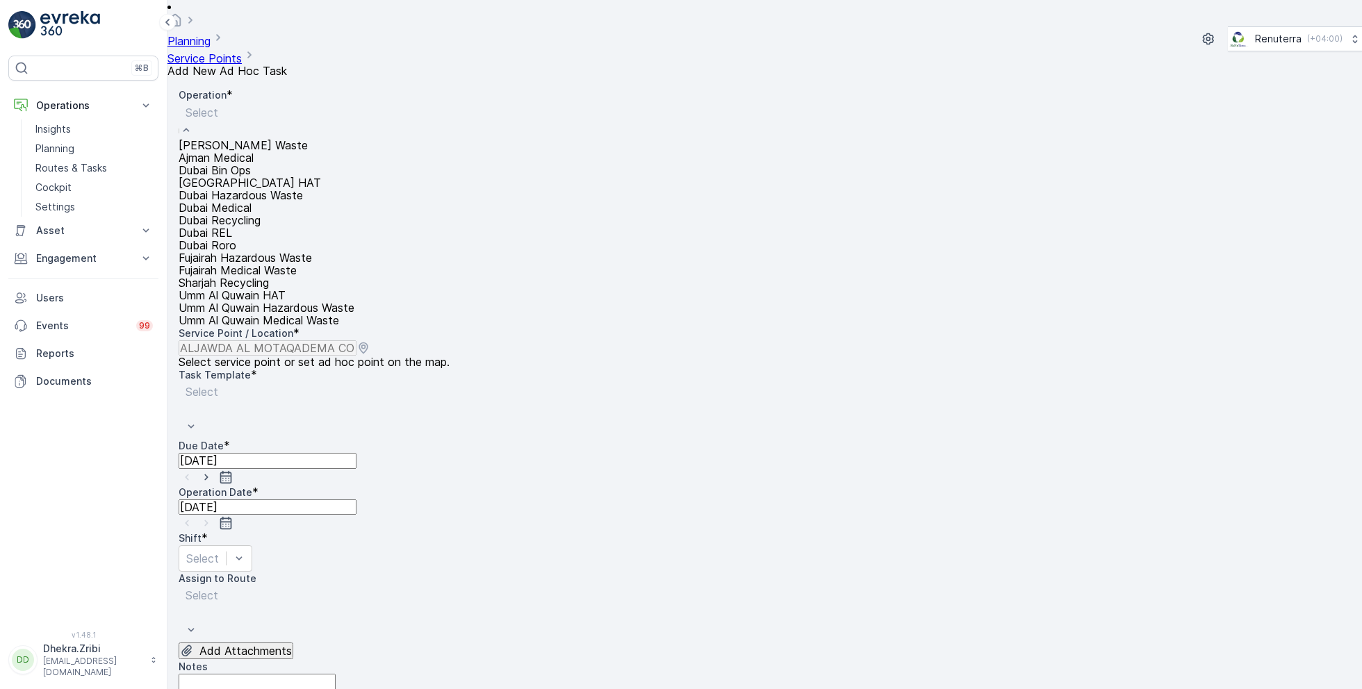
click at [242, 190] on span "Dubai HAT" at bounding box center [250, 183] width 142 height 14
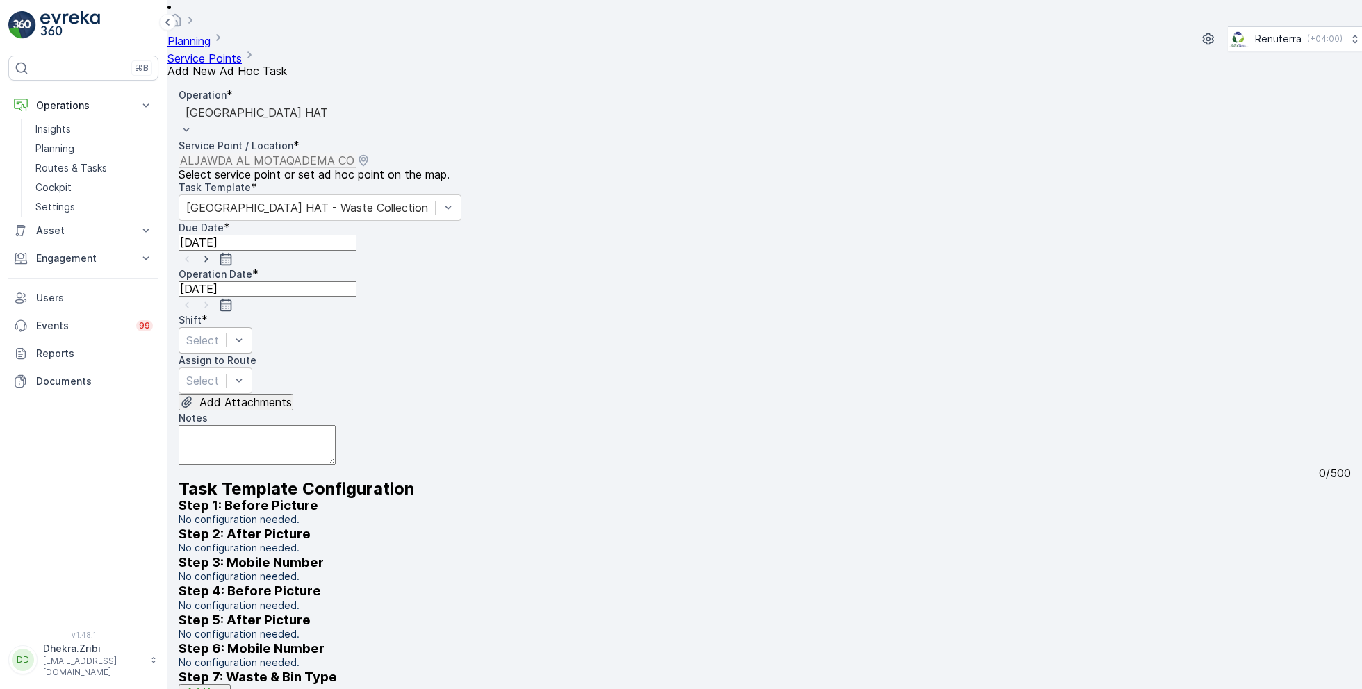
click at [219, 333] on div at bounding box center [202, 340] width 33 height 15
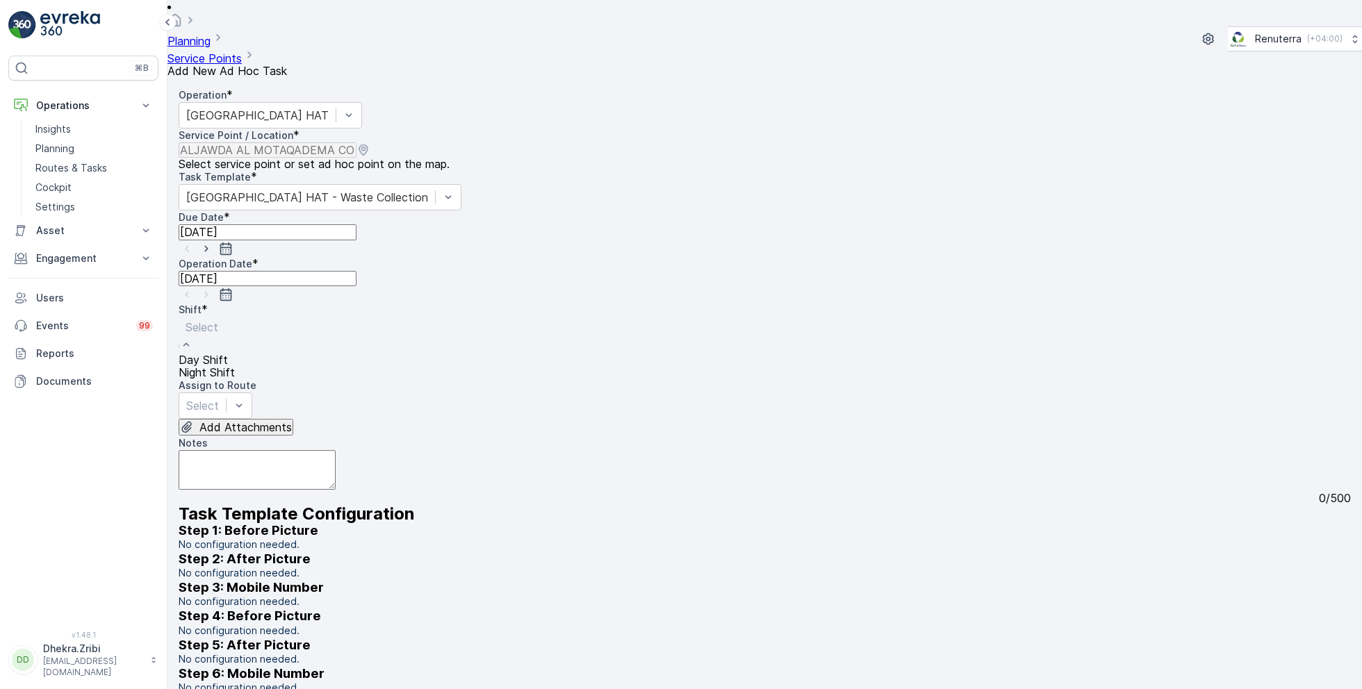
click at [228, 353] on span "Day Shift" at bounding box center [203, 360] width 49 height 14
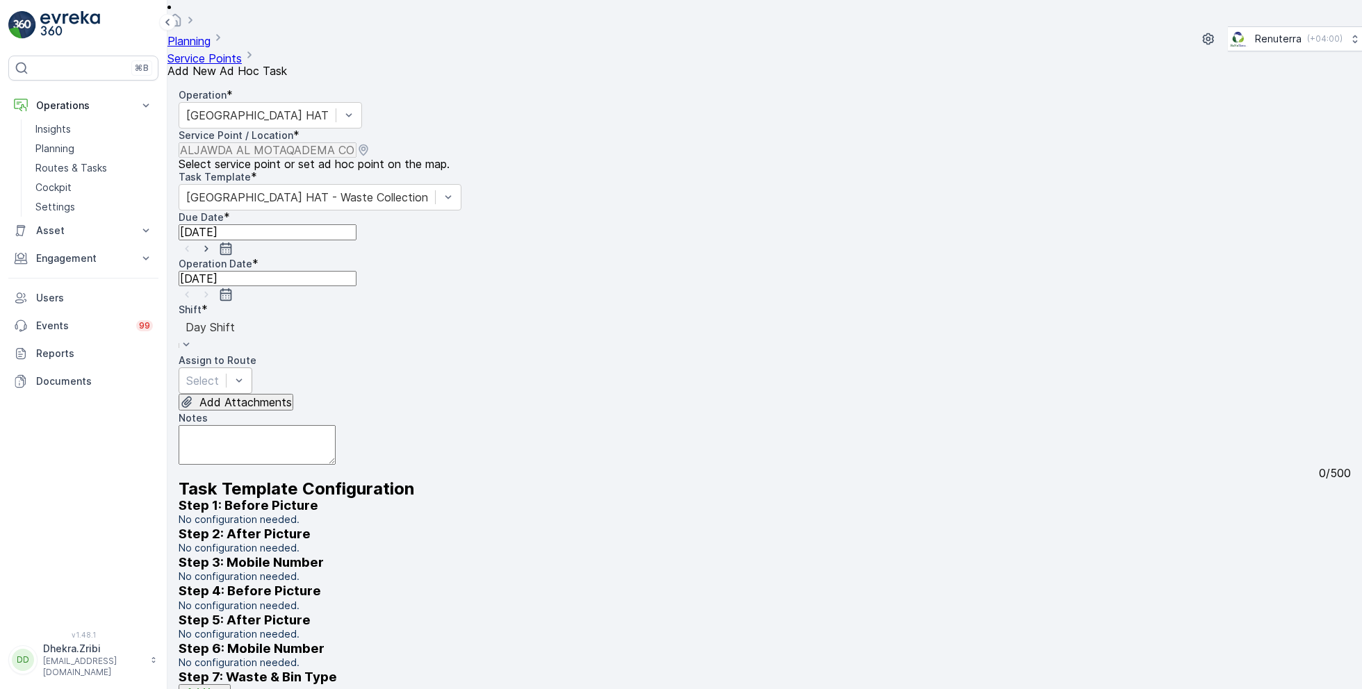
click at [219, 373] on div at bounding box center [202, 380] width 33 height 15
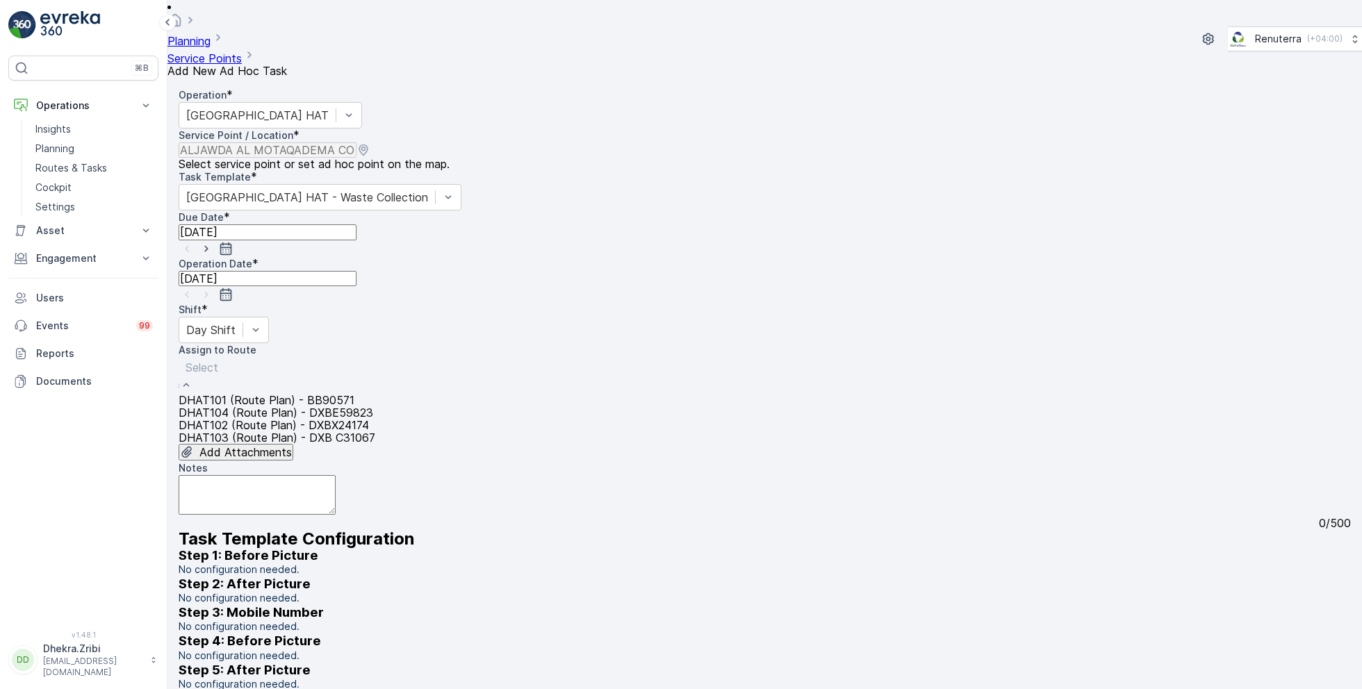
click at [258, 406] on span "DHAT104 (Route Plan) - DXBE59823" at bounding box center [276, 413] width 195 height 14
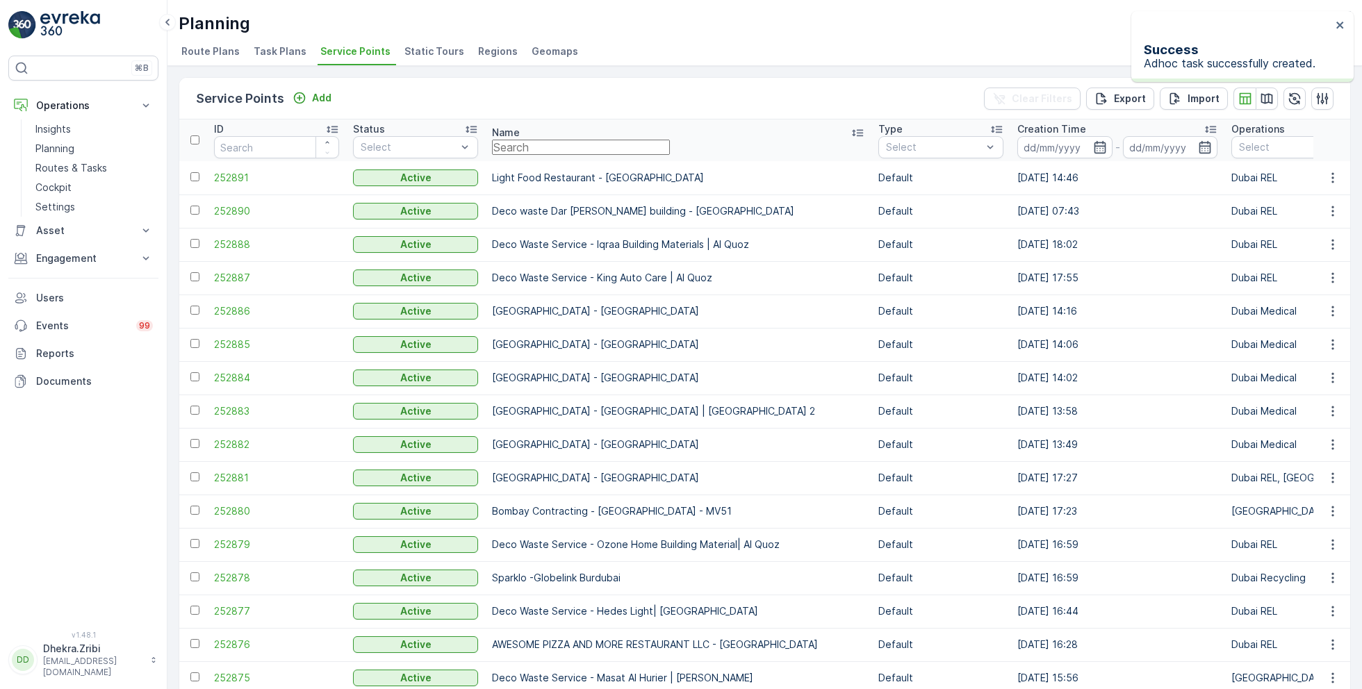
click at [566, 151] on input "text" at bounding box center [581, 147] width 178 height 15
paste input "Dubox precast products industrial LLC"
type input "Dubox precast products industrial LLC"
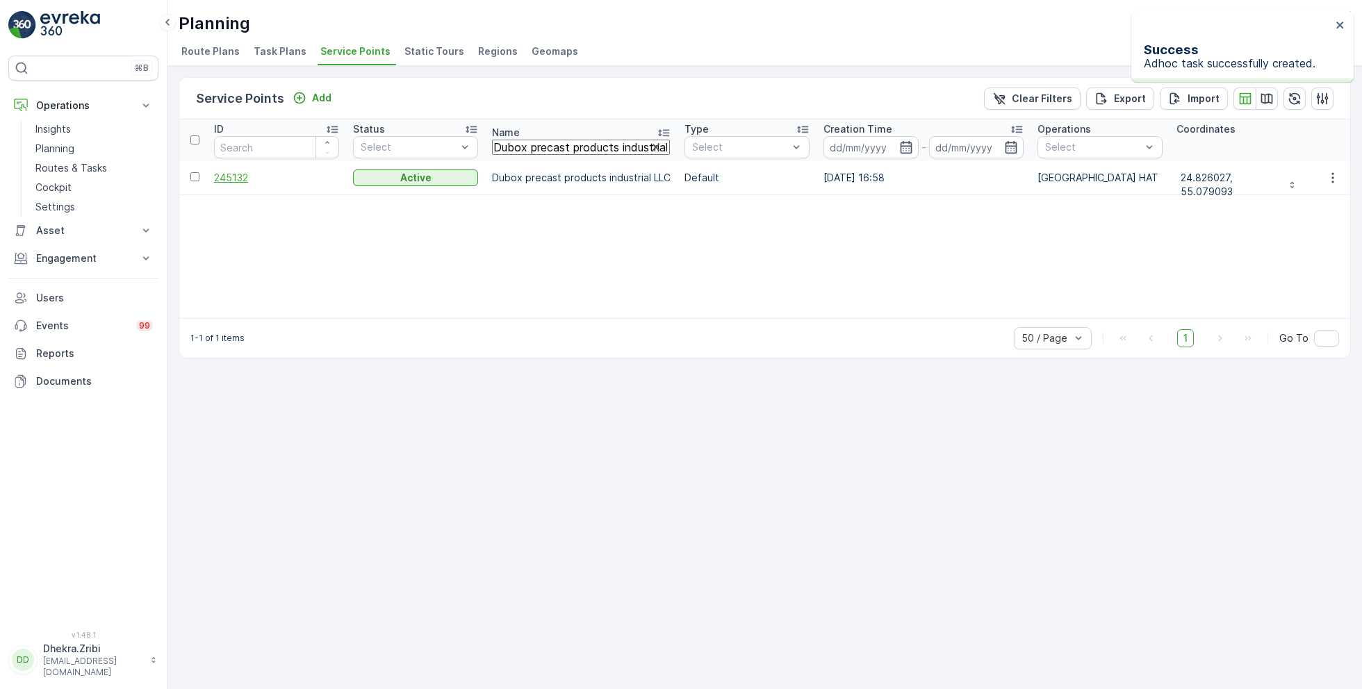
click at [245, 179] on span "245132" at bounding box center [276, 178] width 125 height 14
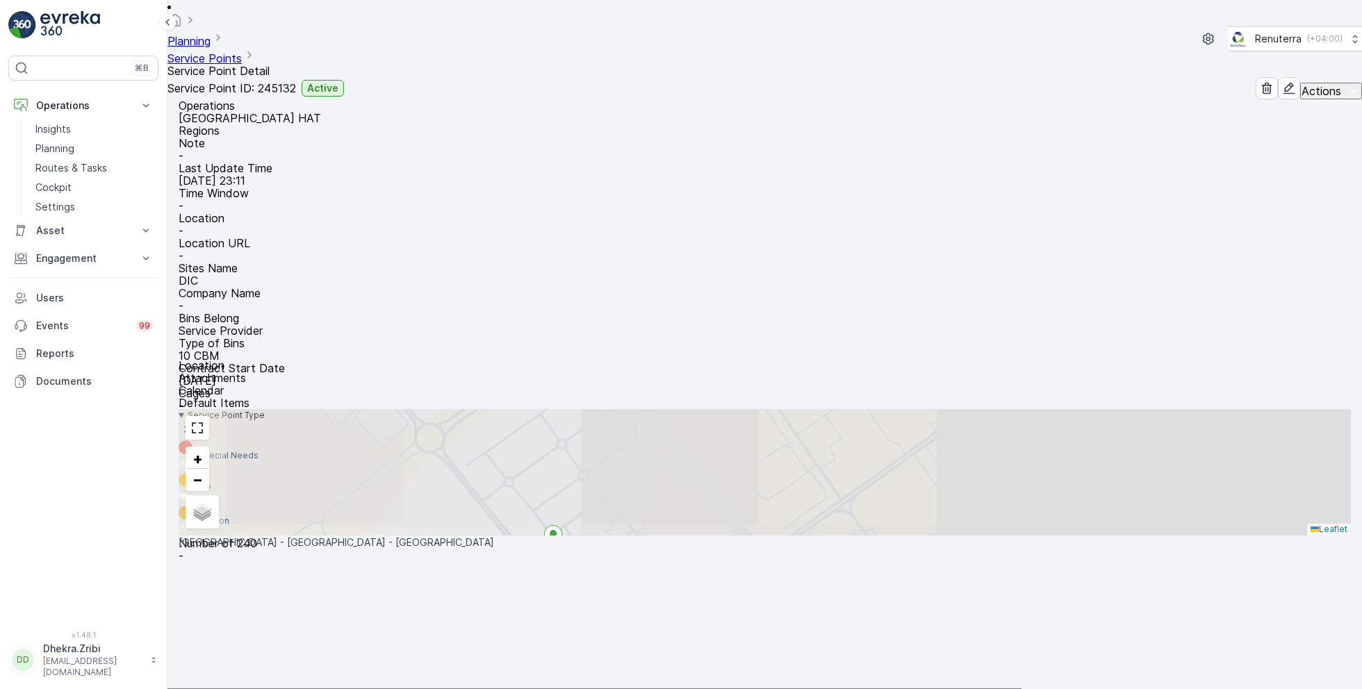
scroll to position [138, 0]
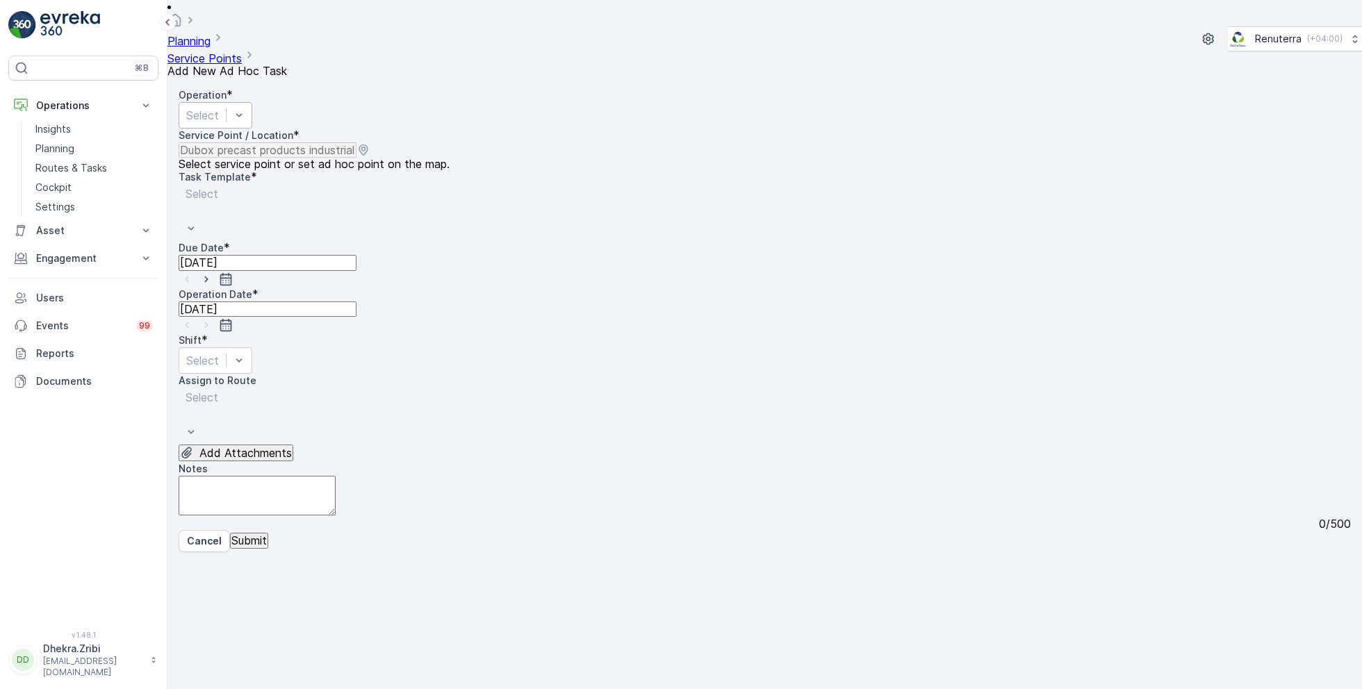
click at [252, 102] on div "Select" at bounding box center [216, 115] width 74 height 26
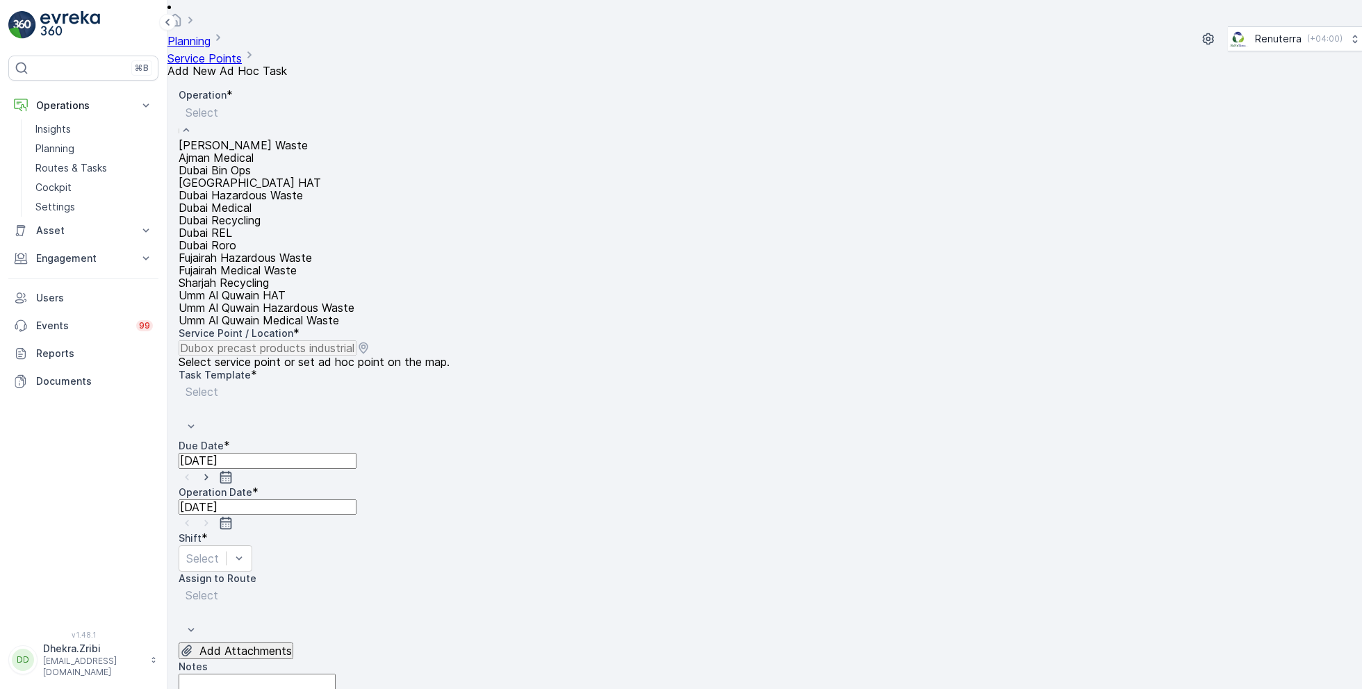
click at [258, 189] on div "Dubai HAT" at bounding box center [267, 182] width 176 height 13
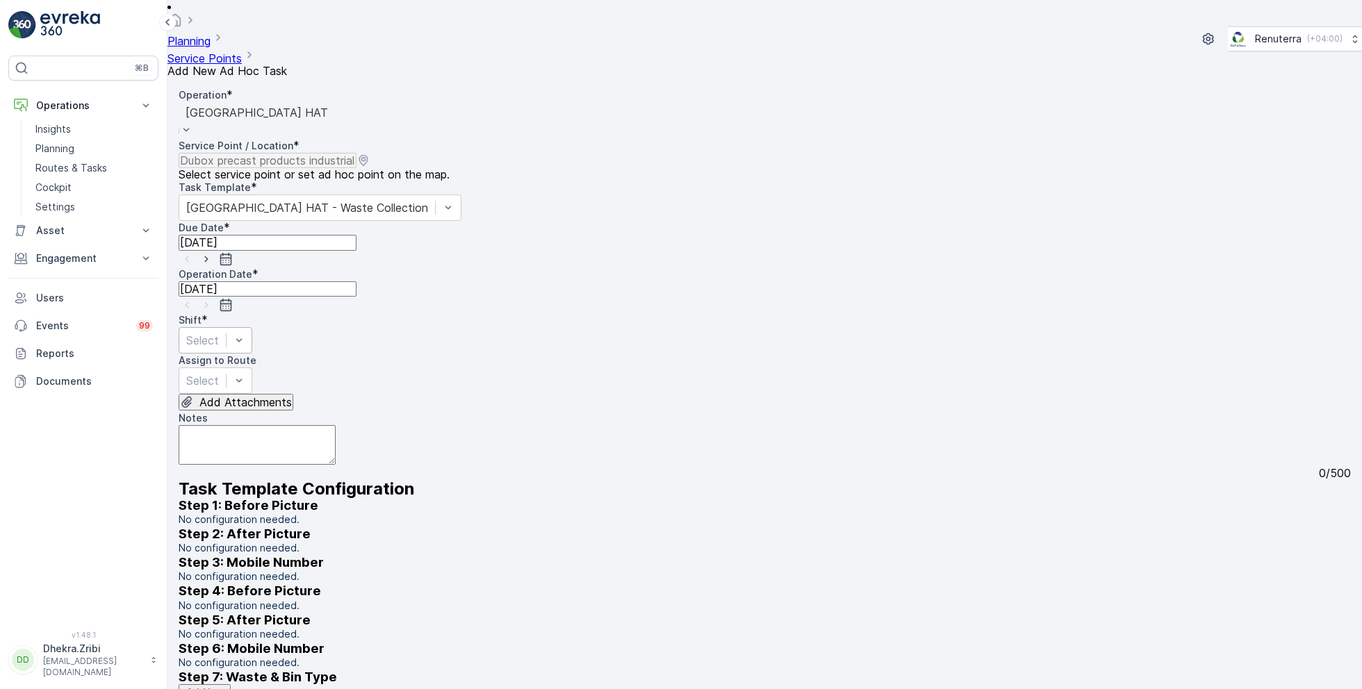
click at [219, 333] on div at bounding box center [202, 340] width 33 height 15
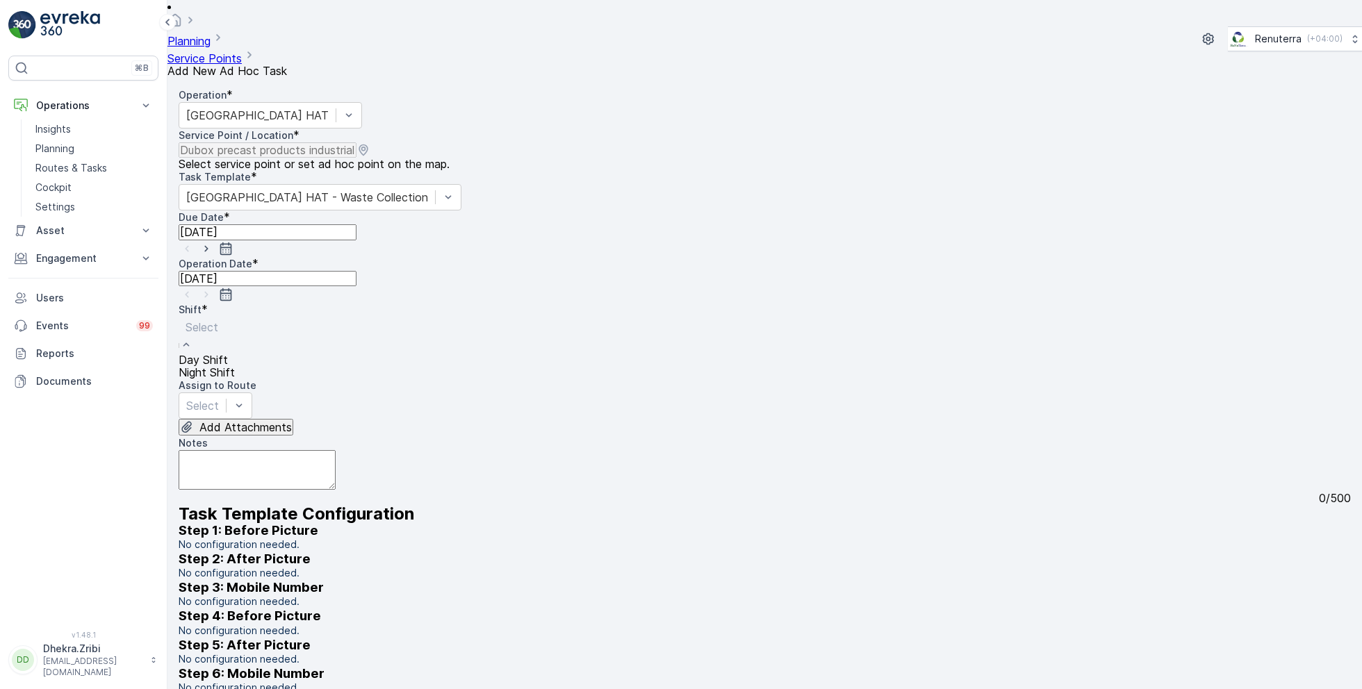
click at [228, 353] on span "Day Shift" at bounding box center [203, 360] width 49 height 14
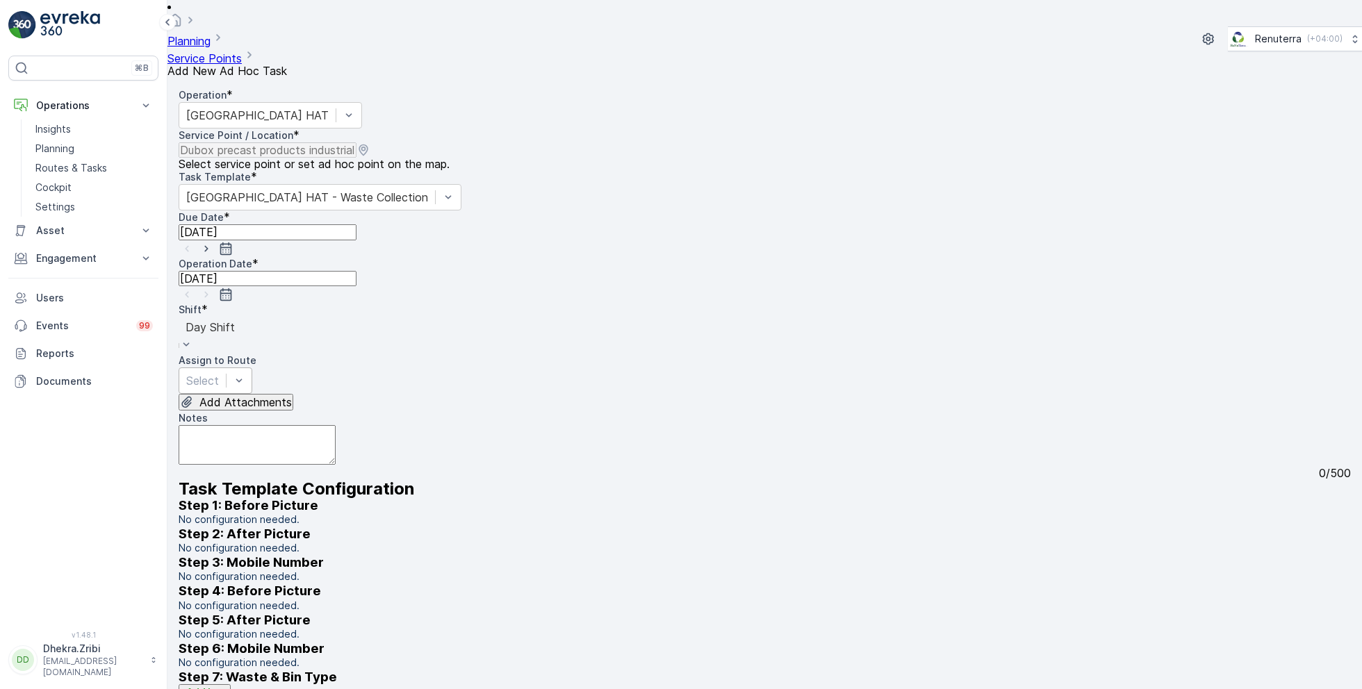
click at [219, 373] on div at bounding box center [202, 380] width 33 height 15
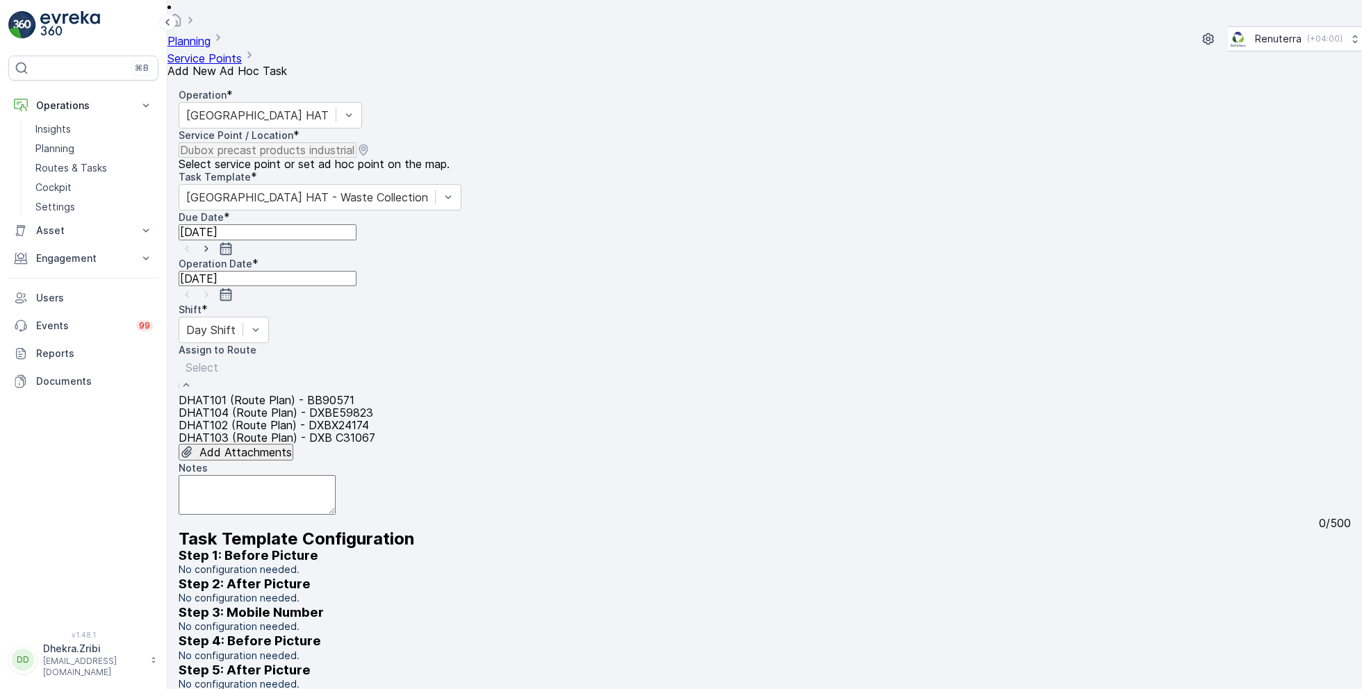
click at [298, 406] on span "DHAT104 (Route Plan) - DXBE59823" at bounding box center [276, 413] width 195 height 14
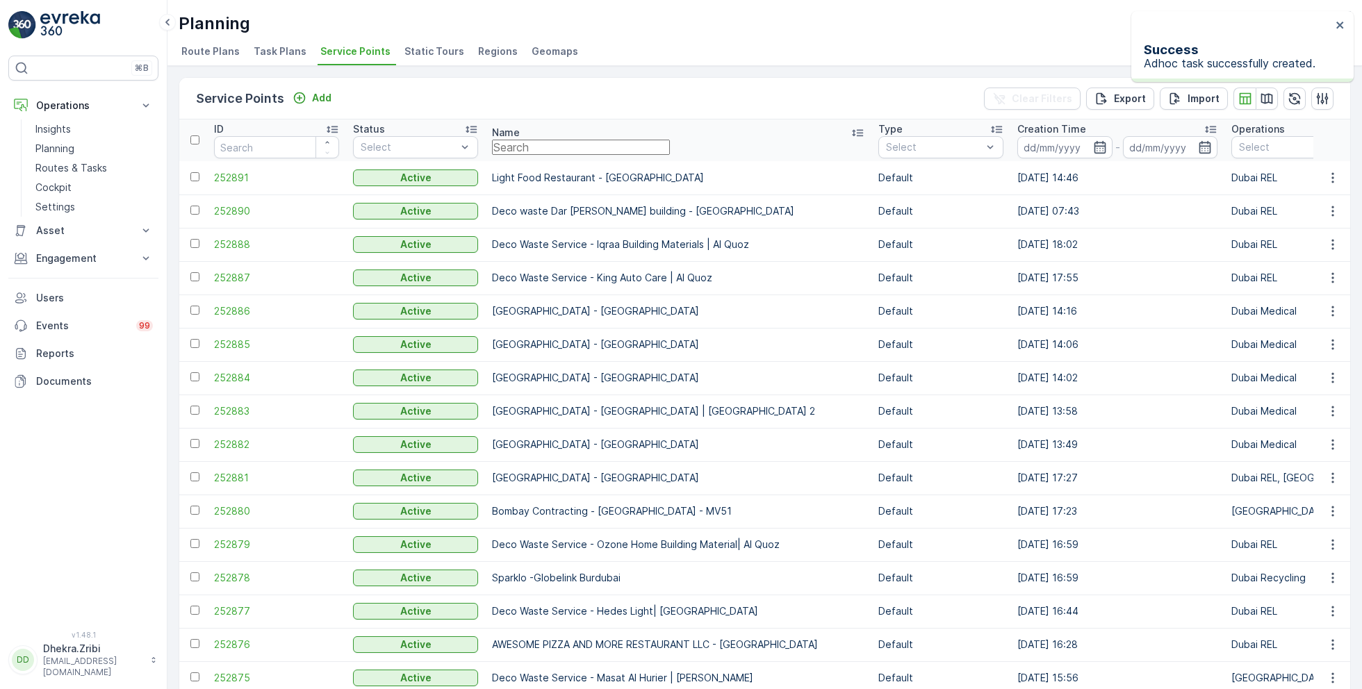
click at [552, 140] on input "text" at bounding box center [581, 147] width 178 height 15
paste input "NABC Building Contracting - DWC"
type input "NABC Building Contracting - DWC"
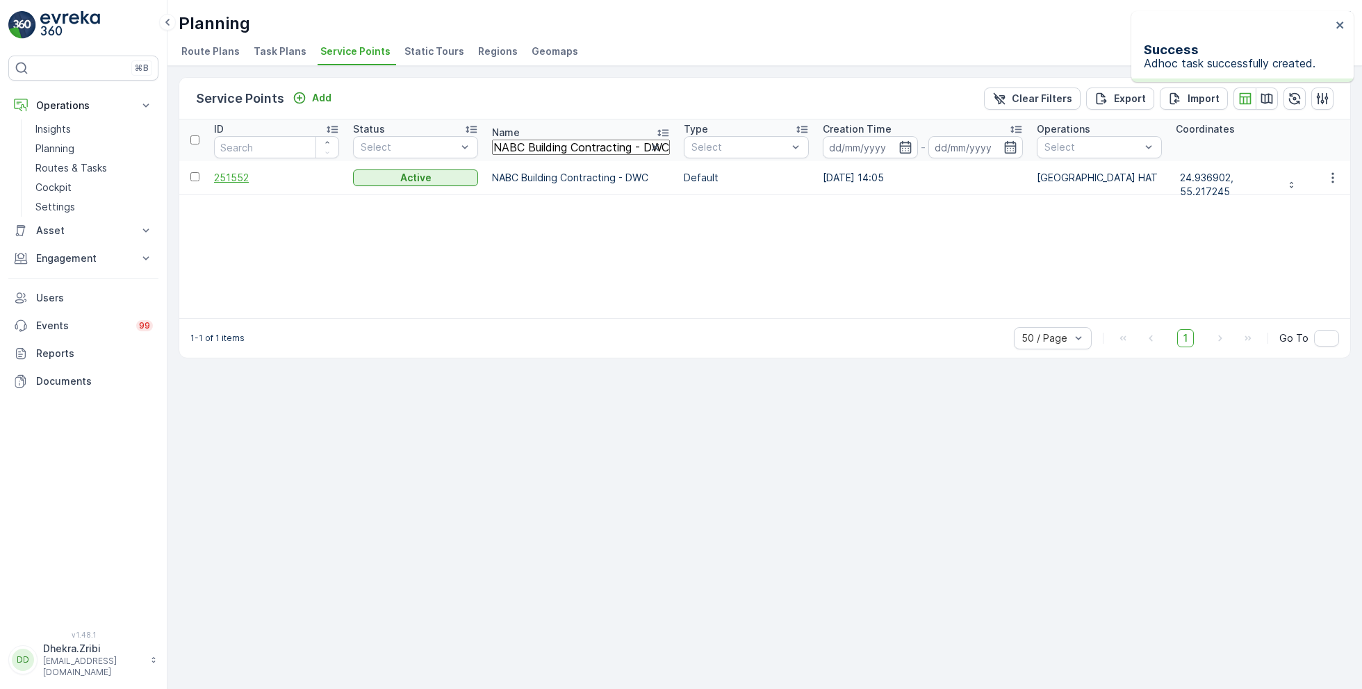
click at [244, 176] on span "251552" at bounding box center [276, 178] width 125 height 14
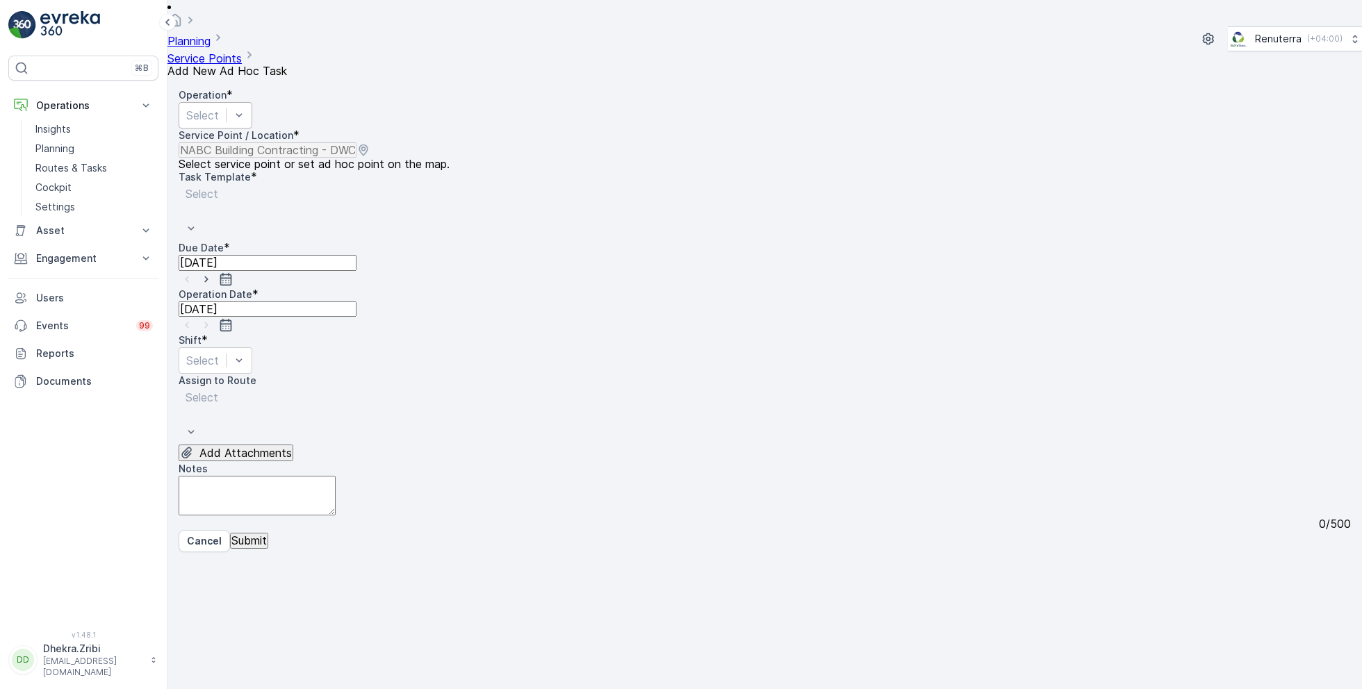
click at [219, 108] on div at bounding box center [202, 115] width 33 height 15
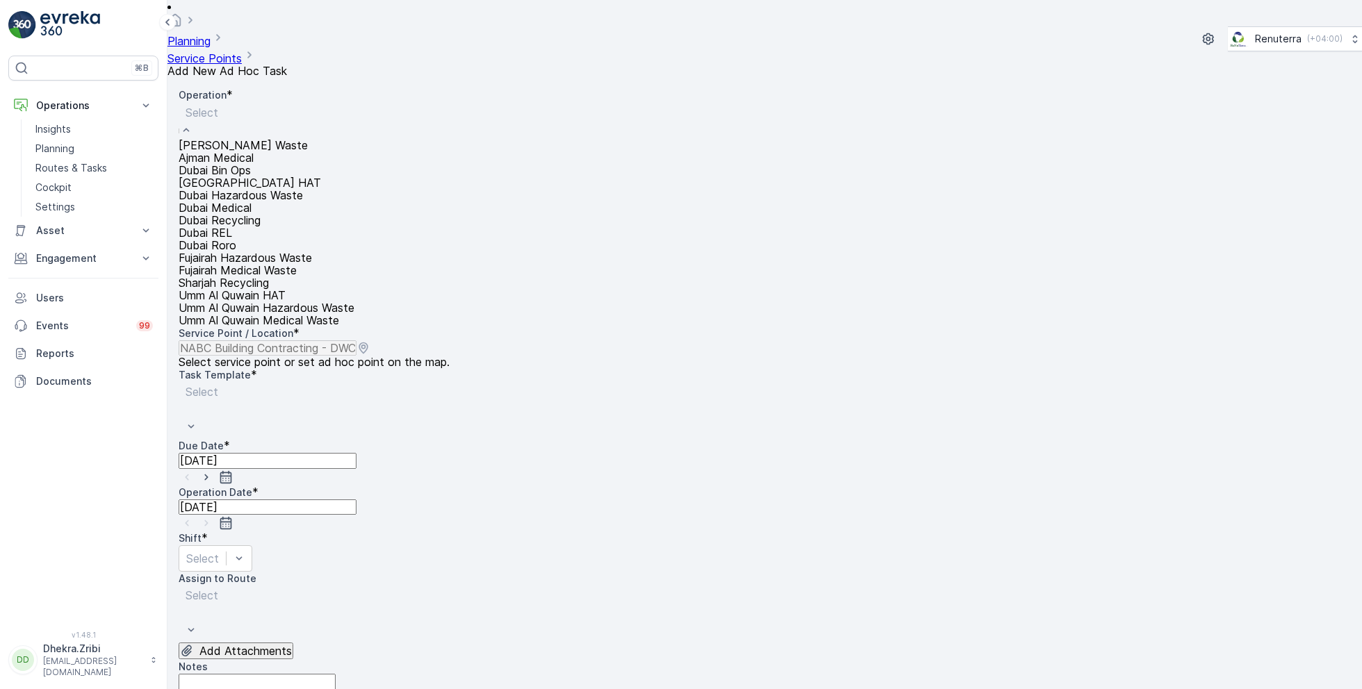
click at [227, 189] on div "Dubai HAT" at bounding box center [267, 182] width 176 height 13
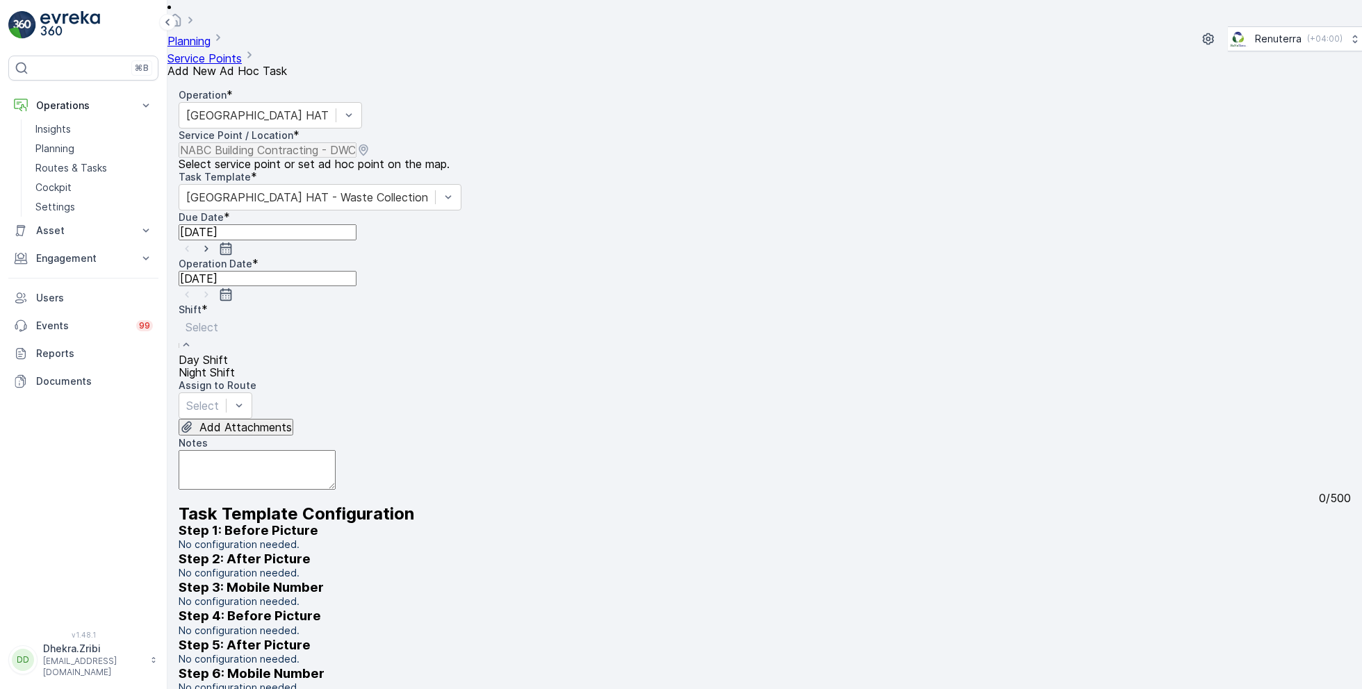
click at [228, 353] on span "Day Shift" at bounding box center [203, 360] width 49 height 14
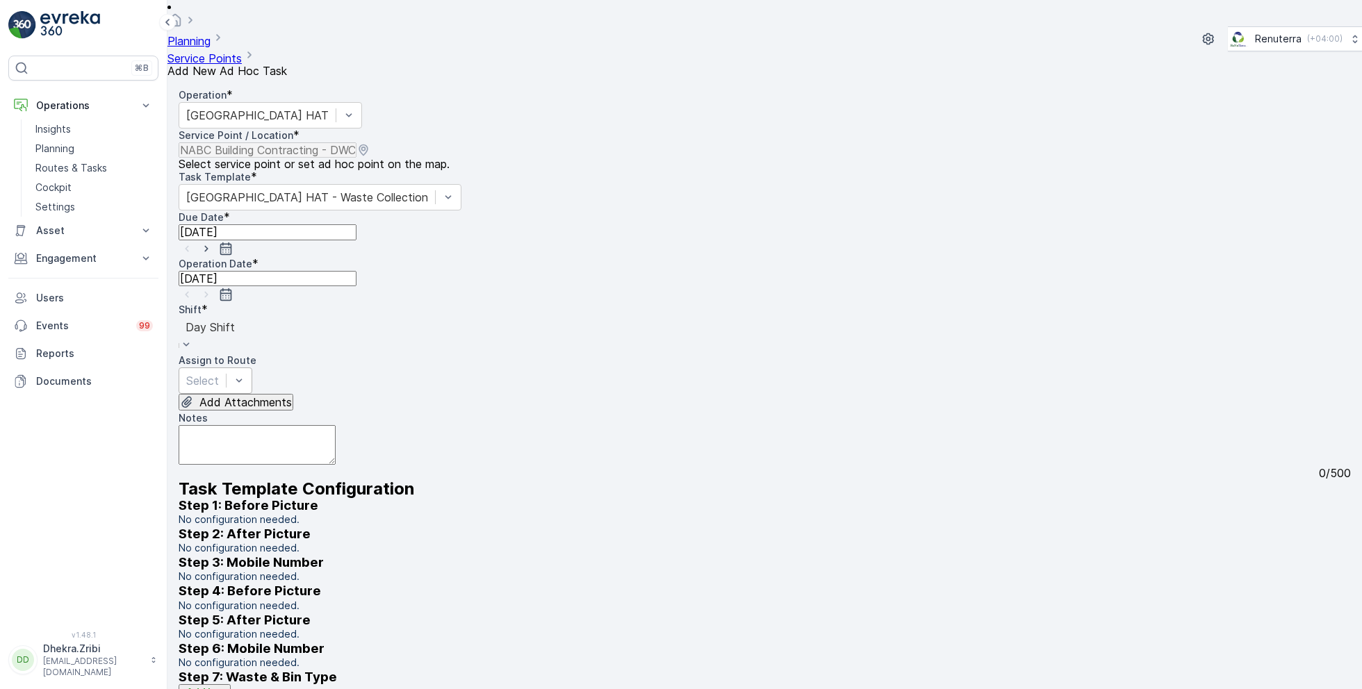
click at [219, 373] on div at bounding box center [202, 380] width 33 height 15
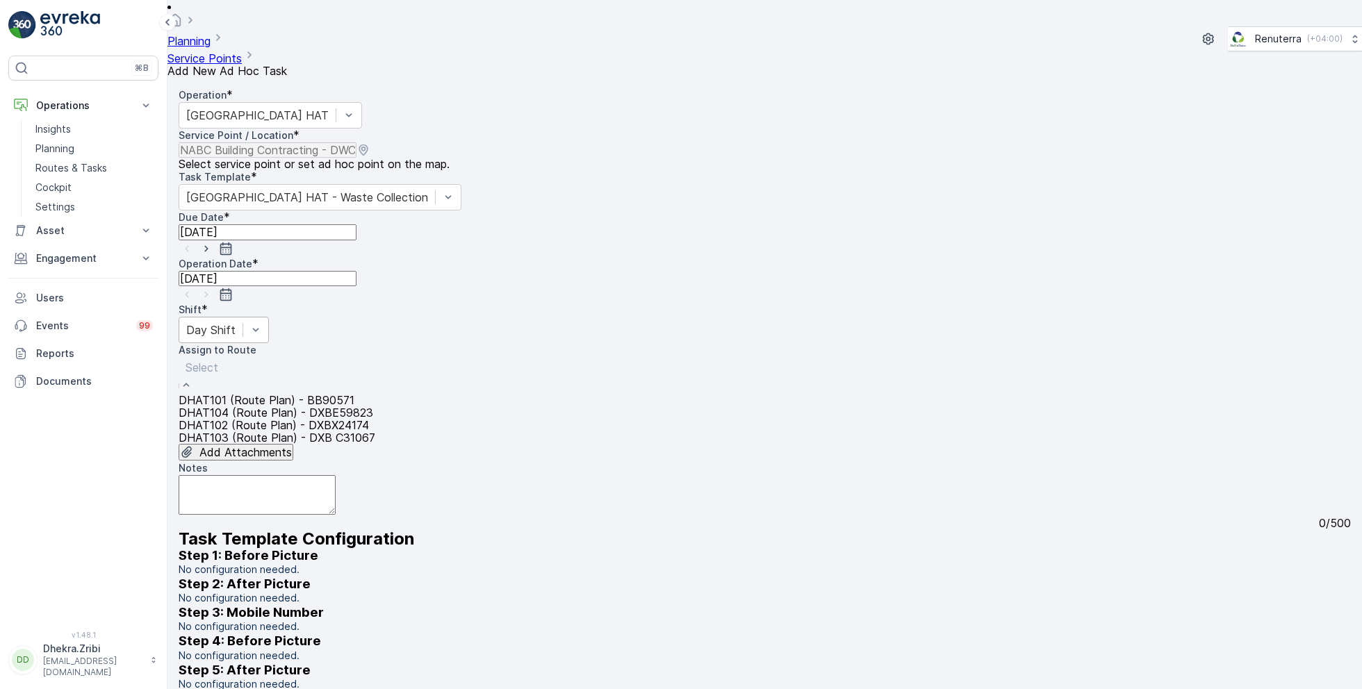
click at [262, 406] on span "DHAT104 (Route Plan) - DXBE59823" at bounding box center [276, 413] width 195 height 14
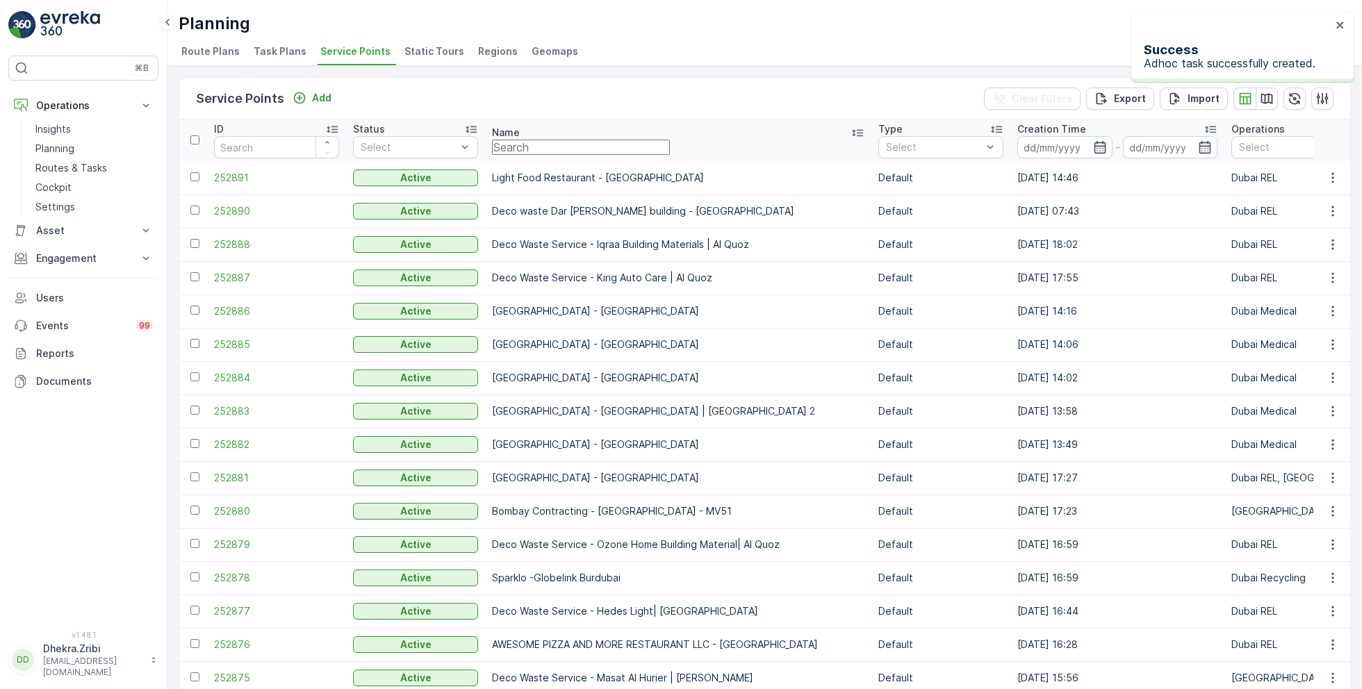
click at [541, 154] on input "text" at bounding box center [581, 147] width 178 height 15
type input "shred"
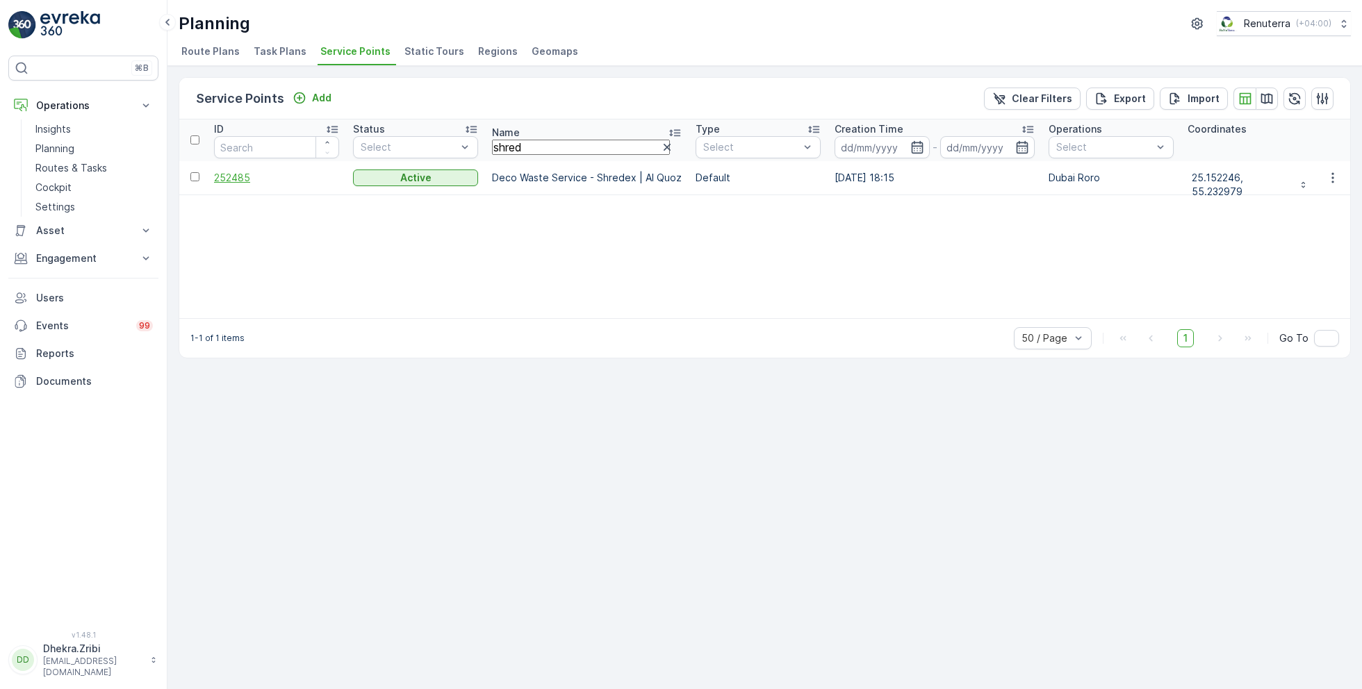
click at [256, 176] on span "252485" at bounding box center [276, 178] width 125 height 14
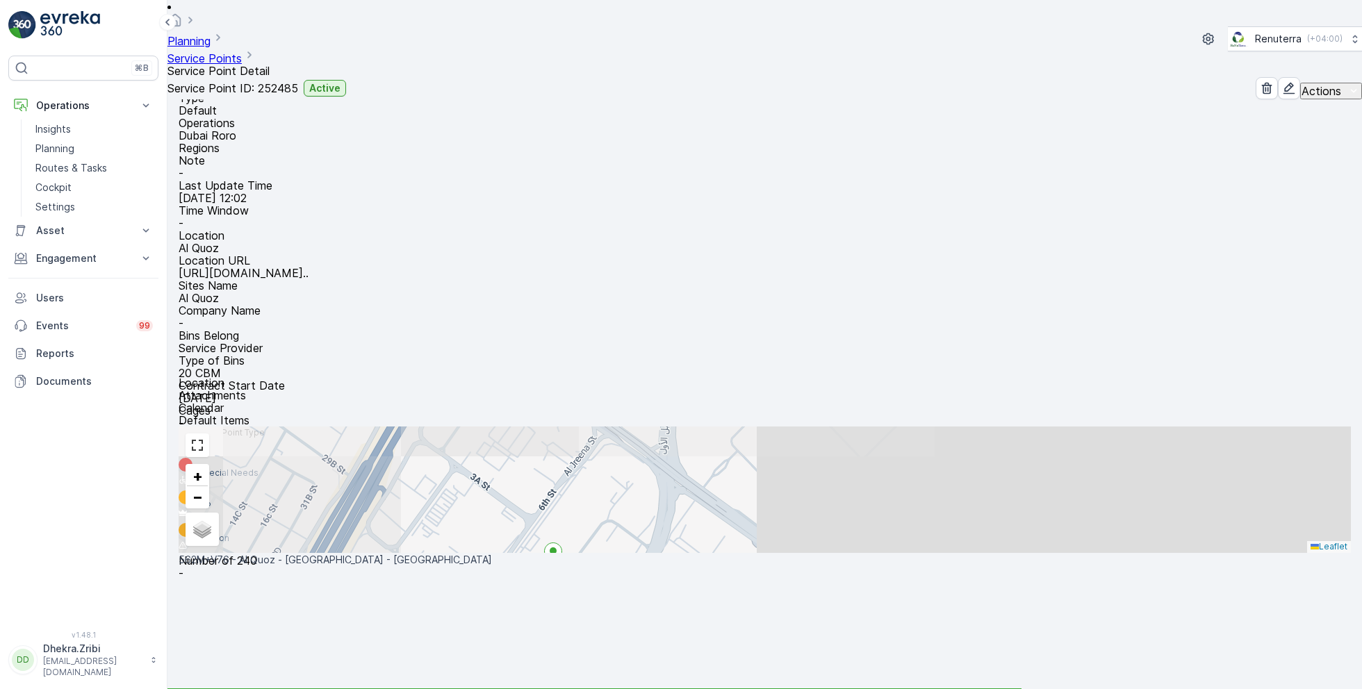
scroll to position [92, 0]
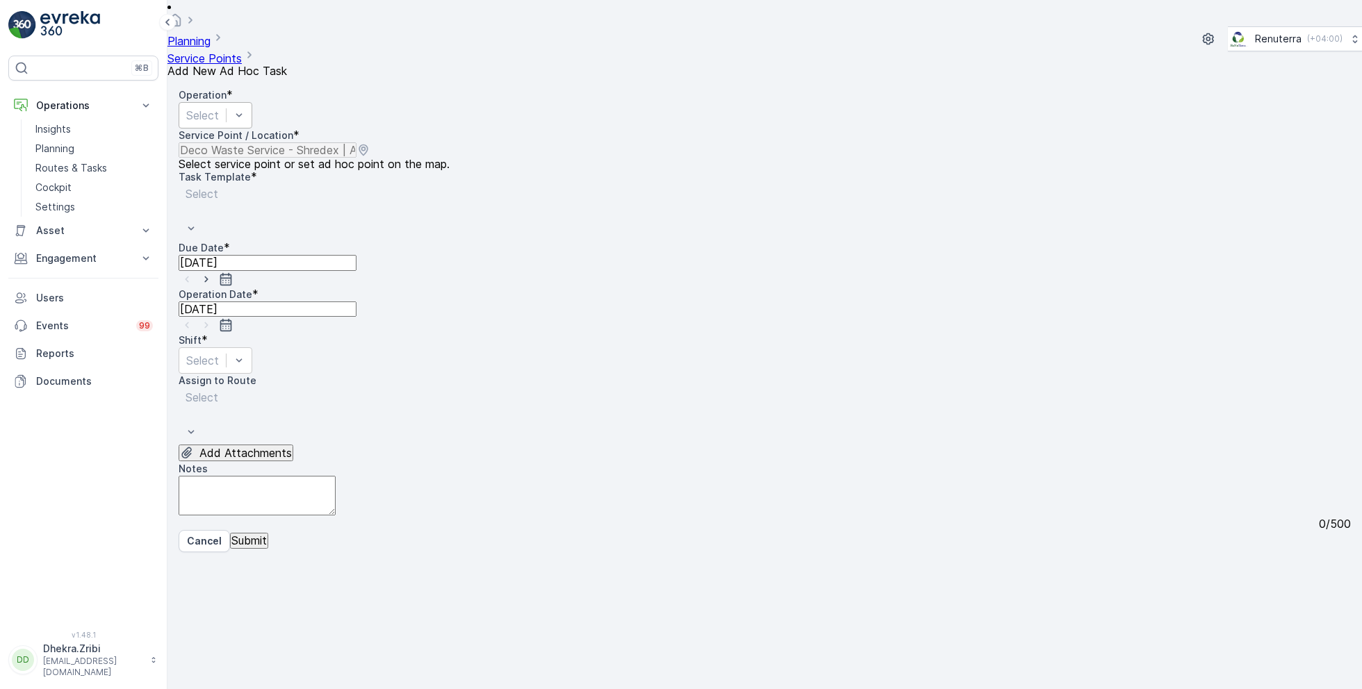
click at [219, 108] on div at bounding box center [202, 115] width 33 height 15
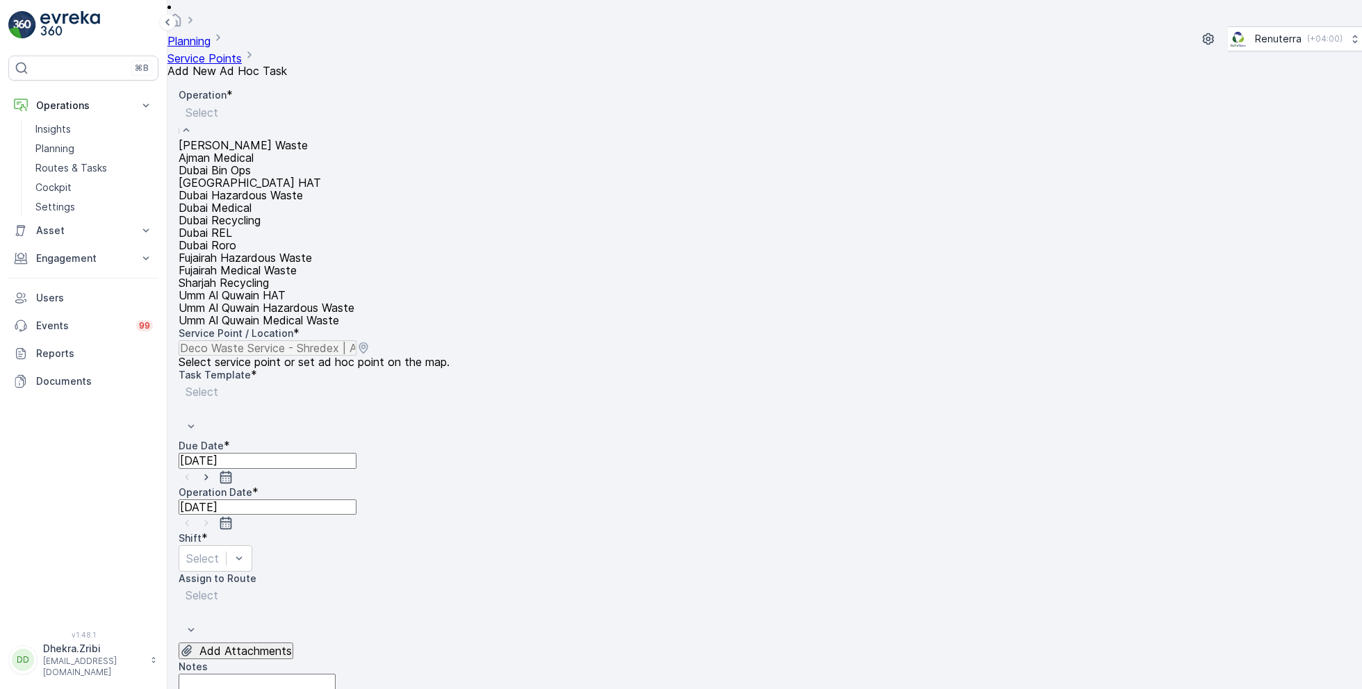
click at [236, 252] on span "Dubai Roro" at bounding box center [208, 245] width 58 height 14
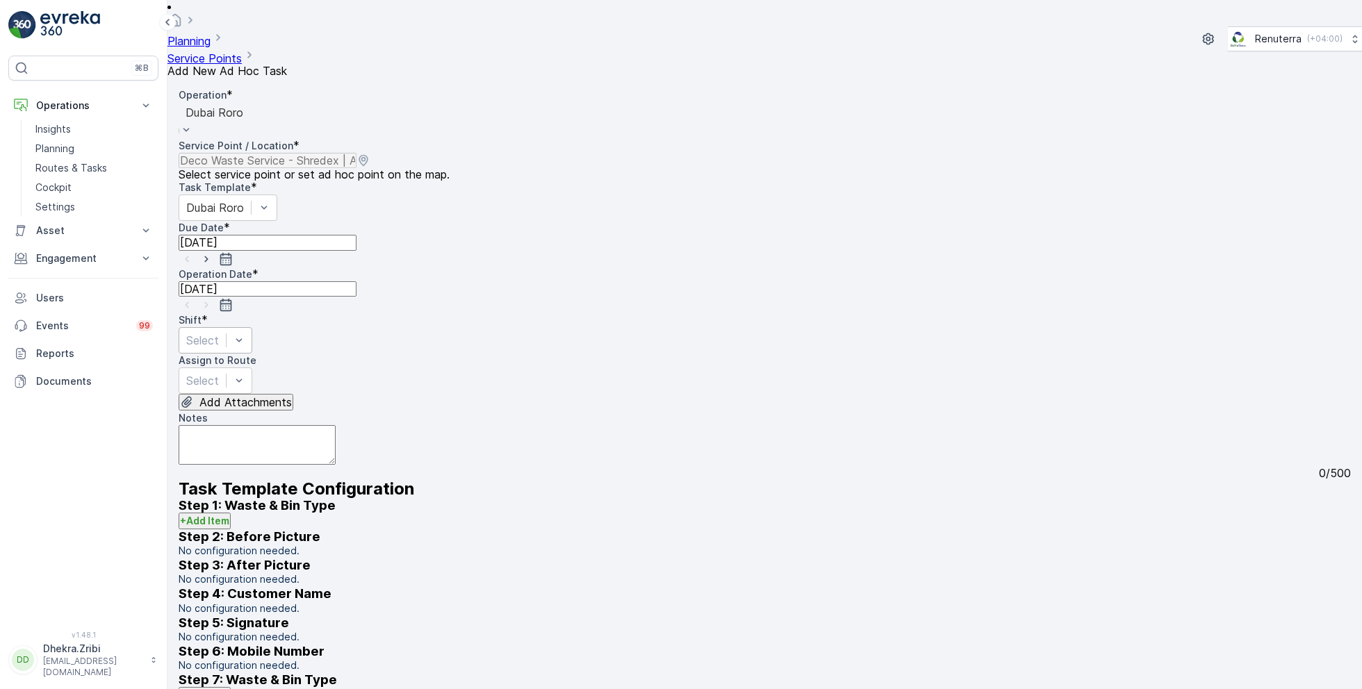
click at [219, 333] on div at bounding box center [202, 340] width 33 height 15
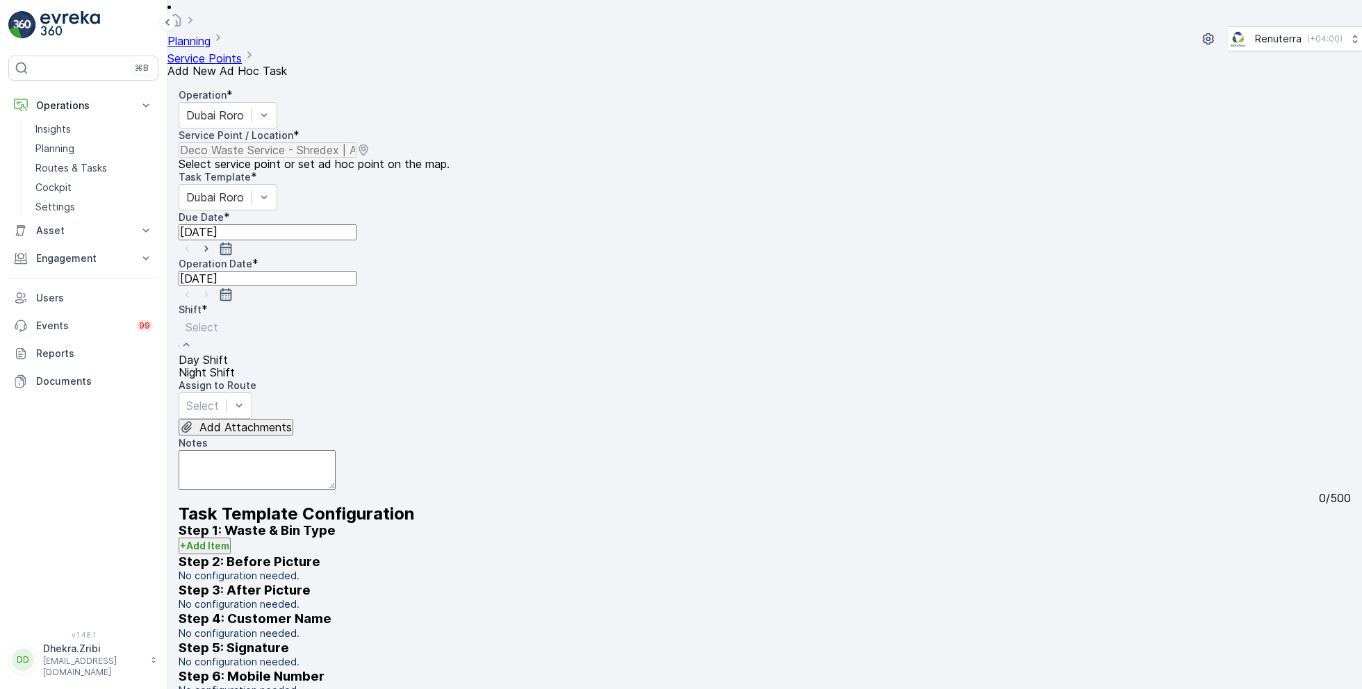
click at [228, 353] on span "Day Shift" at bounding box center [203, 360] width 49 height 14
click at [279, 393] on span "DRORO101 (Route Plan) - DXBCC95212" at bounding box center [282, 400] width 207 height 14
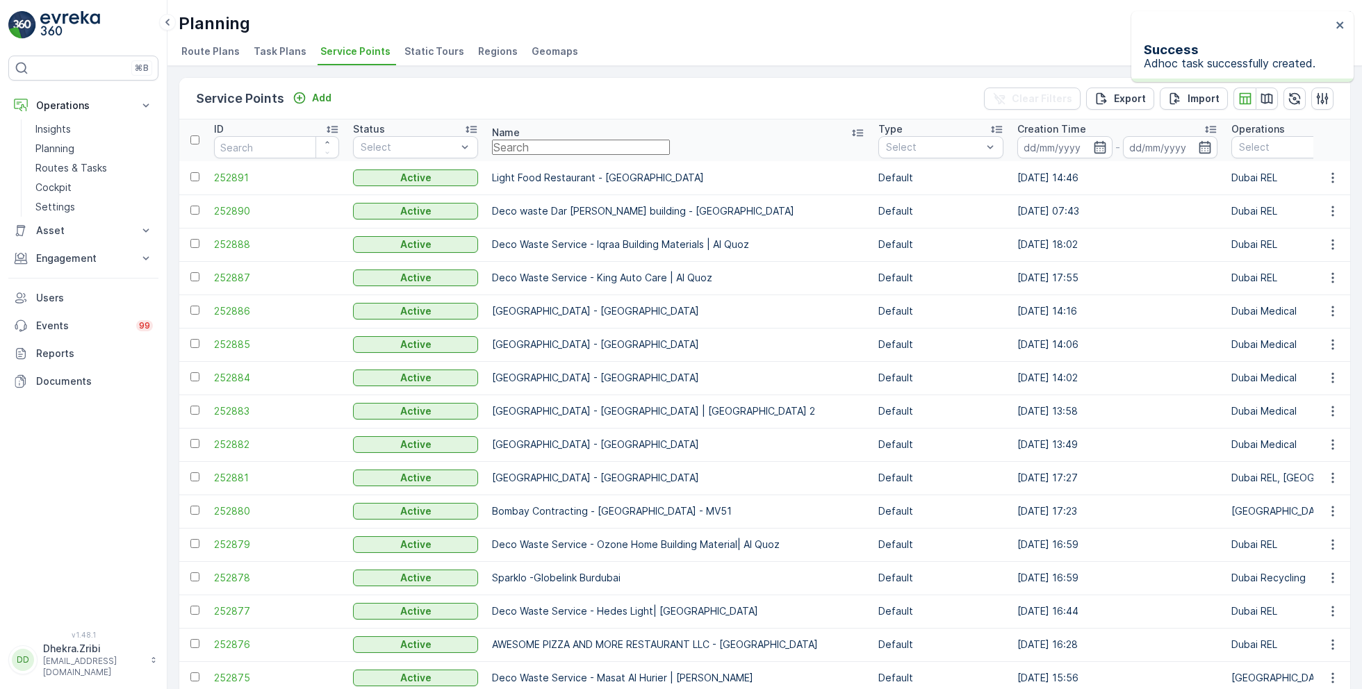
click at [562, 146] on input "text" at bounding box center [581, 147] width 178 height 15
type input "berk"
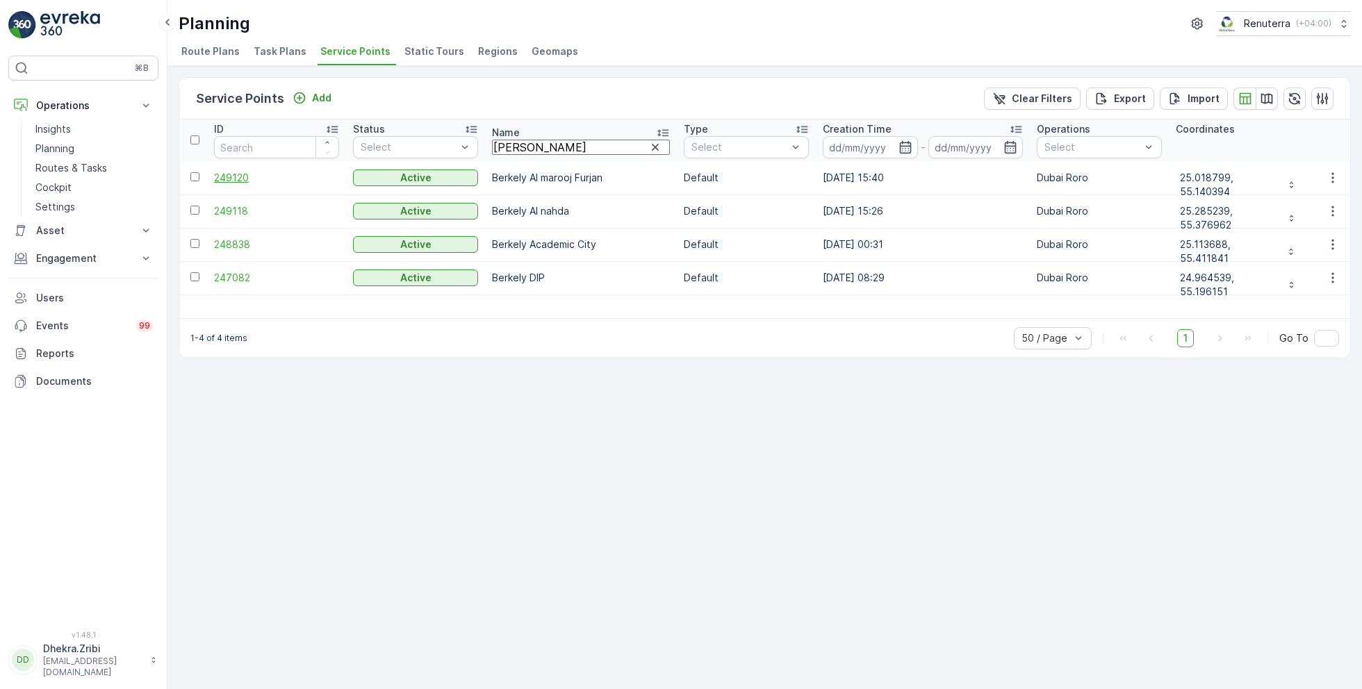
click at [233, 175] on span "249120" at bounding box center [276, 178] width 125 height 14
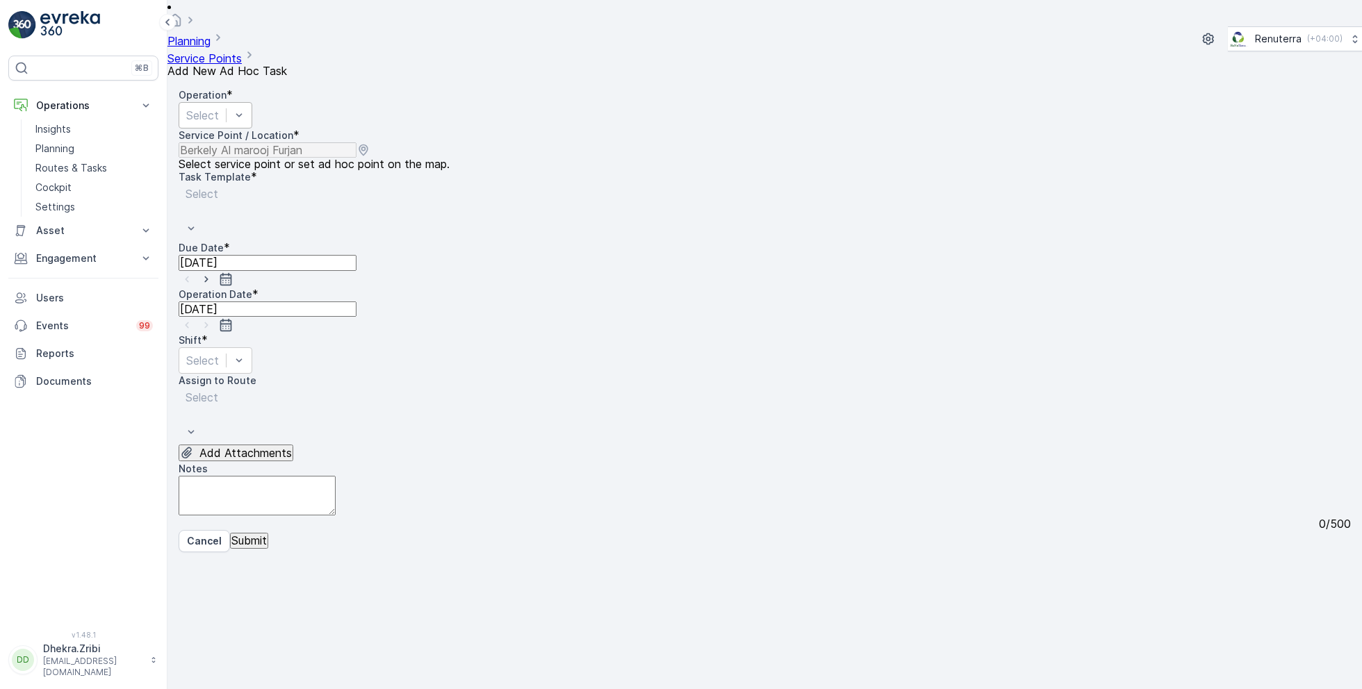
click at [252, 102] on div "Select" at bounding box center [216, 115] width 74 height 26
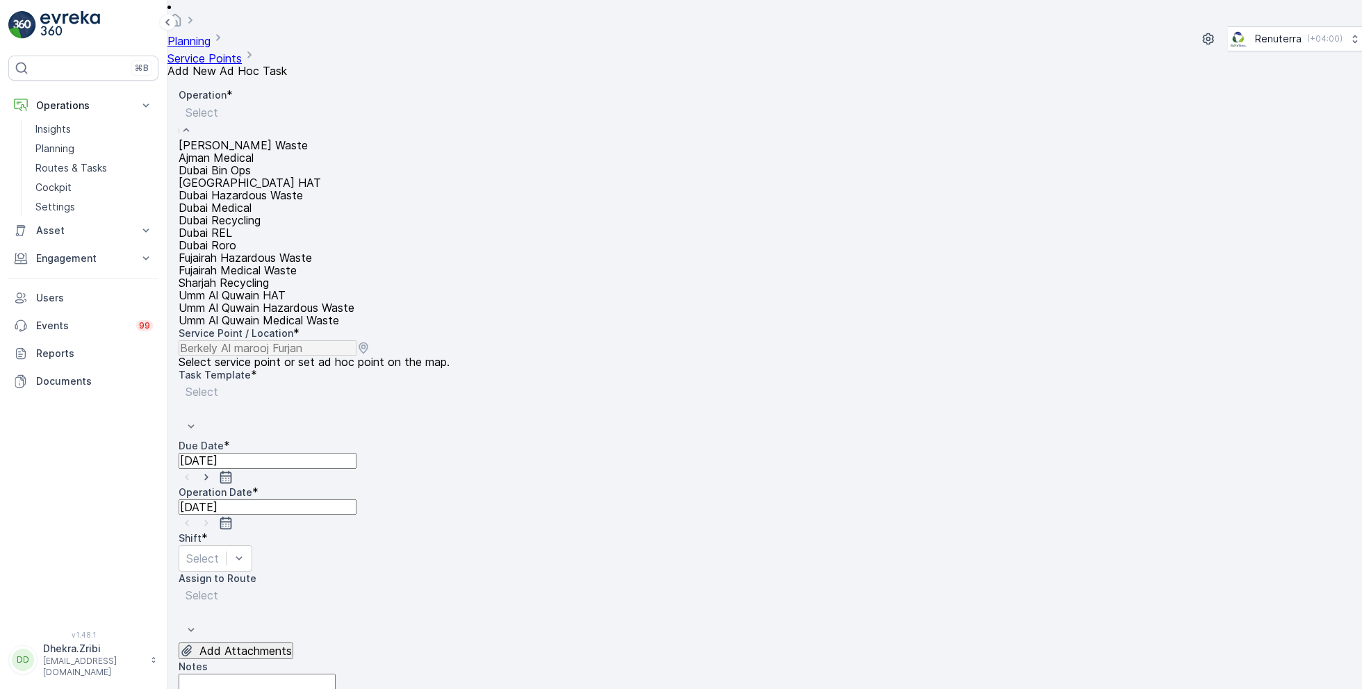
click at [238, 190] on span "Dubai HAT" at bounding box center [250, 183] width 142 height 14
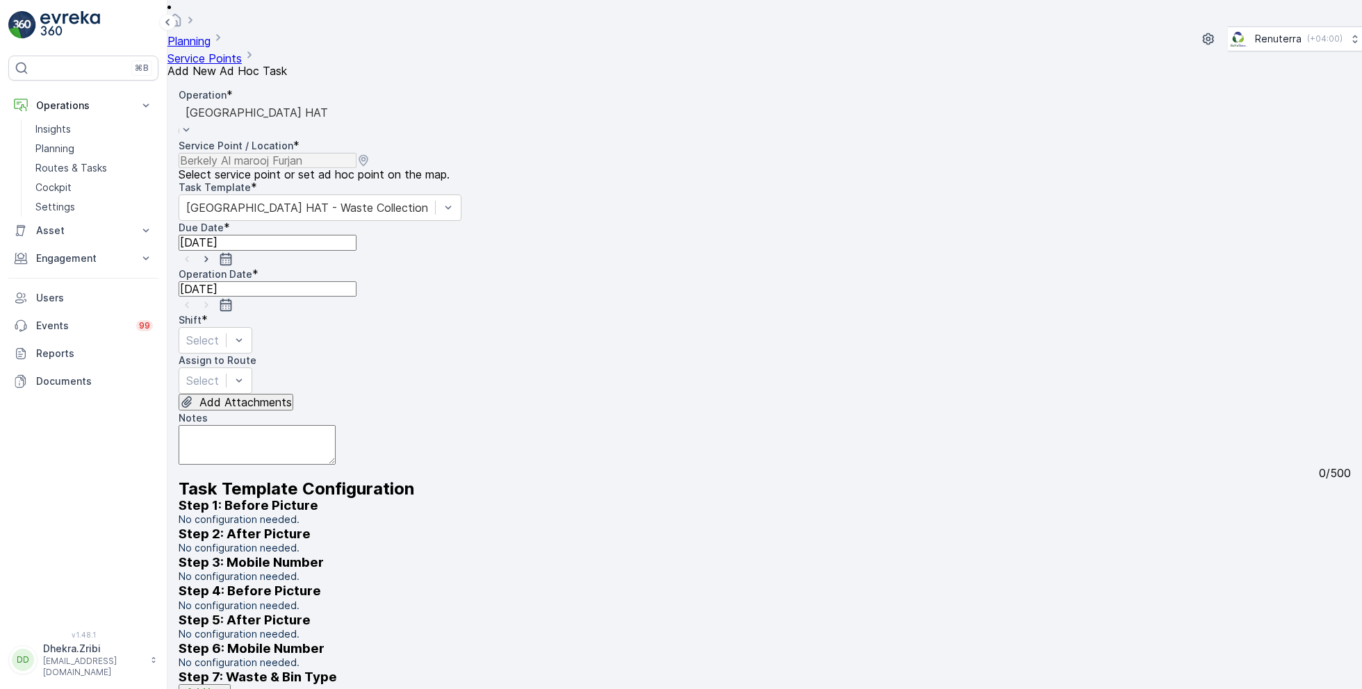
click at [335, 102] on div "Dubai HAT" at bounding box center [257, 120] width 156 height 37
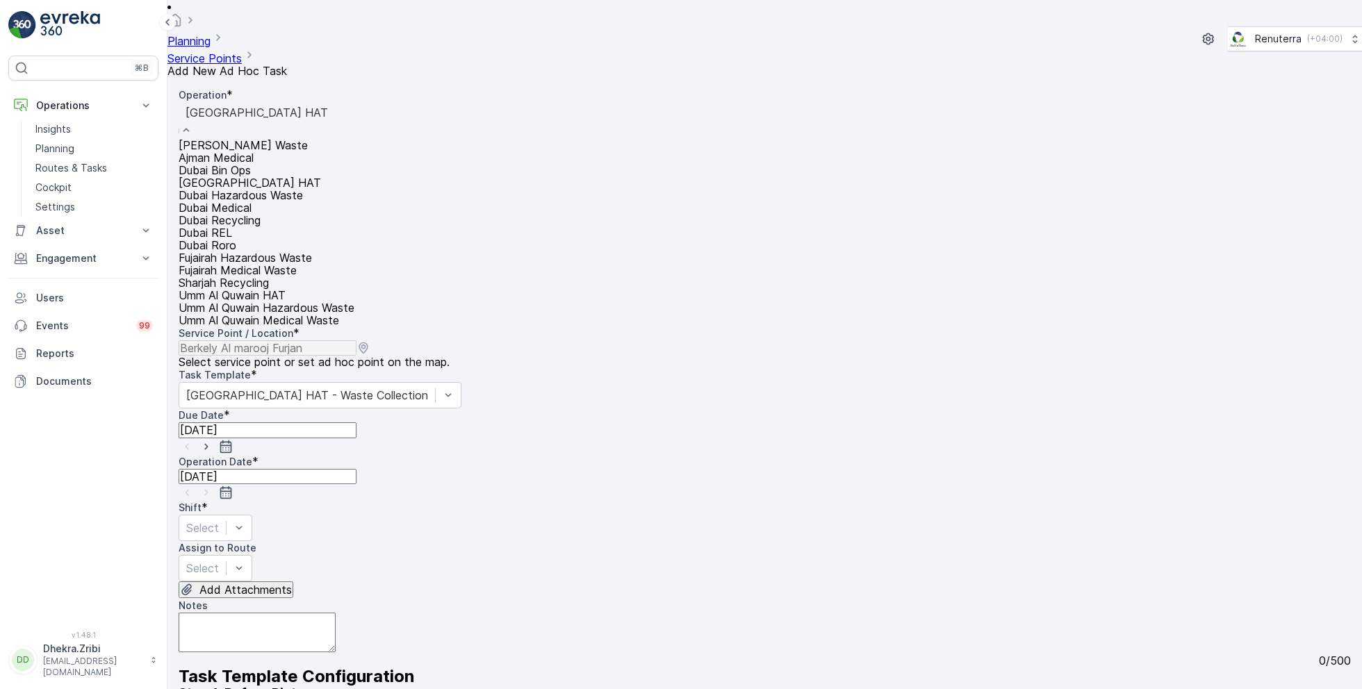
click at [255, 251] on div "Dubai Roro" at bounding box center [267, 245] width 176 height 13
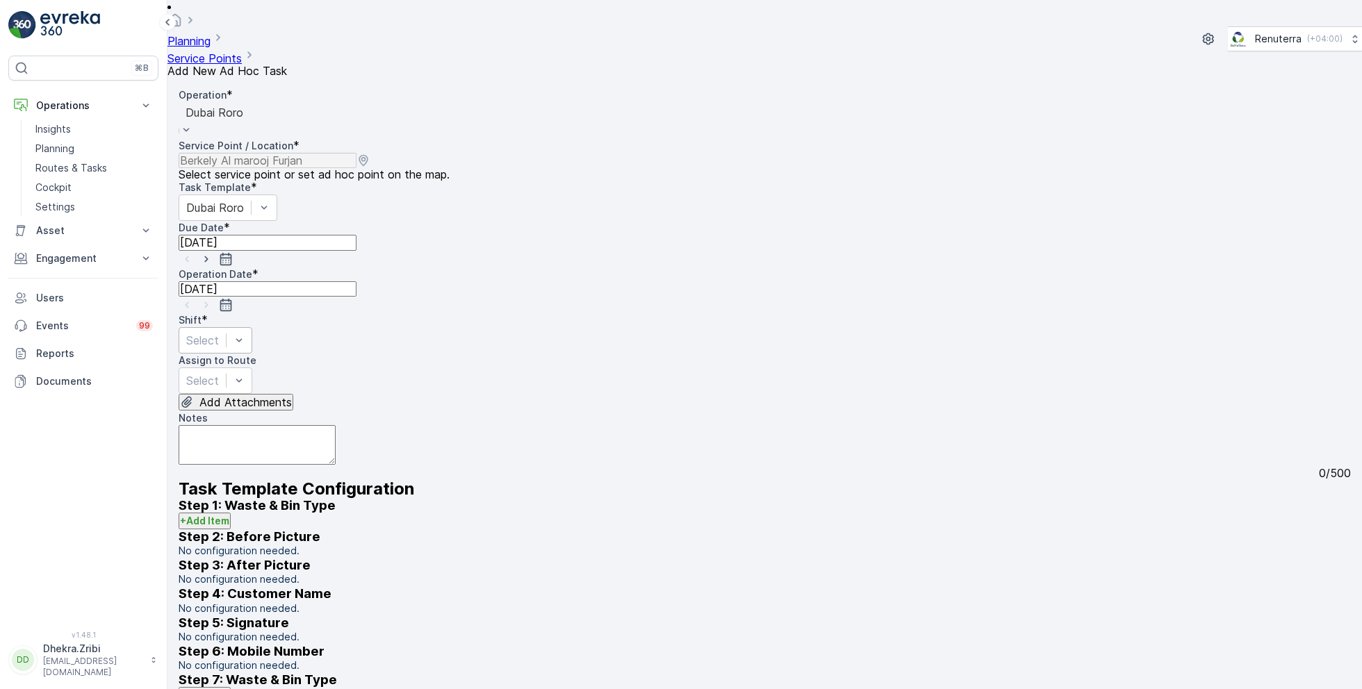
click at [219, 333] on div at bounding box center [202, 340] width 33 height 15
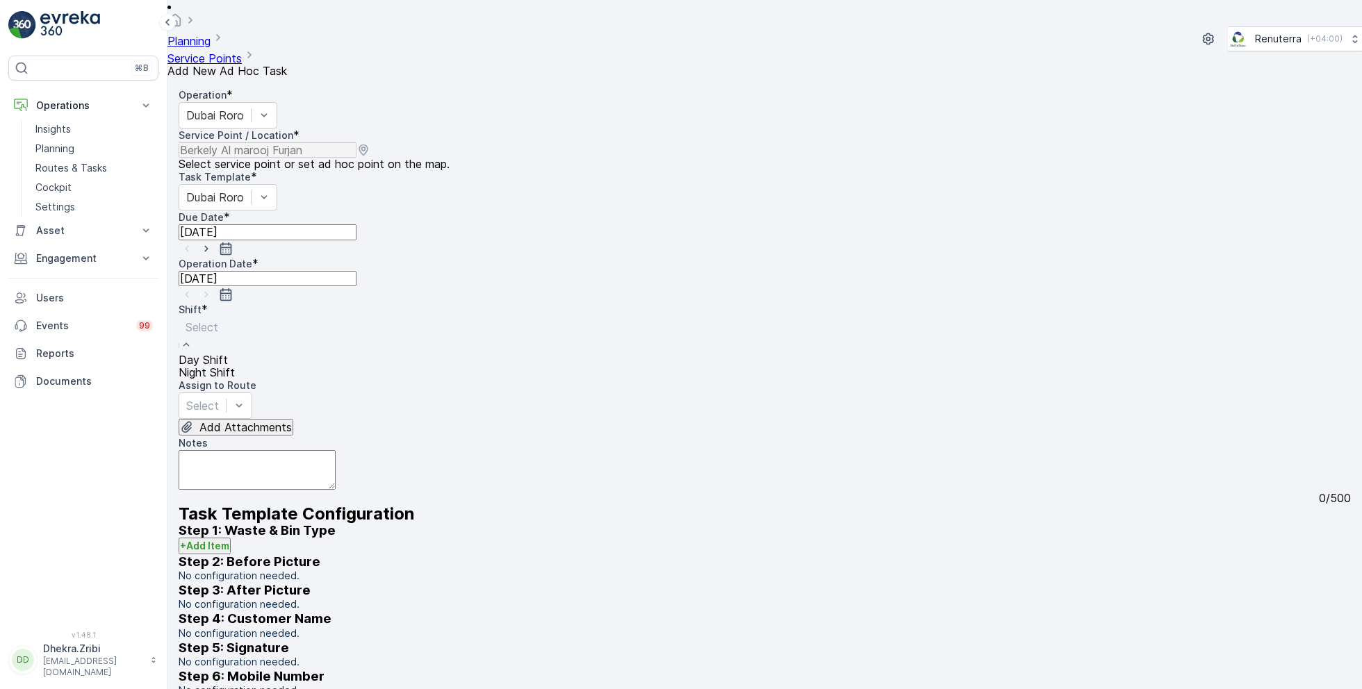
click at [228, 353] on span "Day Shift" at bounding box center [203, 360] width 49 height 14
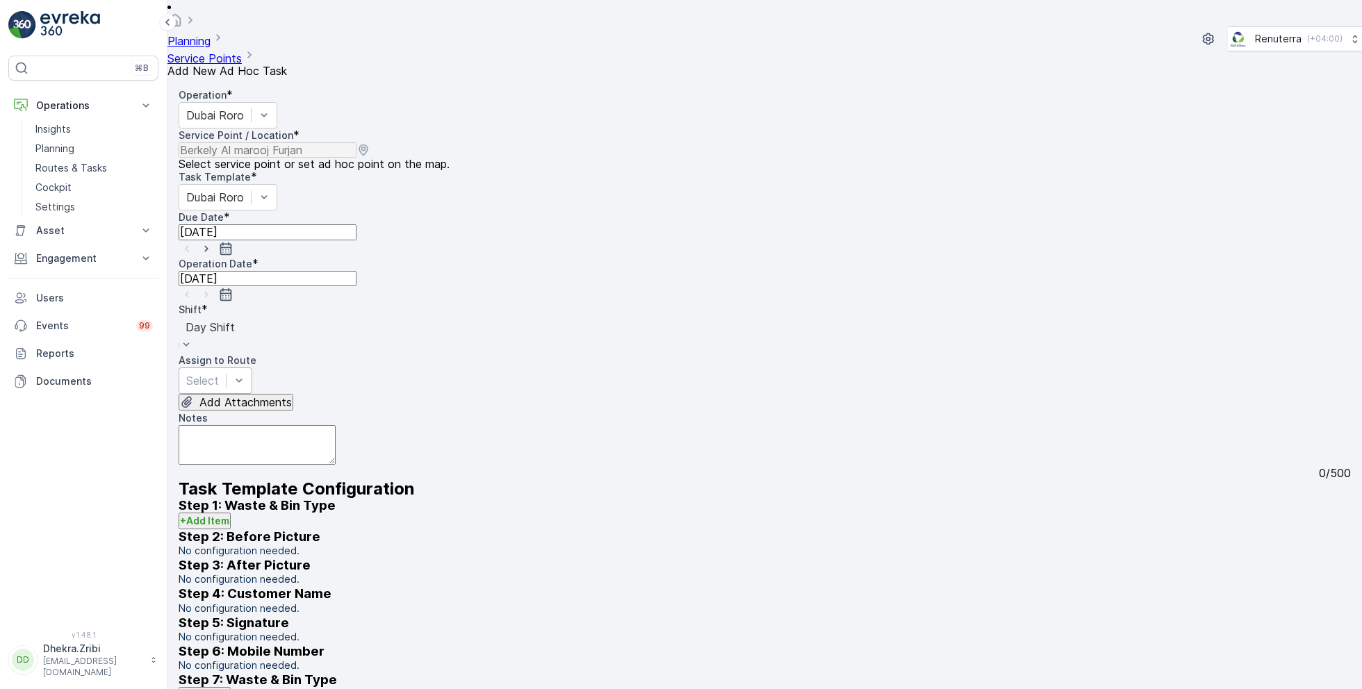
click at [252, 368] on div "Select" at bounding box center [216, 381] width 74 height 26
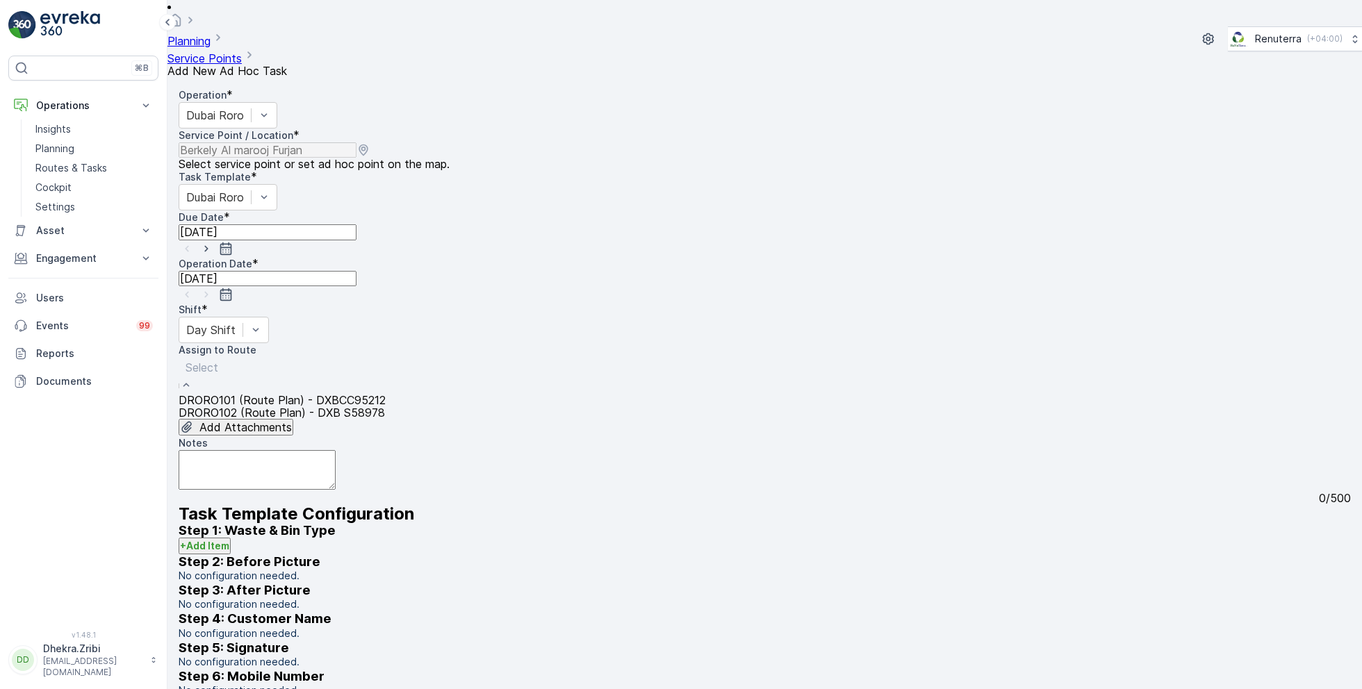
click at [283, 393] on span "DRORO101 (Route Plan) - DXBCC95212" at bounding box center [282, 400] width 207 height 14
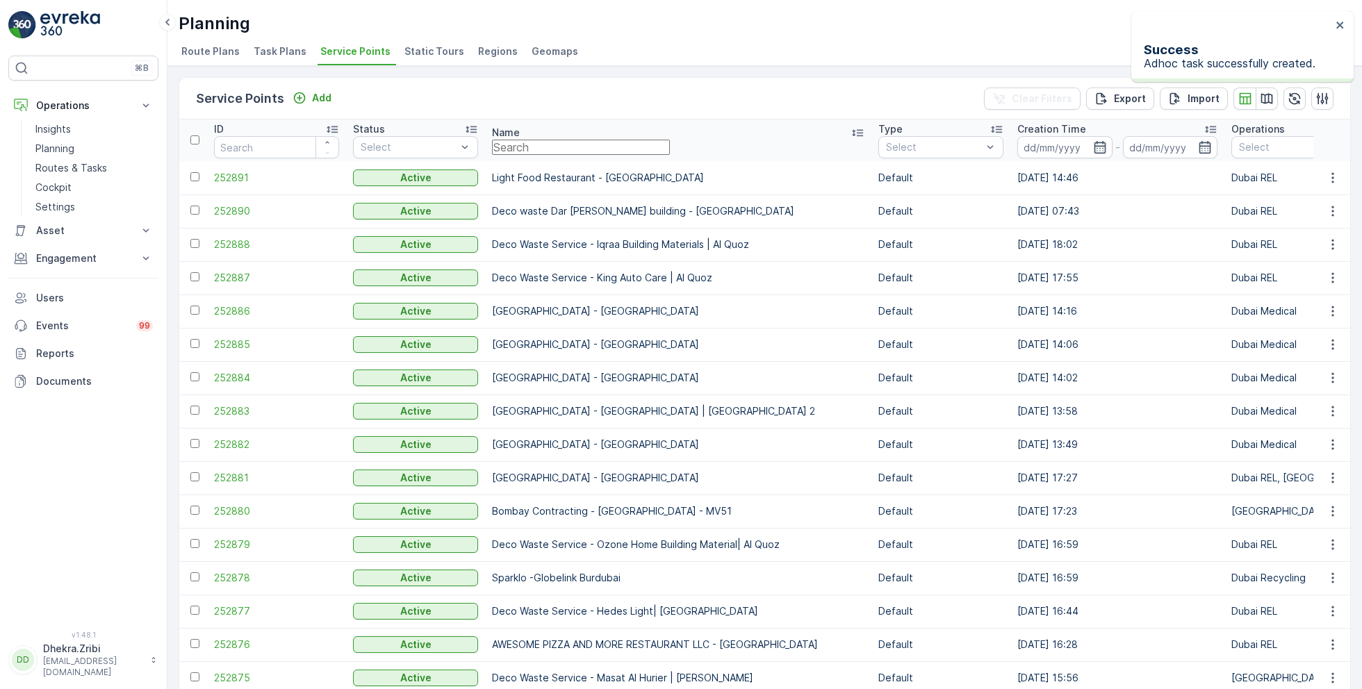
click at [578, 146] on input "text" at bounding box center [581, 147] width 178 height 15
type input "emirat"
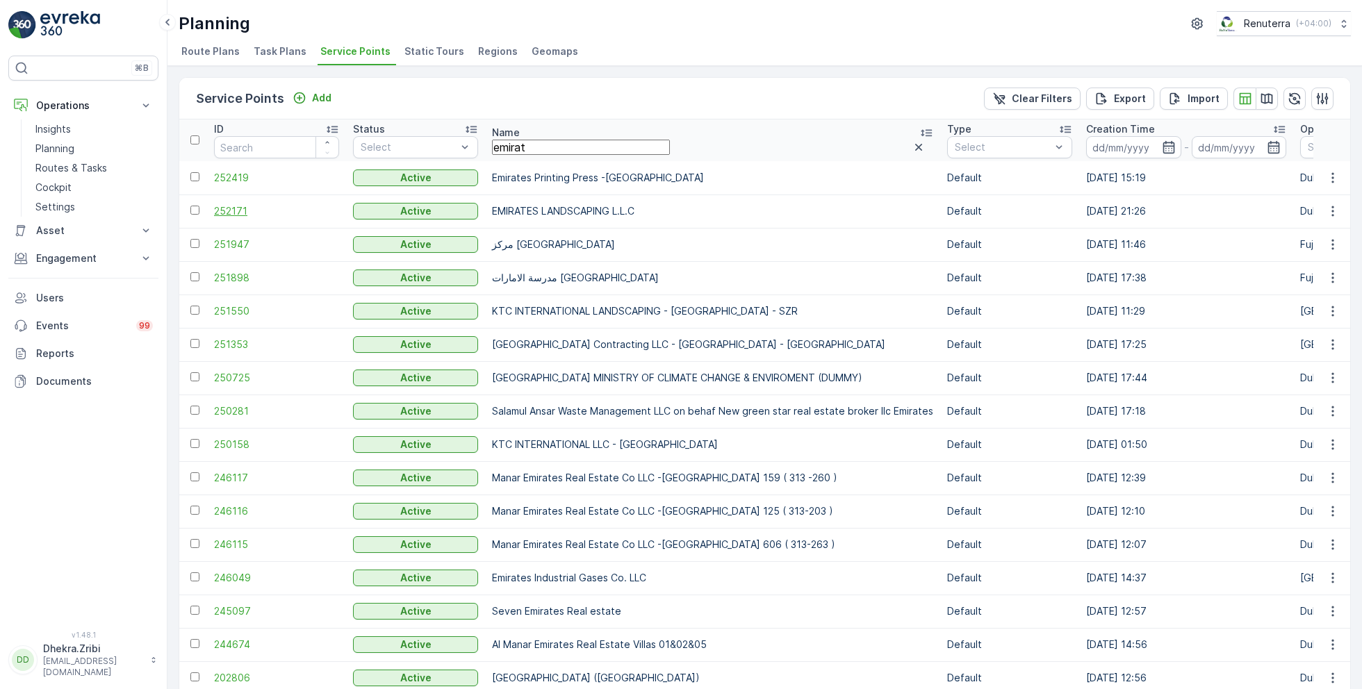
click at [242, 215] on span "252171" at bounding box center [276, 211] width 125 height 14
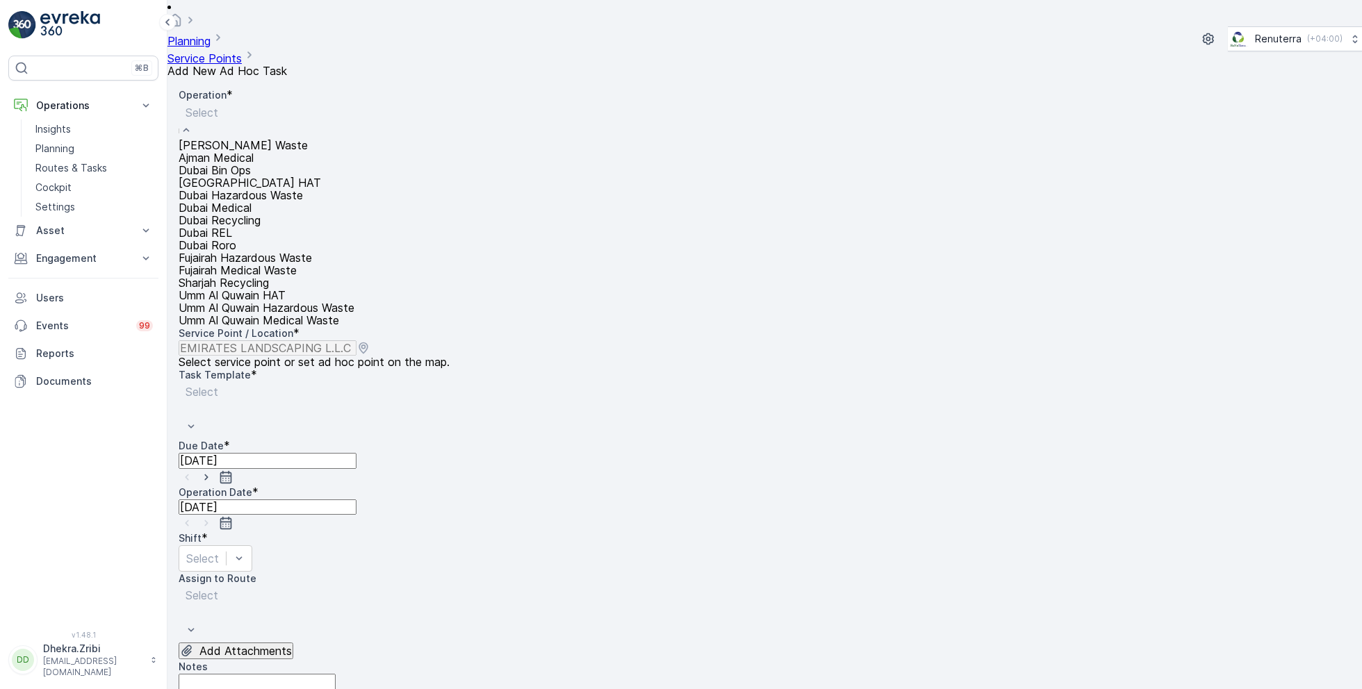
click at [347, 105] on div at bounding box center [266, 112] width 162 height 15
click at [251, 215] on span "Dubai Medical" at bounding box center [215, 208] width 73 height 14
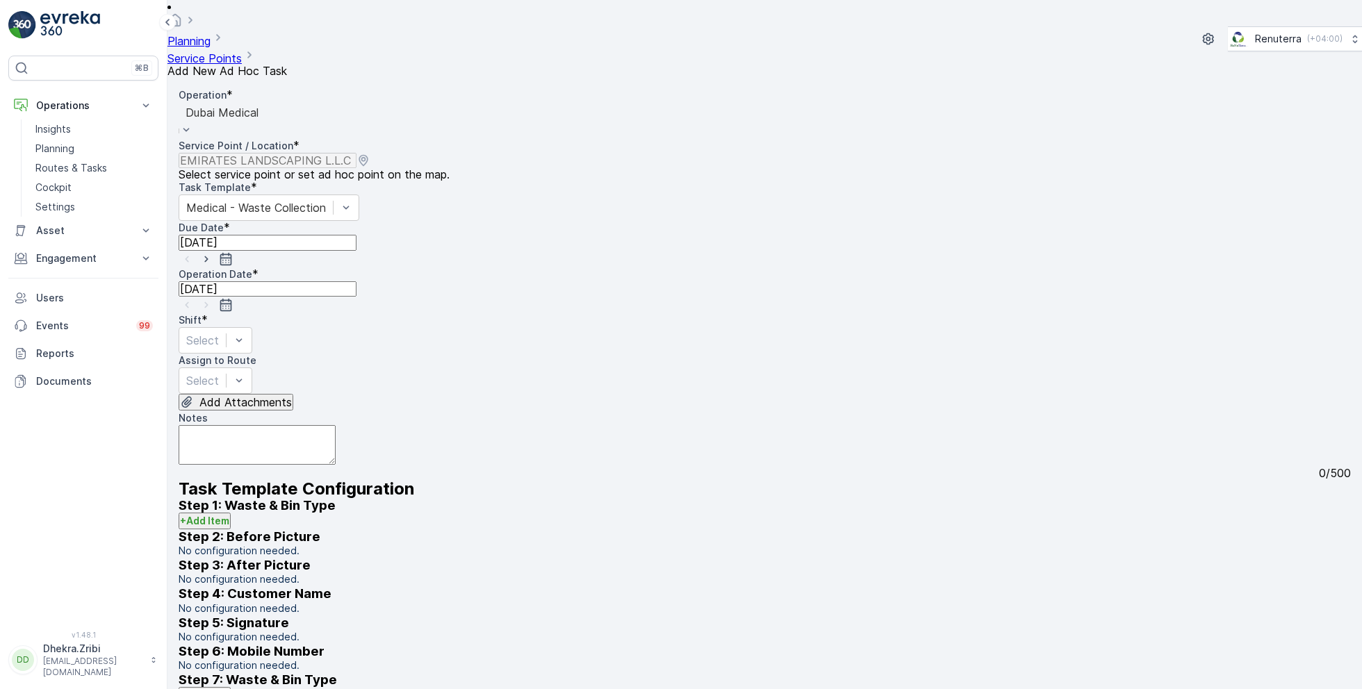
click at [258, 105] on div at bounding box center [221, 112] width 73 height 15
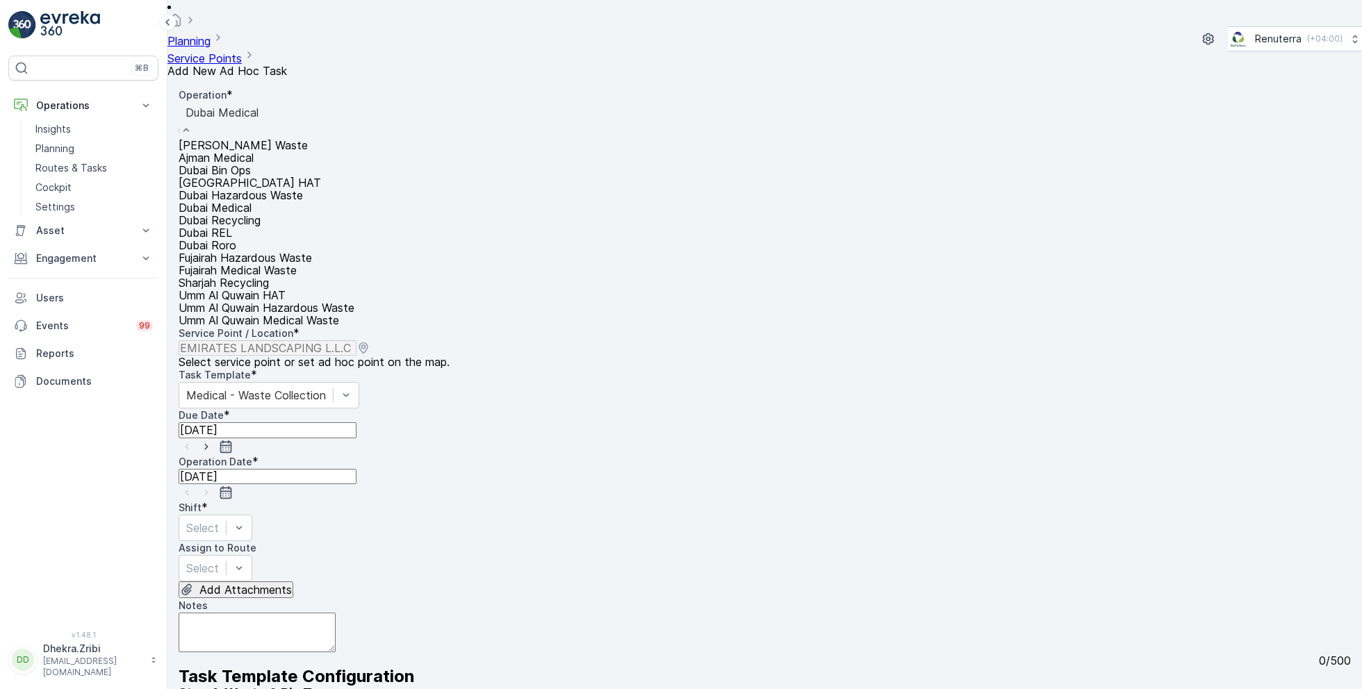
click at [272, 251] on div "Dubai Roro" at bounding box center [267, 245] width 176 height 13
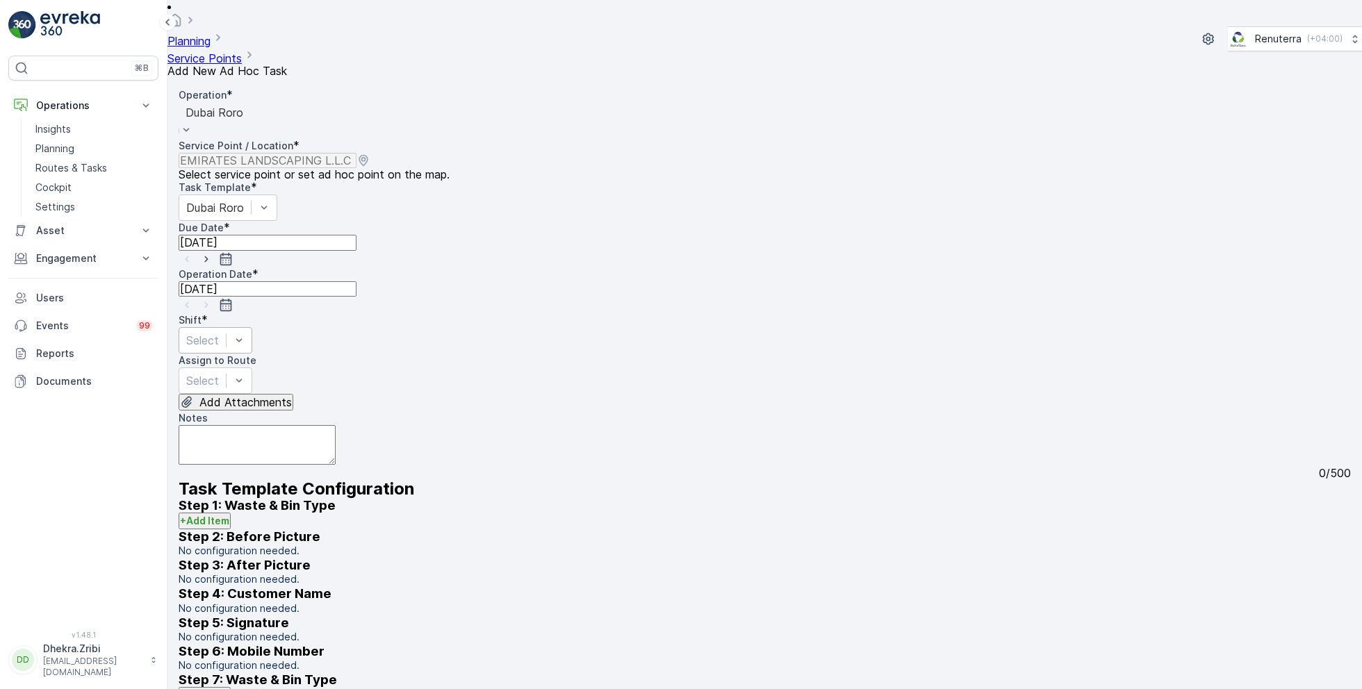
click at [219, 333] on div at bounding box center [202, 340] width 33 height 15
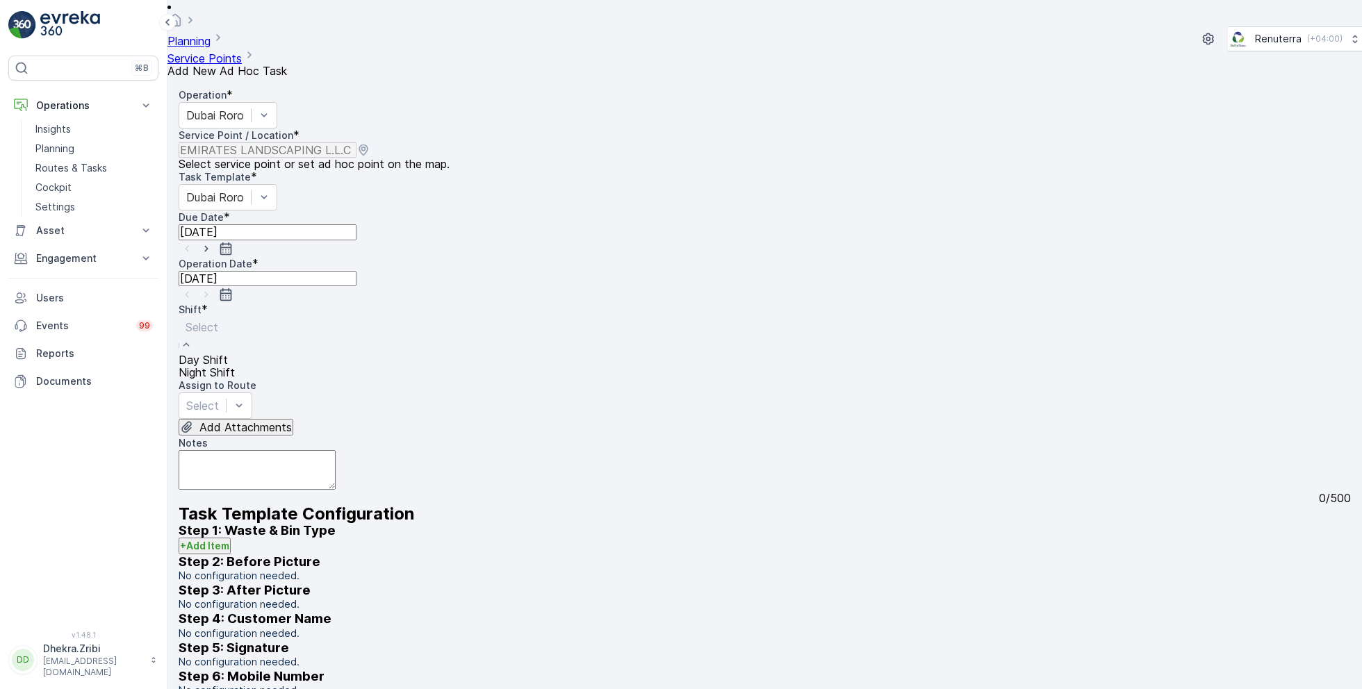
click at [228, 353] on span "Day Shift" at bounding box center [203, 360] width 49 height 14
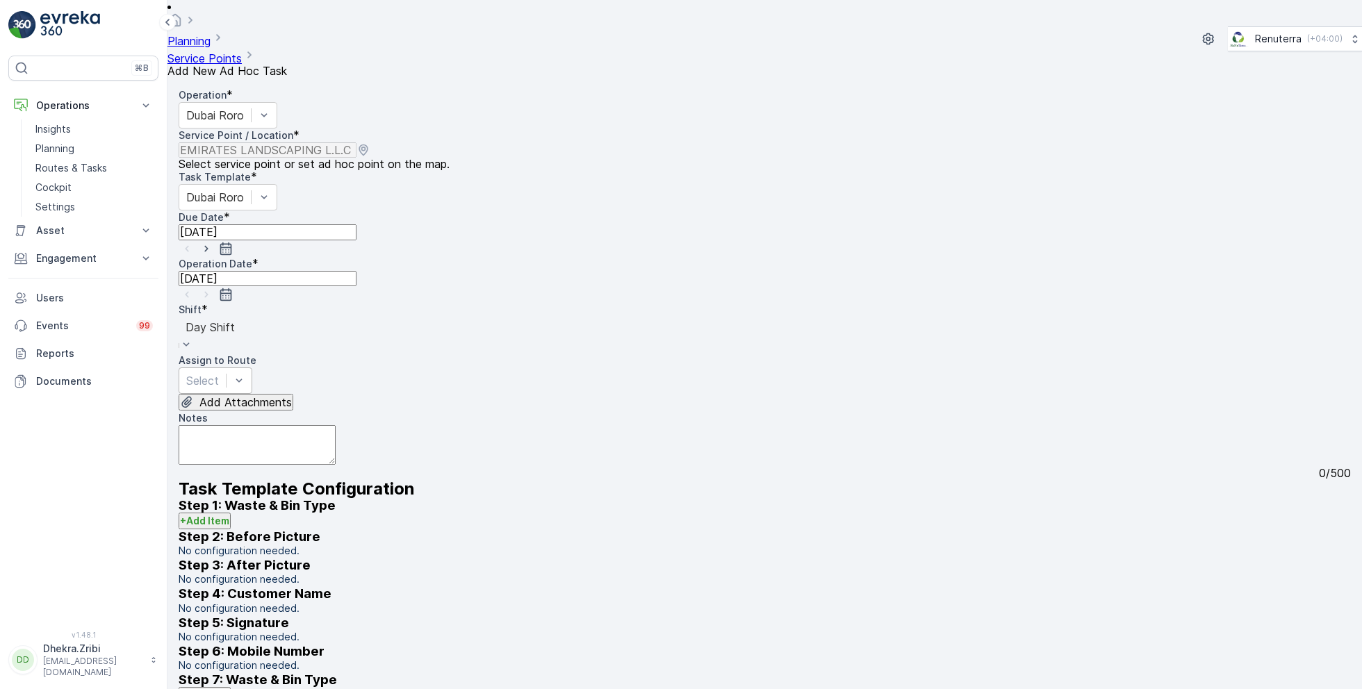
click at [252, 368] on div "Select" at bounding box center [216, 381] width 74 height 26
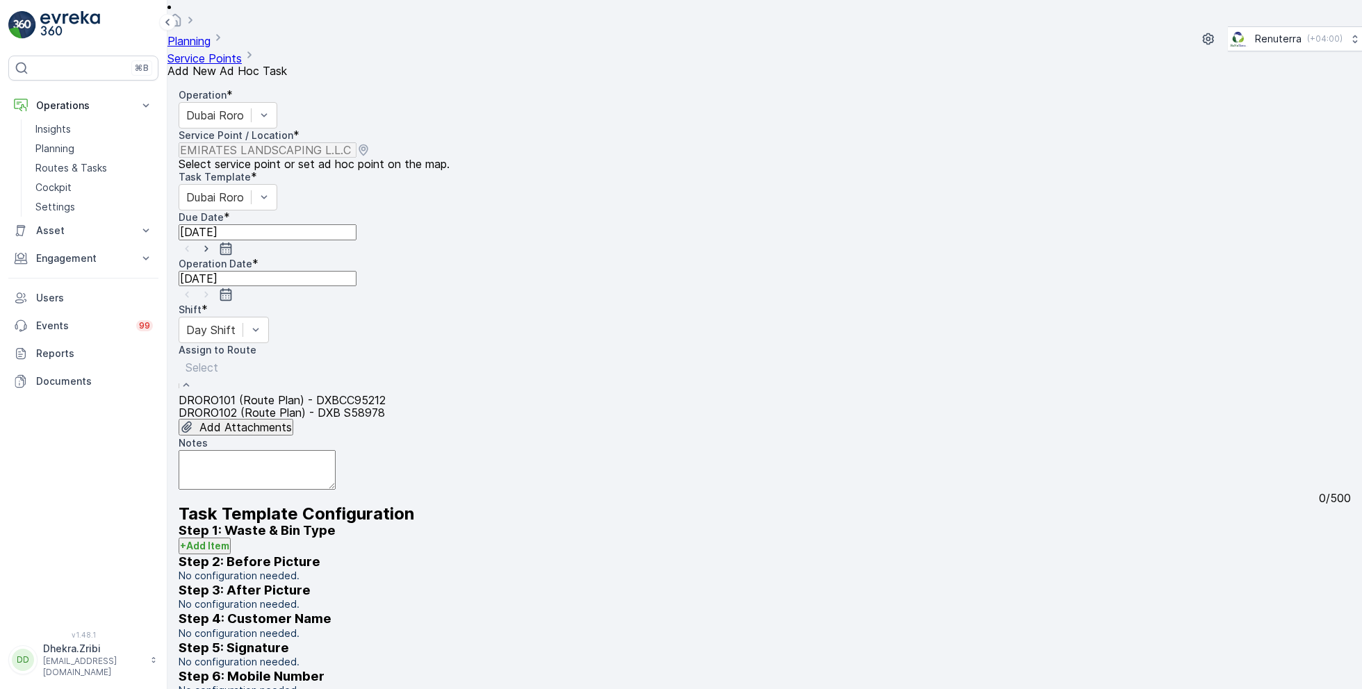
click at [305, 393] on span "DRORO101 (Route Plan) - DXBCC95212" at bounding box center [282, 400] width 207 height 14
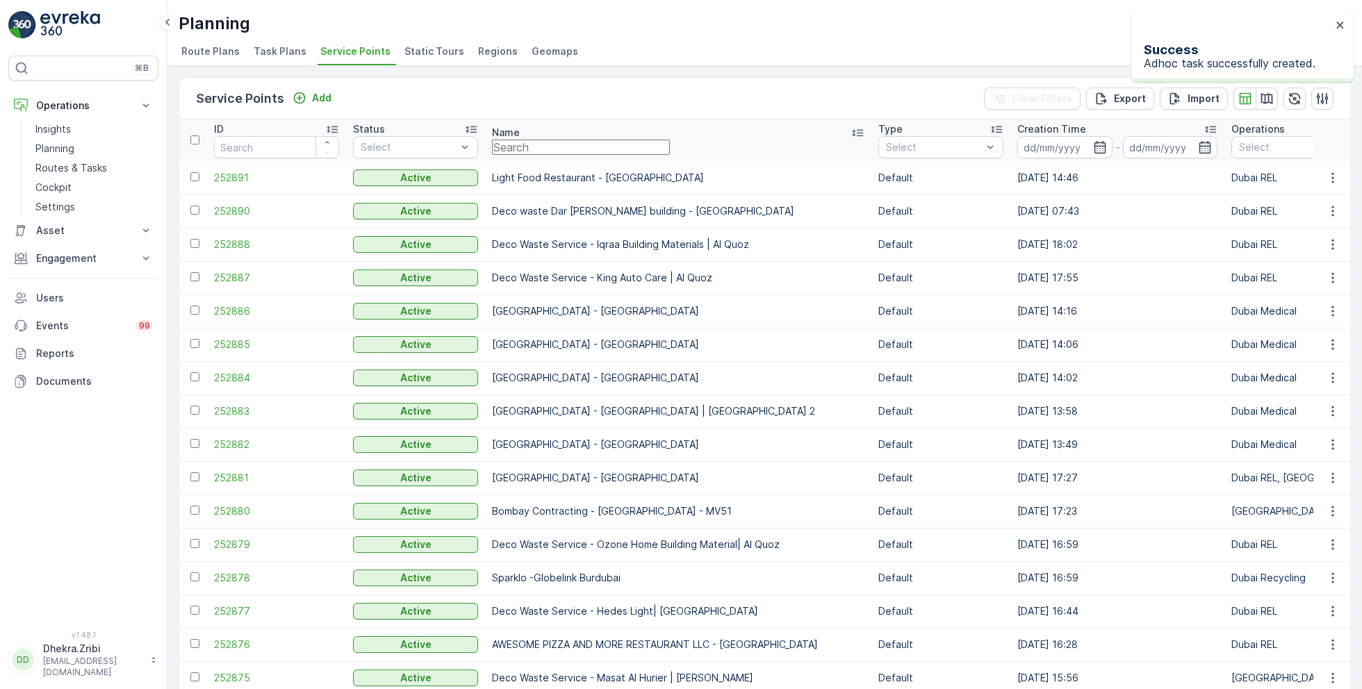
click at [547, 145] on input "text" at bounding box center [581, 147] width 178 height 15
type input "emirate"
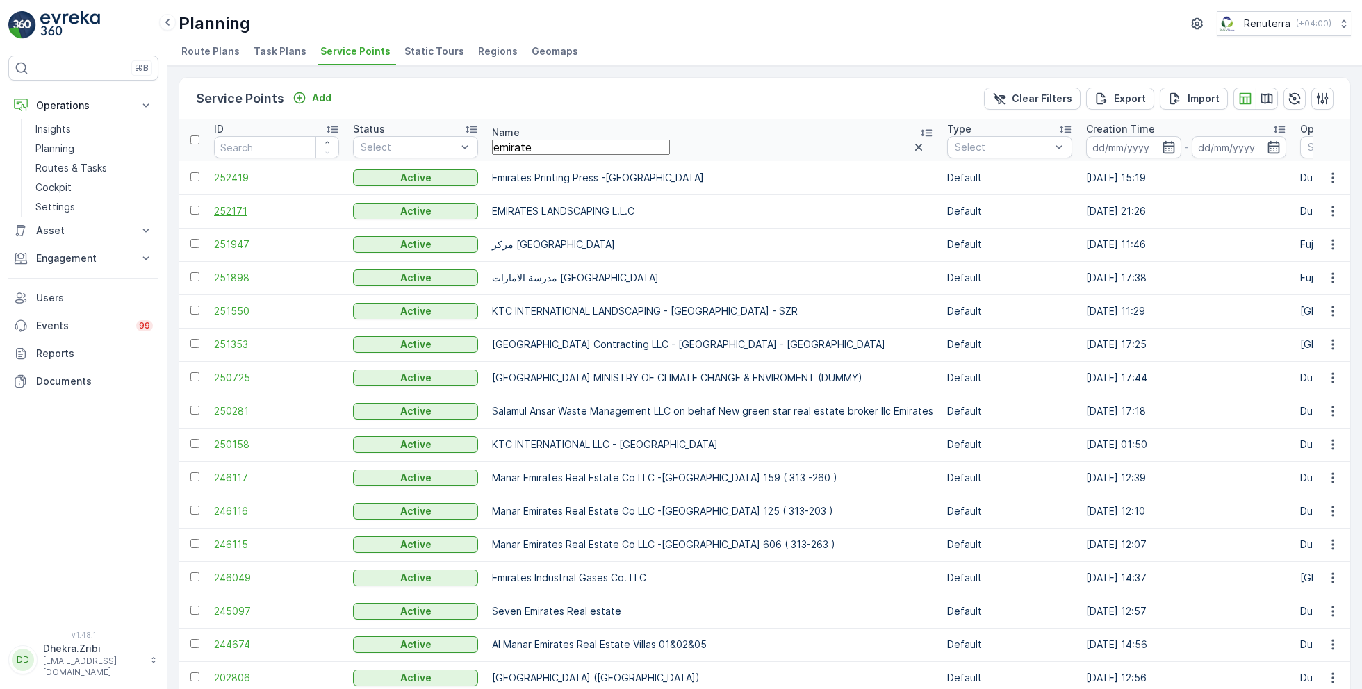
click at [243, 213] on span "252171" at bounding box center [276, 211] width 125 height 14
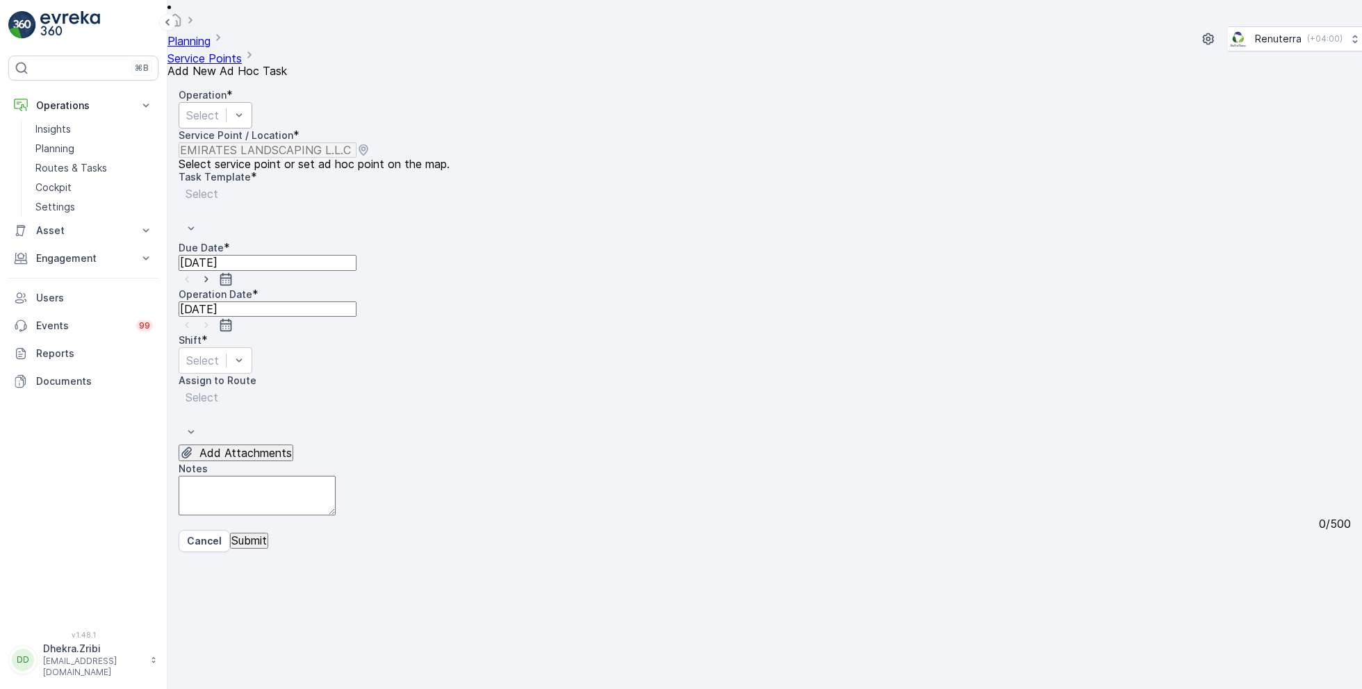
click at [252, 109] on div "Select" at bounding box center [216, 115] width 74 height 26
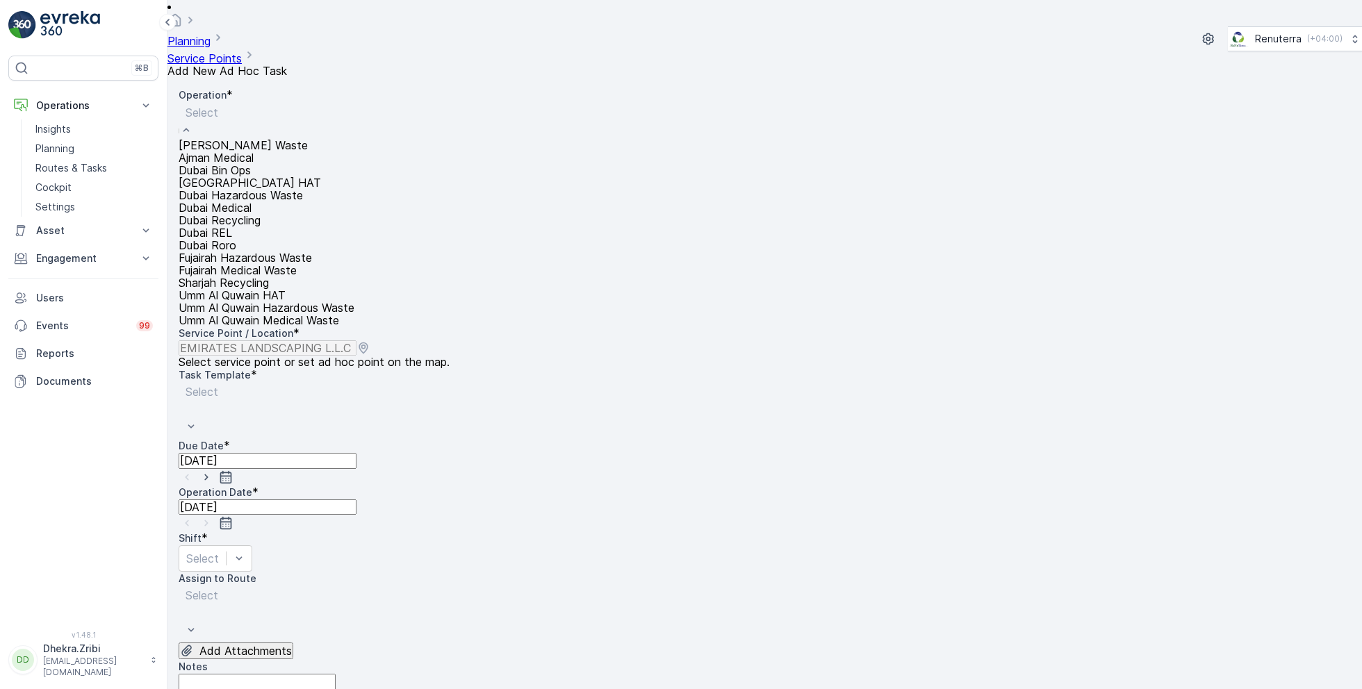
click at [236, 252] on span "Dubai Roro" at bounding box center [208, 245] width 58 height 14
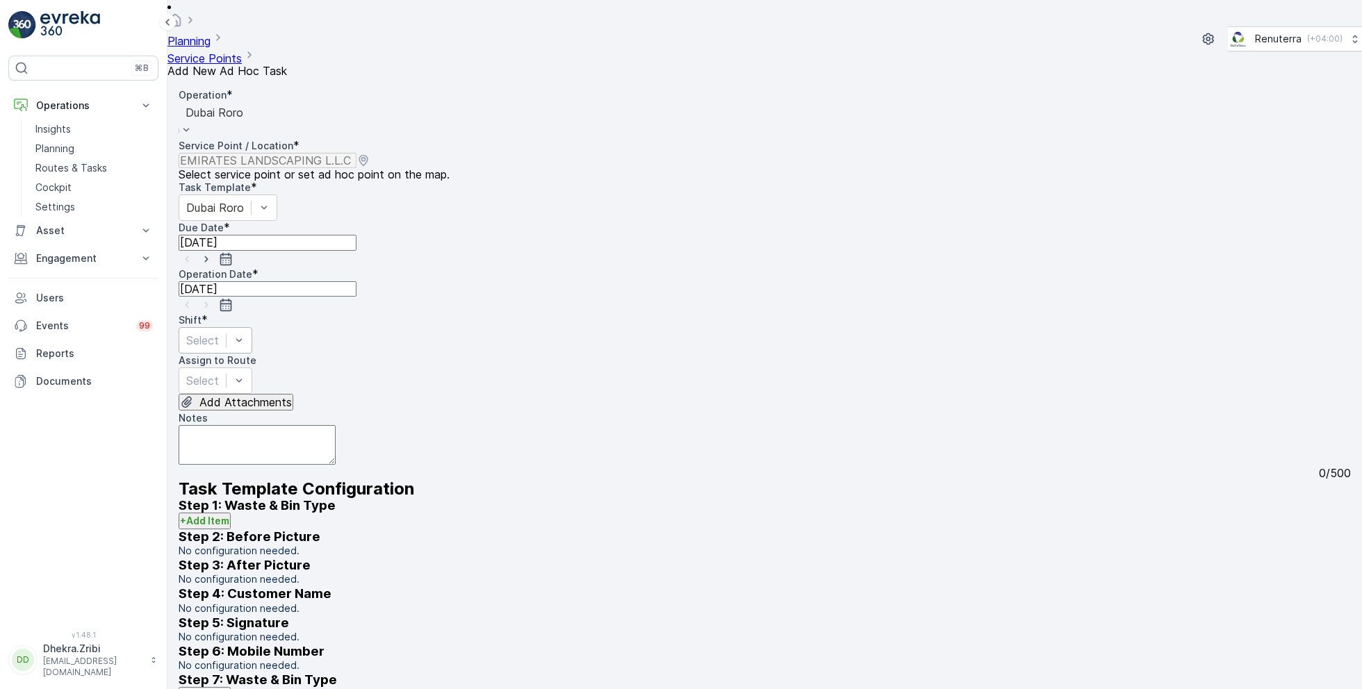
click at [219, 333] on div at bounding box center [202, 340] width 33 height 15
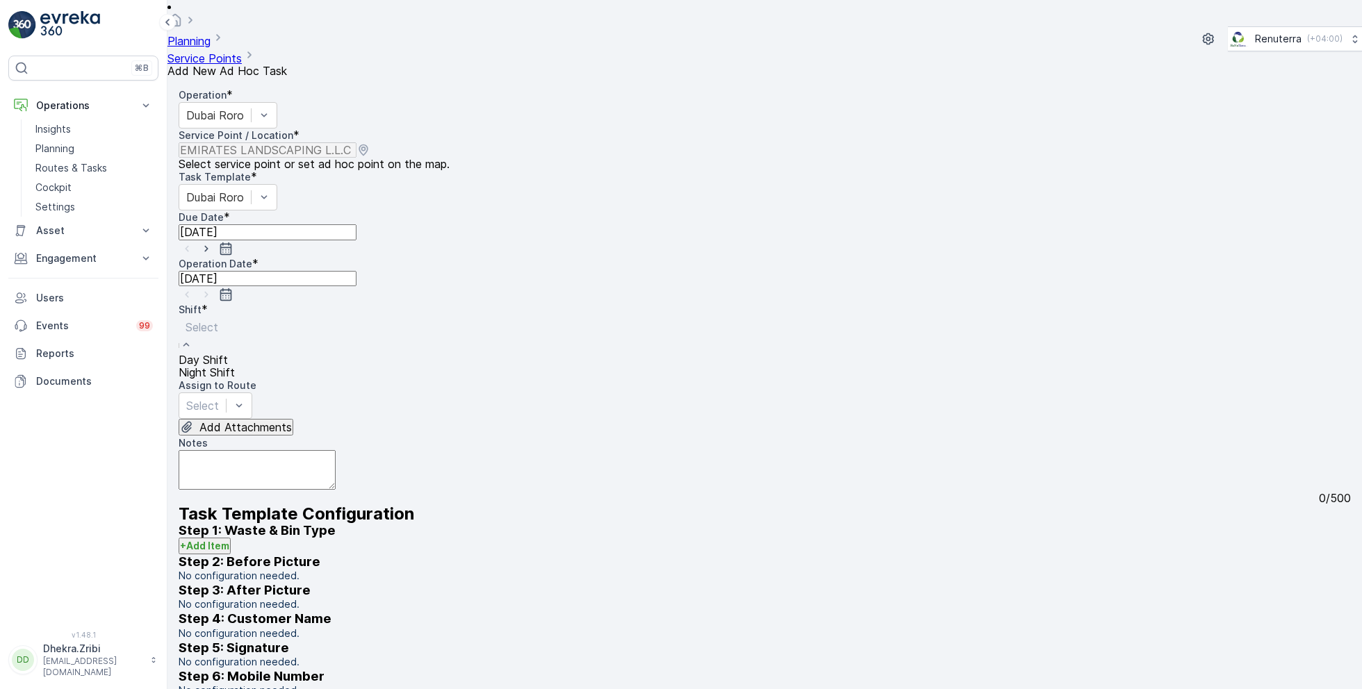
click at [228, 353] on span "Day Shift" at bounding box center [203, 360] width 49 height 14
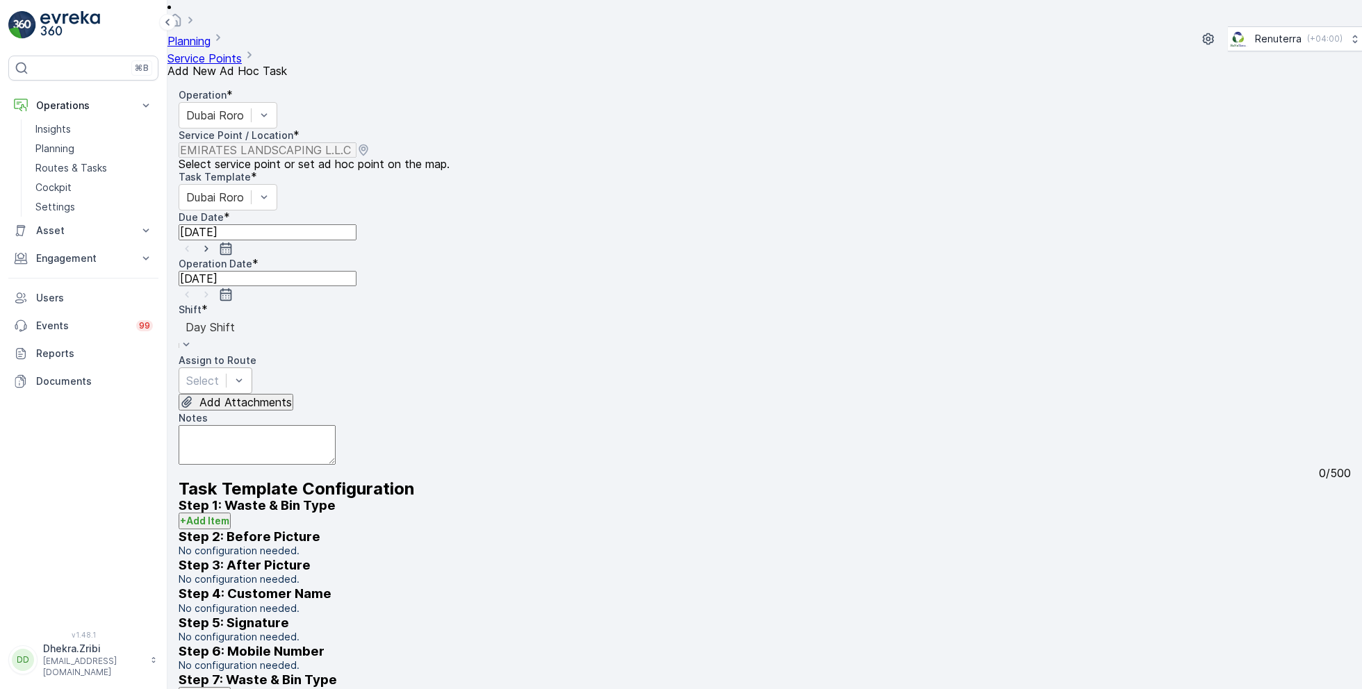
click at [219, 373] on div at bounding box center [202, 380] width 33 height 15
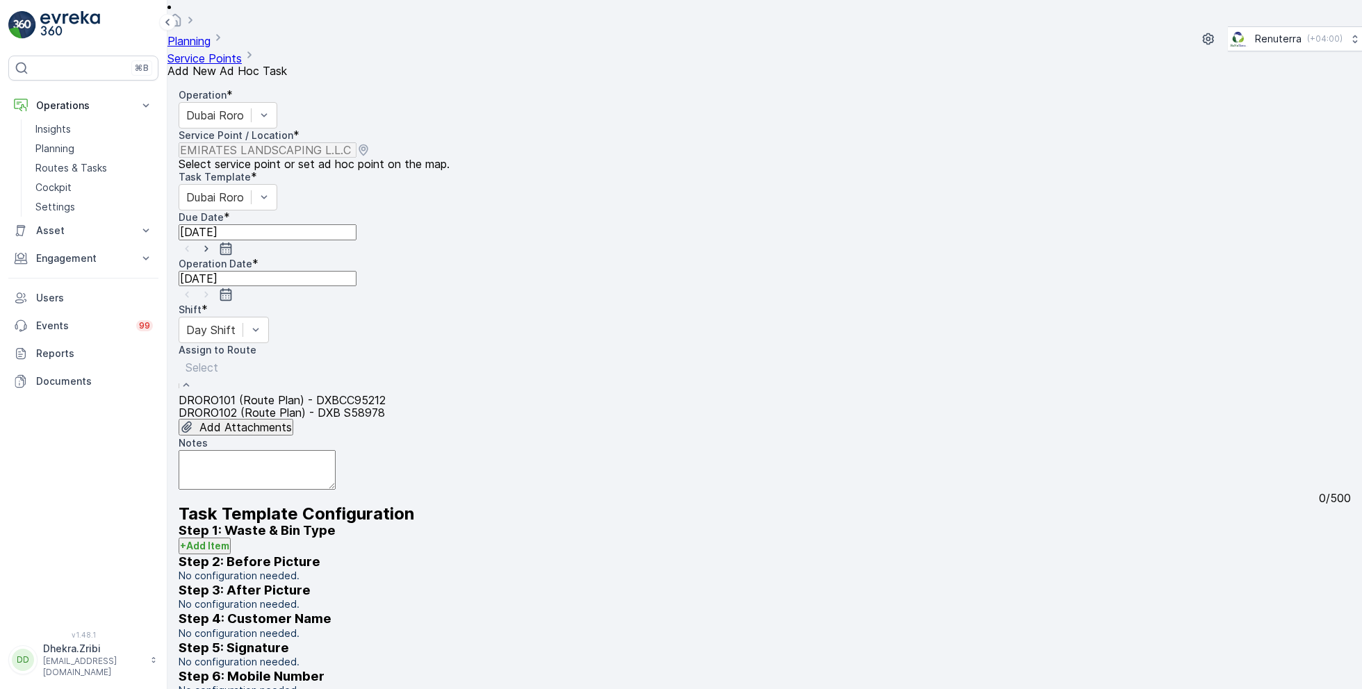
click at [260, 406] on span "DRORO102 (Route Plan) - DXB S58978" at bounding box center [282, 413] width 206 height 14
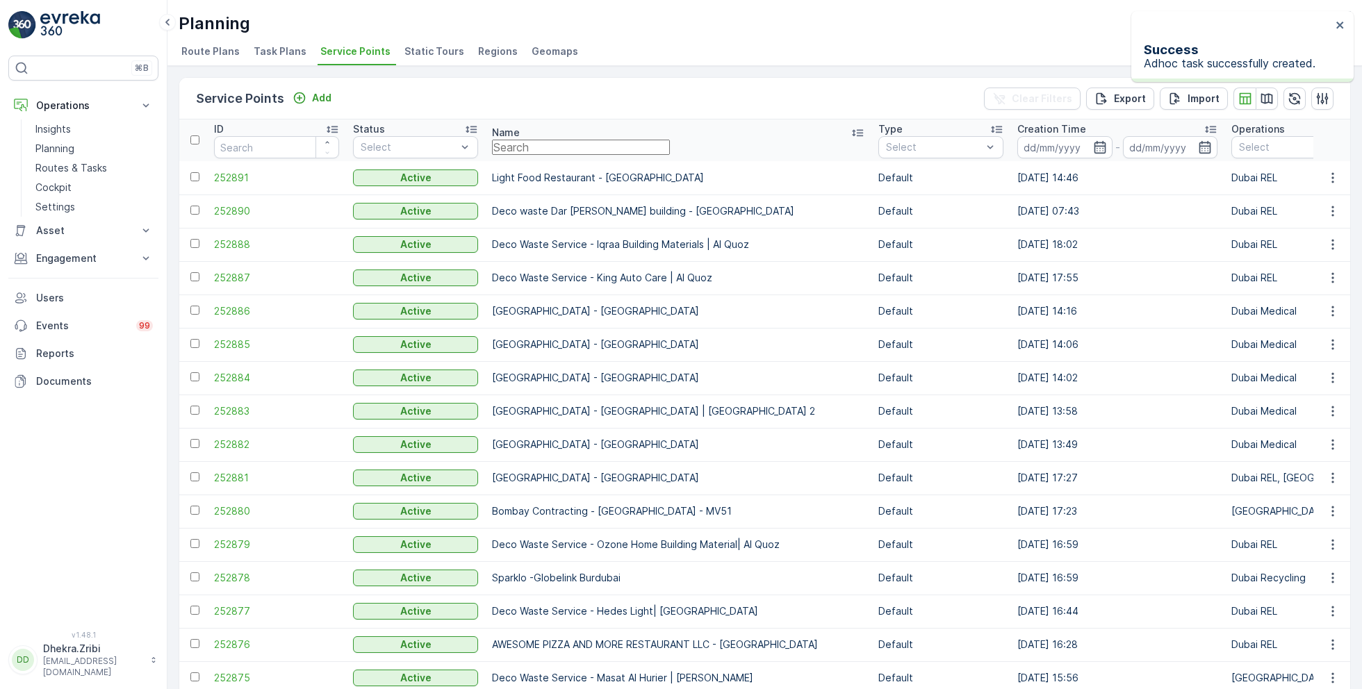
click at [667, 140] on input "text" at bounding box center [581, 147] width 178 height 15
type input "emirates"
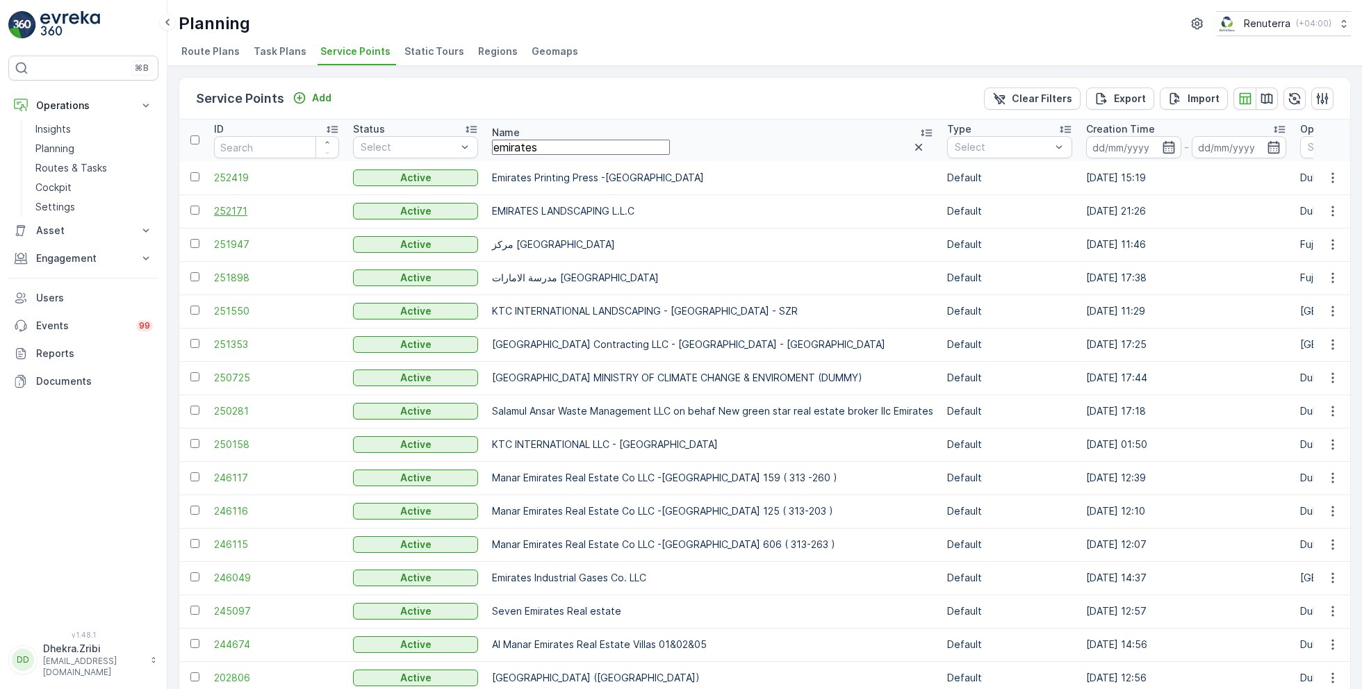
click at [243, 211] on span "252171" at bounding box center [276, 211] width 125 height 14
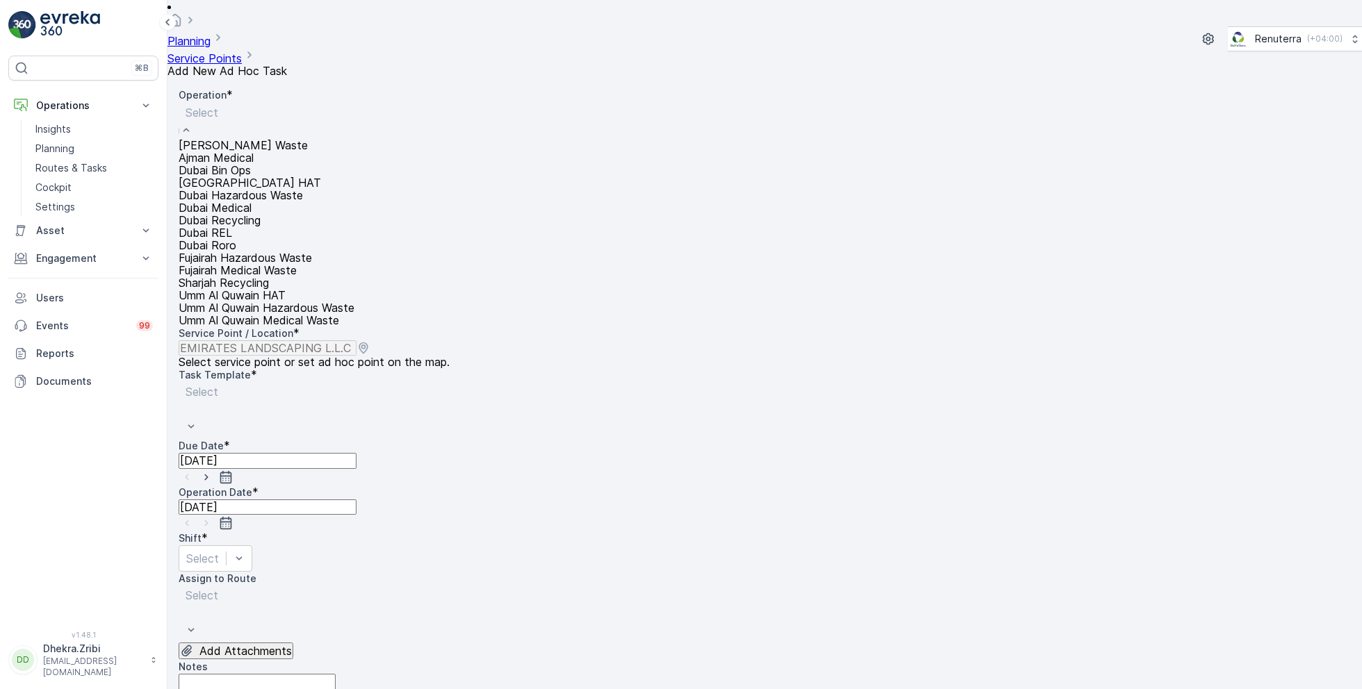
click at [236, 252] on span "Dubai Roro" at bounding box center [208, 245] width 58 height 14
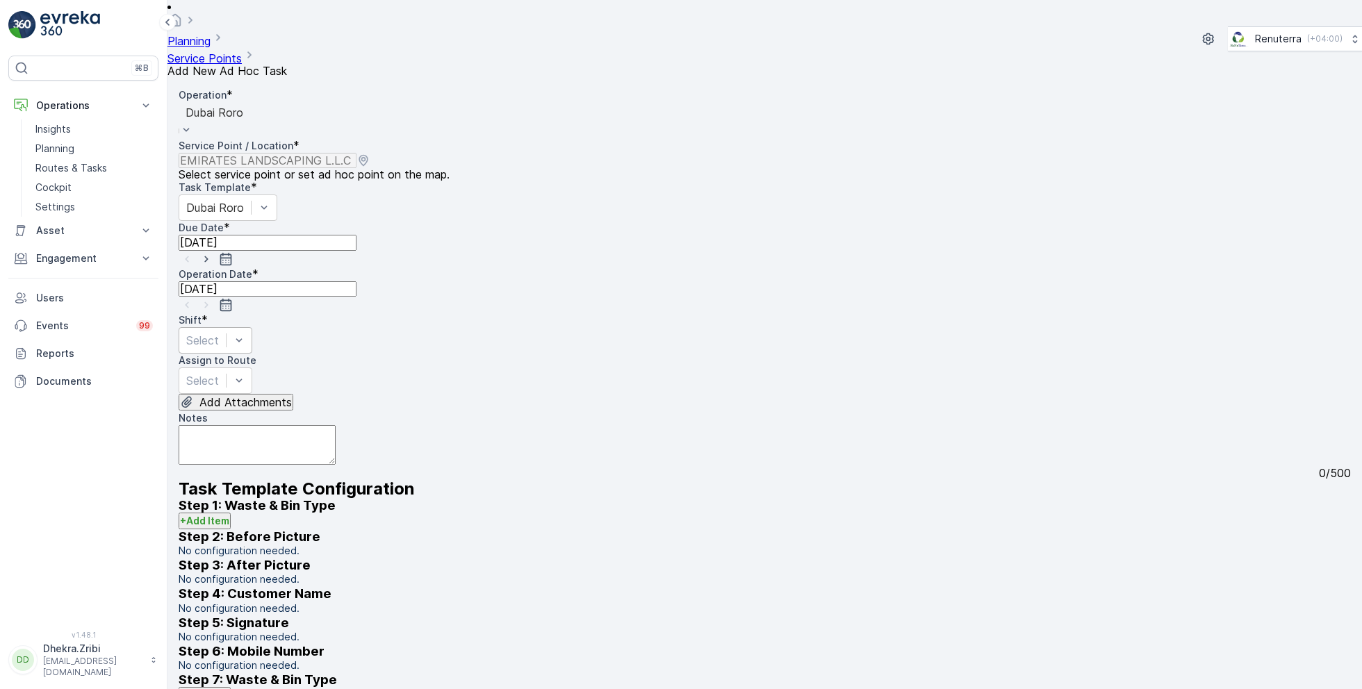
click at [252, 327] on div "Select" at bounding box center [216, 340] width 74 height 26
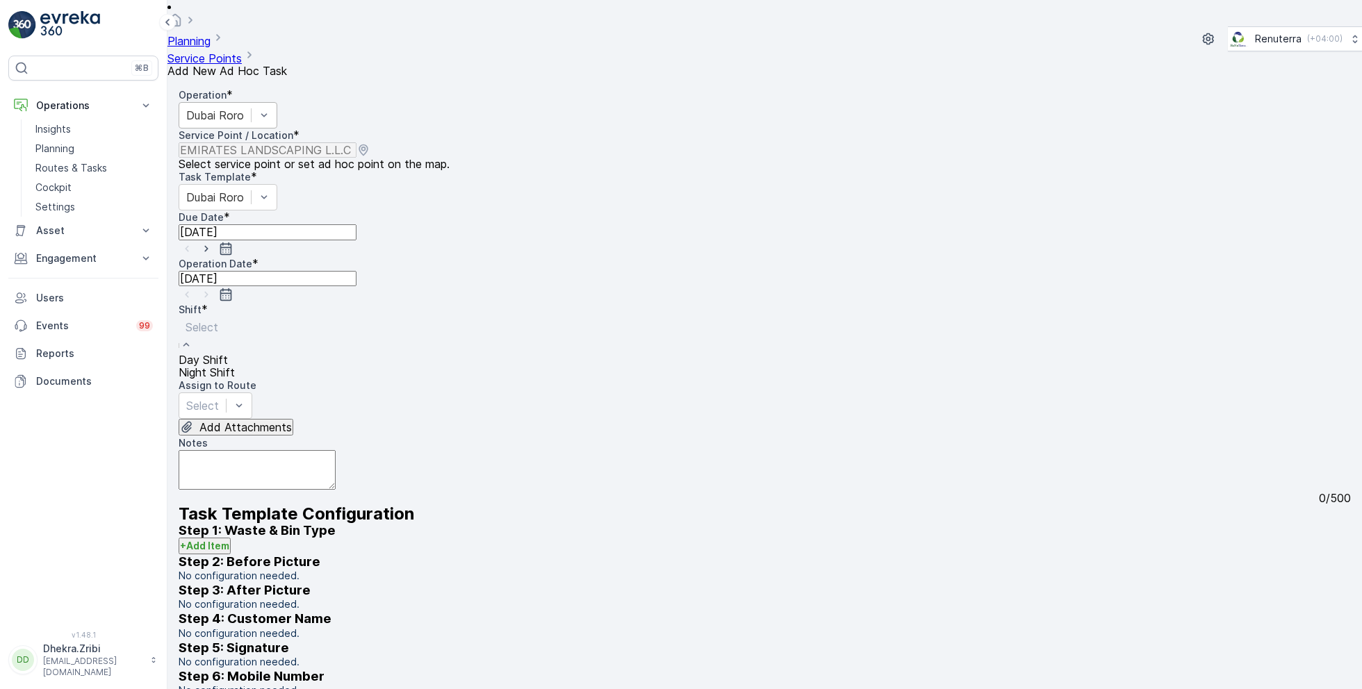
click at [228, 353] on span "Day Shift" at bounding box center [203, 360] width 49 height 14
click at [257, 406] on span "DRORO102 (Route Plan) - DXB S58978" at bounding box center [282, 413] width 206 height 14
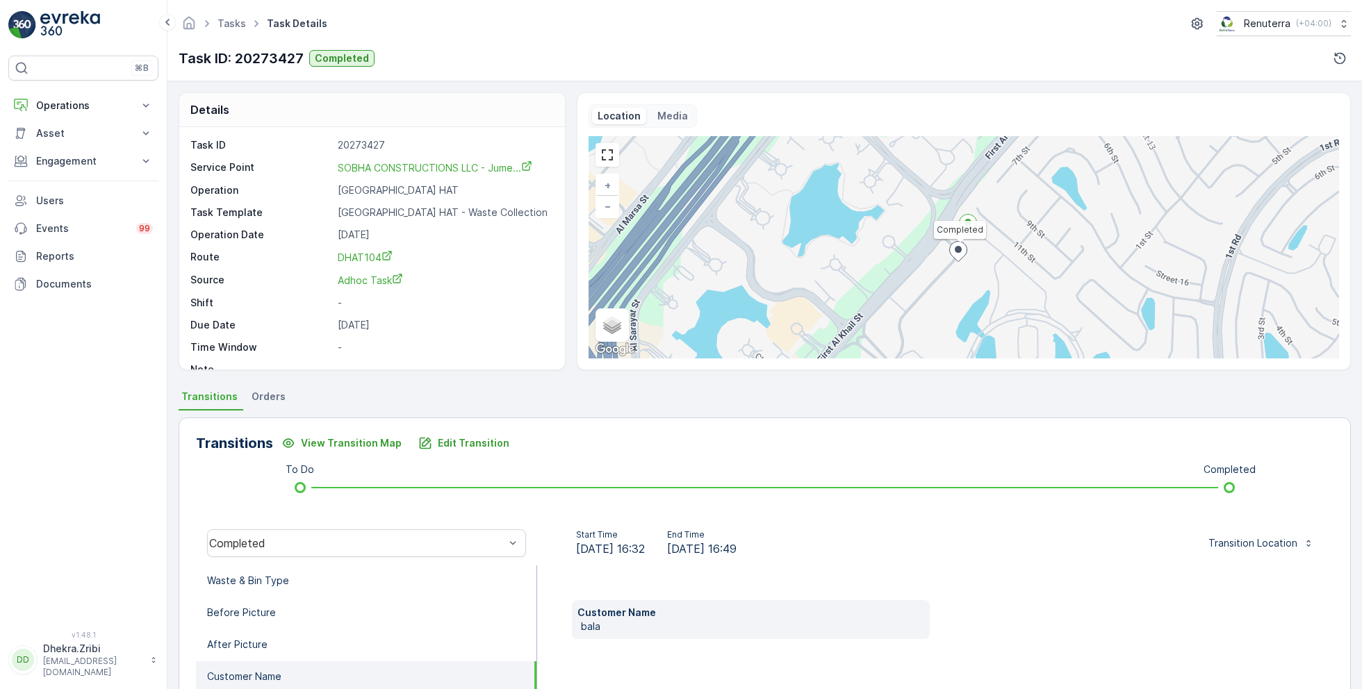
scroll to position [18, 0]
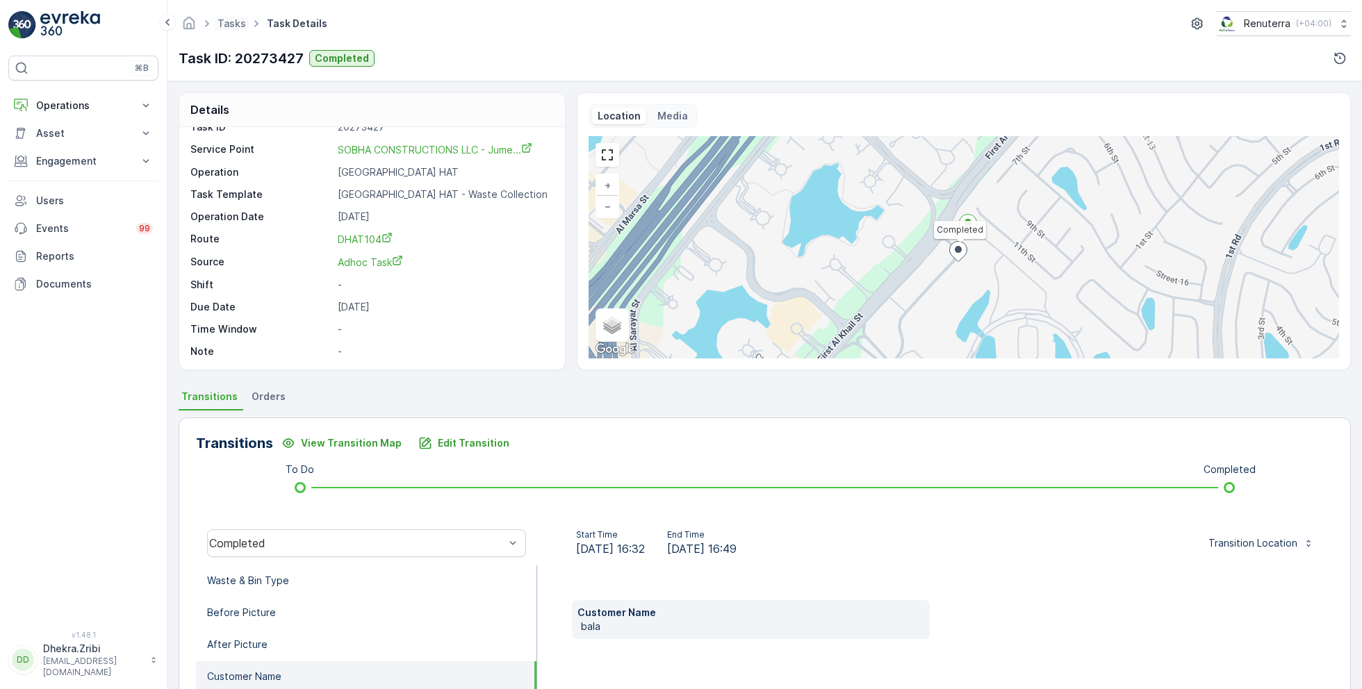
click at [224, 29] on span "Tasks" at bounding box center [232, 24] width 34 height 14
click at [229, 24] on link "Tasks" at bounding box center [231, 23] width 28 height 12
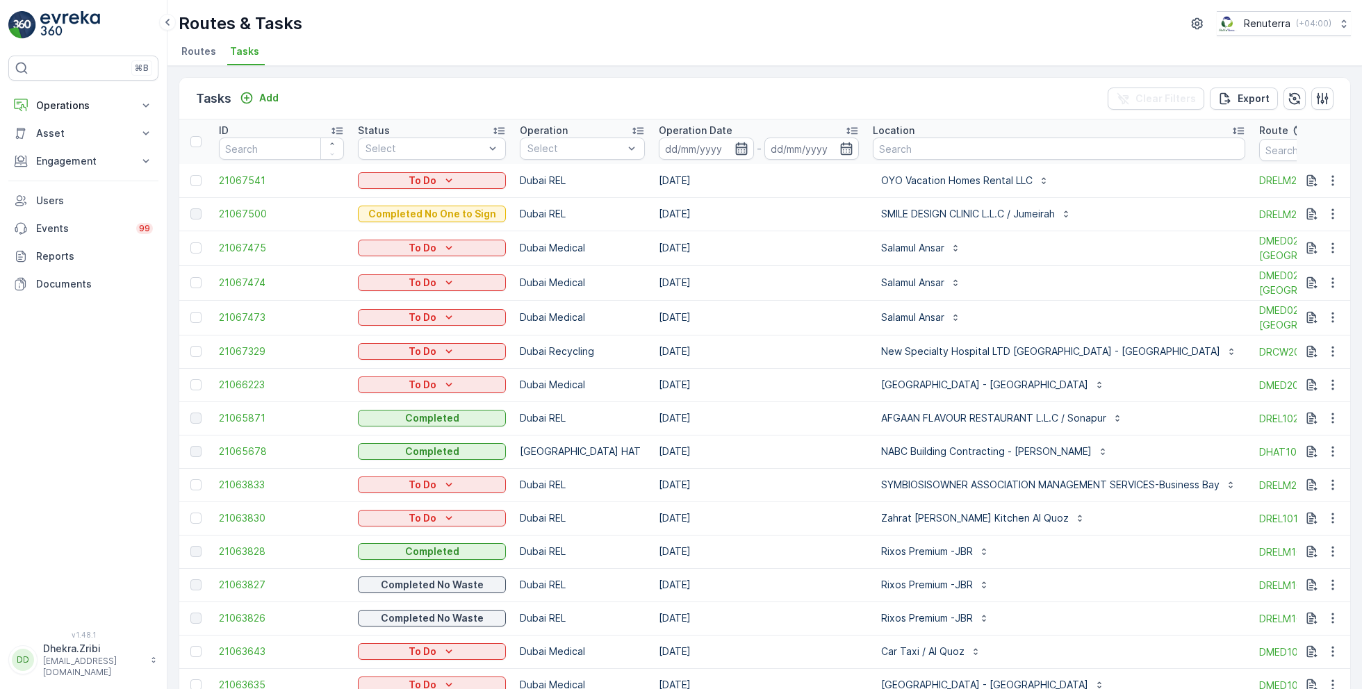
click at [736, 148] on icon "button" at bounding box center [741, 149] width 14 height 14
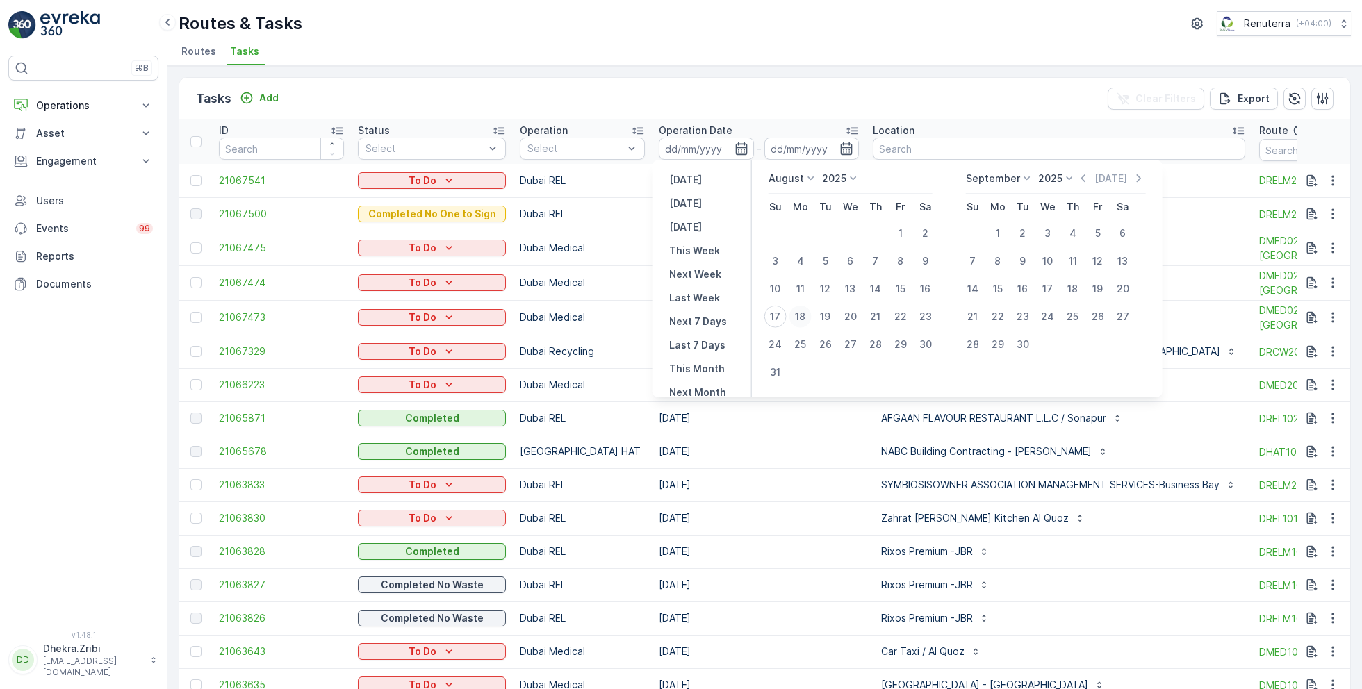
click at [806, 314] on div "18" at bounding box center [800, 317] width 22 height 22
type input "[DATE]"
click at [806, 314] on div "18" at bounding box center [800, 317] width 22 height 22
type input "[DATE]"
click at [813, 36] on div "Routes & Tasks Renuterra ( +04:00 ) Routes Tasks" at bounding box center [764, 33] width 1194 height 66
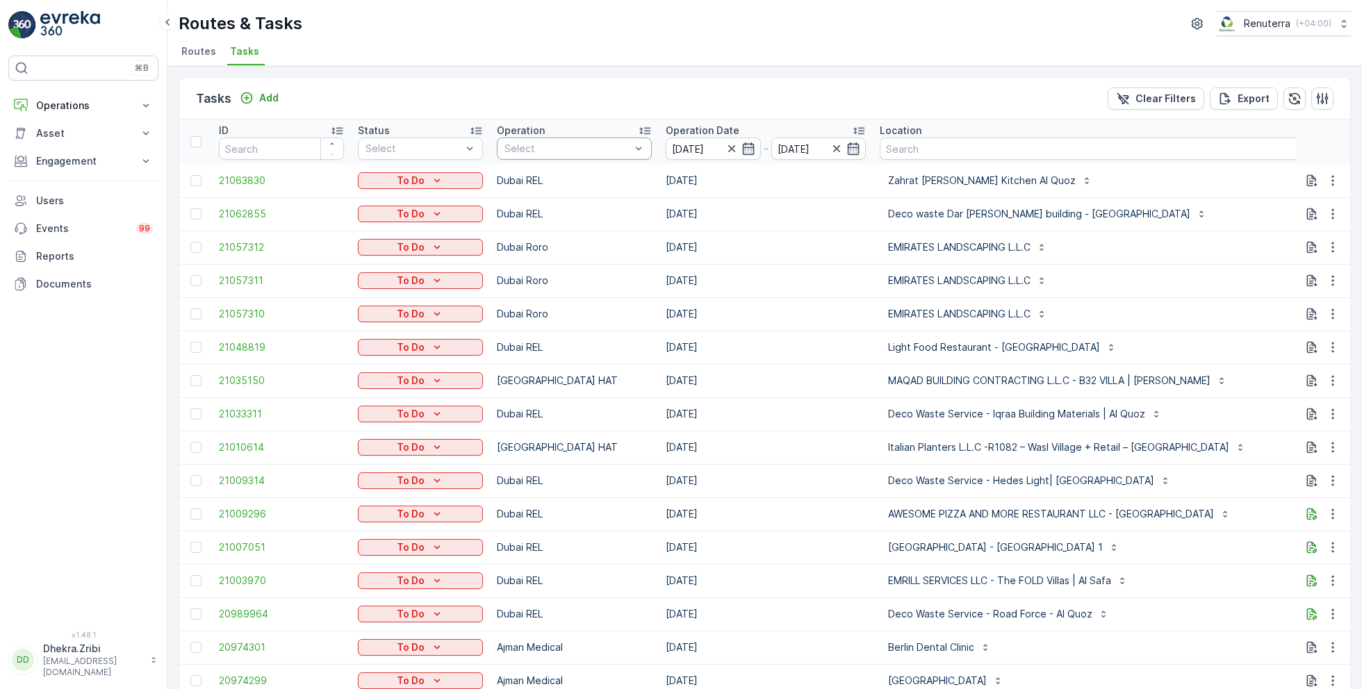
click at [547, 148] on div at bounding box center [567, 148] width 129 height 11
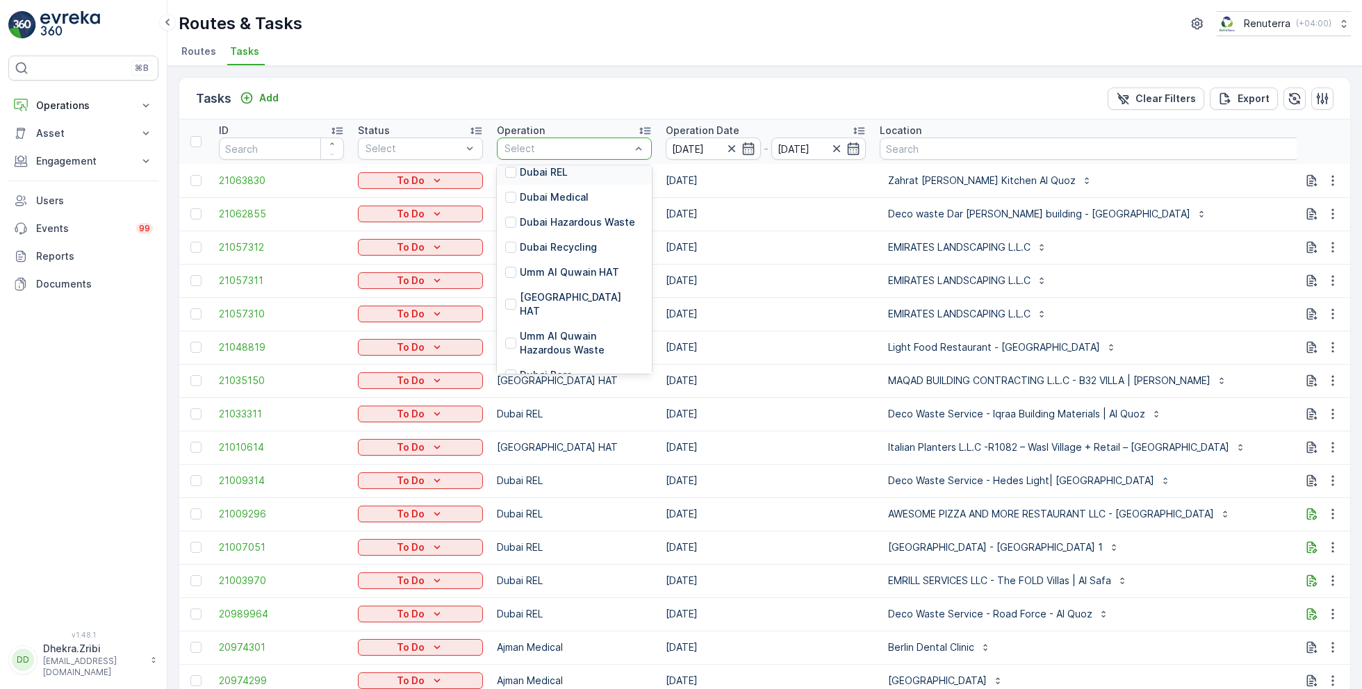
scroll to position [110, 0]
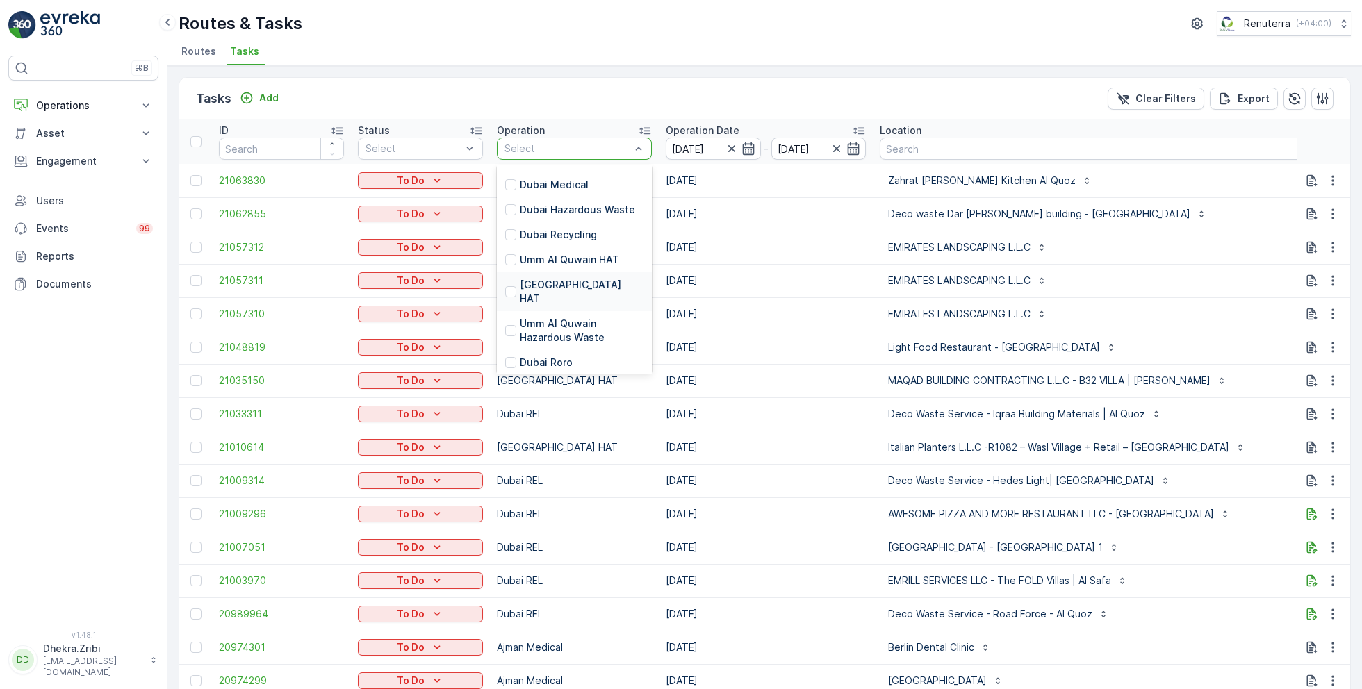
click at [554, 280] on p "Dubai HAT" at bounding box center [582, 292] width 124 height 28
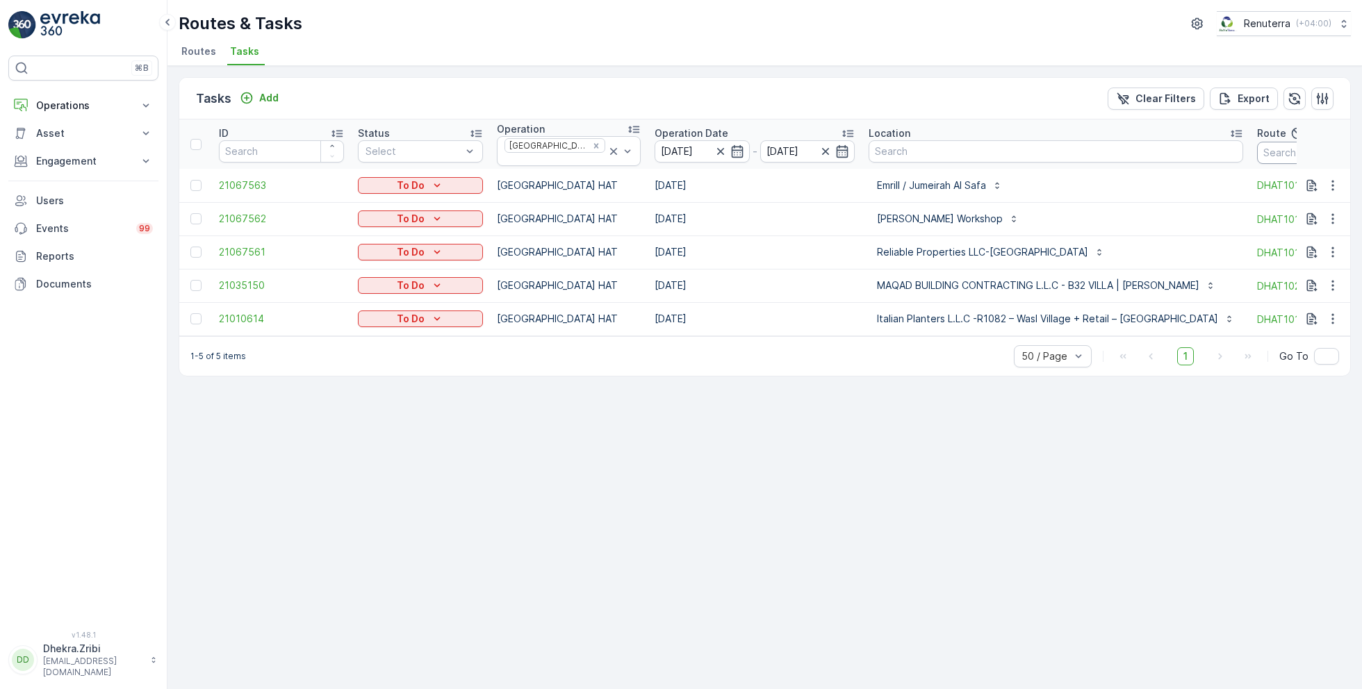
click at [1257, 154] on input "text" at bounding box center [1319, 153] width 125 height 22
type input "101"
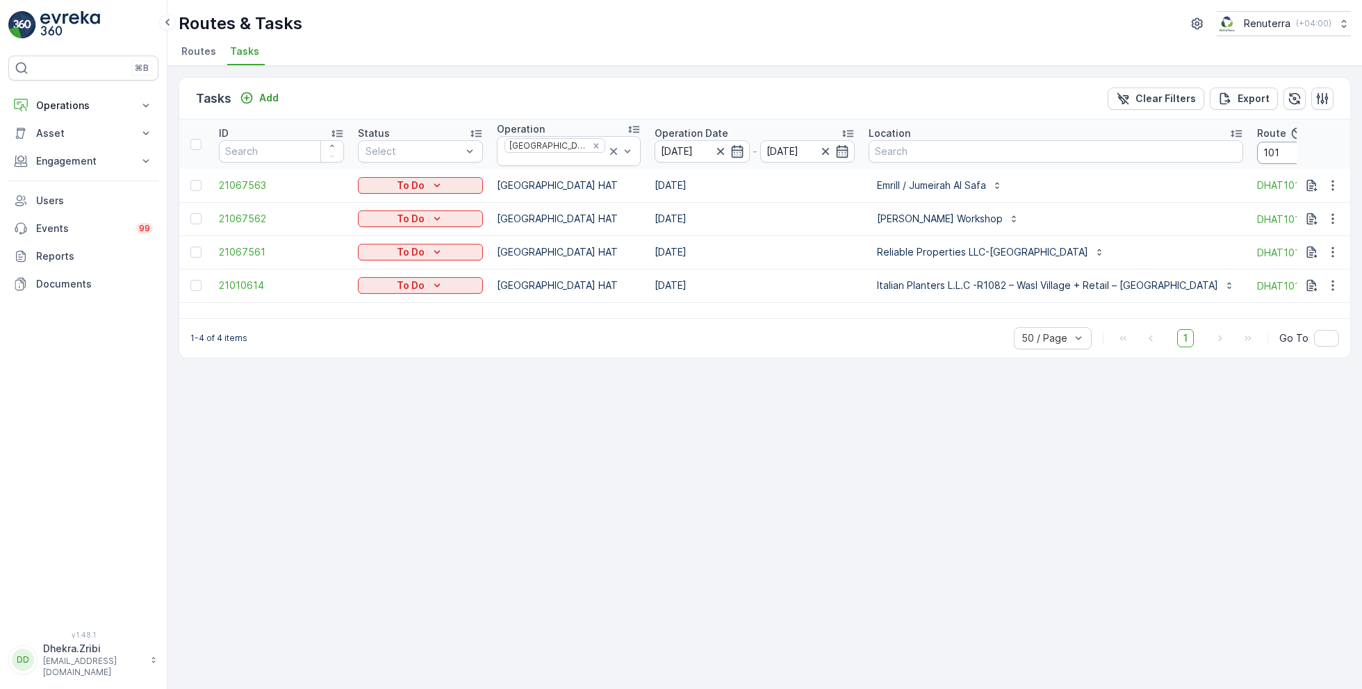
click at [1257, 153] on input "101" at bounding box center [1319, 153] width 125 height 22
type input "102"
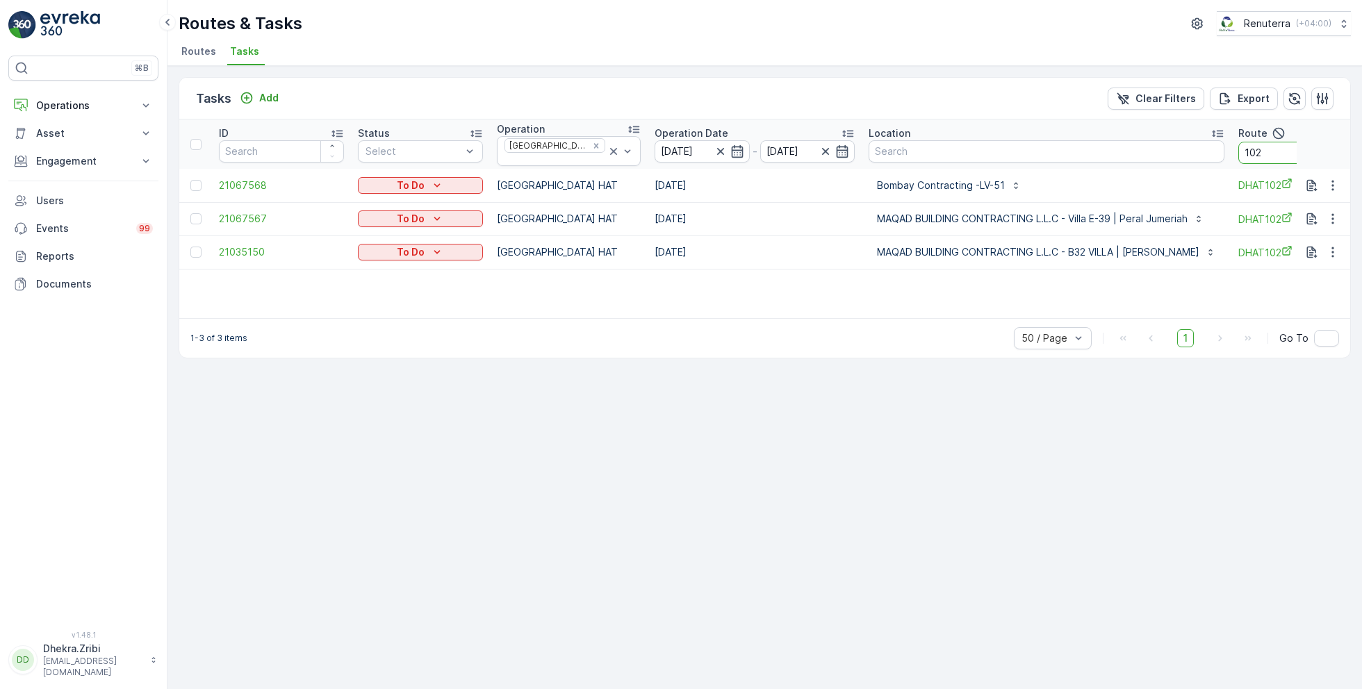
click at [1264, 152] on input "102" at bounding box center [1300, 153] width 125 height 22
type input "103"
click at [1272, 147] on input "103" at bounding box center [1286, 153] width 125 height 22
type input "104"
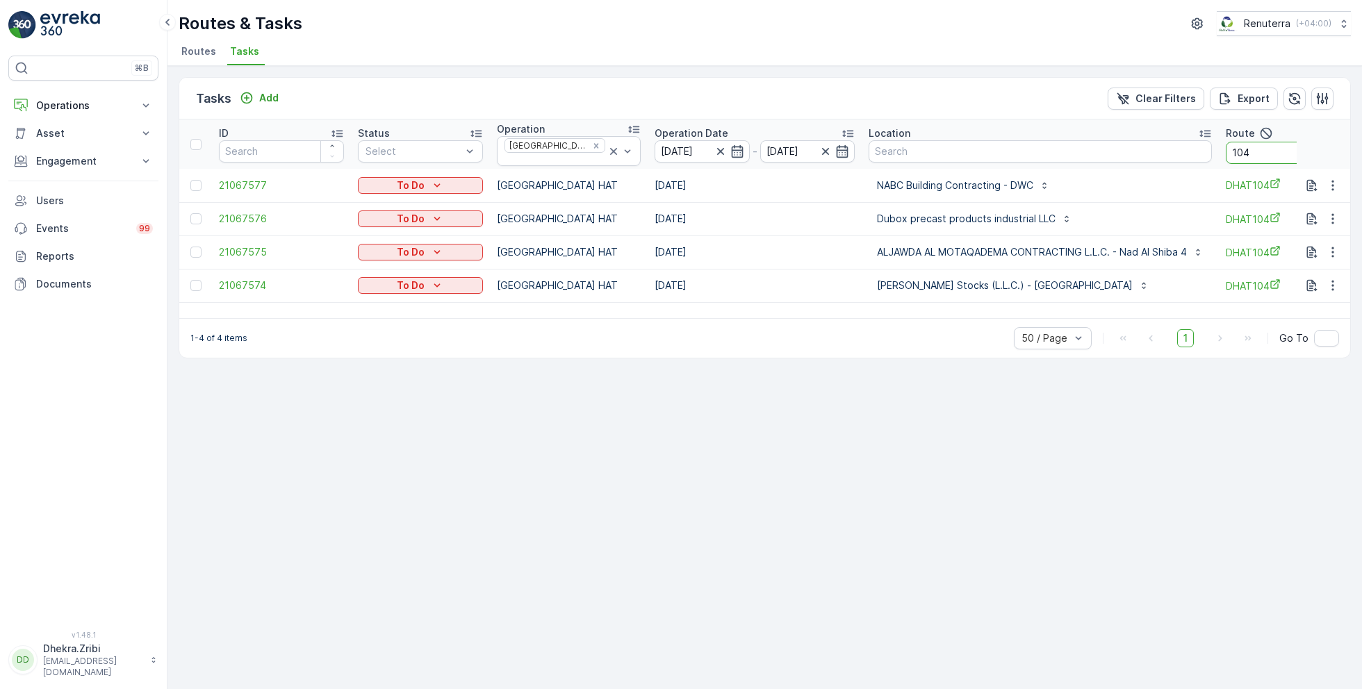
click at [1256, 153] on input "104" at bounding box center [1288, 153] width 125 height 22
type input "101"
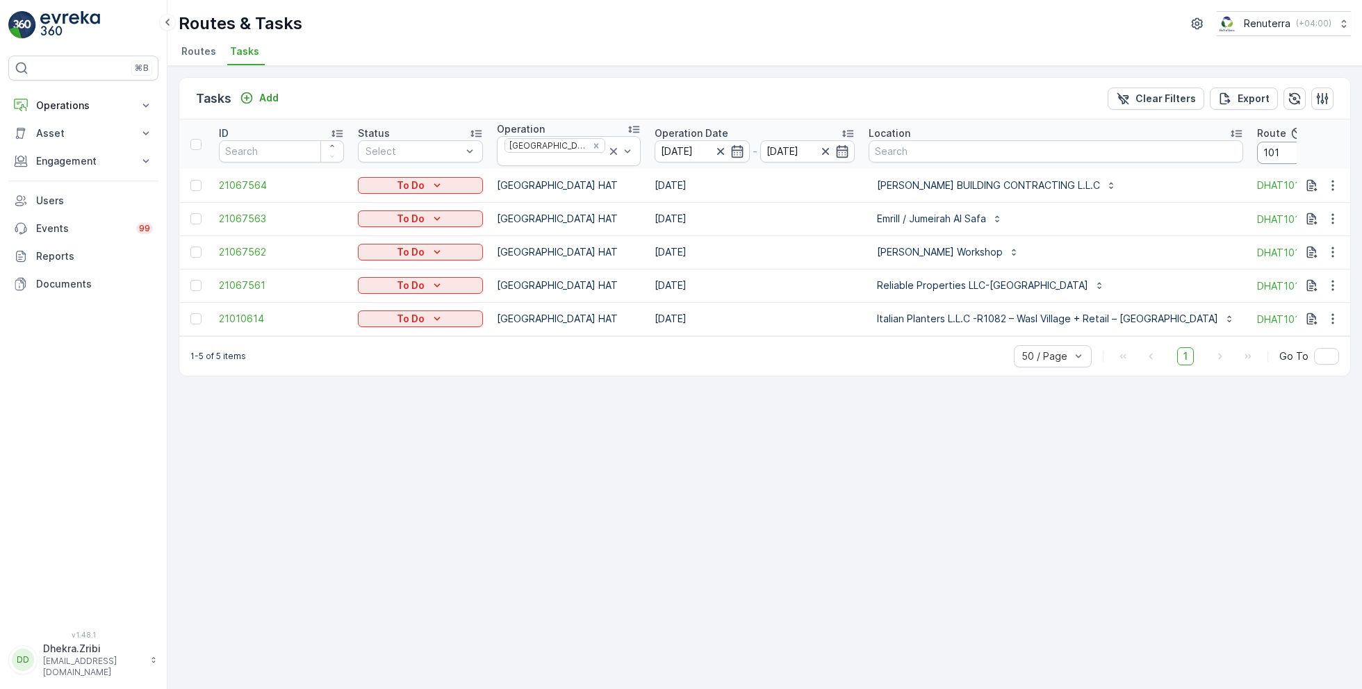
click at [1257, 153] on input "101" at bounding box center [1319, 153] width 125 height 22
type input "102"
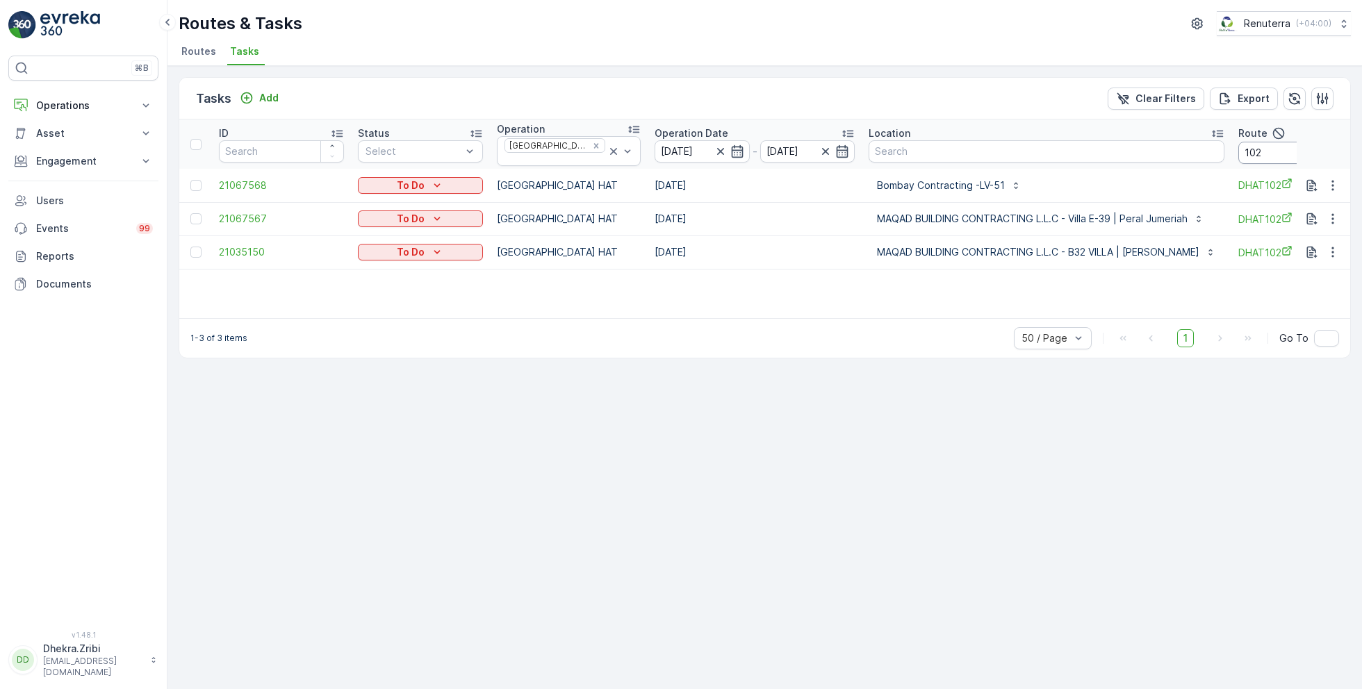
click at [1238, 151] on input "102" at bounding box center [1300, 153] width 125 height 22
type input "103"
click at [1285, 154] on input "103" at bounding box center [1286, 153] width 125 height 22
type input "104"
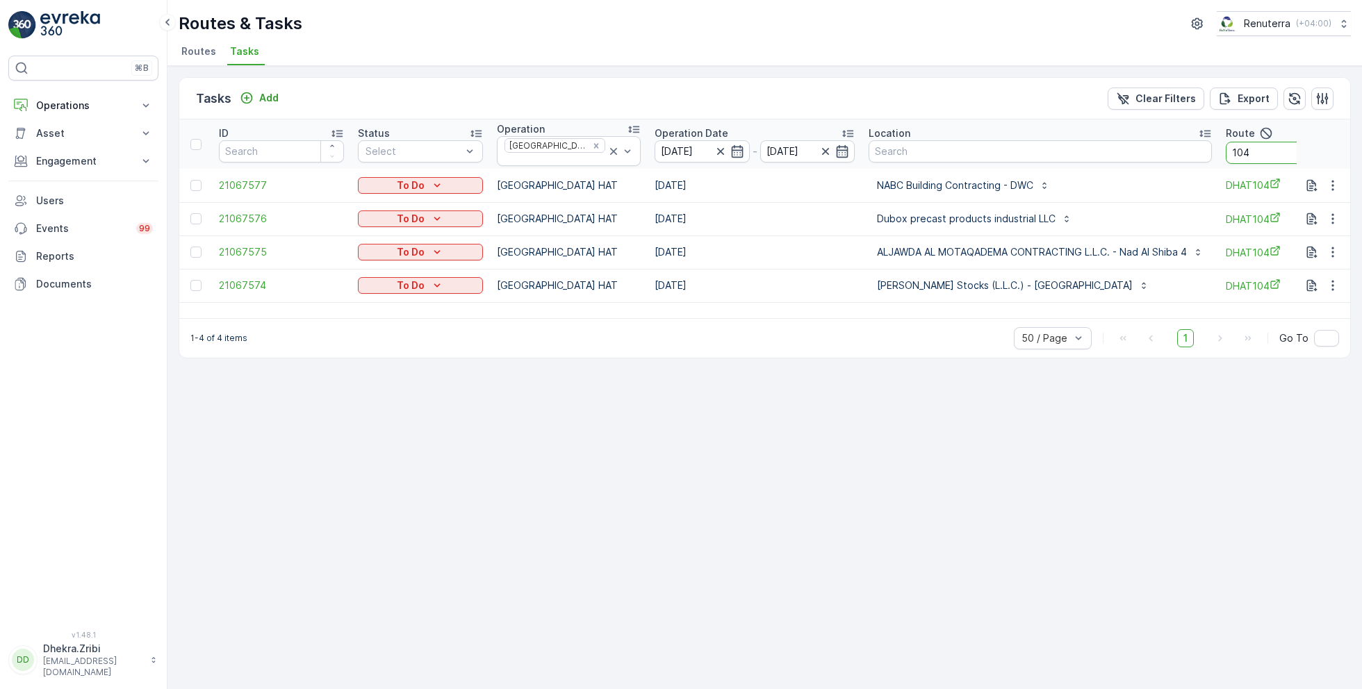
drag, startPoint x: 1251, startPoint y: 147, endPoint x: 1142, endPoint y: 138, distance: 109.5
click at [1145, 141] on tr "ID Status Select Operation Dubai HAT Operation Date 18.08.2025 - 18.08.2025 Loc…" at bounding box center [864, 143] width 1371 height 49
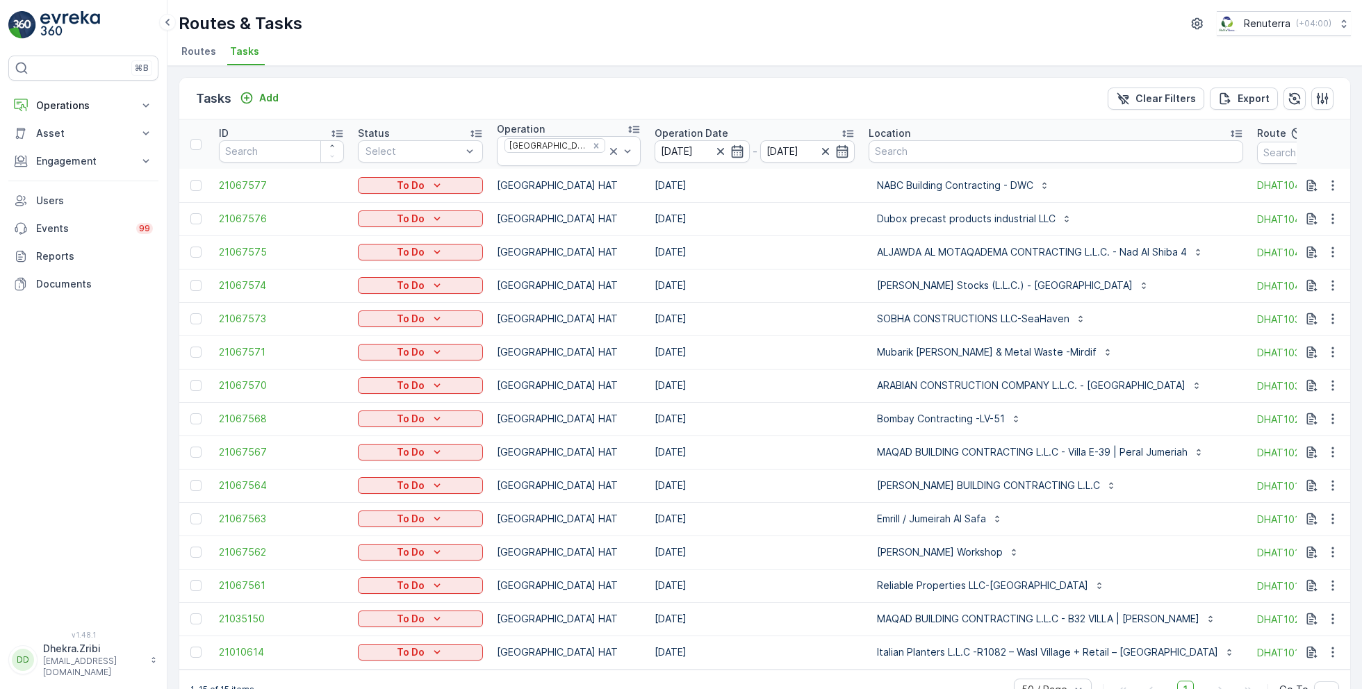
scroll to position [7, 0]
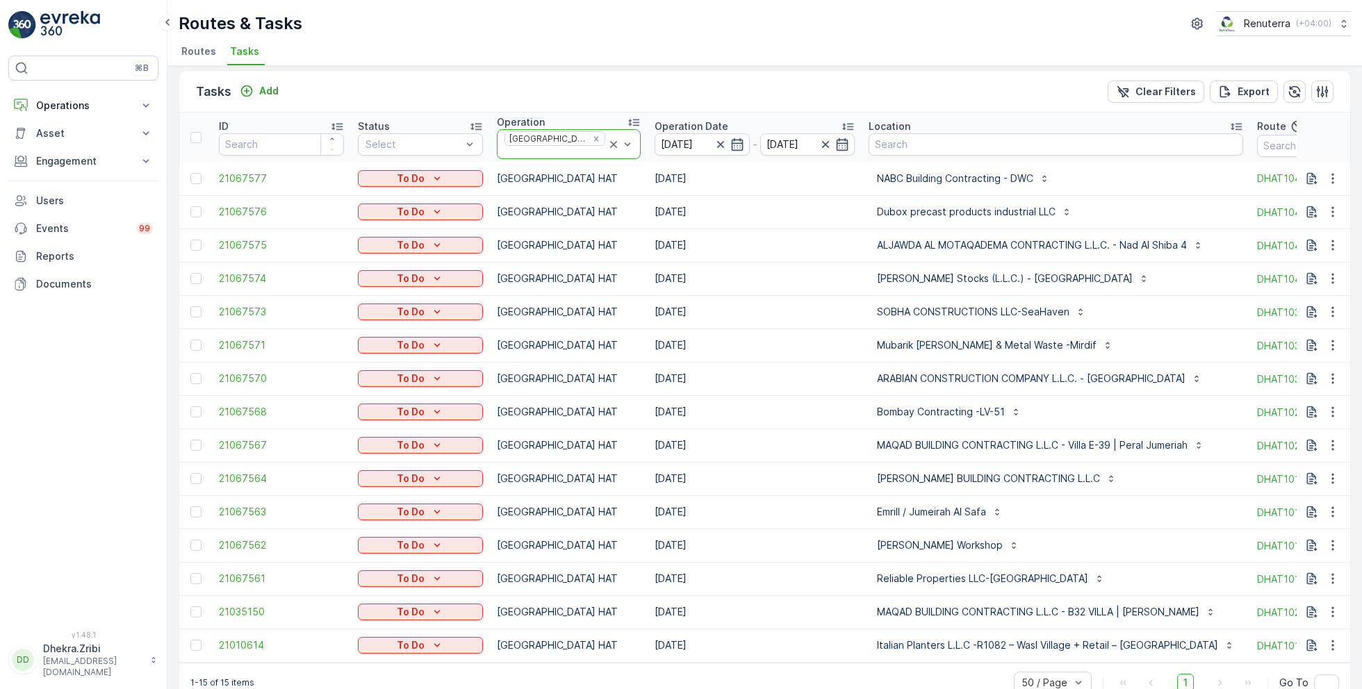
click at [607, 141] on icon at bounding box center [614, 145] width 14 height 14
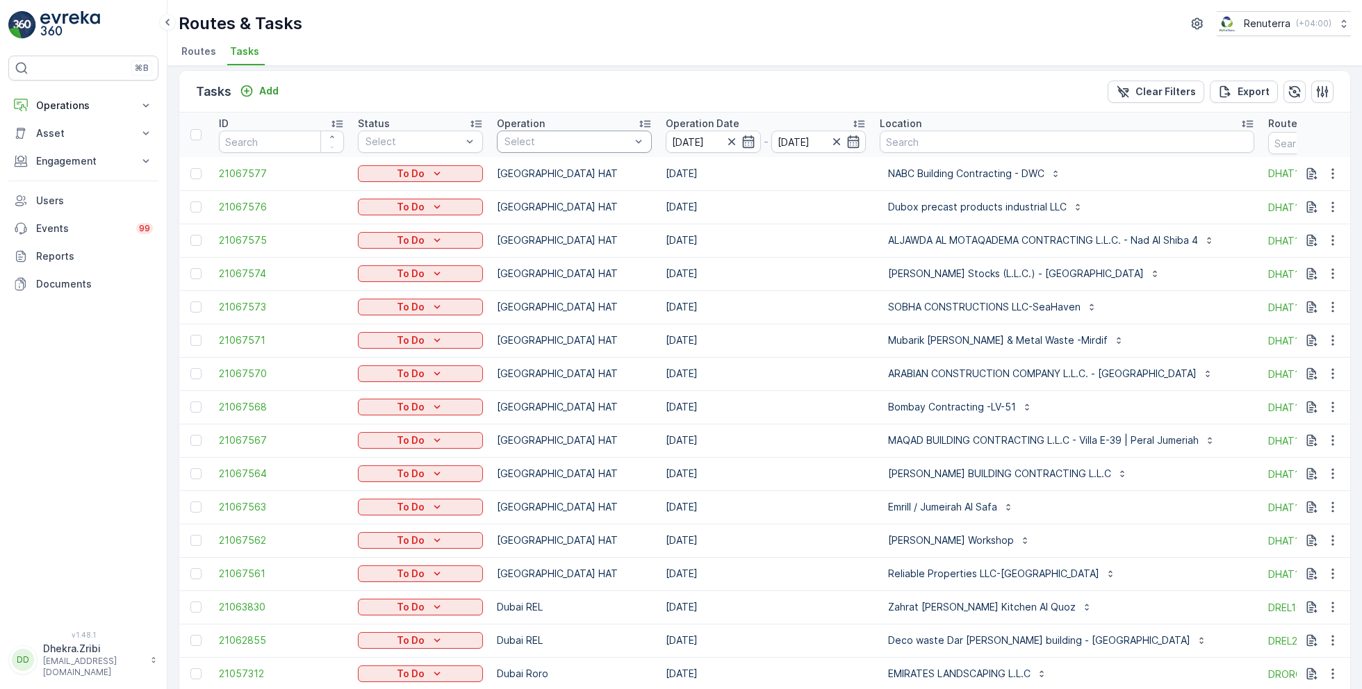
click at [596, 139] on div at bounding box center [567, 141] width 129 height 11
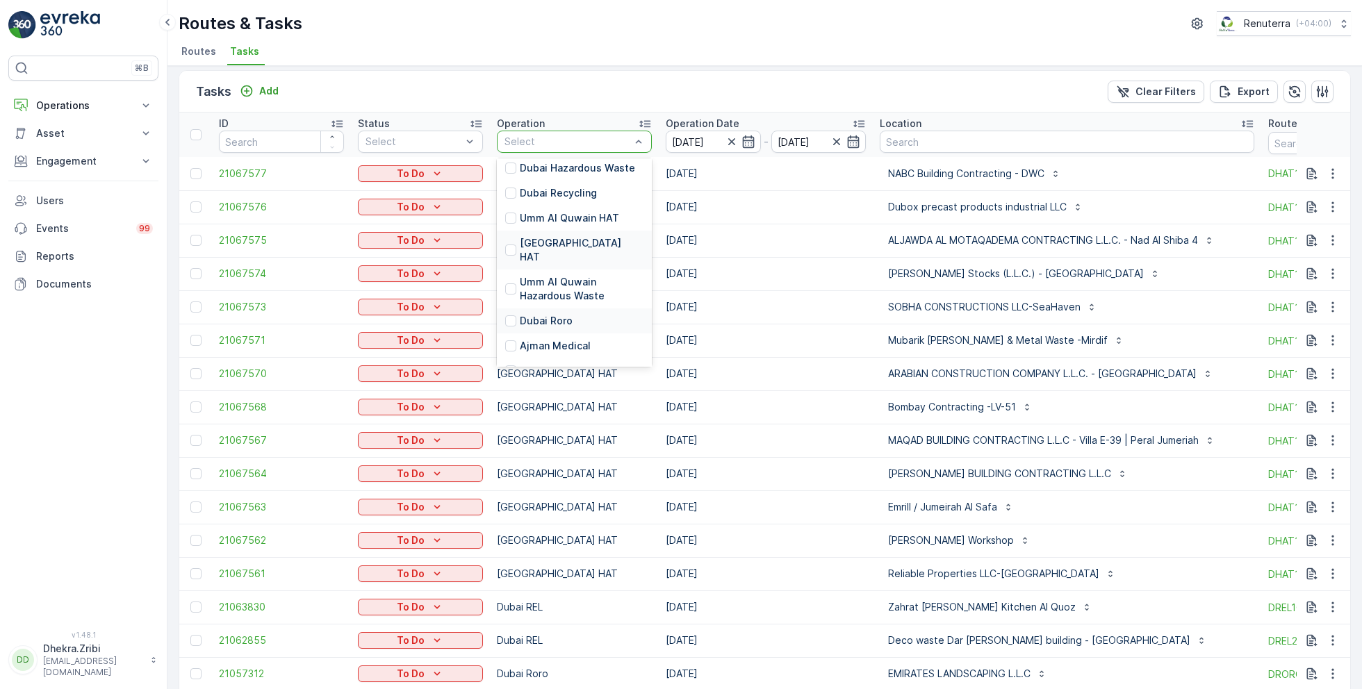
scroll to position [147, 0]
click at [547, 311] on p "Dubai Roro" at bounding box center [546, 318] width 53 height 14
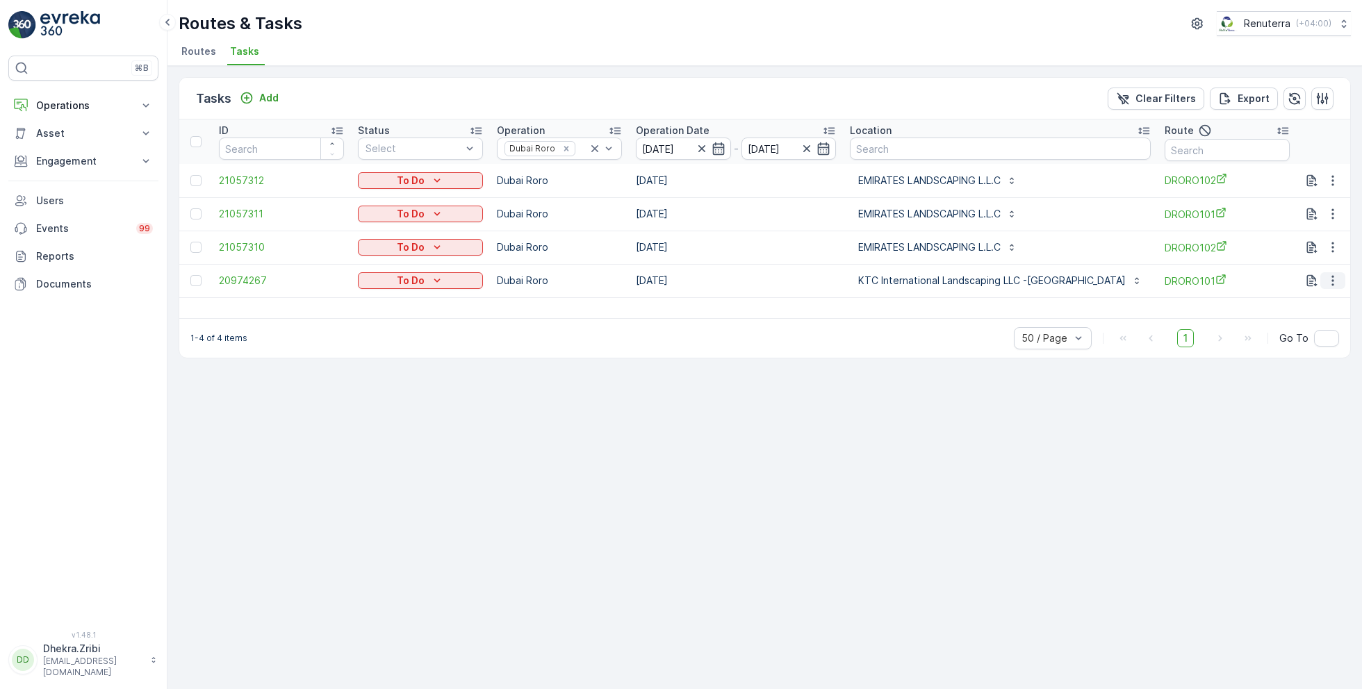
click at [1333, 282] on icon "button" at bounding box center [1332, 281] width 2 height 10
drag, startPoint x: 1282, startPoint y: 346, endPoint x: 1282, endPoint y: 360, distance: 13.9
click at [1282, 365] on ul "See More Details History Change Route Remove from Route Delete" at bounding box center [1310, 342] width 110 height 109
click at [1282, 360] on span "Remove from Route" at bounding box center [1310, 359] width 94 height 14
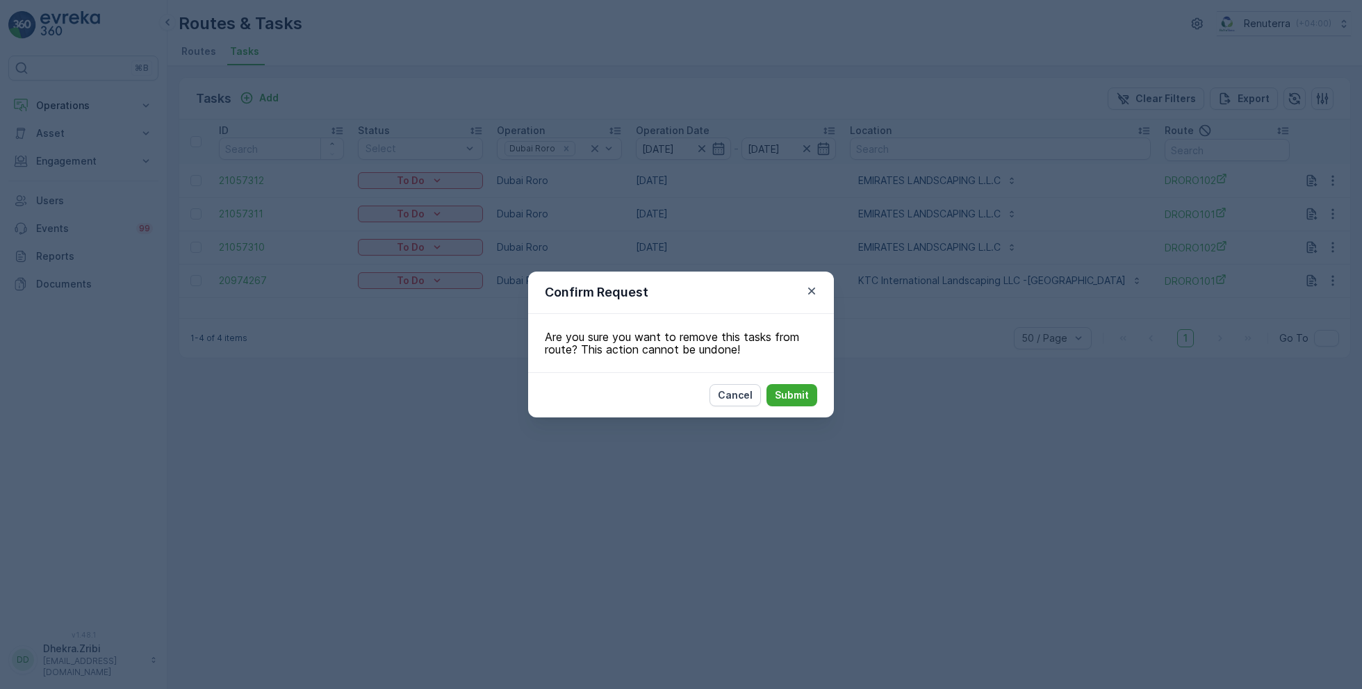
click at [781, 406] on div "Cancel Submit" at bounding box center [681, 394] width 306 height 45
click at [782, 399] on p "Submit" at bounding box center [792, 395] width 34 height 14
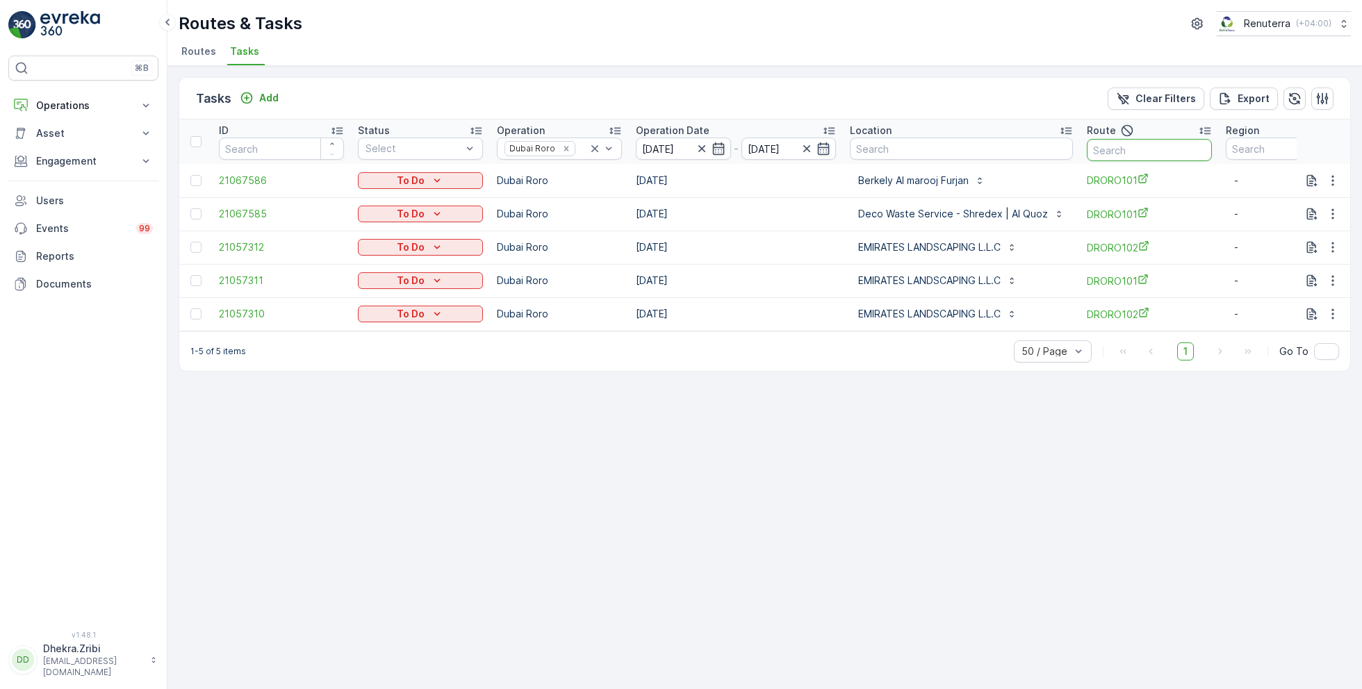
click at [1135, 151] on input "text" at bounding box center [1149, 150] width 125 height 22
type input "101"
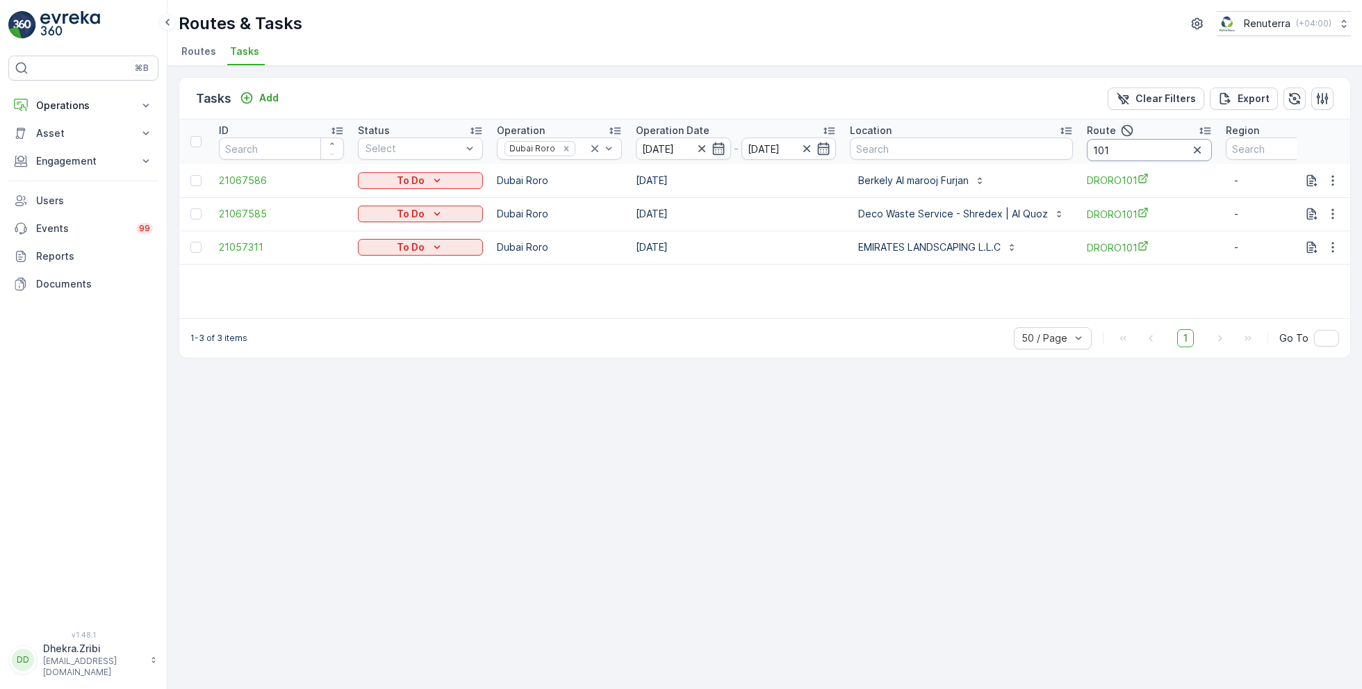
click at [1106, 149] on input "101" at bounding box center [1149, 150] width 125 height 22
type input "103"
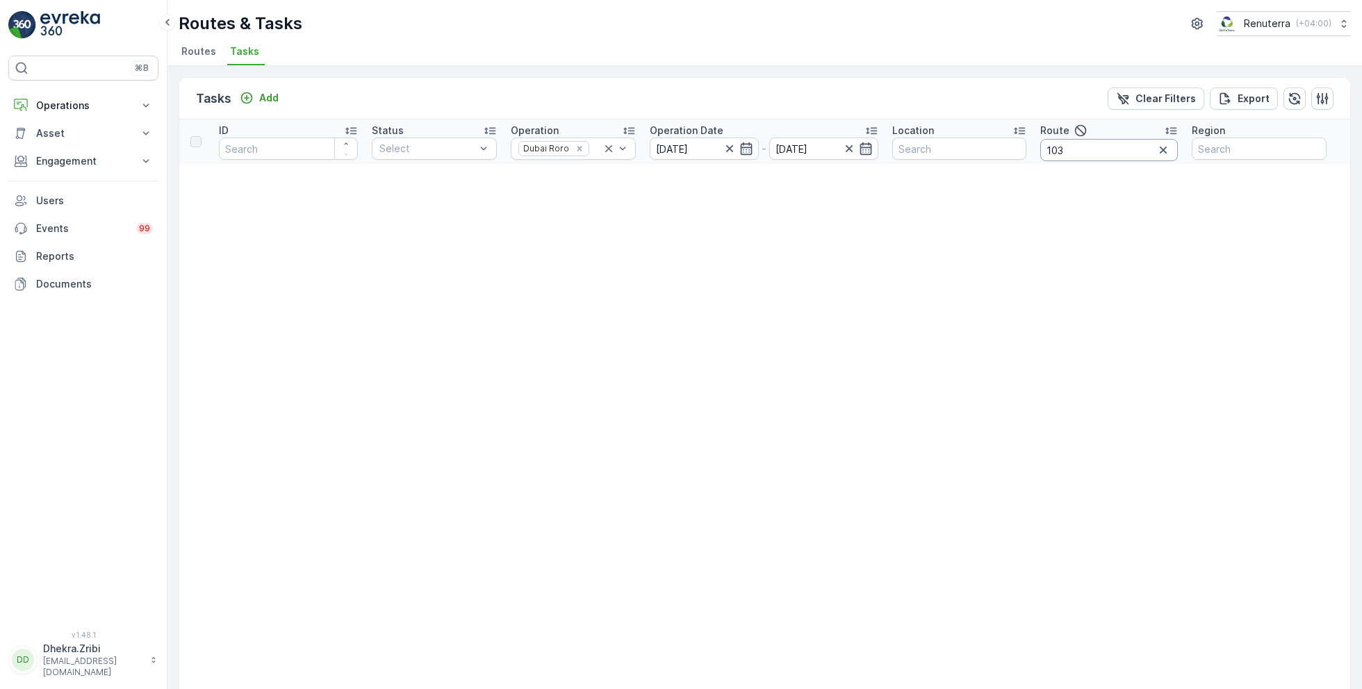
click at [1124, 155] on input "103" at bounding box center [1109, 150] width 138 height 22
type input "102"
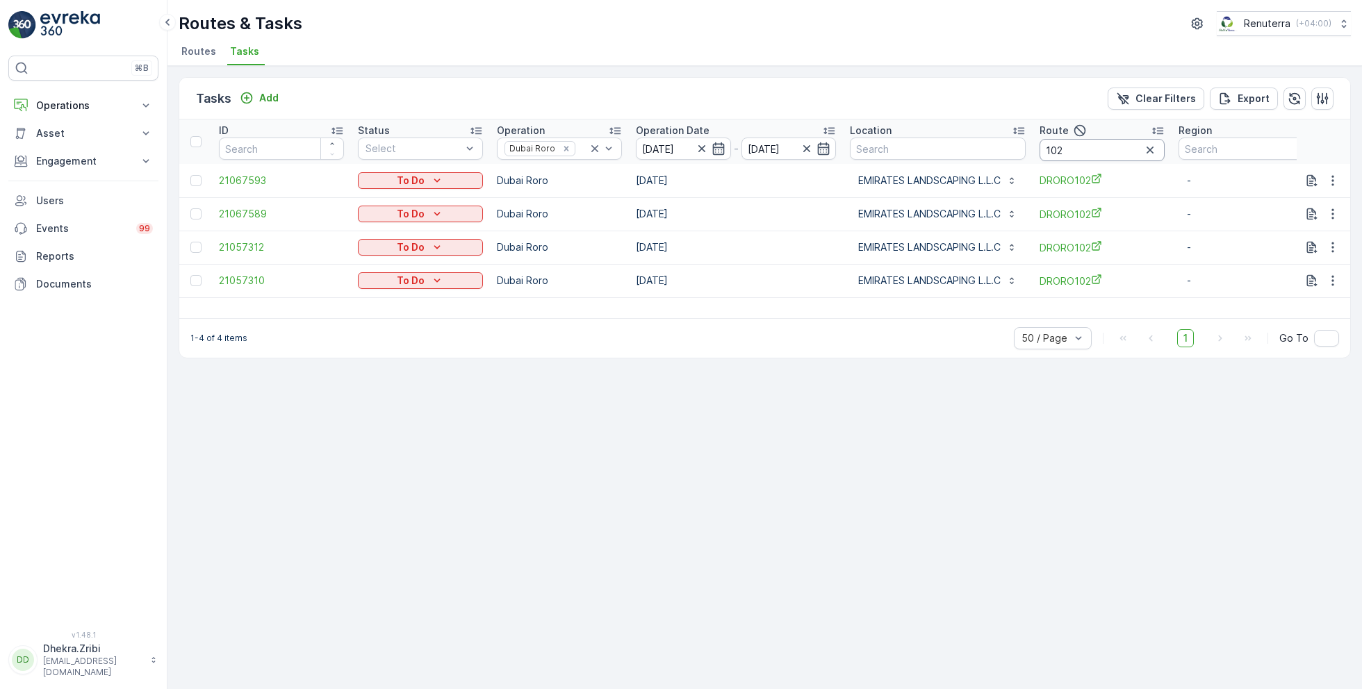
click at [1084, 144] on input "102" at bounding box center [1101, 150] width 125 height 22
type input "101"
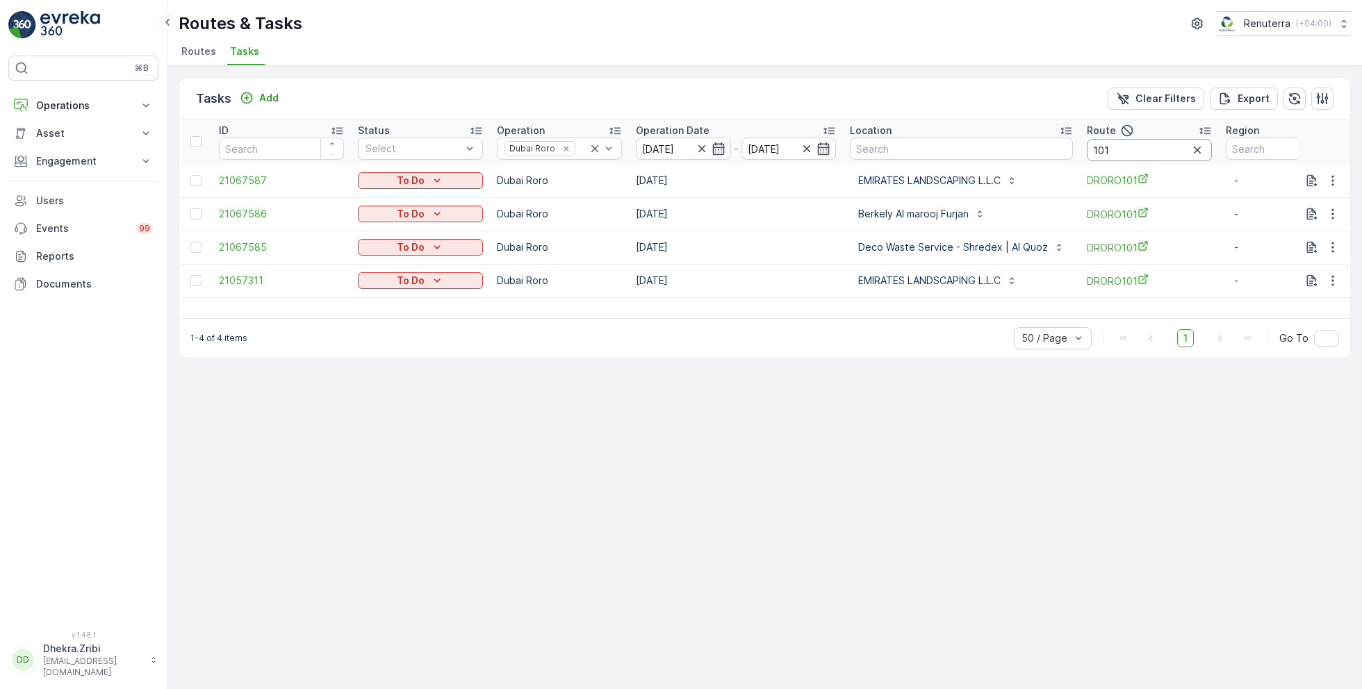
click at [1135, 145] on input "101" at bounding box center [1149, 150] width 125 height 22
type input "102"
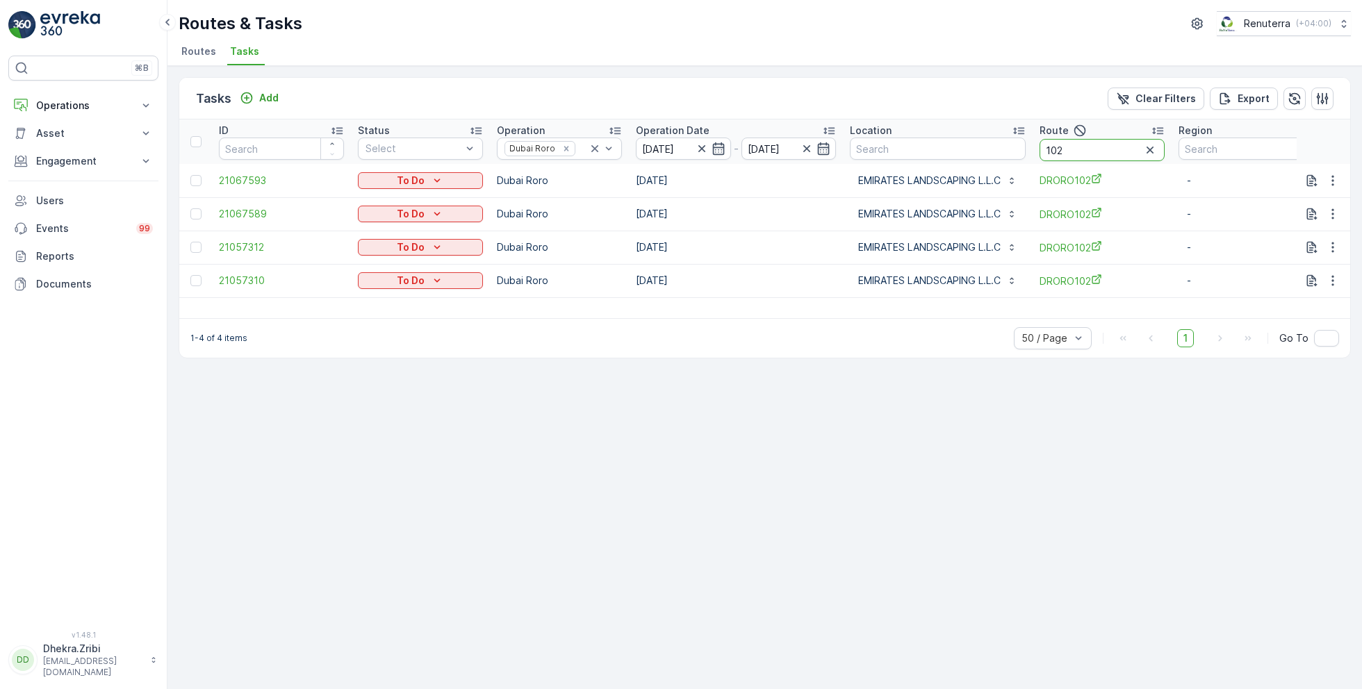
drag, startPoint x: 1075, startPoint y: 149, endPoint x: 1031, endPoint y: 146, distance: 44.6
click at [1032, 147] on tr "ID Status Select Operation Dubai Roro Operation Date [DATE] - [DATE] Location R…" at bounding box center [771, 141] width 1185 height 44
